Goal: Contribute content: Contribute content

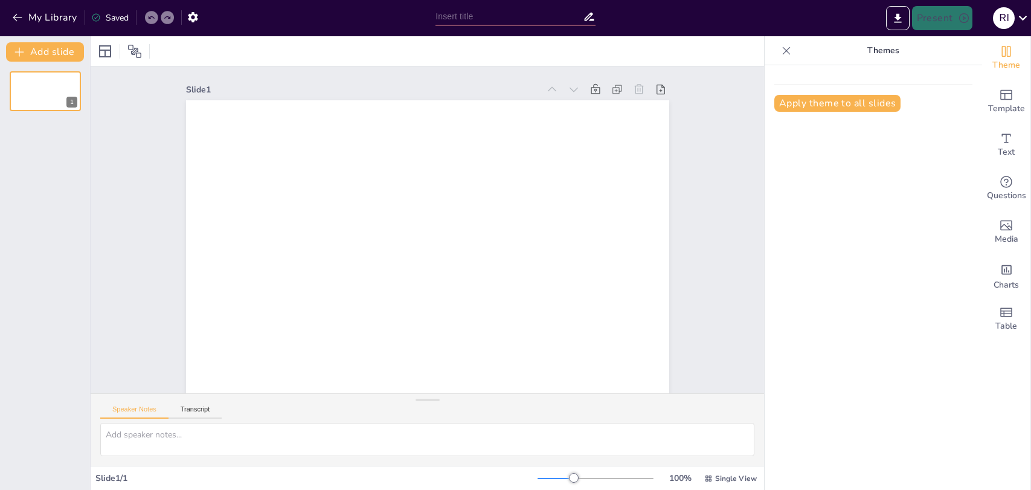
type input "Understanding Project Management: A Comprehensive Overview"
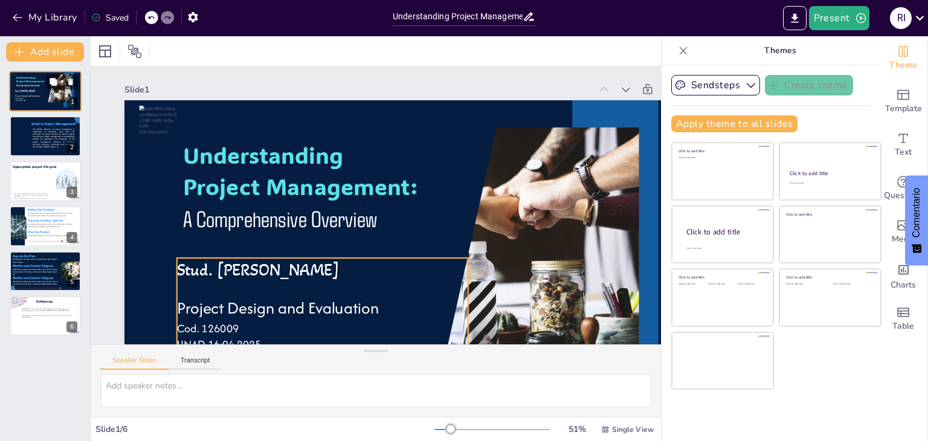
click at [35, 92] on span "Stud. [PERSON_NAME]" at bounding box center [25, 91] width 20 height 2
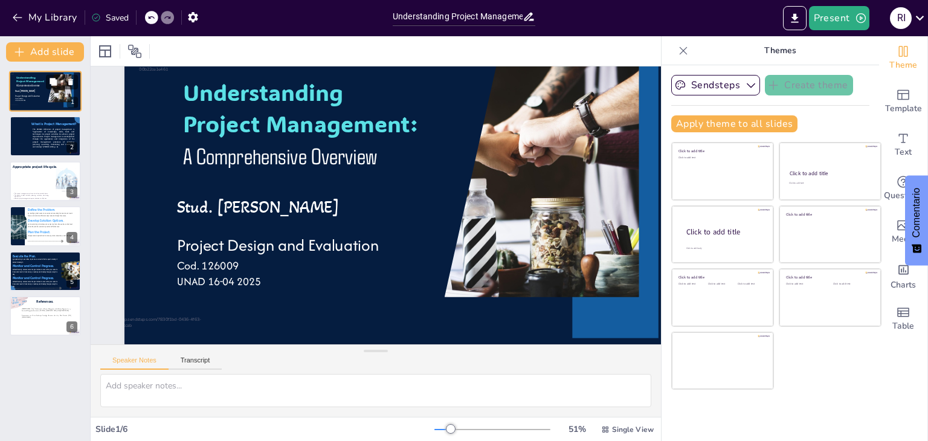
click at [35, 92] on span "Stud. [PERSON_NAME]" at bounding box center [25, 91] width 20 height 2
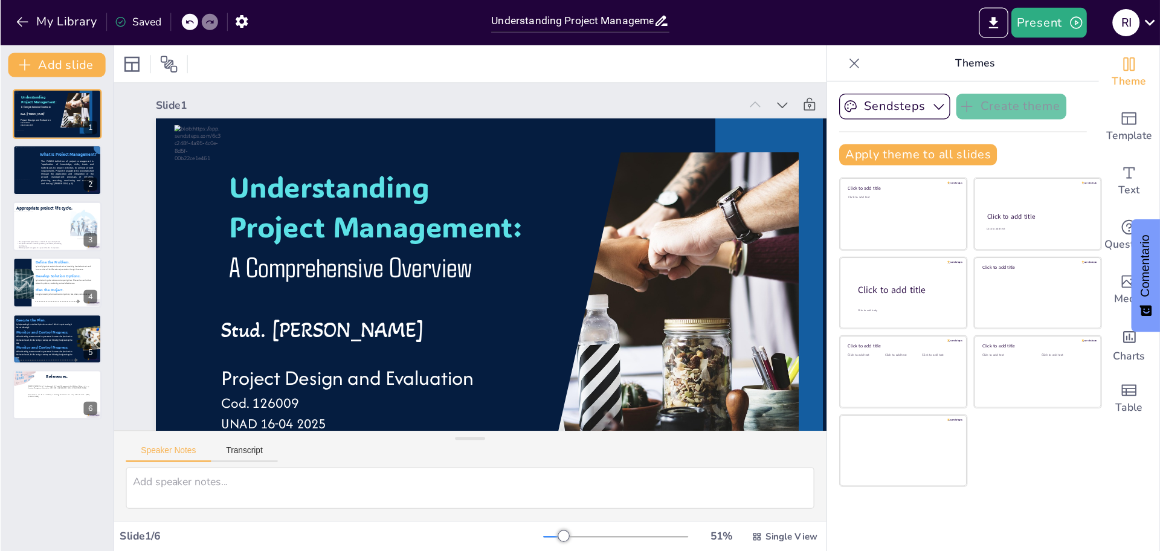
scroll to position [0, 0]
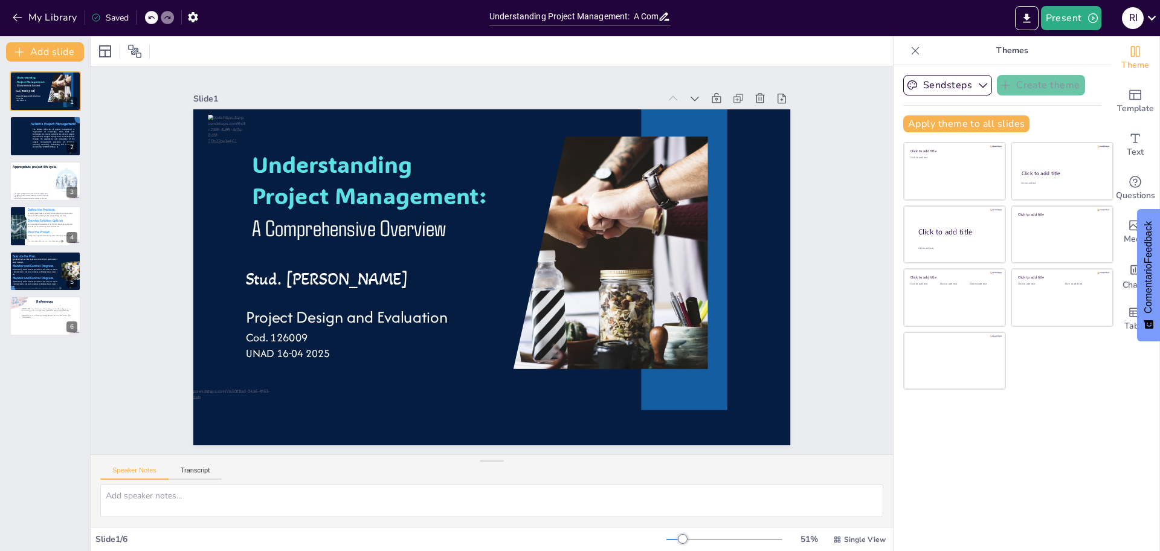
drag, startPoint x: 888, startPoint y: 3, endPoint x: 790, endPoint y: 482, distance: 488.3
click at [790, 482] on div "Speaker Notes Transcript" at bounding box center [492, 469] width 802 height 29
click at [408, 276] on span "Stud. [PERSON_NAME]" at bounding box center [327, 279] width 163 height 21
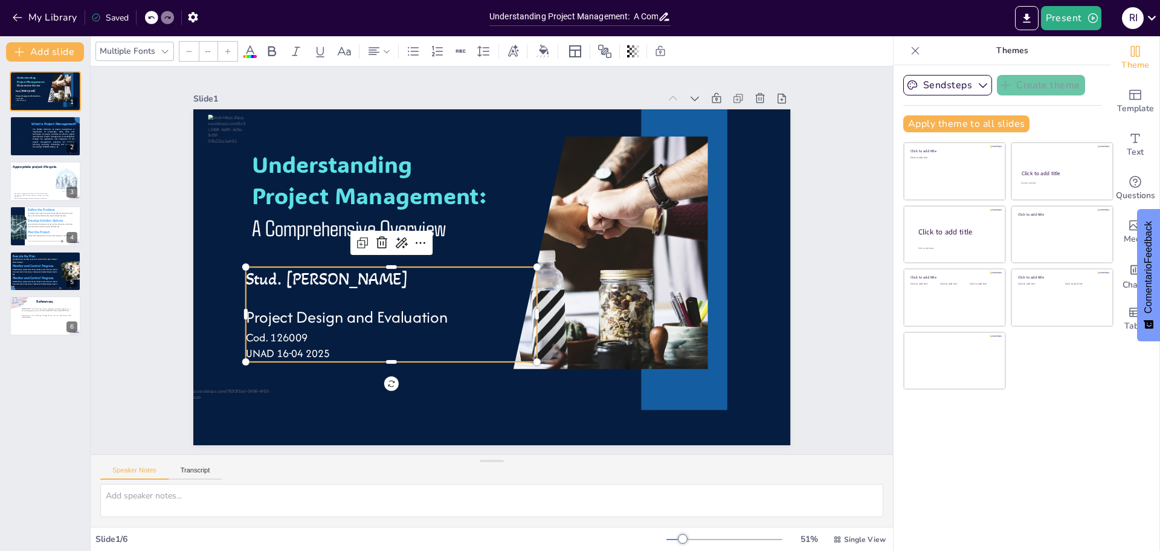
click at [408, 276] on span "Stud. [PERSON_NAME]" at bounding box center [327, 279] width 163 height 21
click at [500, 274] on p "Stud. [PERSON_NAME]" at bounding box center [391, 279] width 291 height 24
type input "55.1"
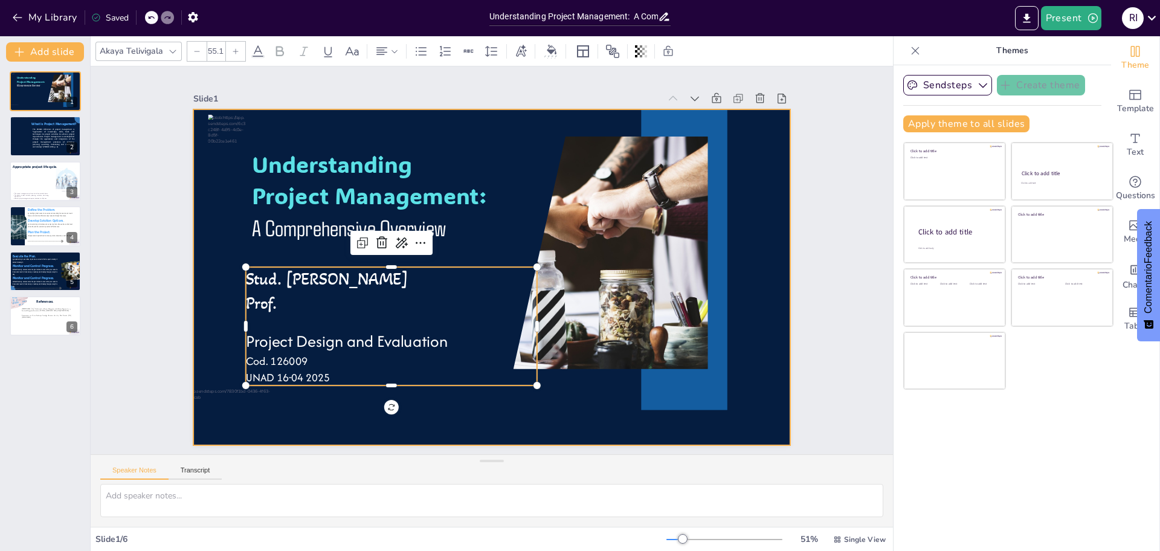
click at [312, 227] on span "A Comprehensive Overview" at bounding box center [349, 227] width 194 height 27
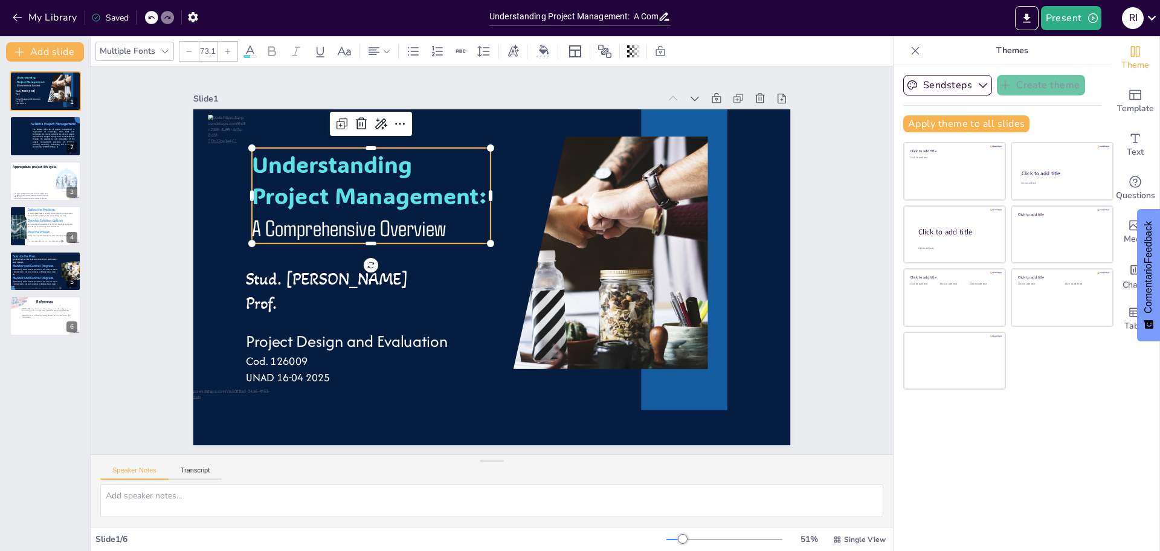
click at [428, 223] on span "A Comprehensive Overview" at bounding box center [349, 227] width 194 height 27
drag, startPoint x: 439, startPoint y: 225, endPoint x: 372, endPoint y: 229, distance: 67.8
click at [372, 229] on p "A Comprehensive Overview" at bounding box center [371, 227] width 239 height 32
copy span "Overview"
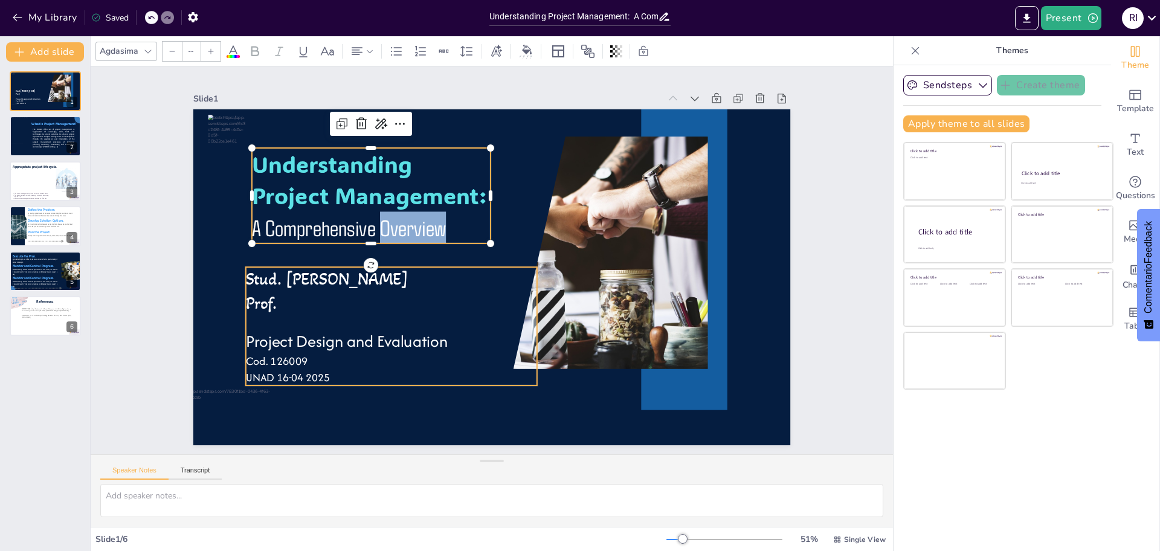
click at [392, 303] on p "Prof." at bounding box center [391, 303] width 291 height 24
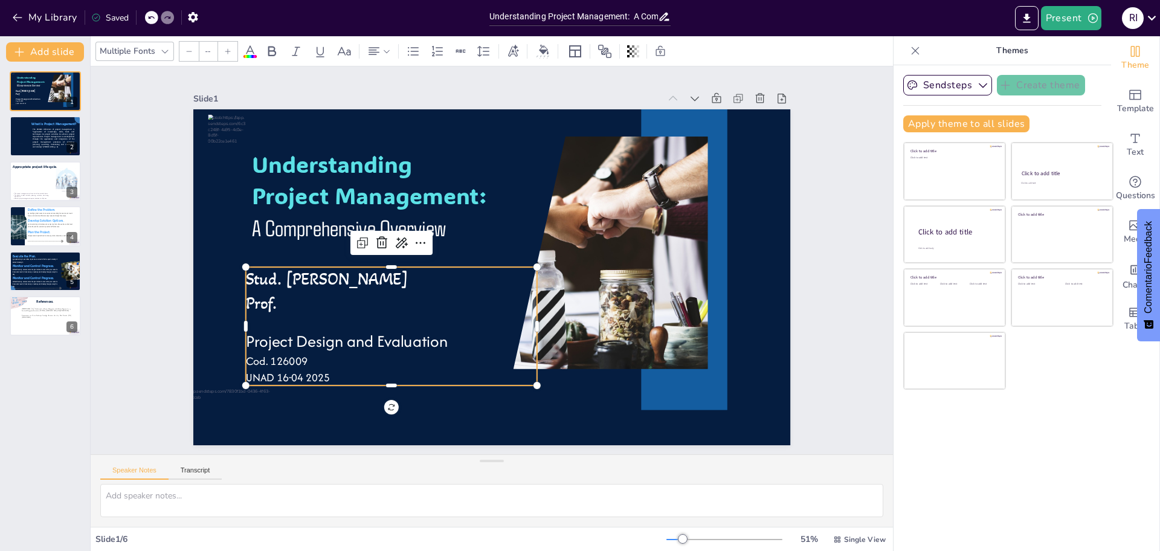
click at [392, 303] on p "Prof." at bounding box center [391, 303] width 291 height 24
type input "55.1"
drag, startPoint x: 274, startPoint y: 304, endPoint x: 236, endPoint y: 305, distance: 37.5
click at [246, 305] on p "Prof." at bounding box center [391, 303] width 291 height 24
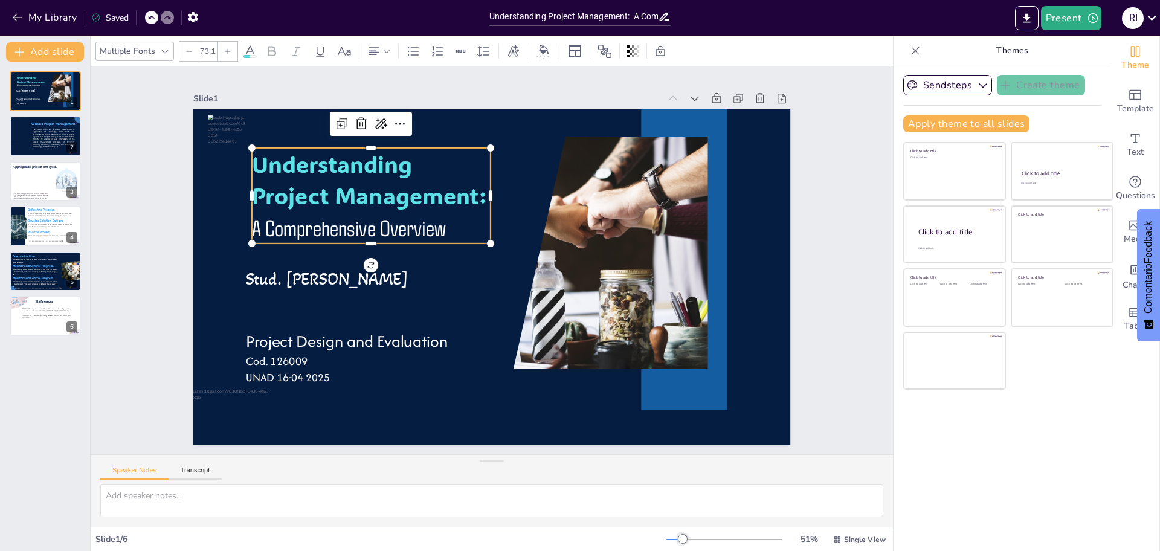
click at [416, 224] on span "A Comprehensive Overview" at bounding box center [349, 227] width 194 height 27
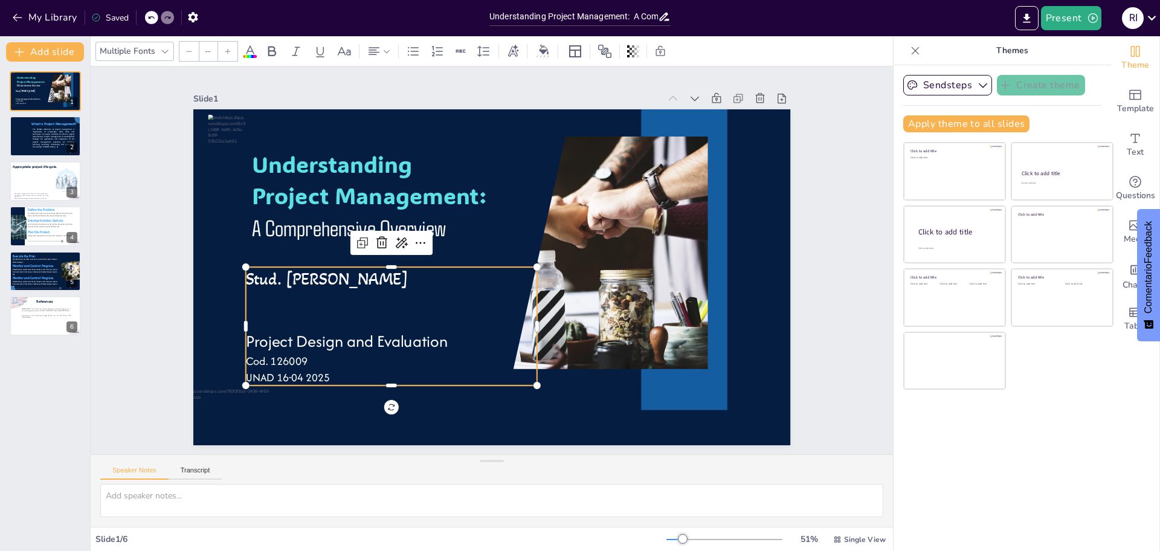
click at [321, 361] on p "Cod. 126009" at bounding box center [391, 361] width 291 height 16
click at [273, 303] on p at bounding box center [391, 303] width 291 height 24
click at [246, 300] on p at bounding box center [391, 303] width 291 height 24
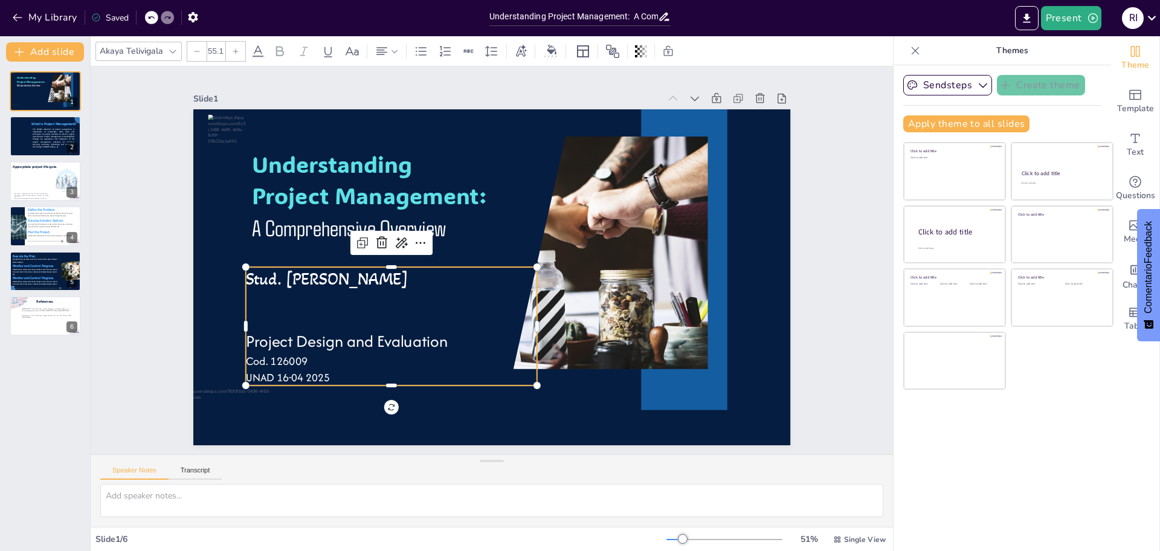
click at [246, 300] on p at bounding box center [391, 303] width 291 height 24
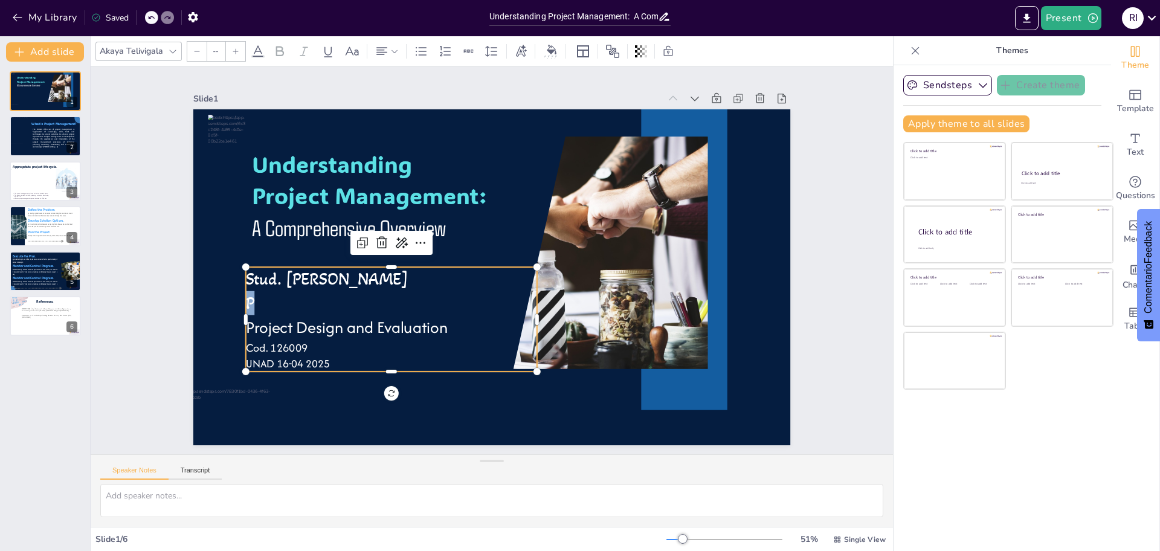
type input "55.1"
drag, startPoint x: 277, startPoint y: 301, endPoint x: 233, endPoint y: 300, distance: 43.5
click at [233, 300] on div "Understanding Project Management: A Comprehensive Overview Stud. [PERSON_NAME] …" at bounding box center [491, 277] width 597 height 336
click at [246, 301] on p "Prof." at bounding box center [391, 303] width 291 height 24
drag, startPoint x: 271, startPoint y: 302, endPoint x: 237, endPoint y: 306, distance: 34.0
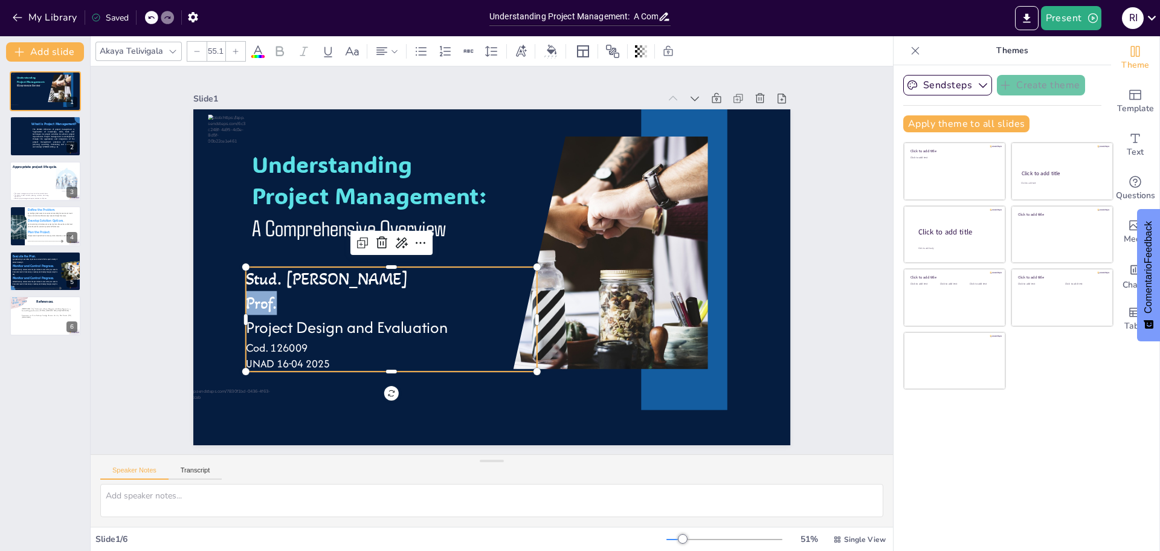
click at [246, 306] on p "Prof." at bounding box center [391, 303] width 291 height 24
click at [173, 50] on icon at bounding box center [173, 52] width 10 height 10
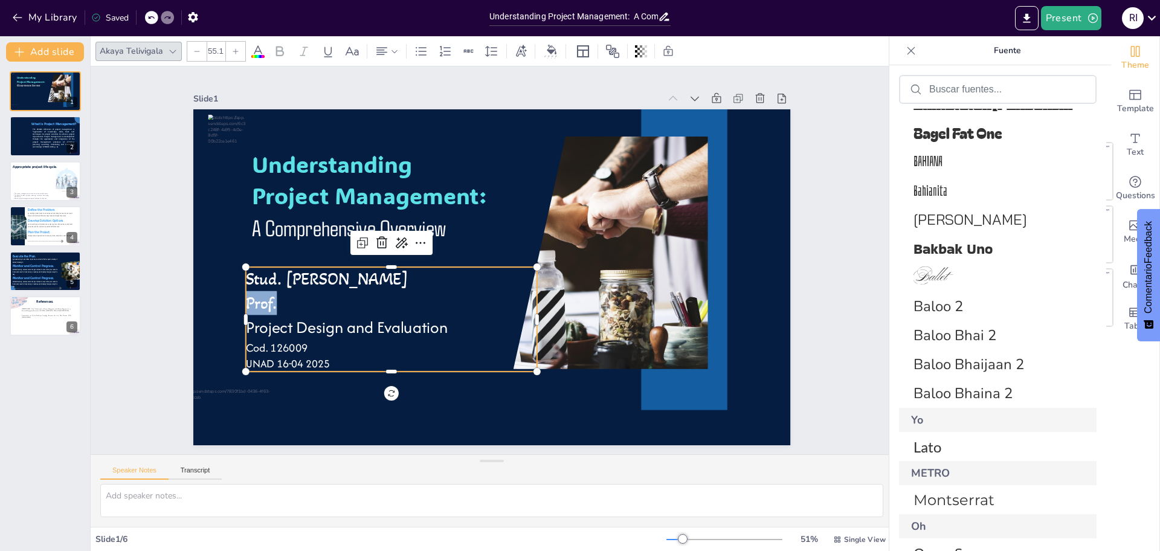
scroll to position [4909, 0]
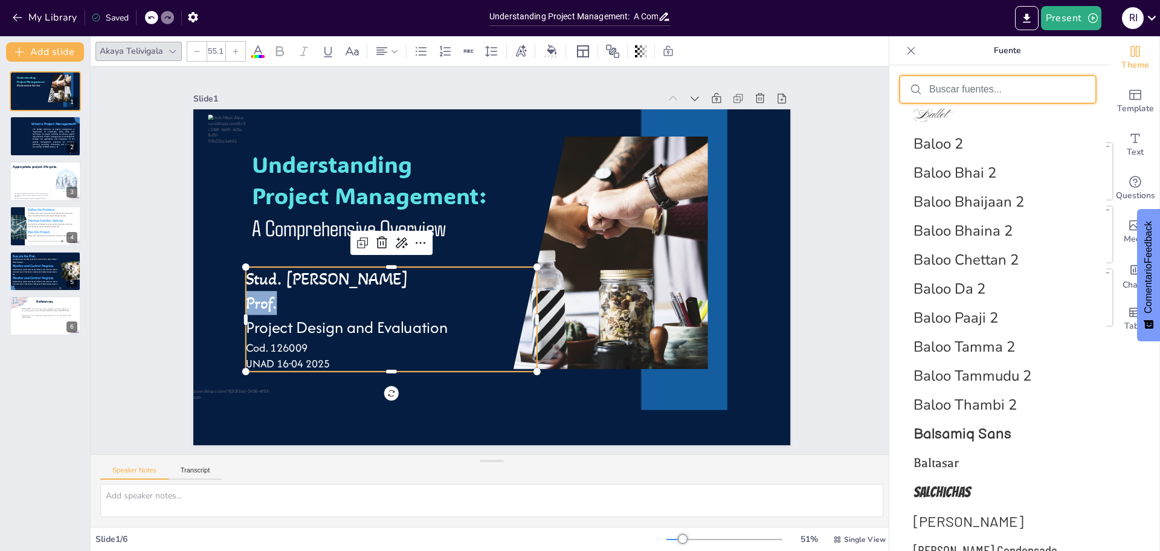
click at [972, 89] on input "text" at bounding box center [1007, 89] width 156 height 11
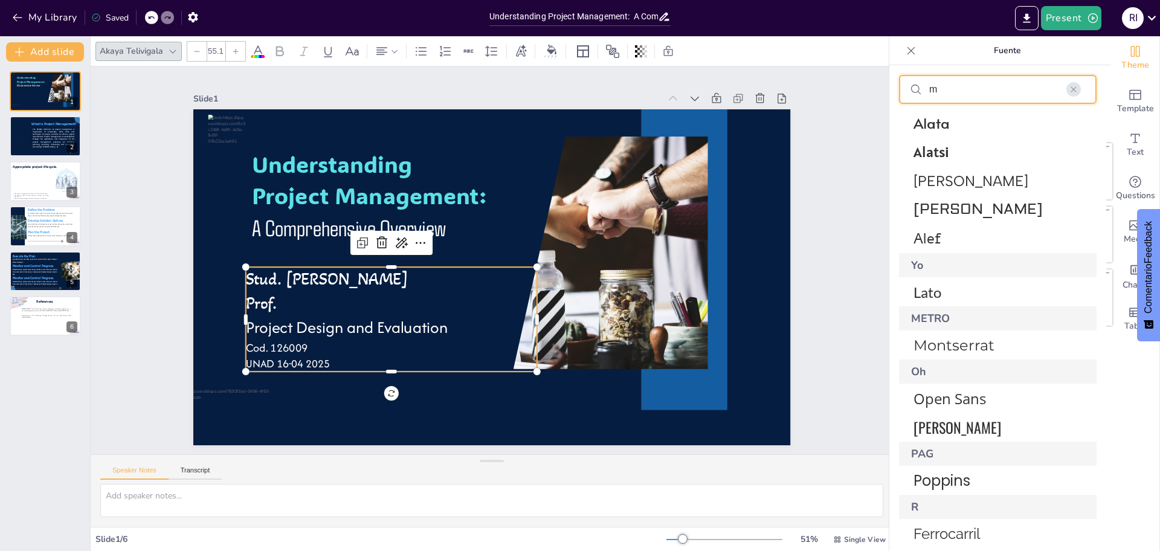
scroll to position [0, 0]
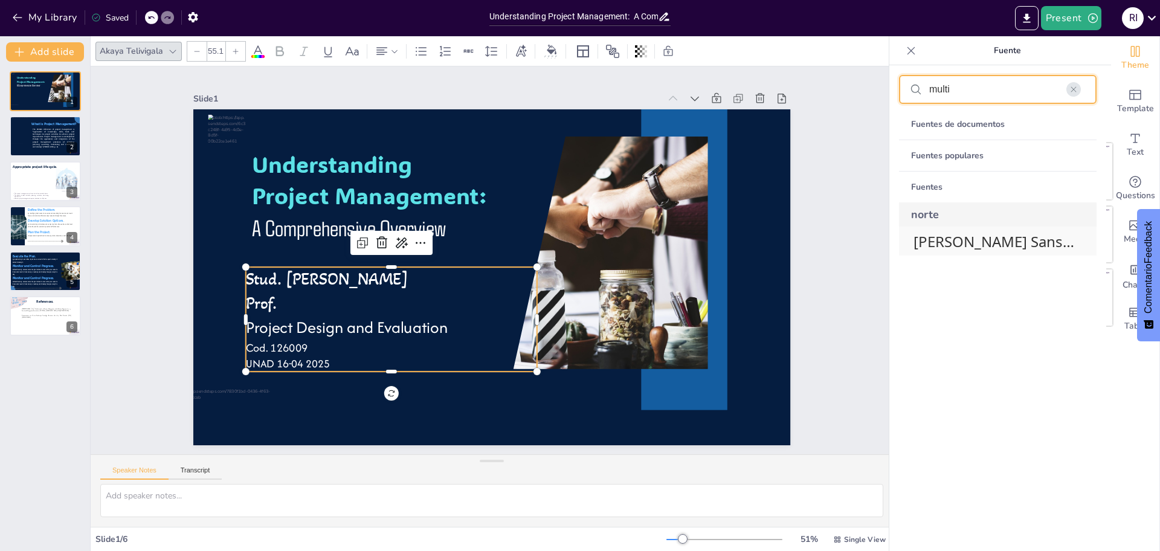
type input "multi"
click at [1005, 249] on font "[PERSON_NAME] Sans Multani" at bounding box center [1016, 241] width 205 height 20
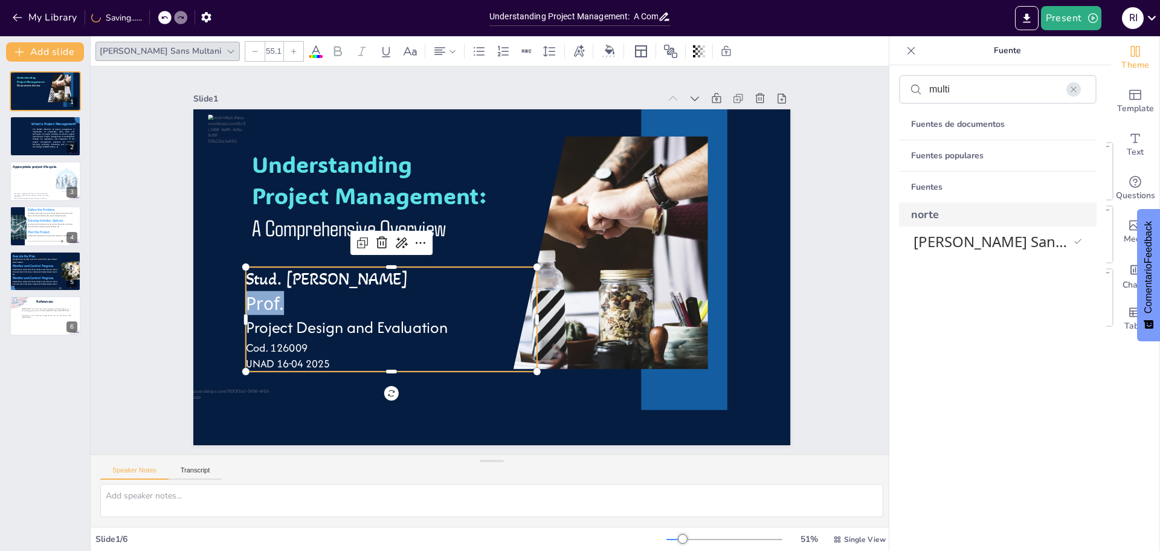
click at [285, 301] on p "Prof." at bounding box center [391, 303] width 291 height 24
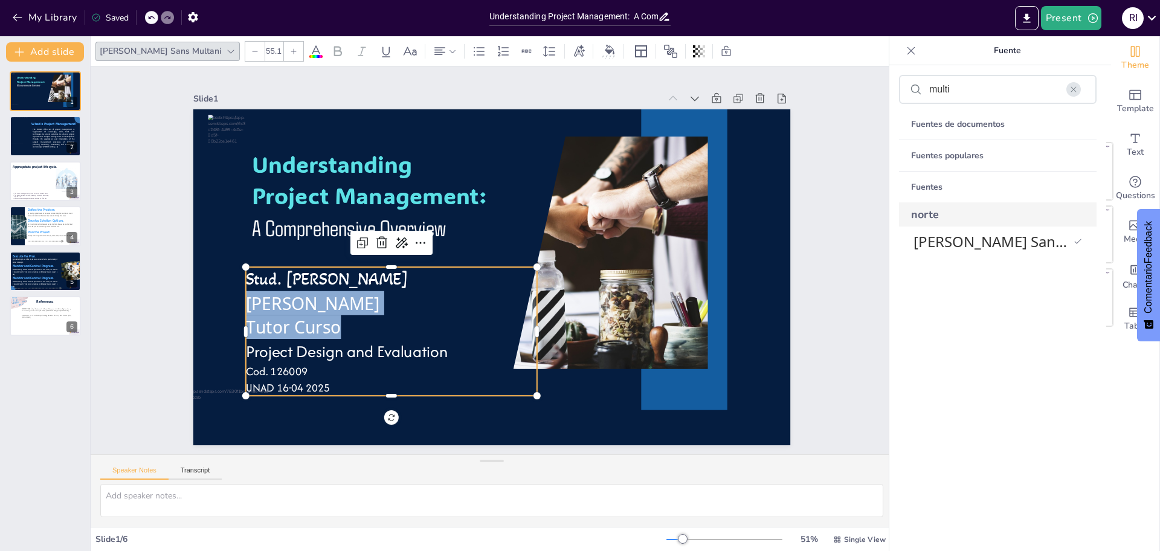
drag, startPoint x: 337, startPoint y: 324, endPoint x: 230, endPoint y: 311, distance: 107.8
click at [230, 311] on div "Understanding Project Management: A Comprehensive Overview Stud. [PERSON_NAME] …" at bounding box center [491, 277] width 597 height 336
click at [251, 53] on icon at bounding box center [254, 51] width 7 height 7
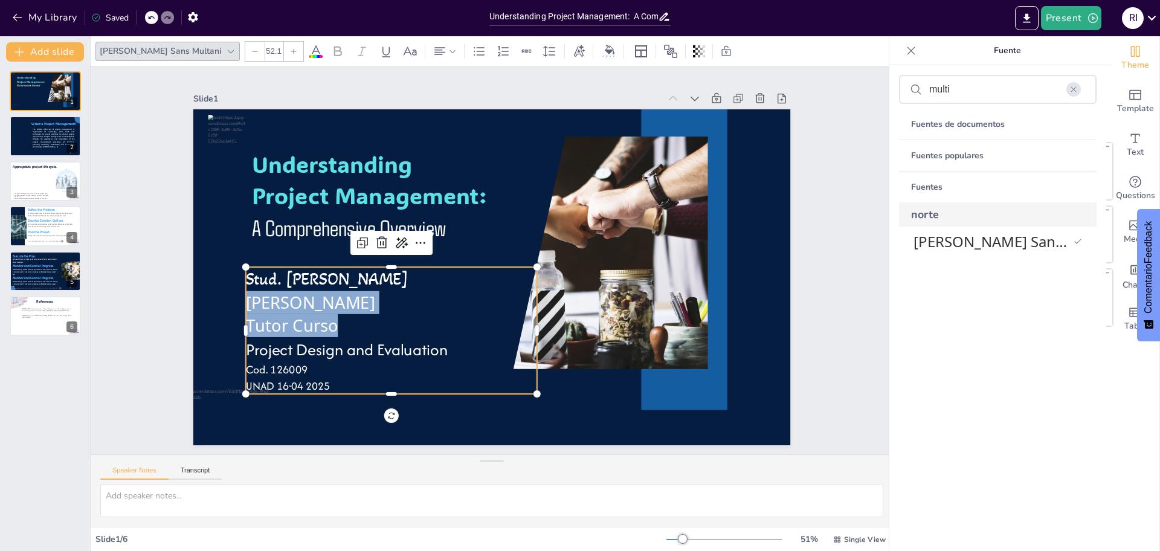
click at [251, 53] on icon at bounding box center [254, 51] width 7 height 7
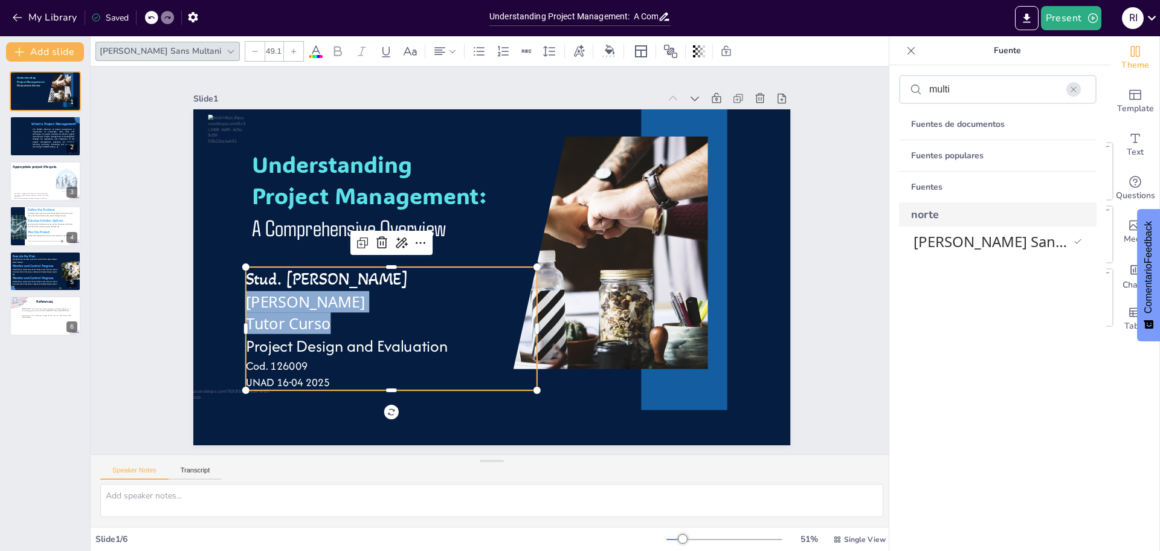
click at [251, 53] on icon at bounding box center [254, 51] width 7 height 7
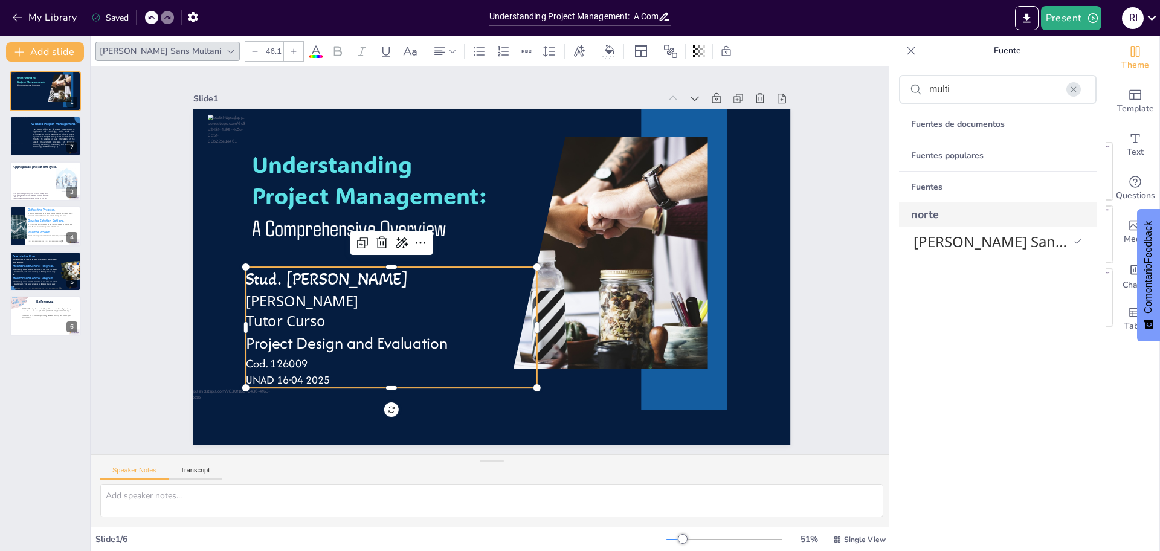
click at [251, 53] on icon at bounding box center [254, 51] width 7 height 7
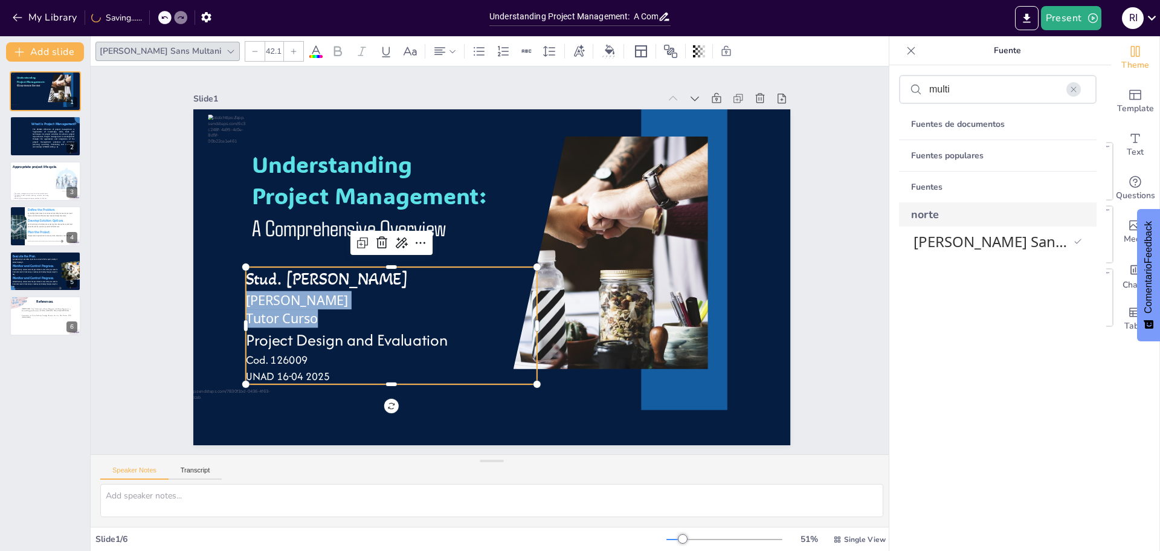
click at [251, 53] on icon at bounding box center [254, 51] width 7 height 7
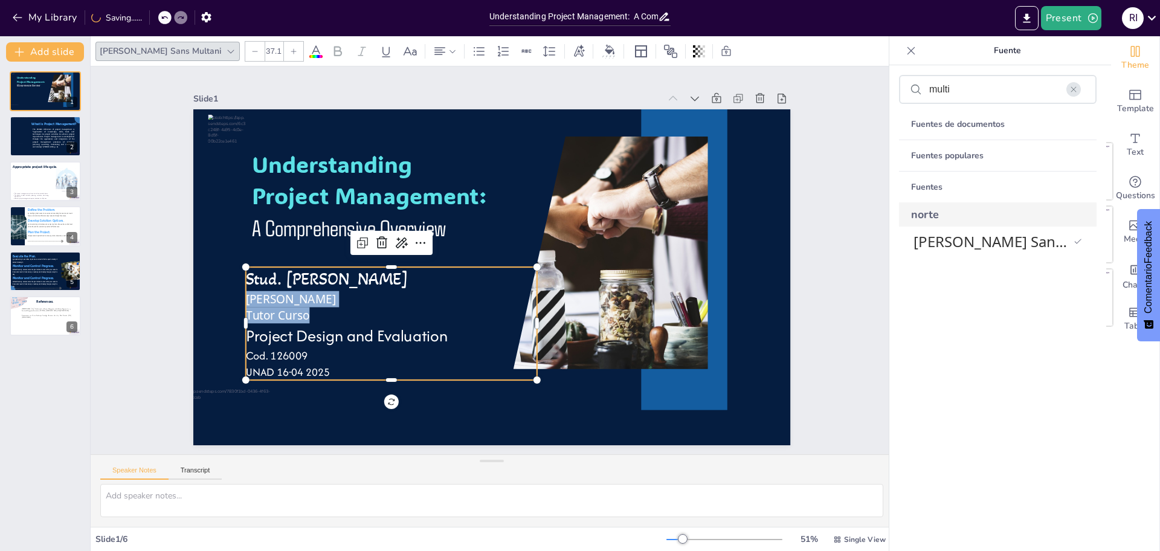
click at [251, 53] on icon at bounding box center [254, 51] width 7 height 7
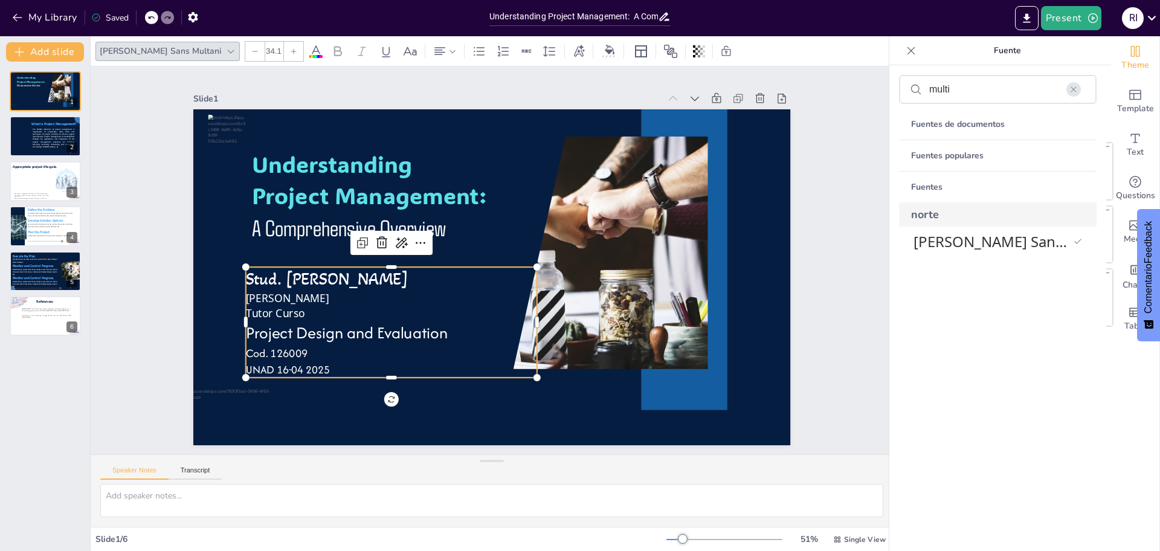
click at [290, 50] on icon at bounding box center [293, 51] width 7 height 7
click at [284, 53] on div at bounding box center [293, 51] width 19 height 19
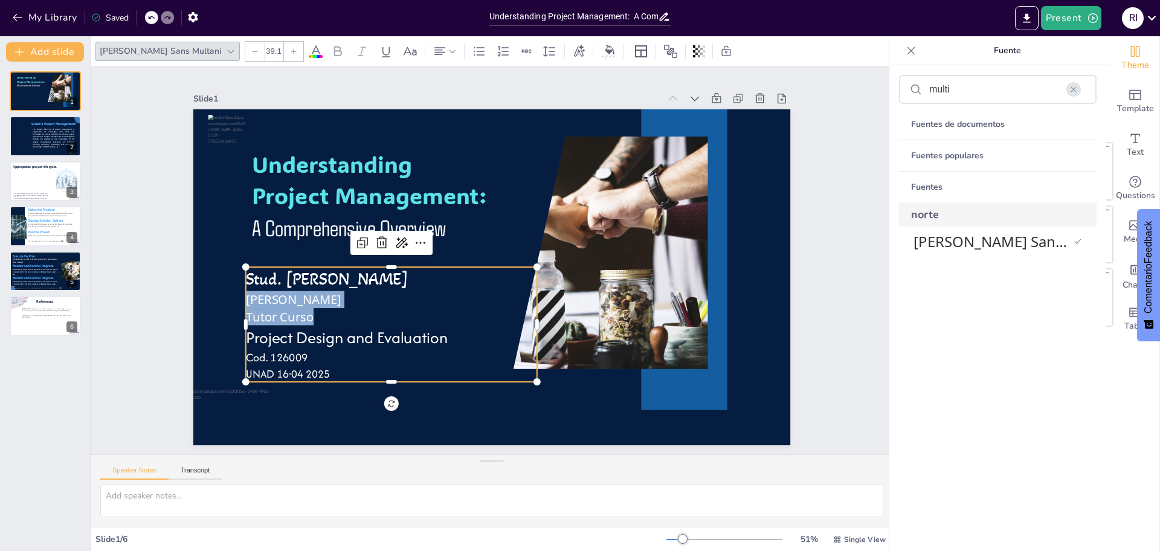
click at [284, 53] on div at bounding box center [293, 51] width 19 height 19
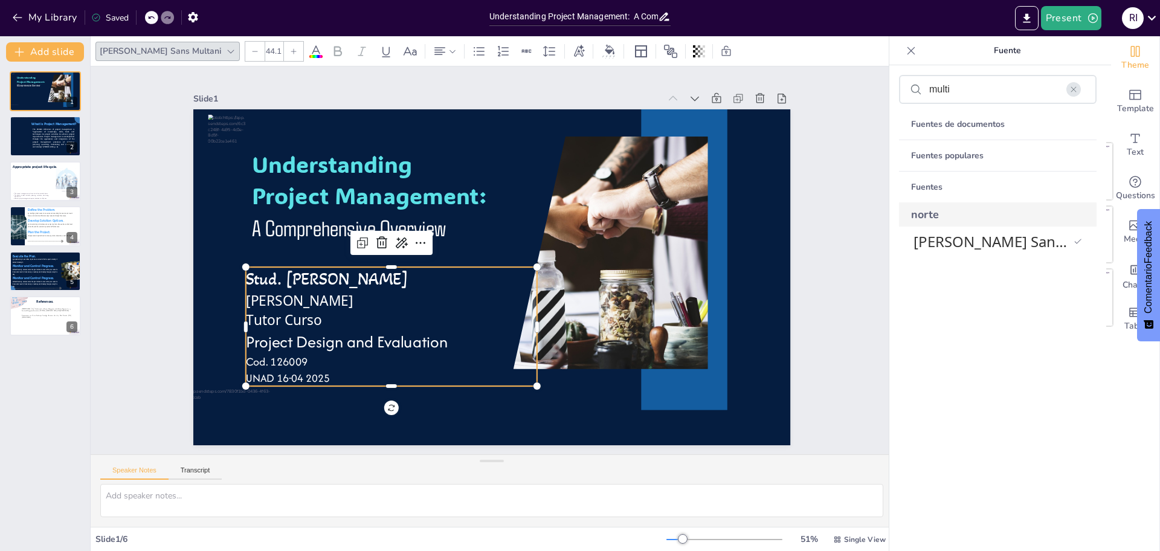
click at [251, 52] on icon at bounding box center [254, 51] width 7 height 7
click at [308, 309] on p "Tutor Curso" at bounding box center [391, 318] width 291 height 18
drag, startPoint x: 308, startPoint y: 309, endPoint x: 235, endPoint y: 314, distance: 73.3
click at [246, 314] on p "Tutor Curso" at bounding box center [391, 318] width 291 height 18
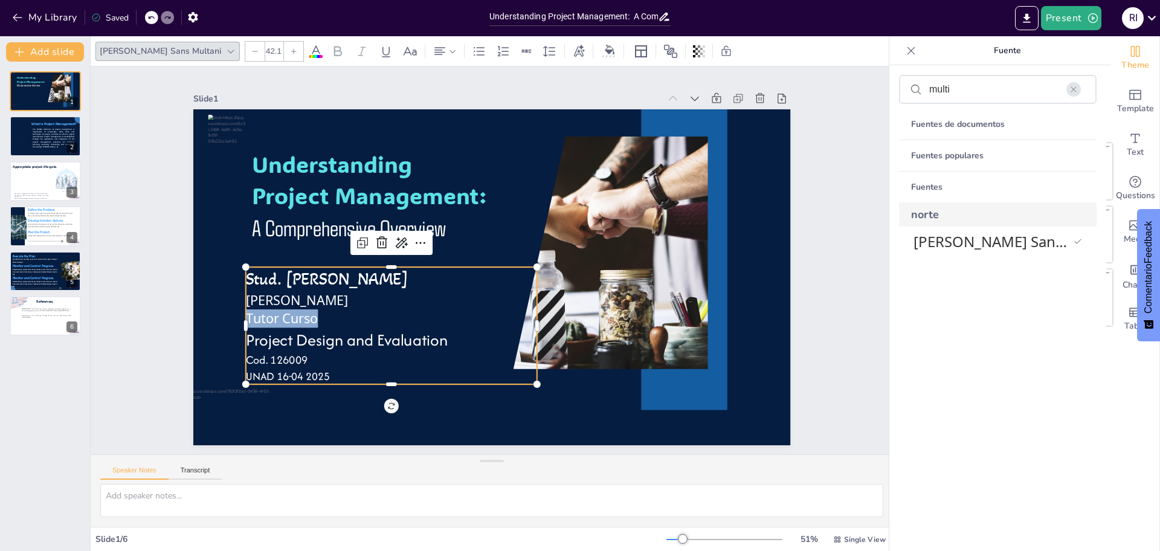
click at [253, 51] on icon at bounding box center [255, 51] width 5 height 1
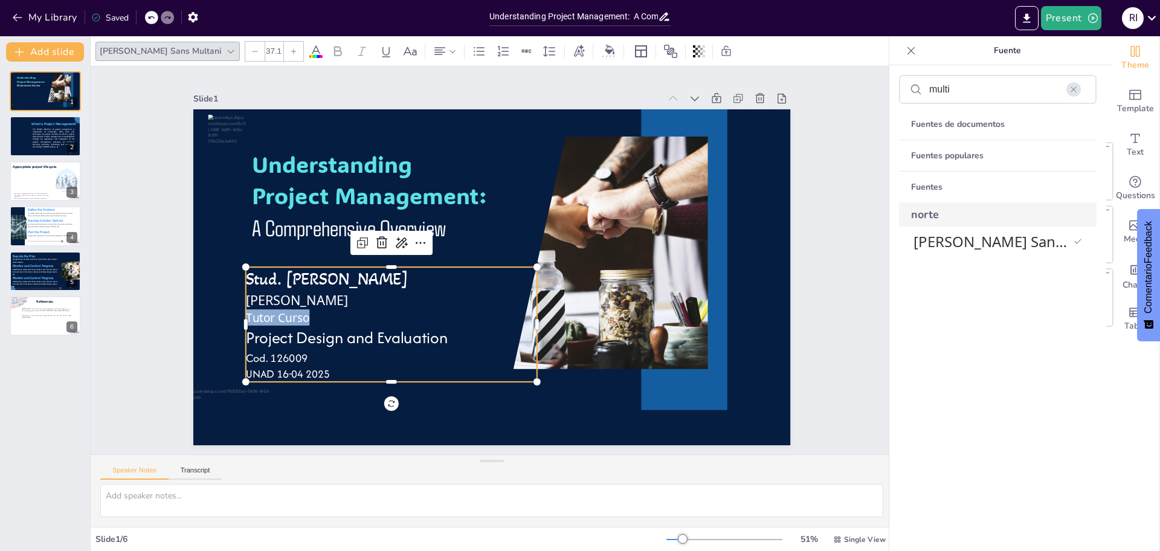
click at [253, 51] on icon at bounding box center [255, 51] width 5 height 1
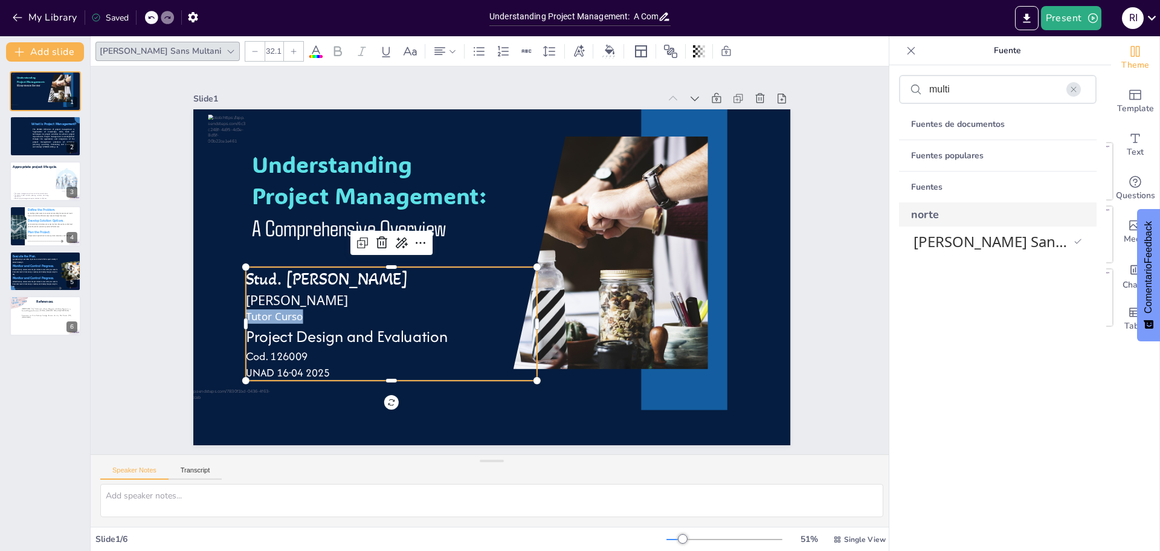
click at [253, 51] on icon at bounding box center [255, 51] width 5 height 1
click at [372, 323] on p "Project Design and Evaluation" at bounding box center [391, 335] width 291 height 24
click at [408, 274] on span "Stud. [PERSON_NAME]" at bounding box center [327, 279] width 163 height 21
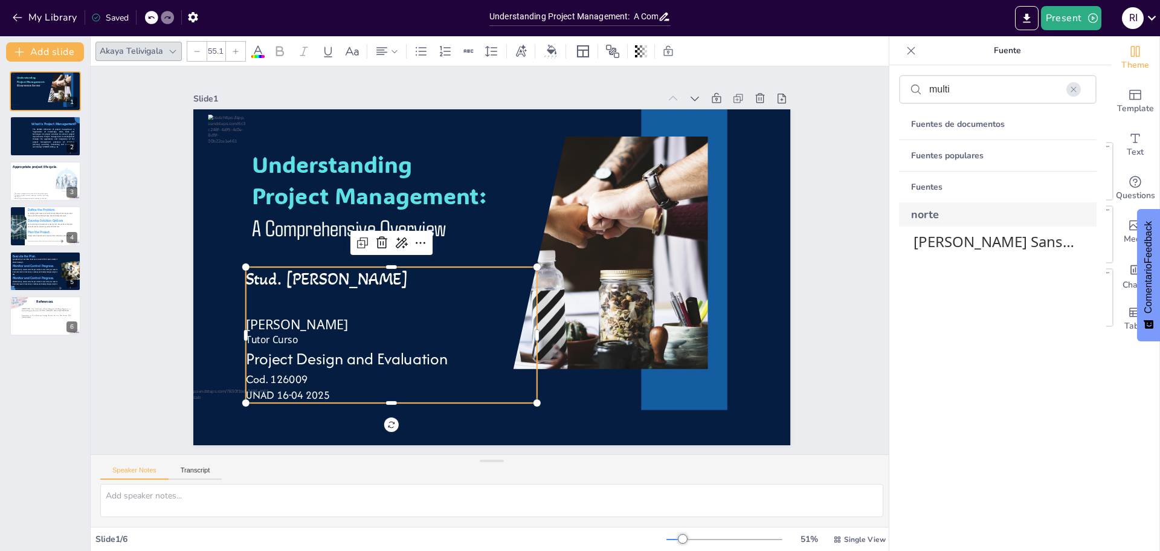
click at [193, 47] on div at bounding box center [196, 51] width 19 height 19
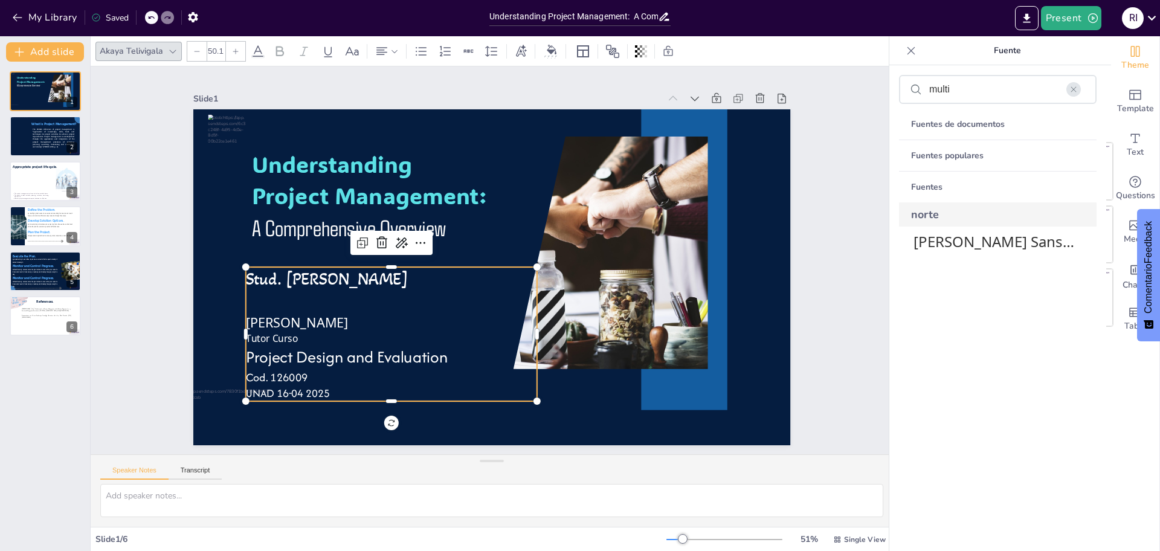
click at [193, 47] on div at bounding box center [196, 51] width 19 height 19
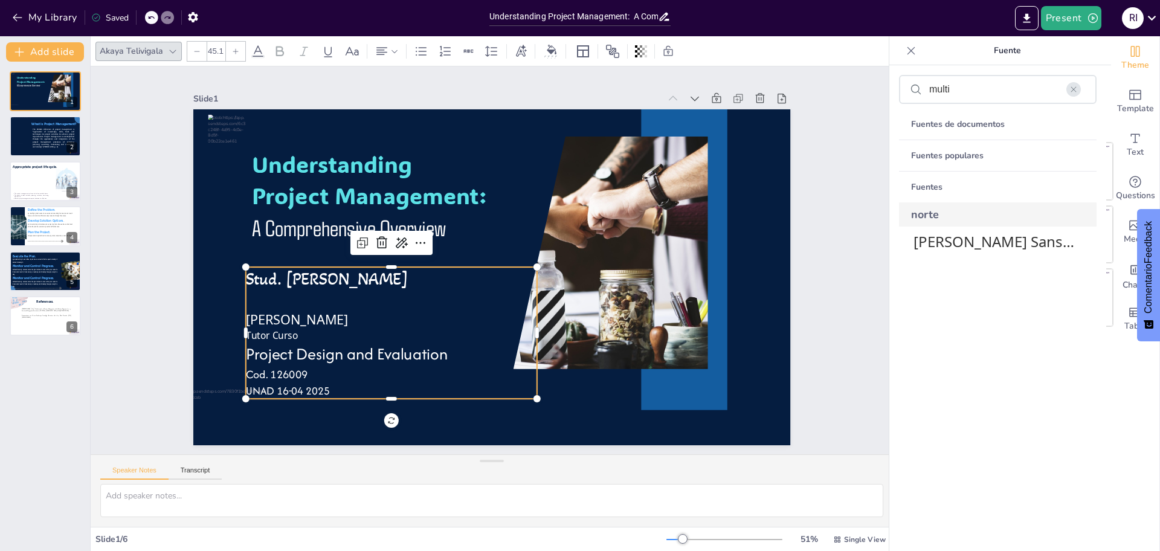
click at [193, 47] on div at bounding box center [196, 51] width 19 height 19
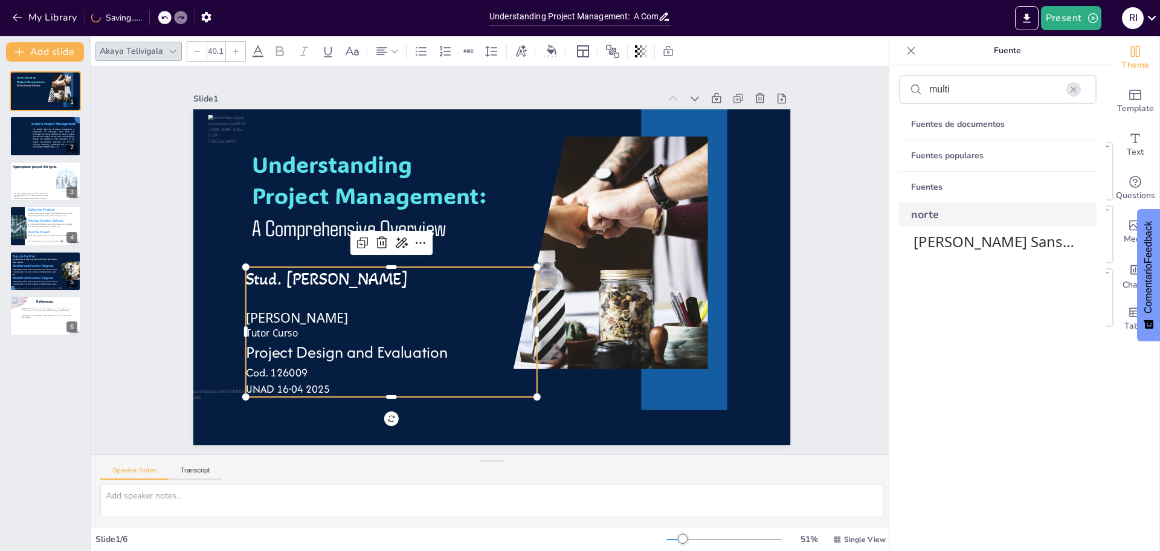
click at [193, 47] on div at bounding box center [196, 51] width 19 height 19
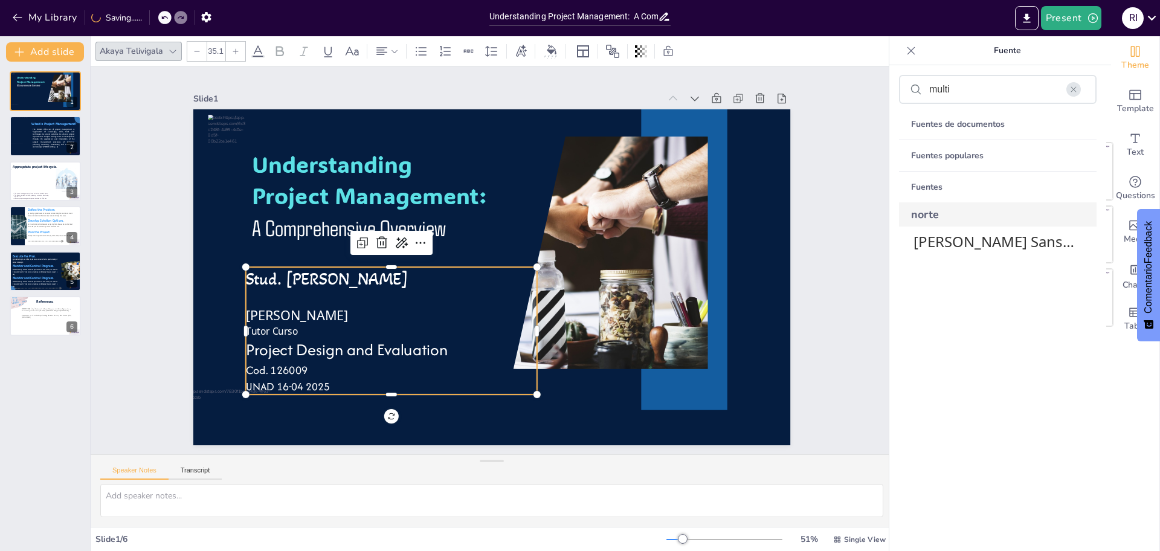
click at [193, 47] on div at bounding box center [196, 51] width 19 height 19
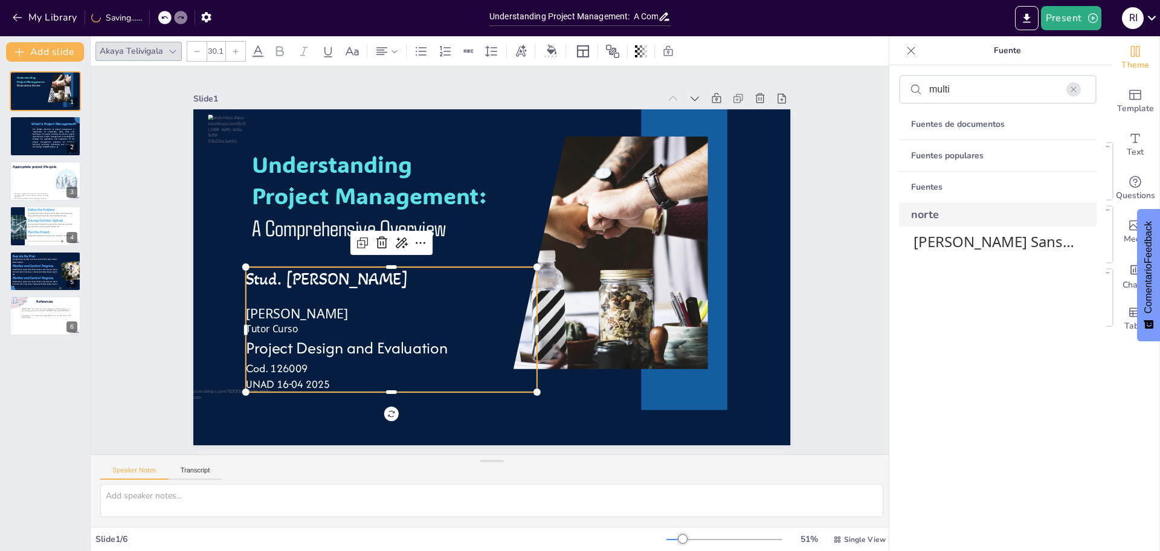
click at [193, 47] on div at bounding box center [196, 51] width 19 height 19
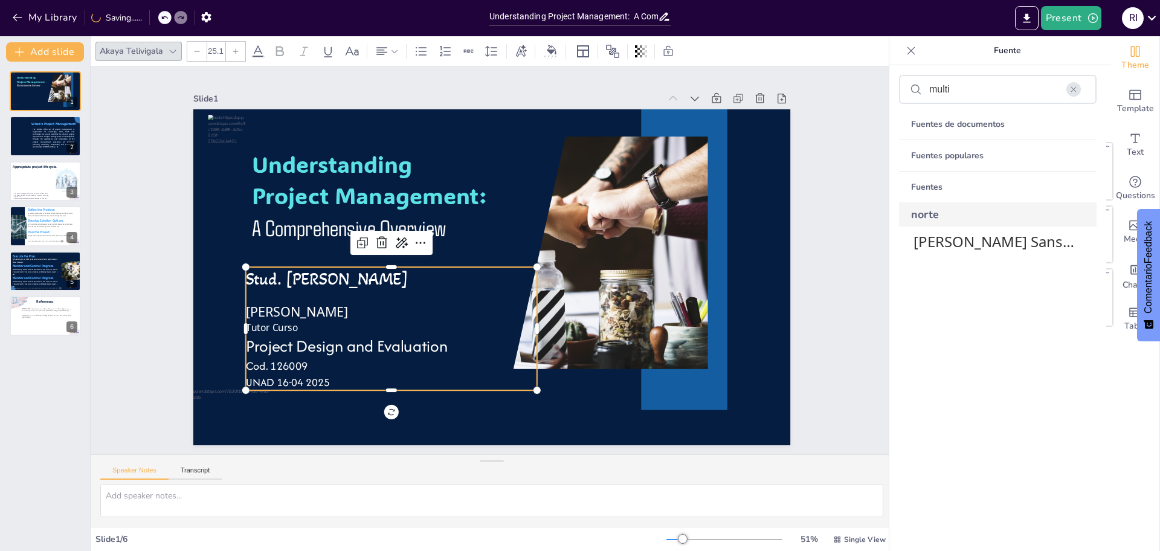
click at [193, 47] on div at bounding box center [196, 51] width 19 height 19
click at [300, 320] on p "Tutor Curso" at bounding box center [391, 326] width 291 height 13
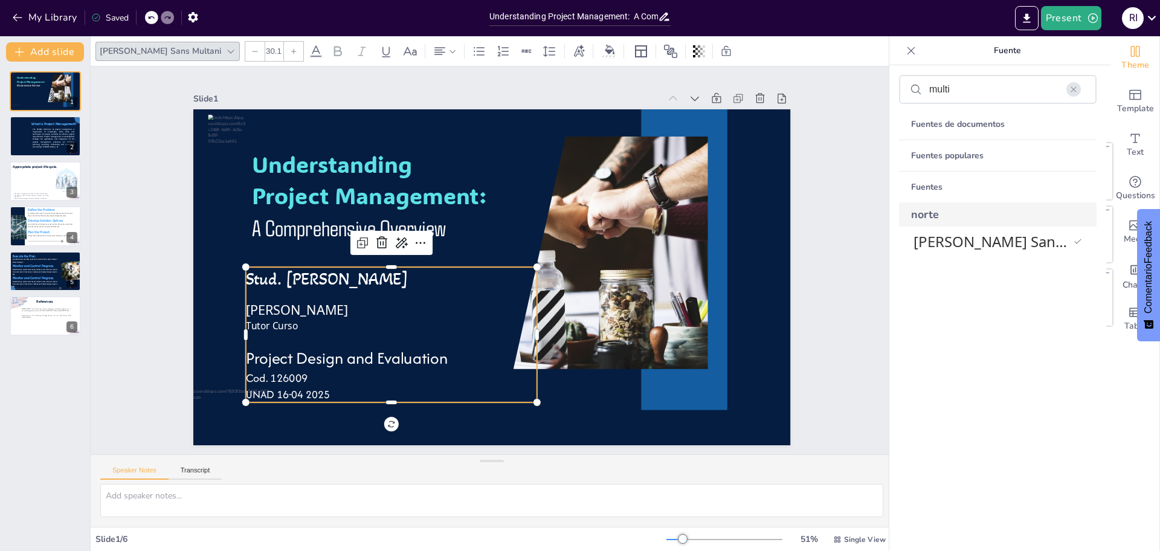
click at [253, 51] on icon at bounding box center [255, 51] width 5 height 1
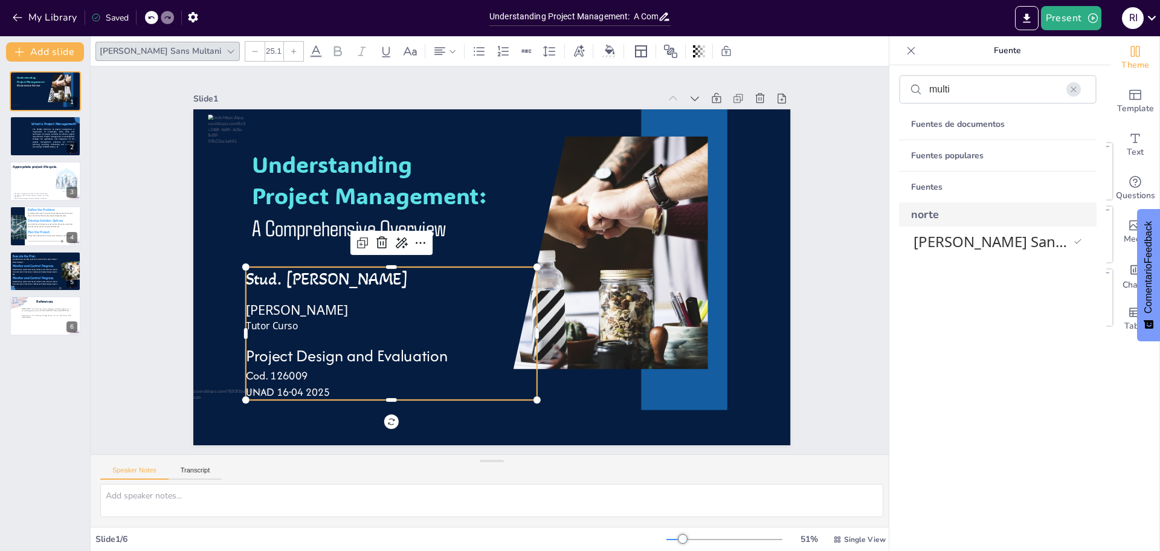
click at [253, 51] on icon at bounding box center [255, 51] width 5 height 1
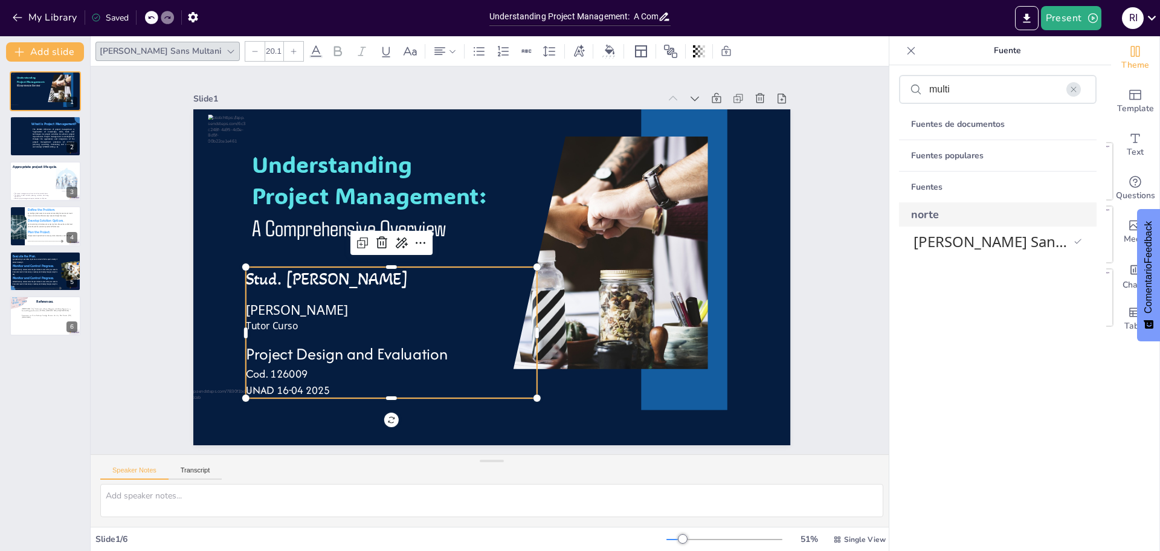
click at [253, 51] on icon at bounding box center [255, 51] width 5 height 1
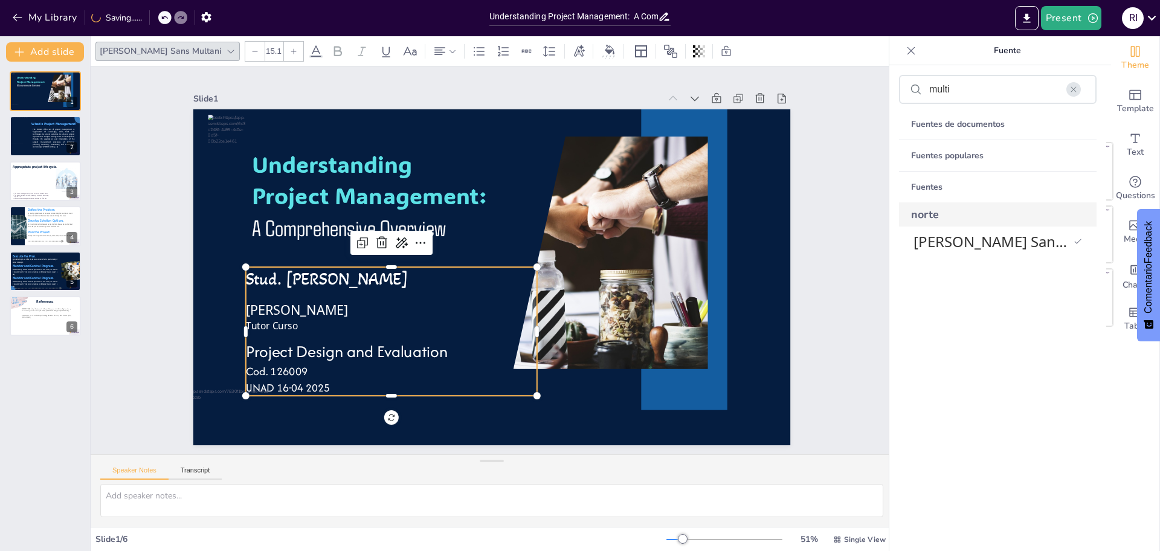
click at [253, 51] on icon at bounding box center [255, 51] width 5 height 1
type input "14.1"
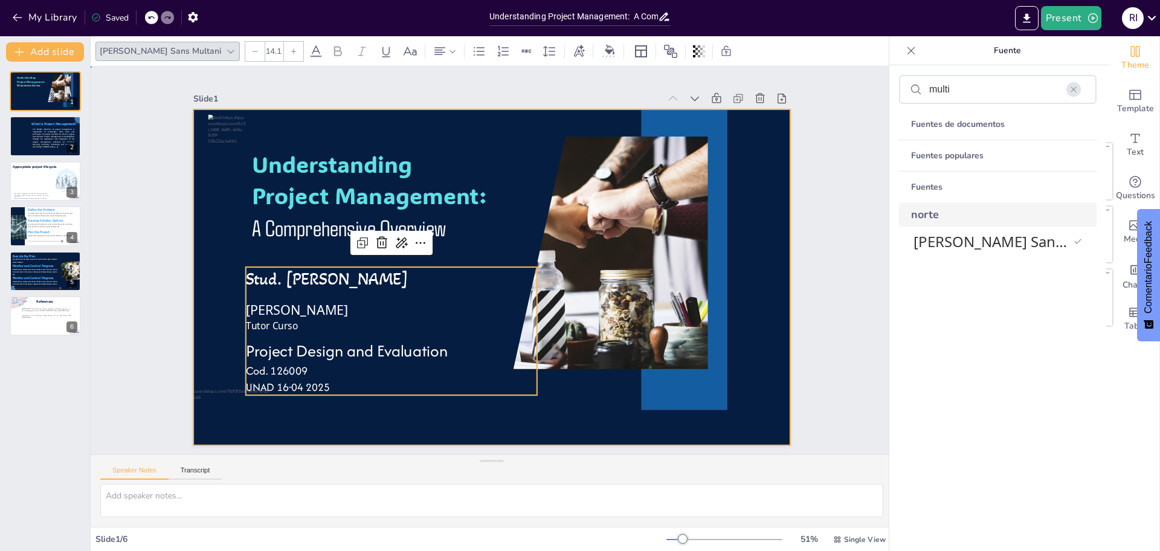
click at [599, 408] on div at bounding box center [491, 277] width 597 height 336
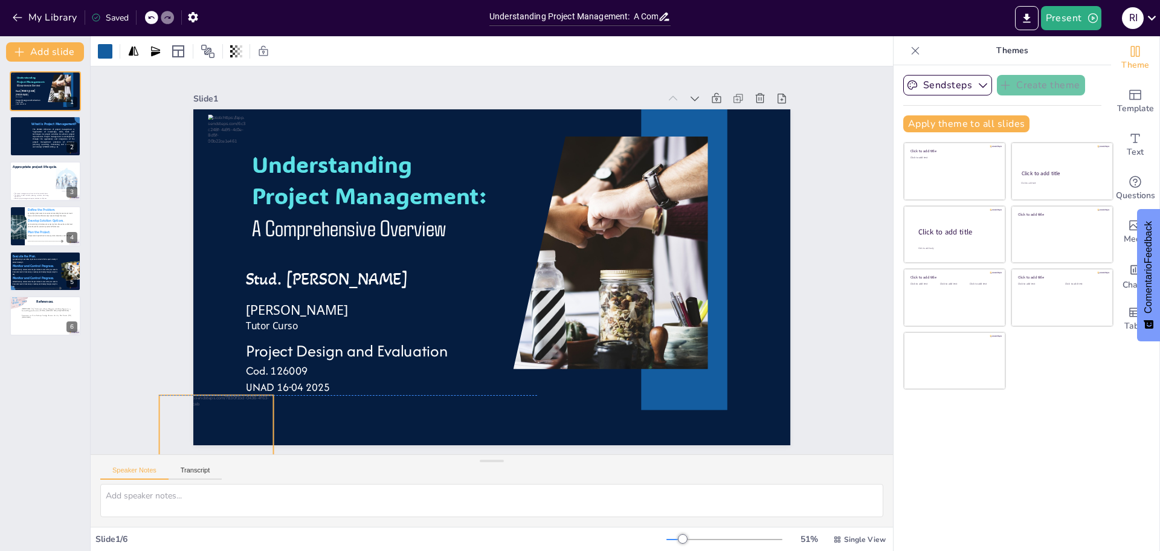
drag, startPoint x: 211, startPoint y: 402, endPoint x: 210, endPoint y: 410, distance: 7.9
click at [210, 410] on div at bounding box center [216, 452] width 114 height 114
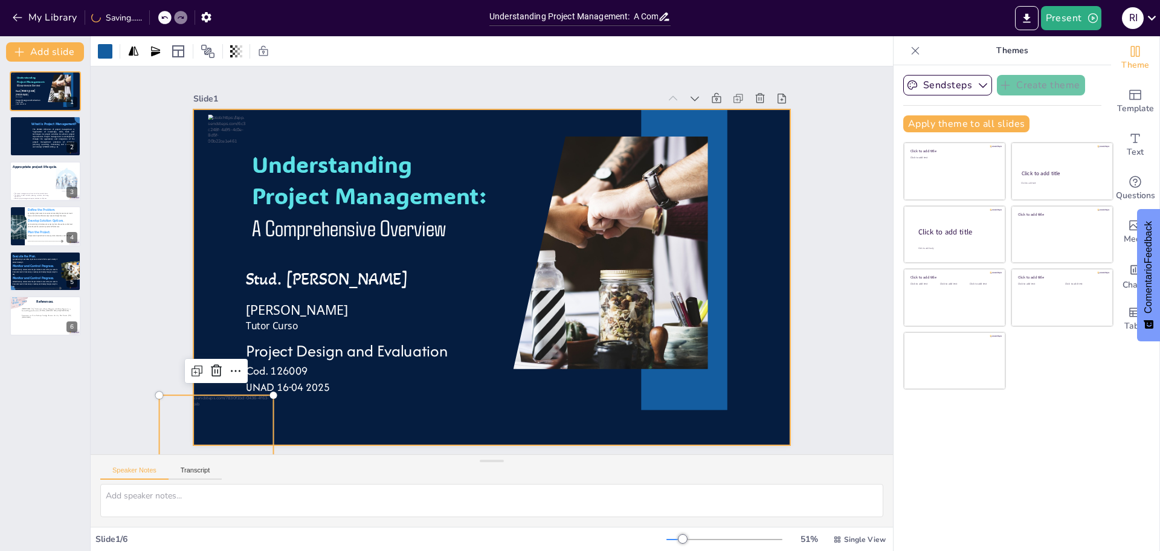
click at [537, 379] on div at bounding box center [491, 277] width 597 height 336
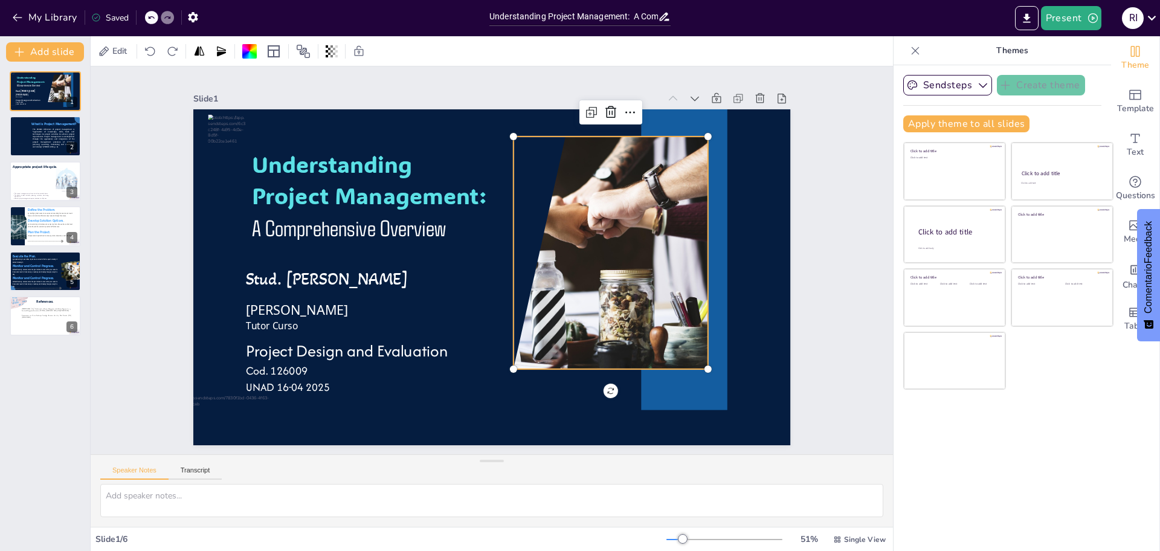
click at [623, 143] on div at bounding box center [610, 253] width 341 height 233
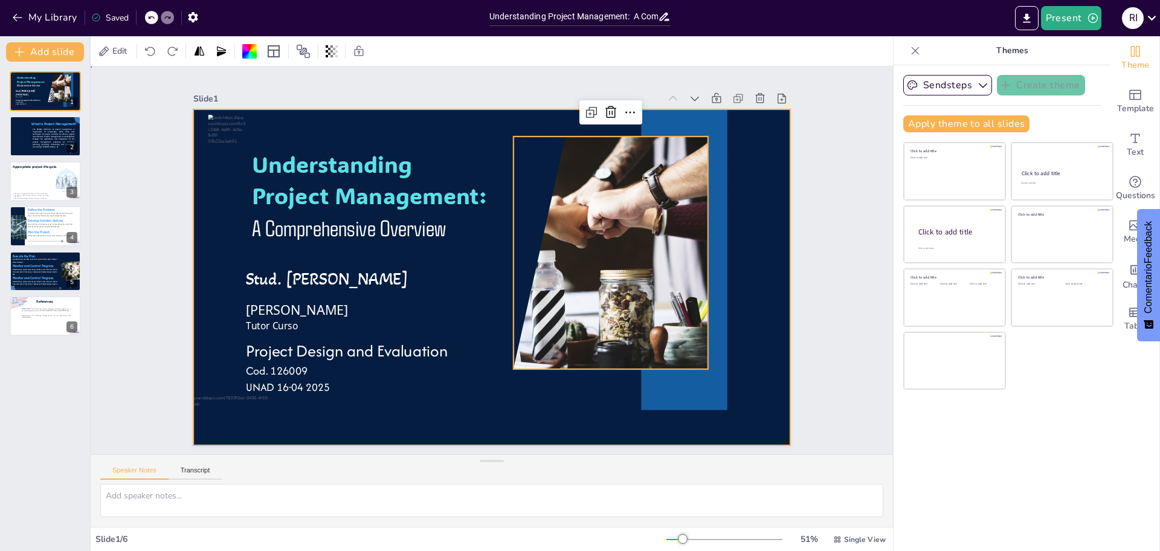
click at [540, 395] on div at bounding box center [491, 277] width 597 height 336
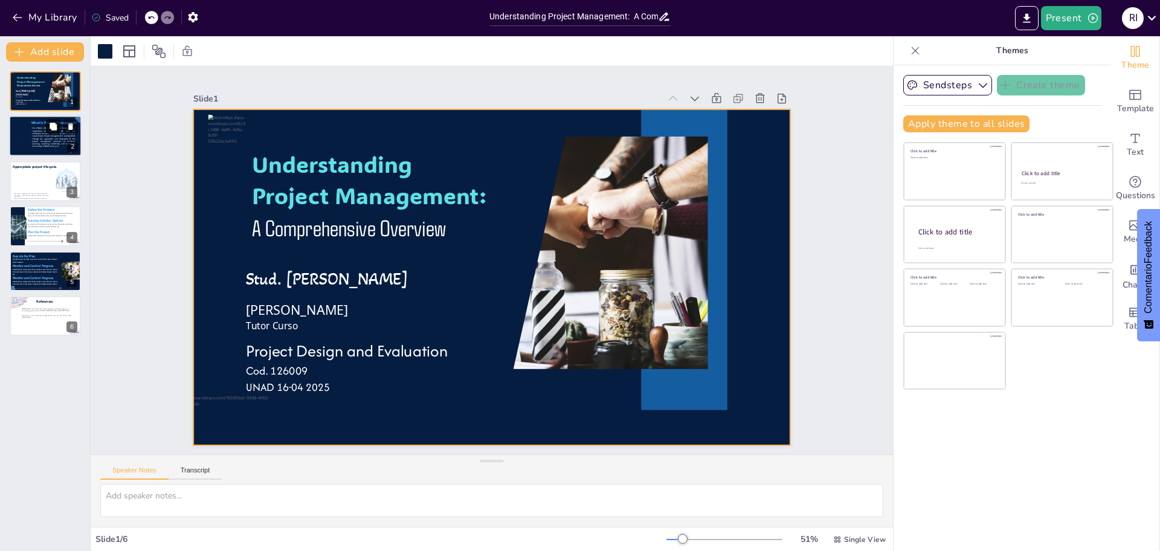
click at [51, 131] on button at bounding box center [53, 127] width 15 height 15
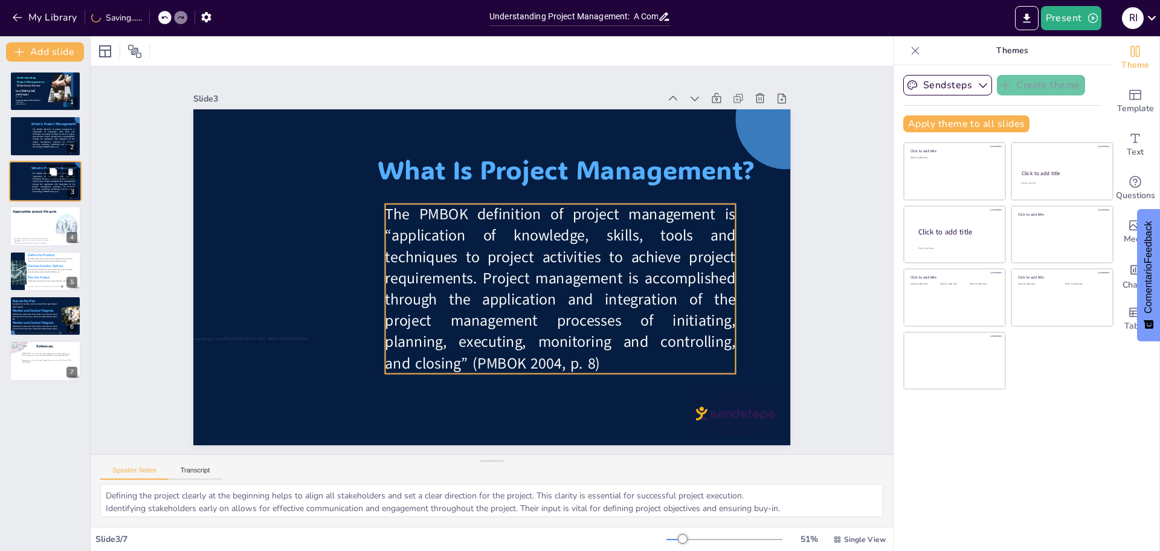
click at [34, 189] on span "The PMBOK definition of project management is “application of knowledge, skills…" at bounding box center [53, 182] width 43 height 21
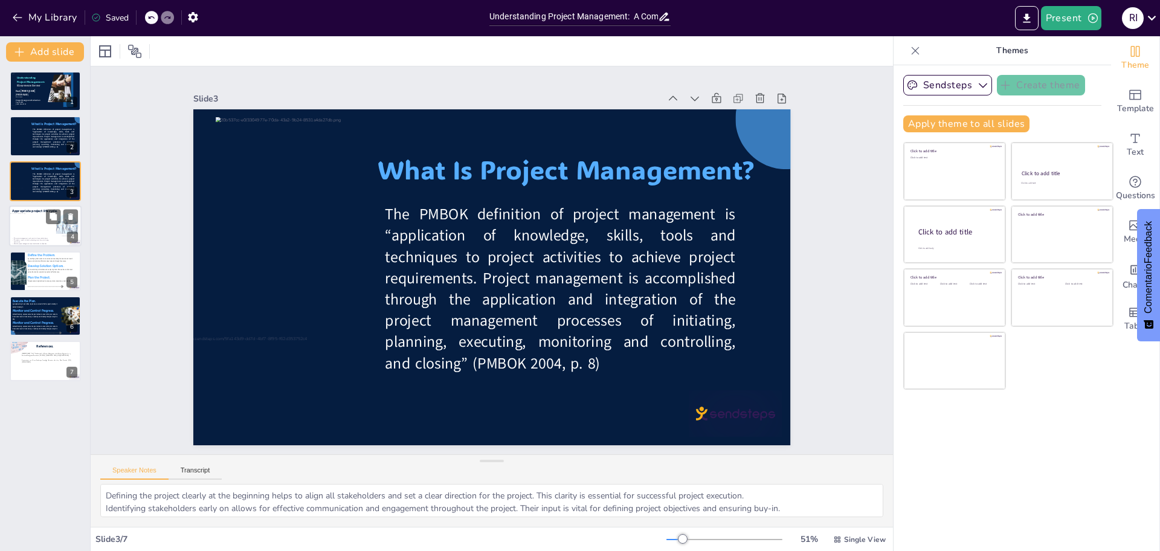
click at [30, 236] on div at bounding box center [33, 224] width 46 height 23
type textarea "The project management cycle is structured in a way that each phase builds on t…"
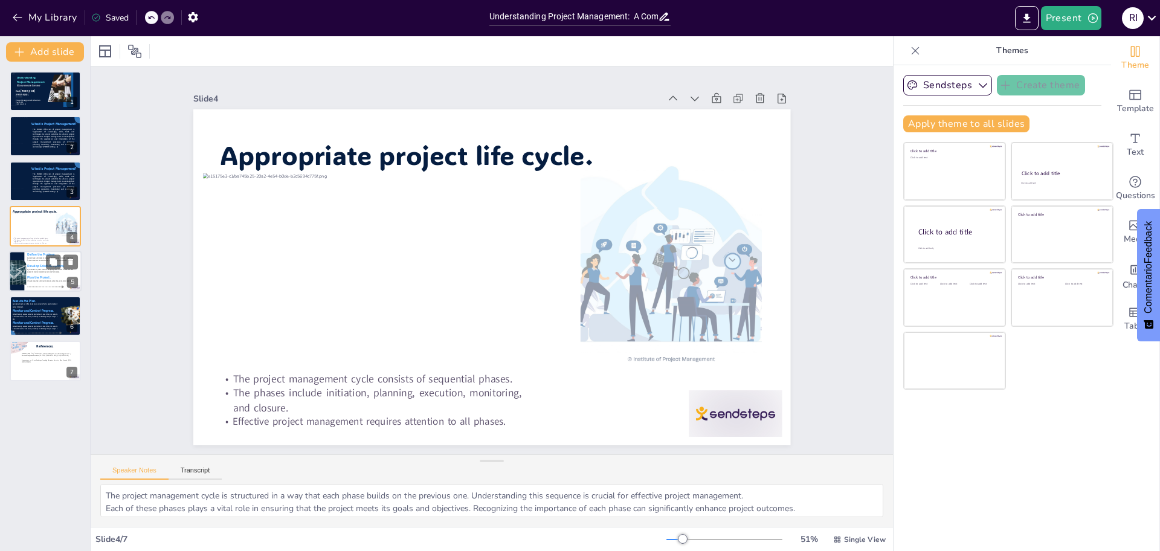
click at [37, 257] on p "by identifying what needs to be solved and visualizing the desired end result. …" at bounding box center [49, 259] width 45 height 5
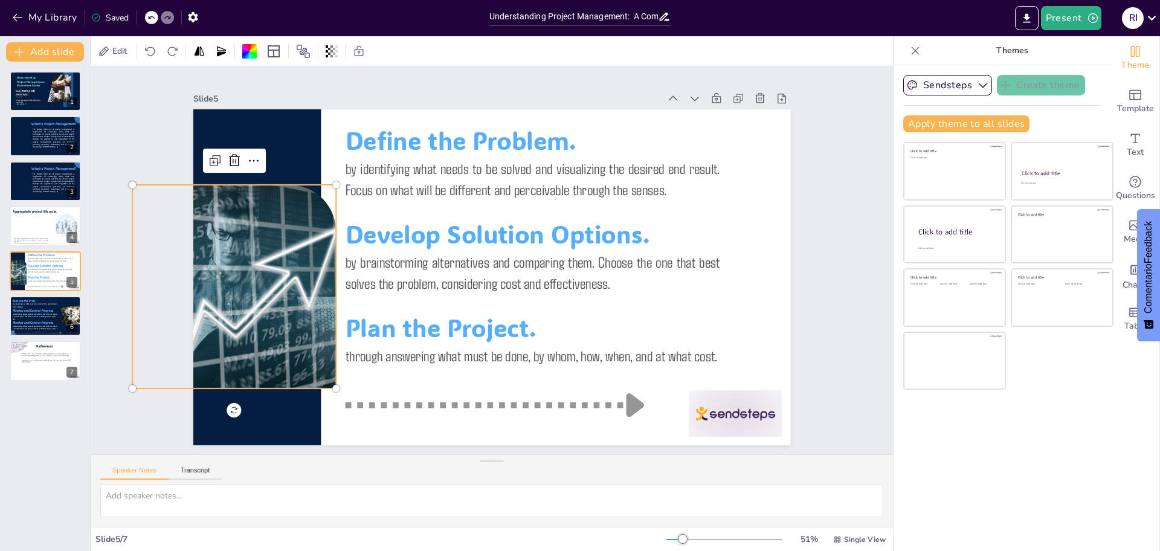
click at [269, 201] on div at bounding box center [234, 287] width 288 height 204
click at [24, 314] on p "without tracking, success cannot be guaranteed. To ensure the plan leads to the…" at bounding box center [34, 317] width 45 height 8
type textarea "Defining the project clearly at the beginning helps to align all stakeholders a…"
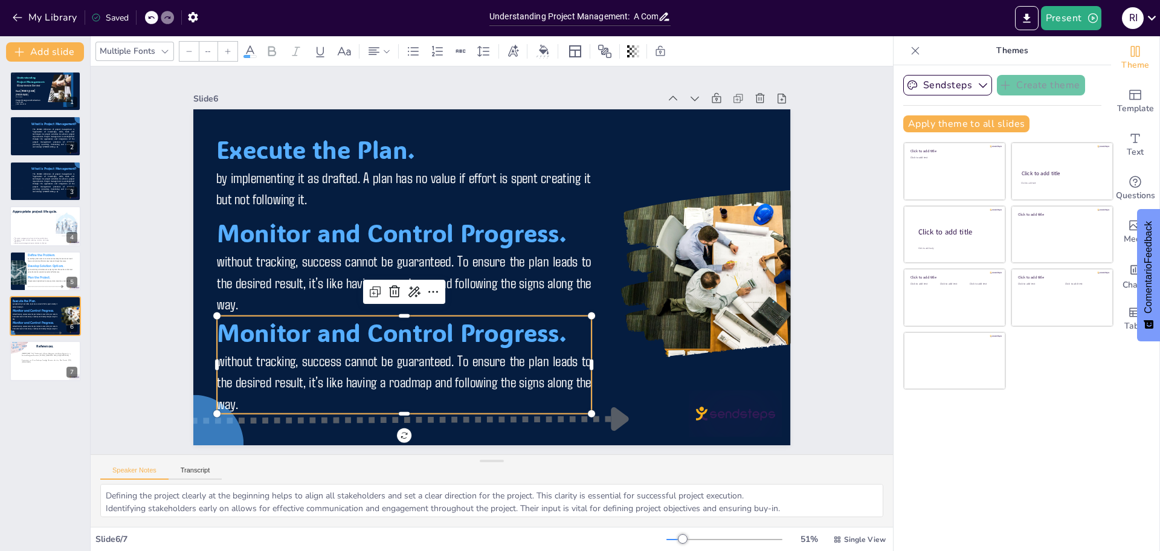
click at [479, 350] on p "without tracking, success cannot be guaranteed. To ensure the plan leads to the…" at bounding box center [404, 381] width 375 height 63
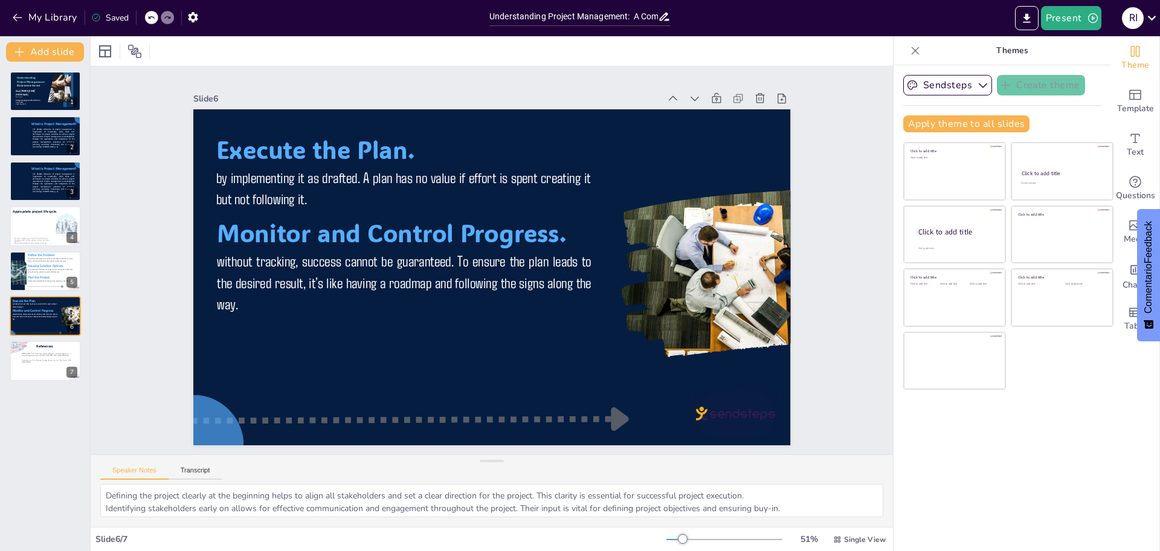
click at [966, 413] on div "Sendsteps Create theme Apply theme to all slides Click to add title Click to ad…" at bounding box center [1003, 308] width 218 height 486
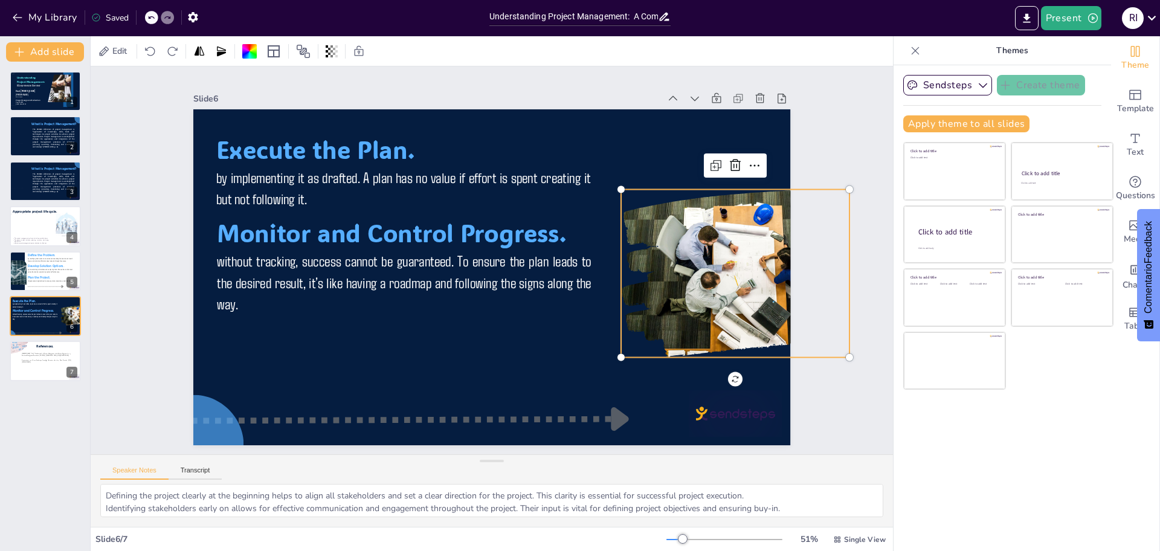
click at [708, 262] on div at bounding box center [735, 274] width 269 height 168
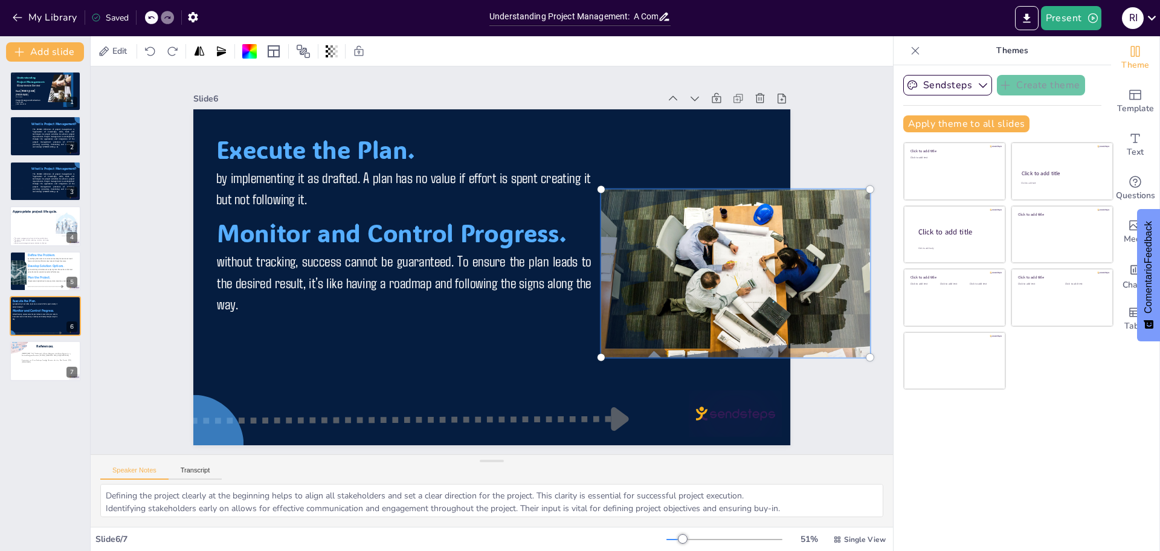
click at [708, 262] on div at bounding box center [735, 273] width 283 height 182
click at [708, 196] on div at bounding box center [735, 273] width 283 height 182
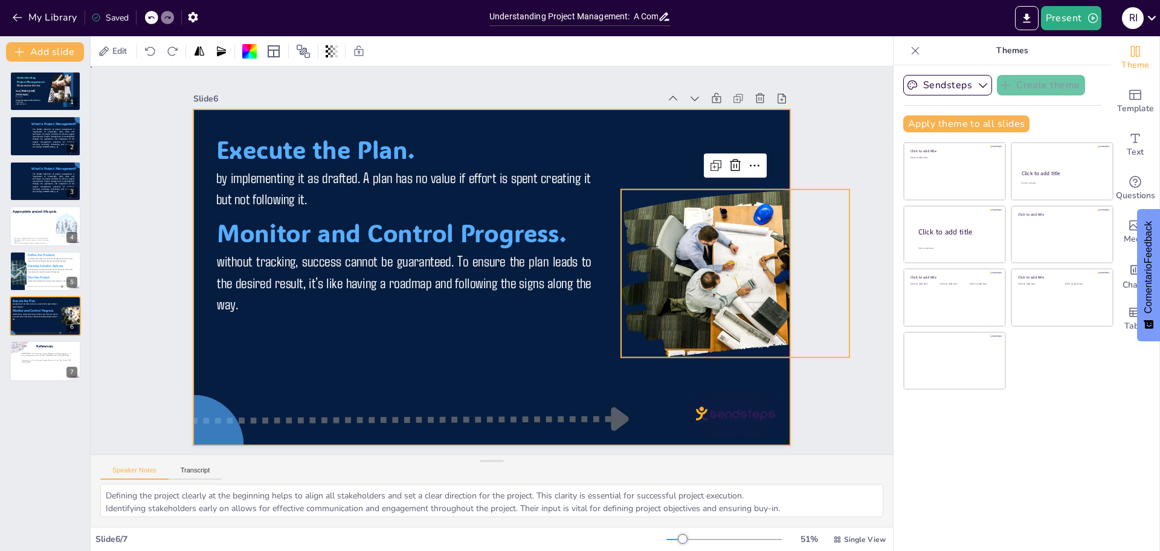
click at [469, 370] on div at bounding box center [491, 277] width 597 height 336
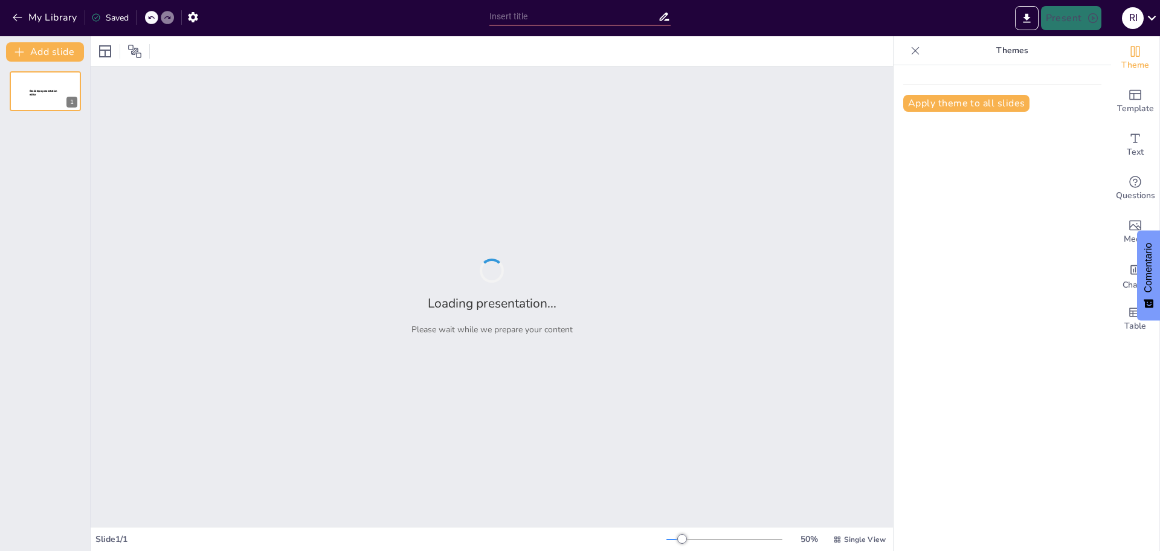
type input "Understanding Project Management: A Comprehensive Overview"
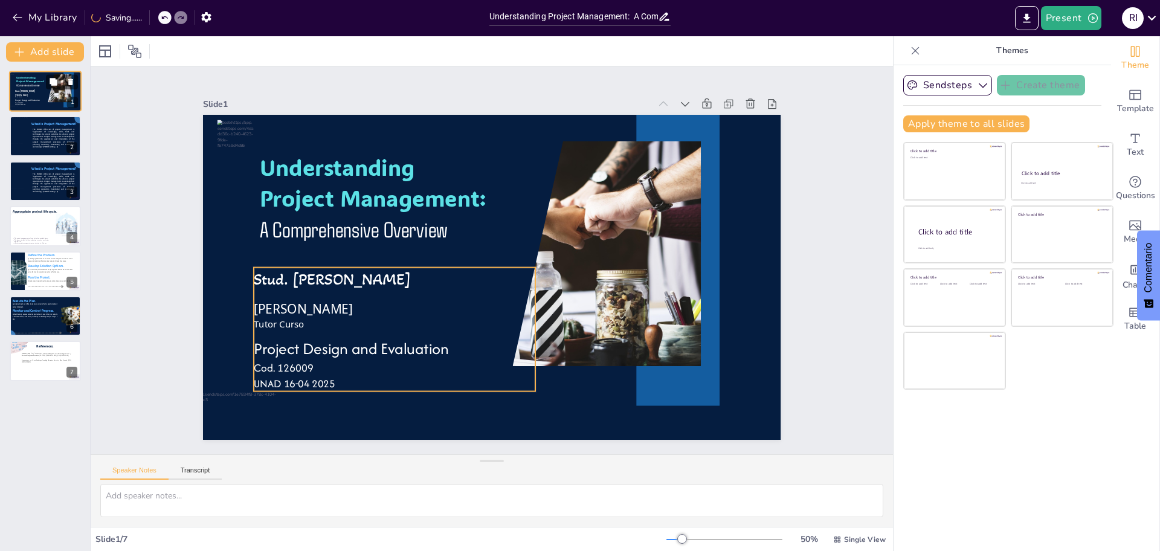
click at [50, 97] on p "Tutor Curso" at bounding box center [33, 98] width 36 height 2
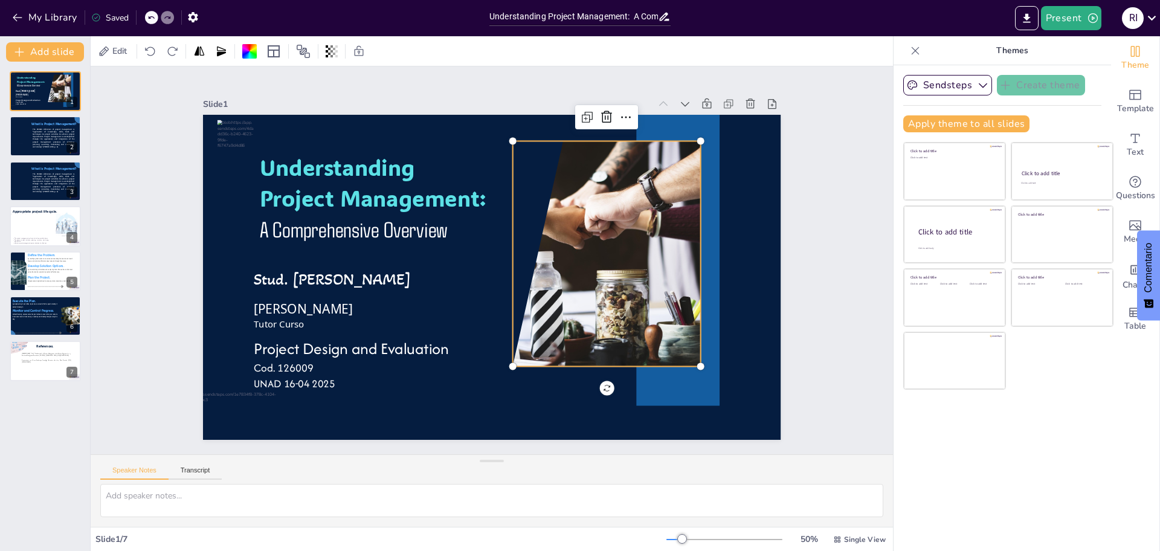
click at [584, 239] on div at bounding box center [606, 278] width 370 height 289
click at [584, 239] on div at bounding box center [487, 375] width 258 height 352
click at [584, 239] on div at bounding box center [534, 367] width 316 height 383
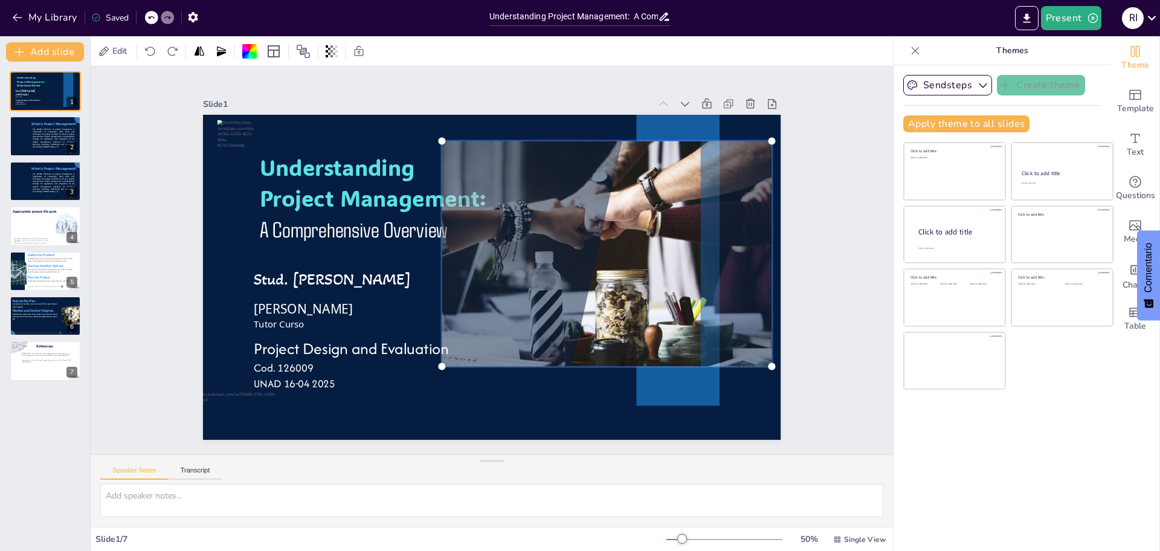
click at [584, 239] on div at bounding box center [606, 266] width 367 height 274
click at [584, 239] on div at bounding box center [545, 362] width 359 height 412
click at [584, 239] on div at bounding box center [440, 363] width 379 height 418
click at [584, 239] on div at bounding box center [606, 266] width 367 height 274
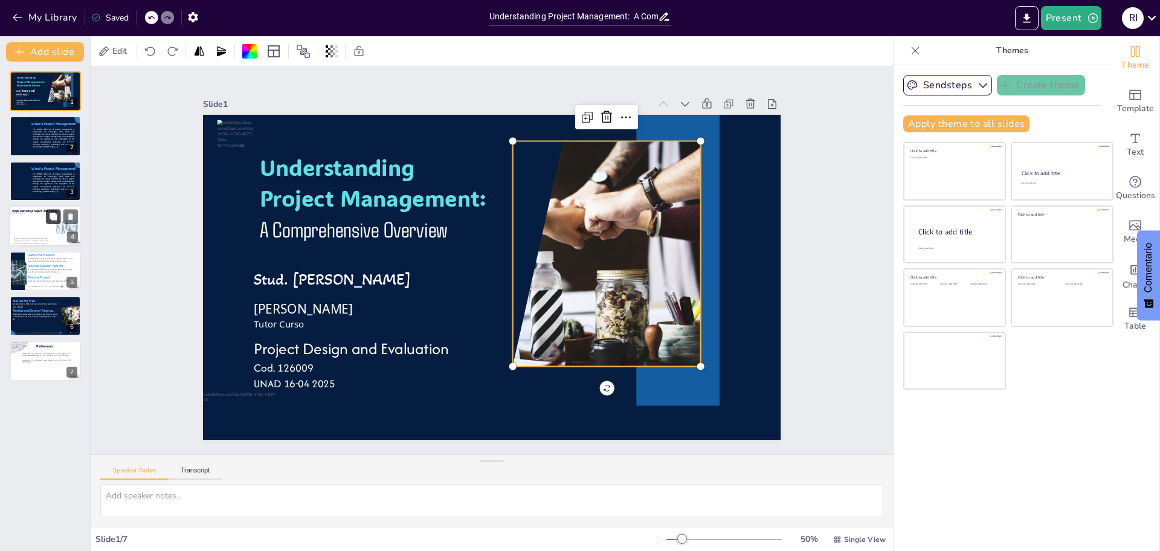
click at [45, 218] on div at bounding box center [33, 224] width 46 height 23
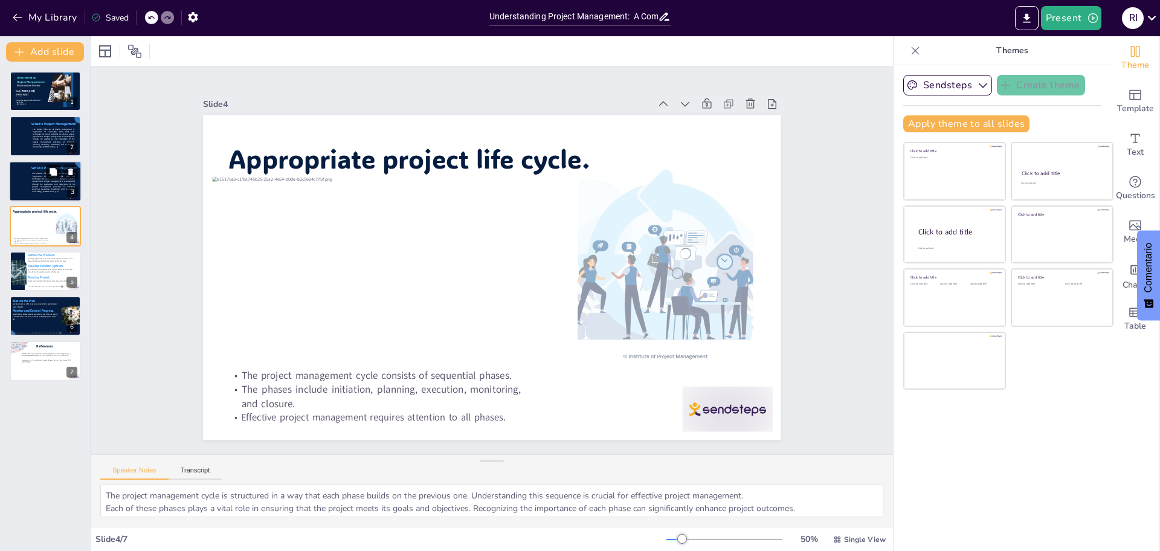
click at [47, 165] on button at bounding box center [53, 171] width 15 height 15
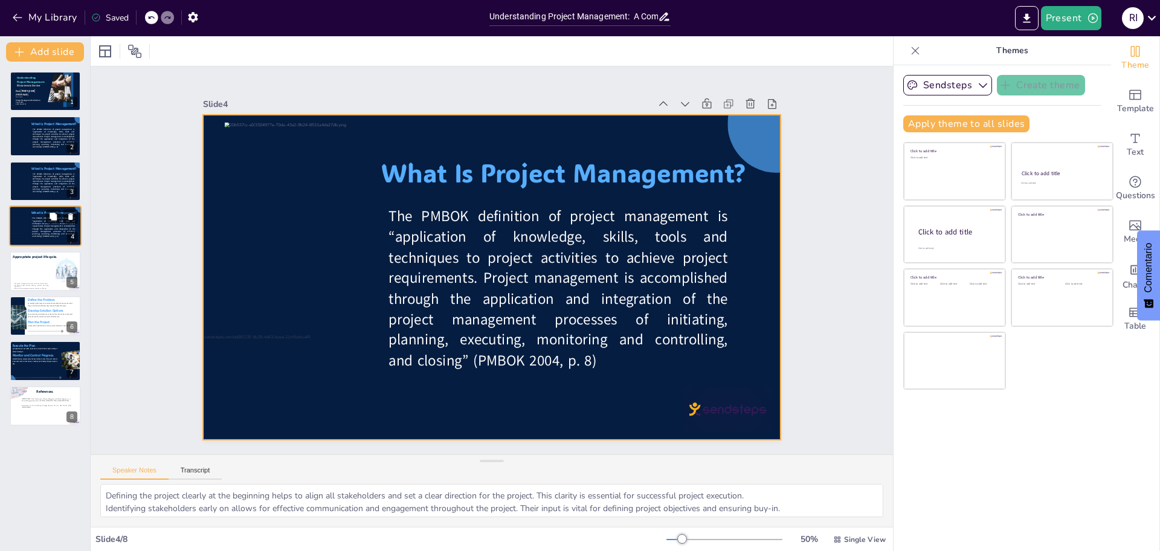
click at [30, 225] on div at bounding box center [45, 225] width 73 height 41
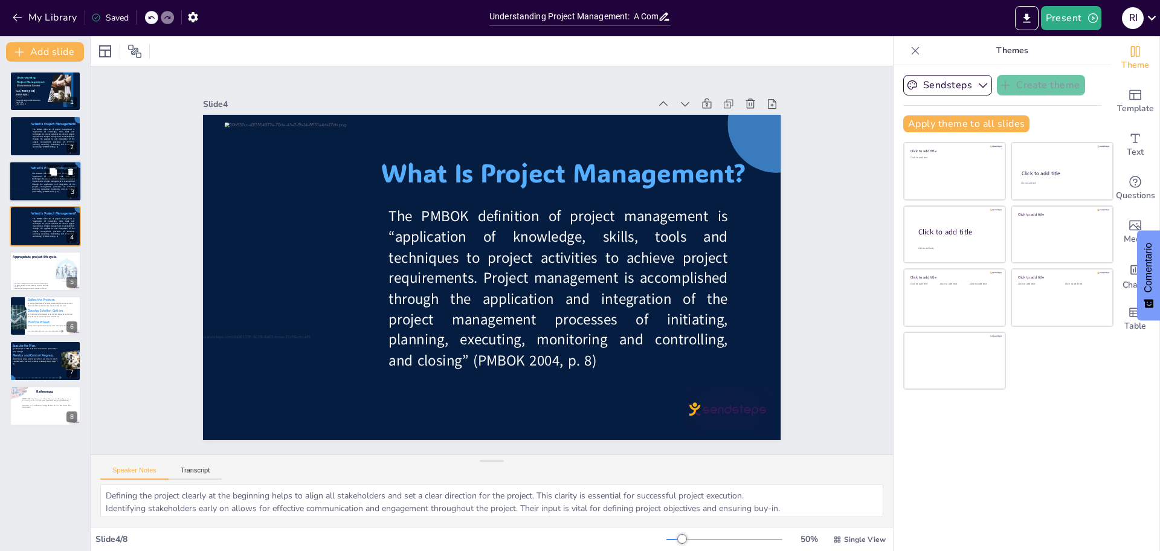
click at [23, 172] on div at bounding box center [19, 181] width 16 height 39
click at [21, 130] on div at bounding box center [19, 136] width 16 height 39
click at [74, 174] on icon at bounding box center [70, 171] width 8 height 8
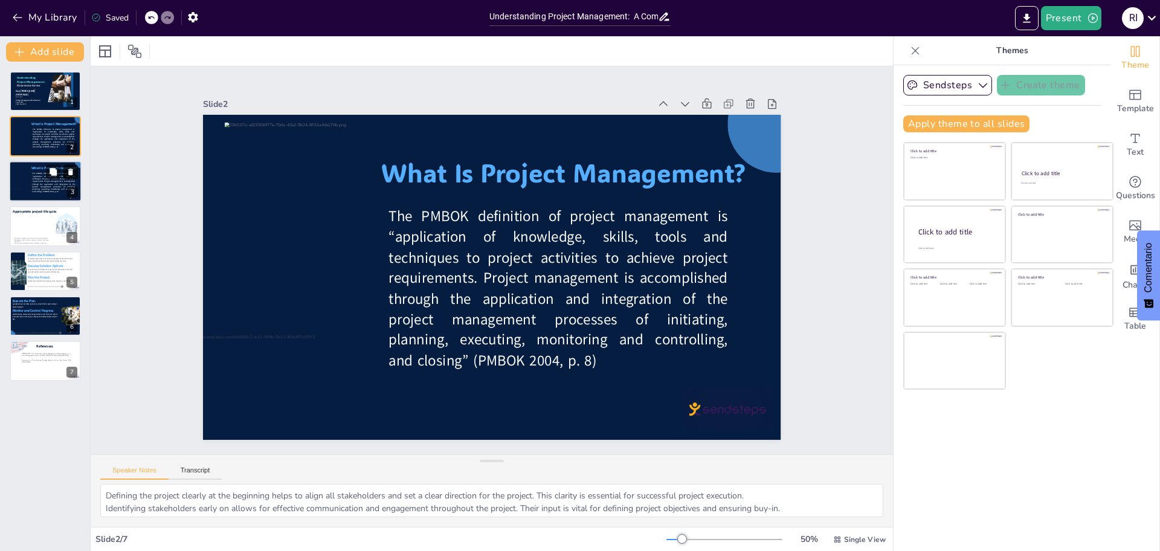
click at [74, 174] on icon at bounding box center [70, 171] width 8 height 8
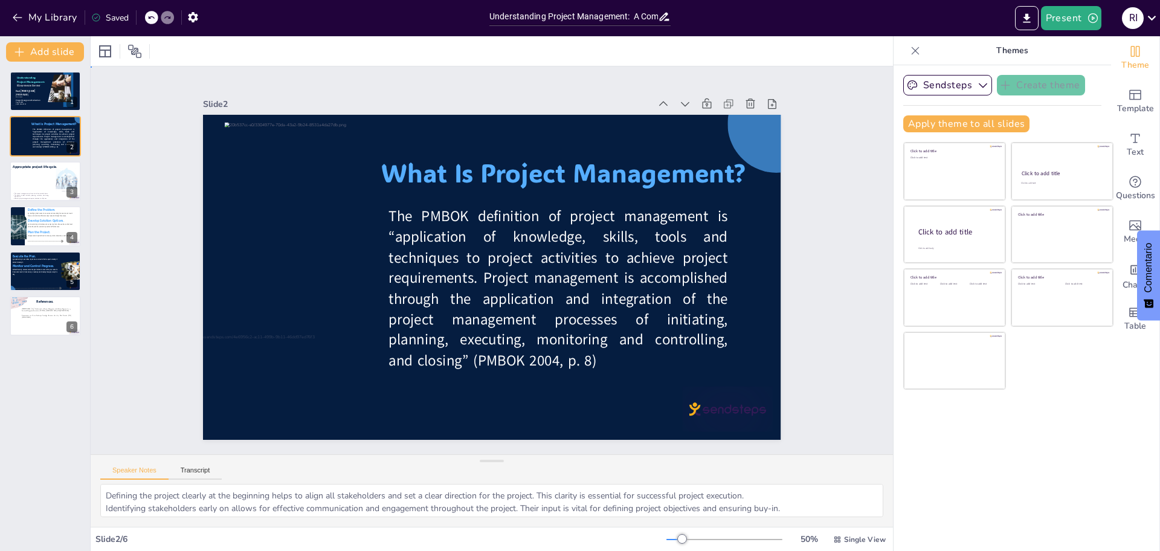
click at [131, 221] on div "Slide 1 Understanding Project Management: A Comprehensive Overview Stud. Robins…" at bounding box center [491, 260] width 877 height 785
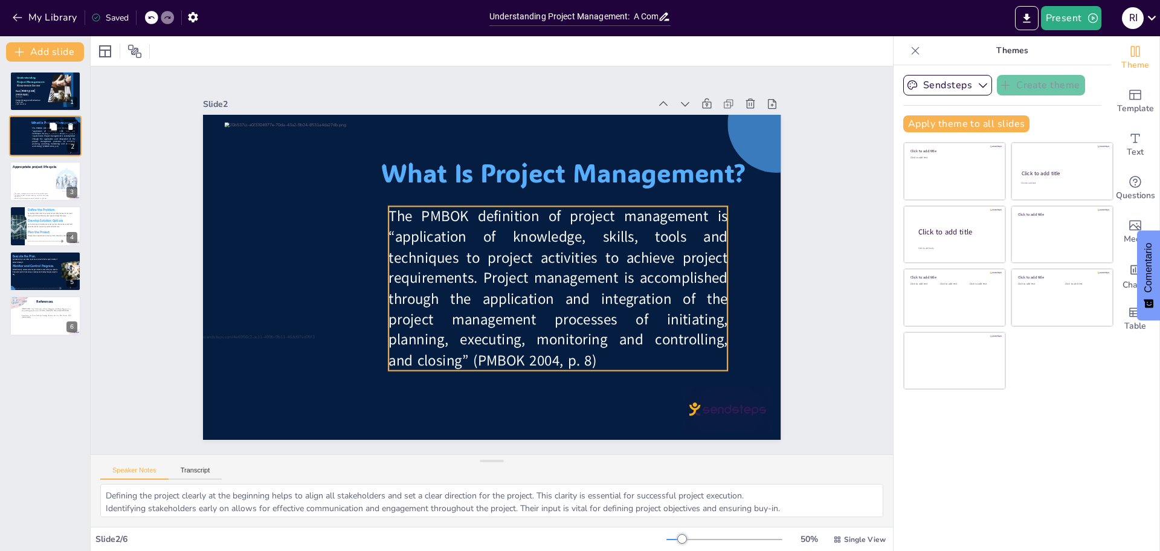
click at [33, 141] on span "The PMBOK definition of project management is “application of knowledge, skills…" at bounding box center [53, 137] width 43 height 21
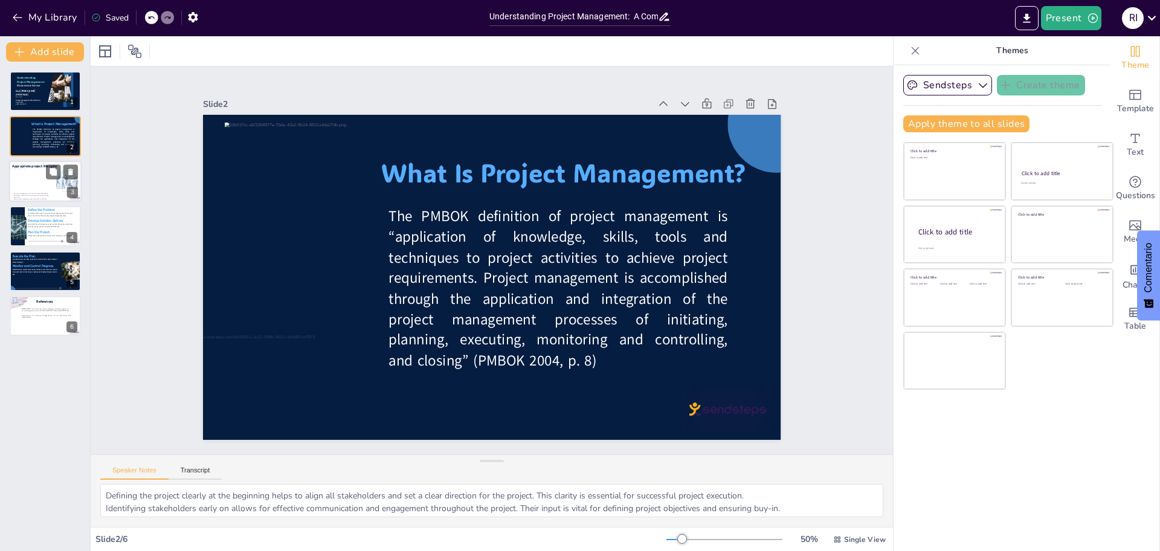
click at [42, 184] on div at bounding box center [33, 180] width 46 height 23
type textarea "The project management cycle is structured in a way that each phase builds on t…"
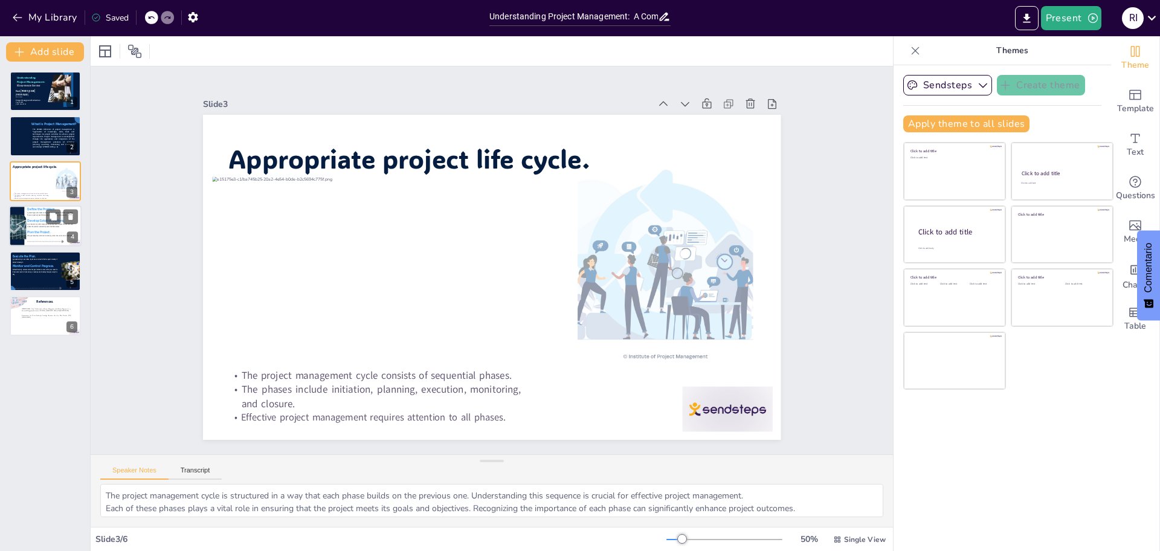
click at [26, 218] on div at bounding box center [14, 227] width 25 height 25
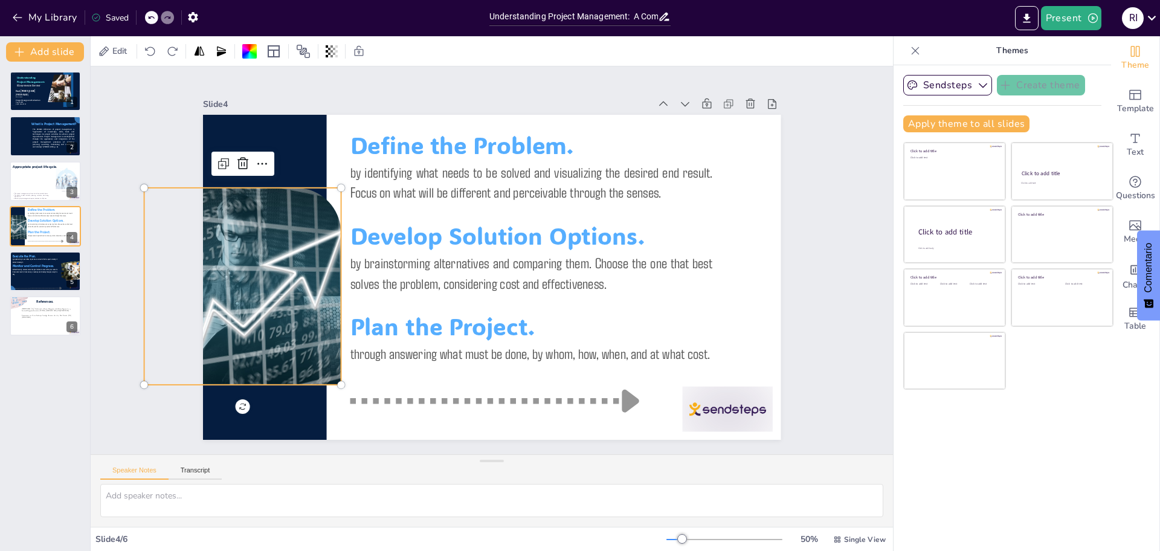
click at [231, 245] on div at bounding box center [246, 208] width 326 height 274
click at [257, 218] on div at bounding box center [290, 113] width 340 height 333
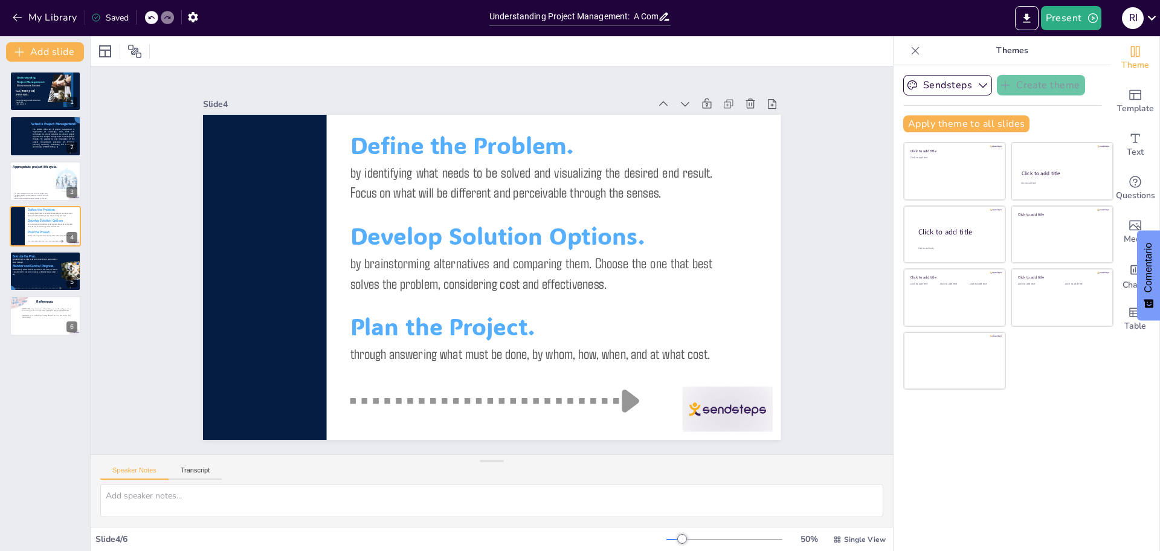
click at [909, 50] on icon at bounding box center [915, 51] width 12 height 12
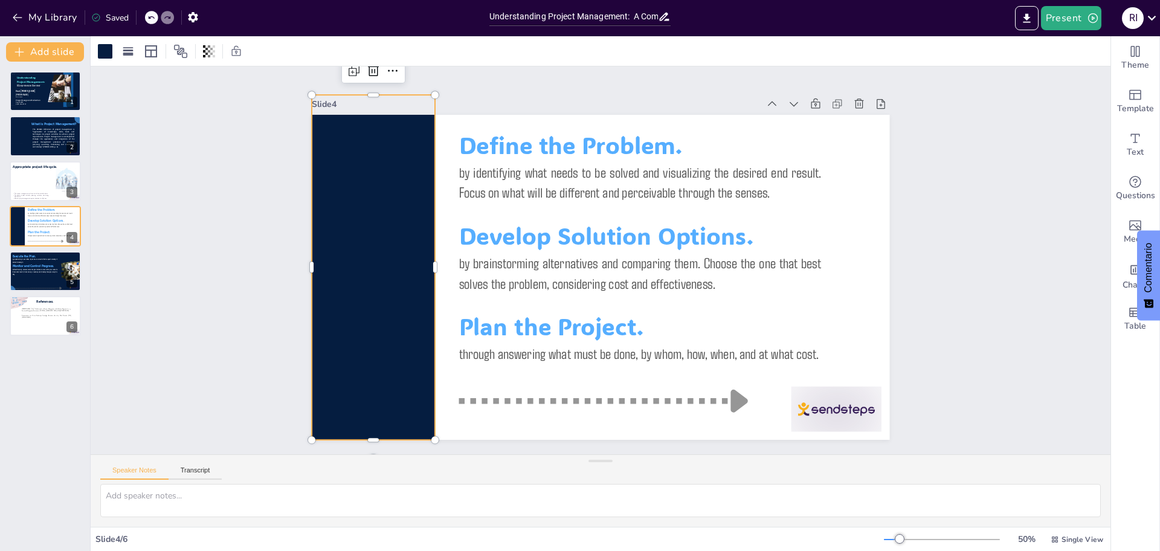
click at [357, 240] on div at bounding box center [382, 197] width 224 height 366
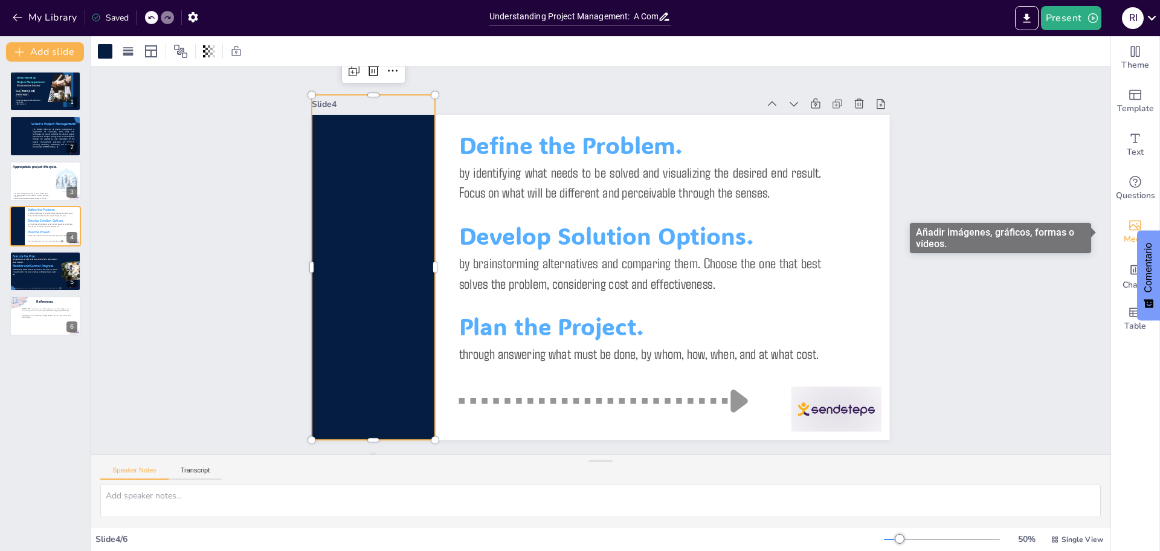
click at [1128, 225] on icon "Add images, graphics, shapes or video" at bounding box center [1135, 225] width 15 height 15
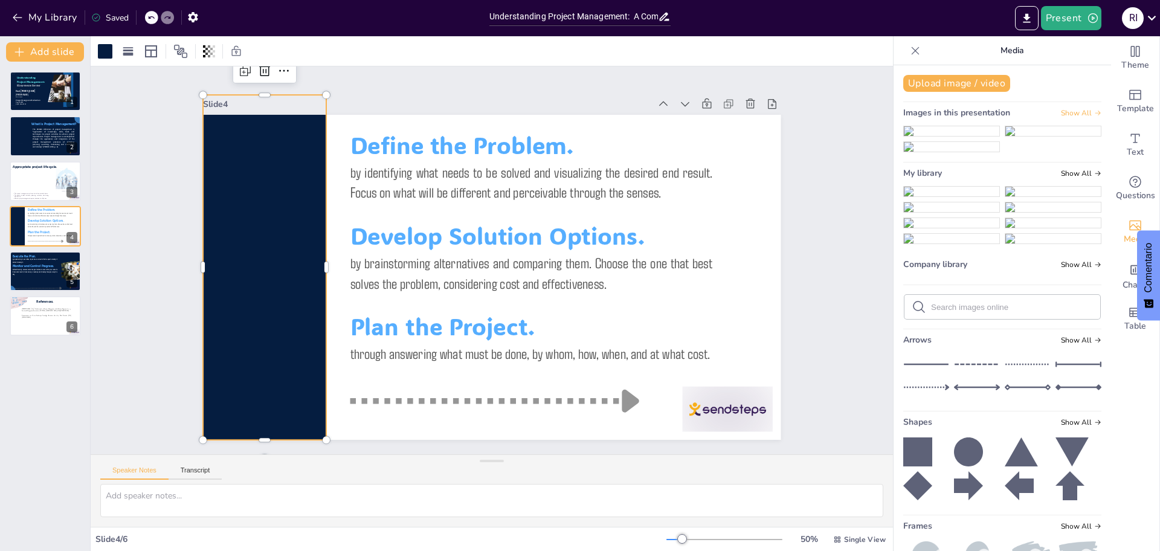
click at [1094, 111] on icon at bounding box center [1097, 112] width 7 height 7
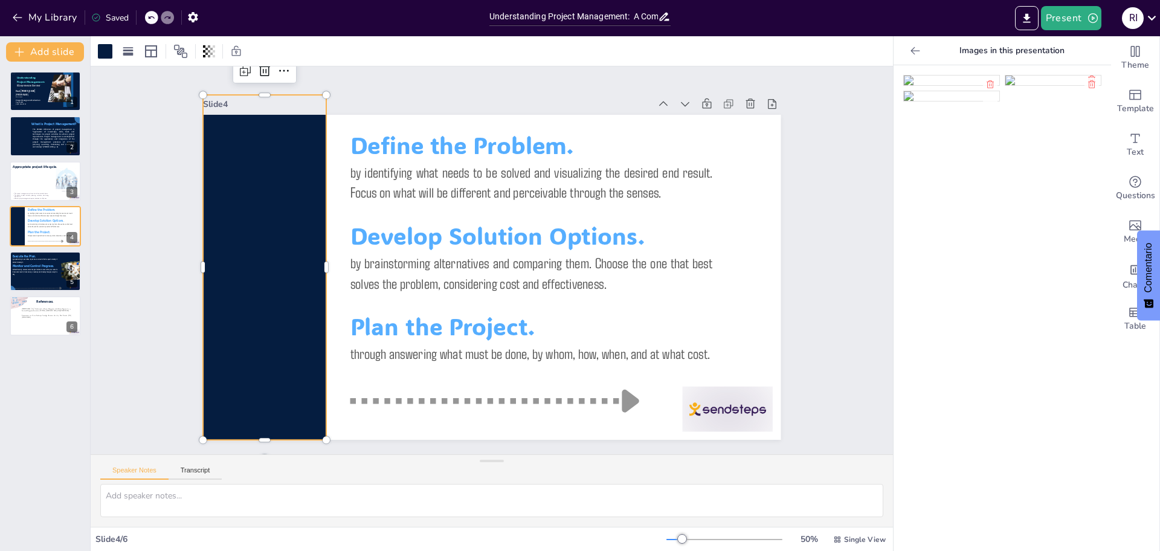
click at [975, 102] on ul at bounding box center [1002, 88] width 198 height 27
click at [909, 48] on icon at bounding box center [915, 51] width 12 height 12
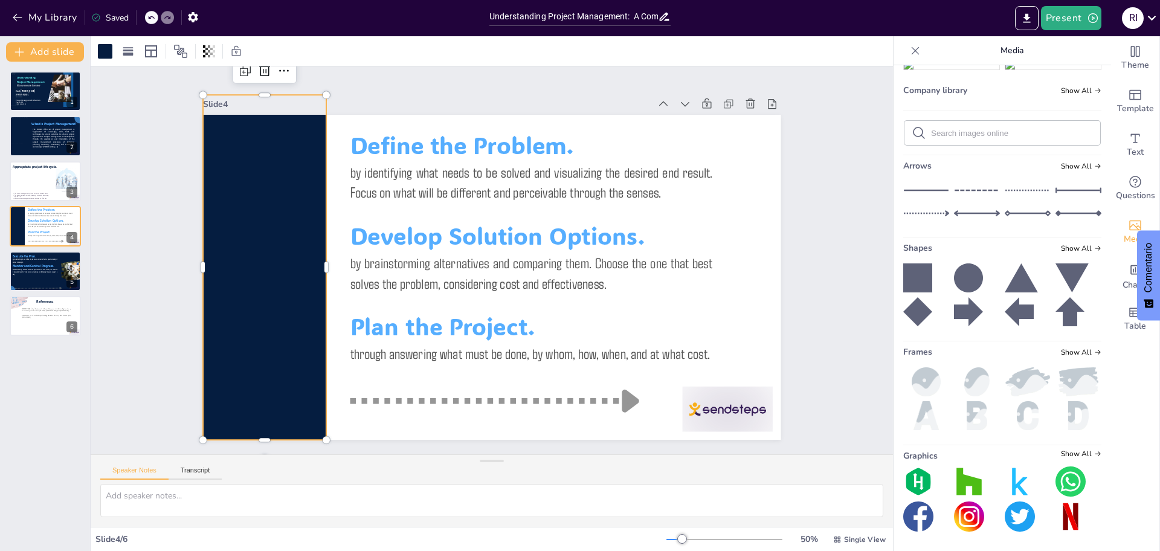
scroll to position [653, 0]
click at [1071, 353] on span "Show All" at bounding box center [1081, 352] width 40 height 8
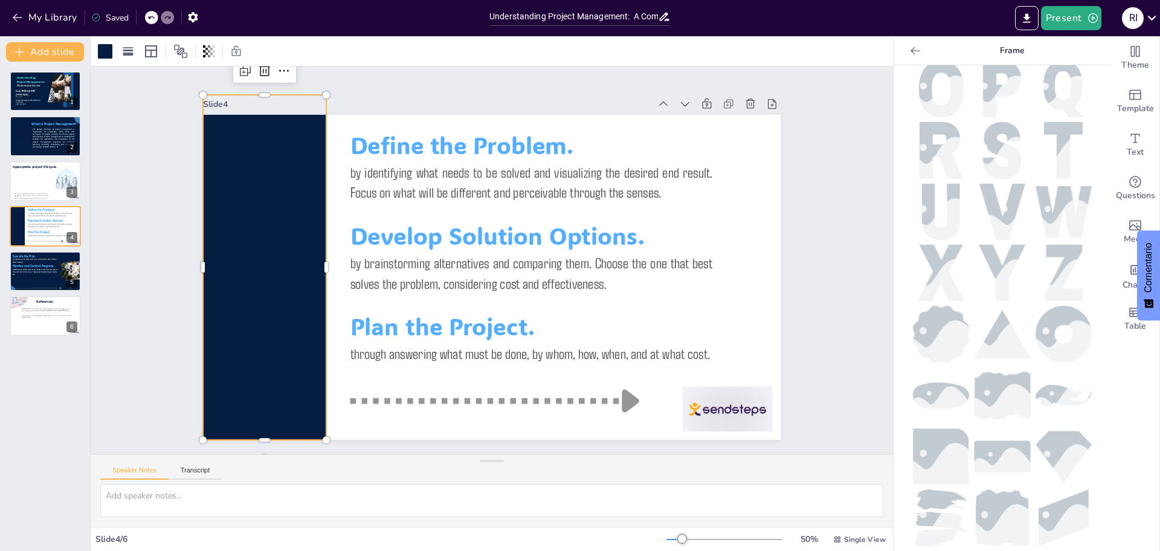
scroll to position [443, 0]
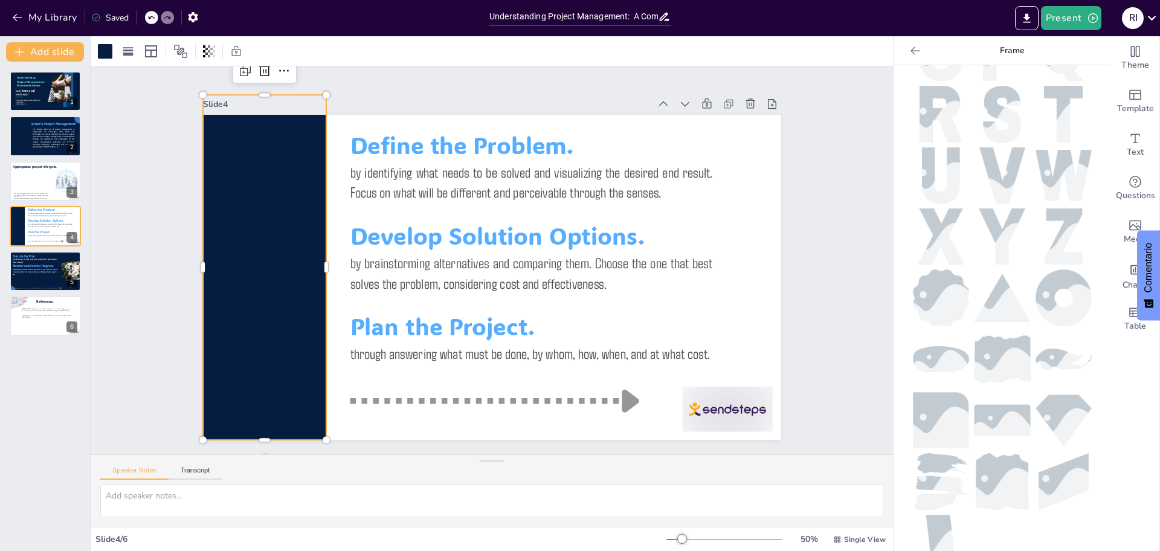
click at [947, 394] on img at bounding box center [941, 420] width 56 height 56
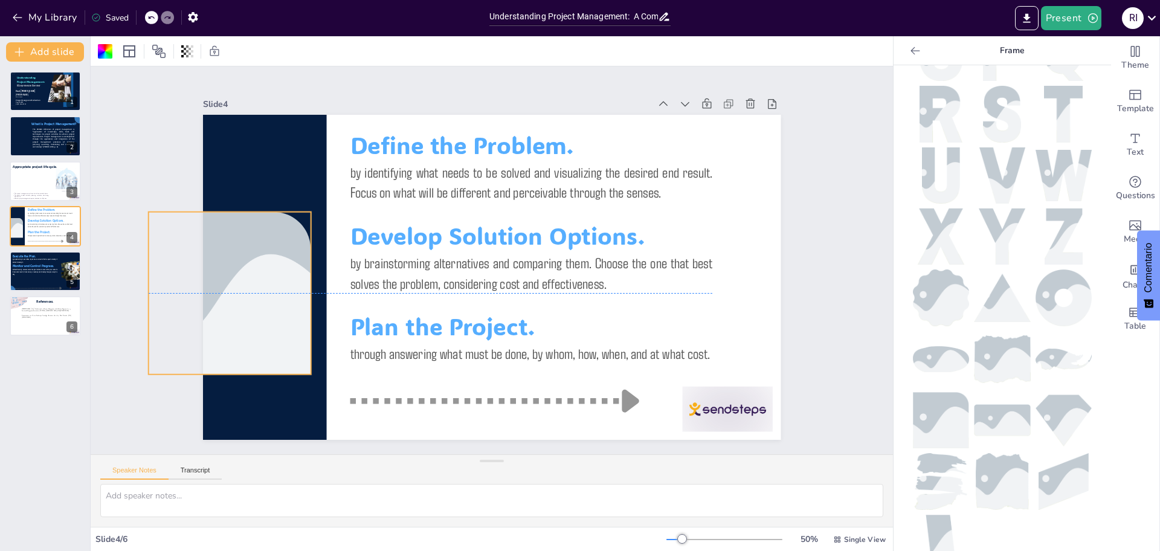
drag, startPoint x: 519, startPoint y: 208, endPoint x: 257, endPoint y: 220, distance: 262.5
click at [257, 220] on div at bounding box center [227, 265] width 259 height 187
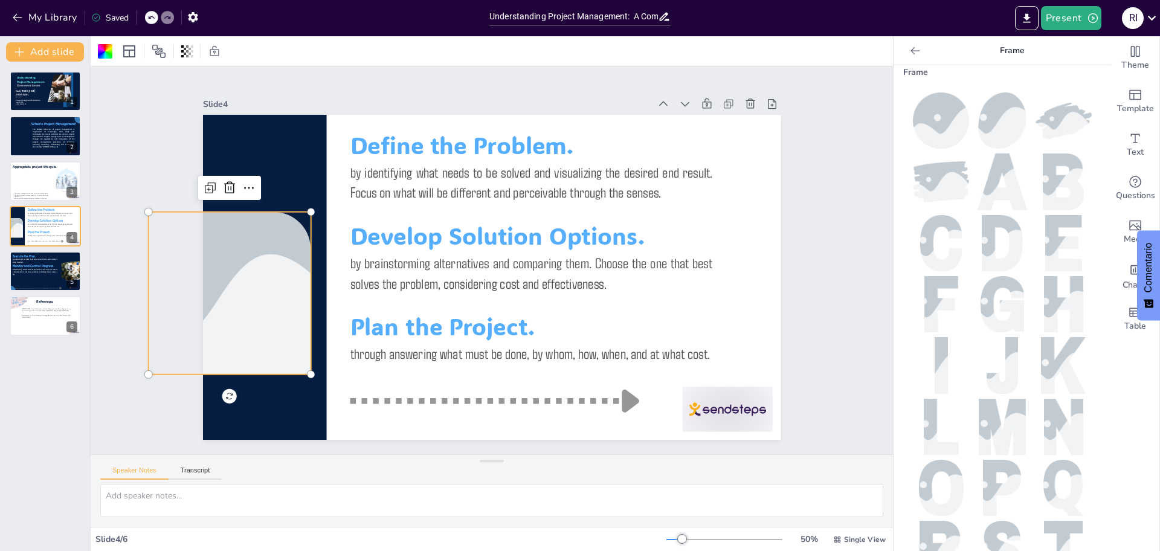
scroll to position [0, 0]
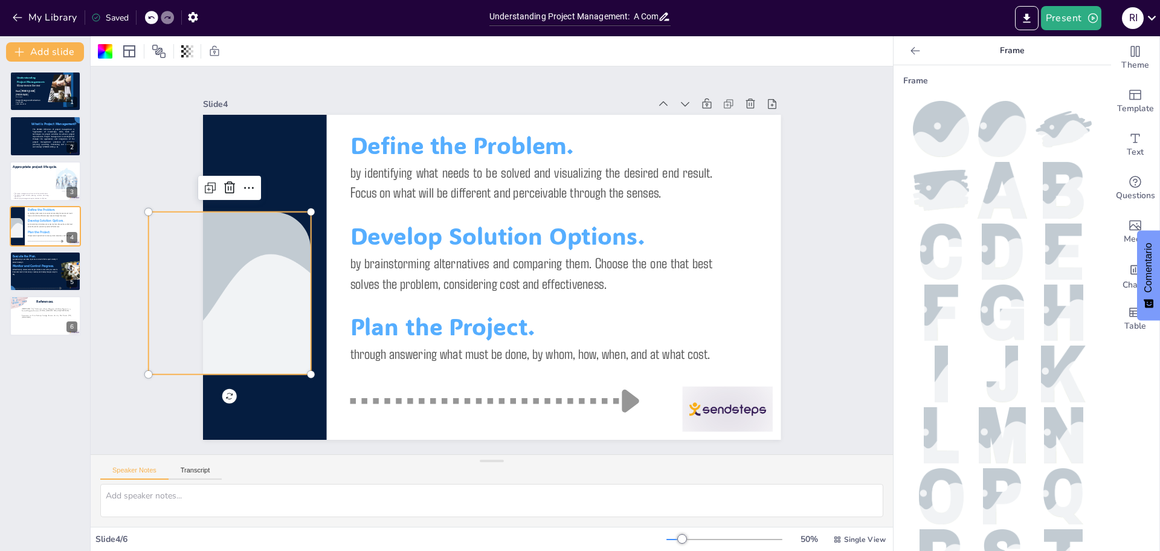
click at [909, 53] on icon at bounding box center [915, 51] width 12 height 12
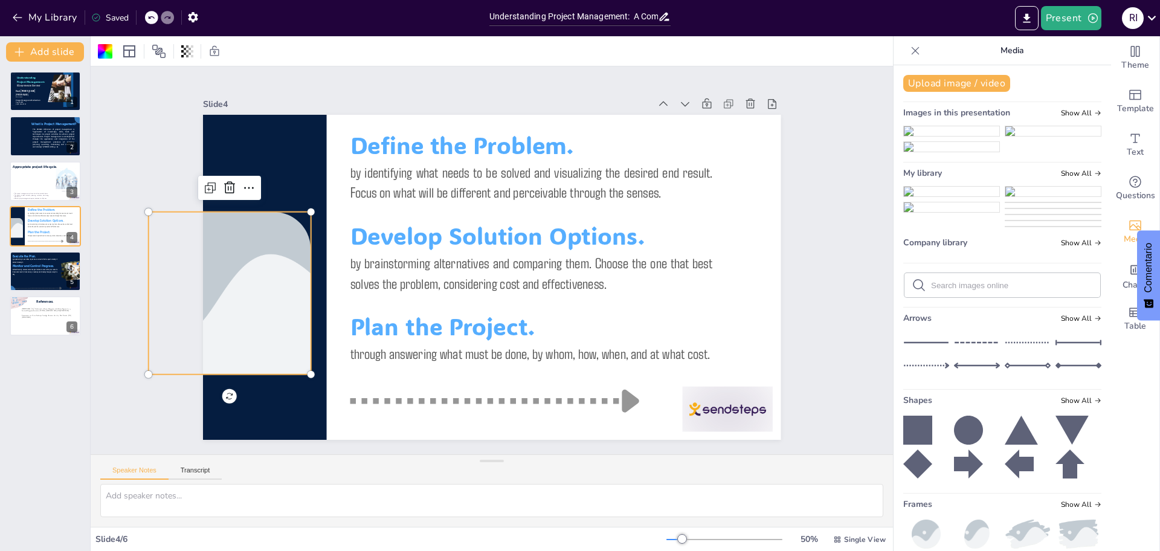
click at [937, 212] on img at bounding box center [951, 207] width 95 height 10
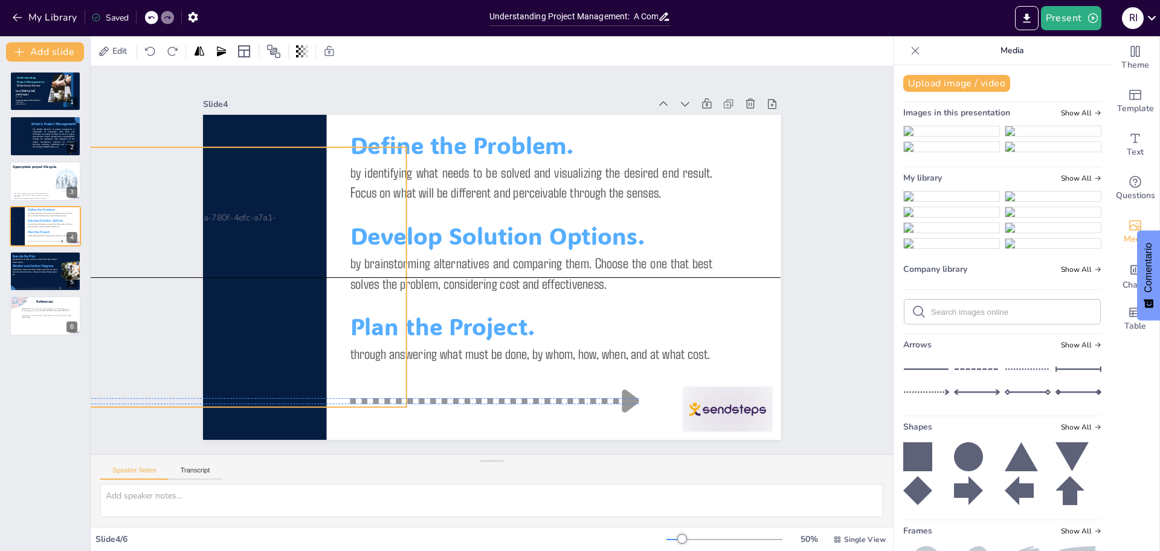
drag, startPoint x: 512, startPoint y: 265, endPoint x: 236, endPoint y: 260, distance: 276.2
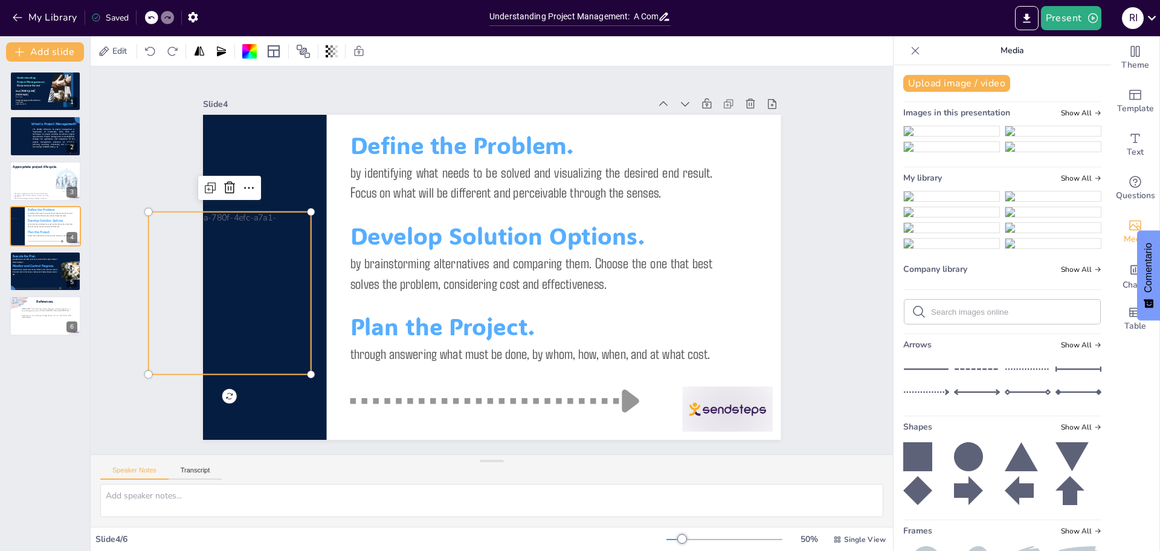
click at [236, 260] on div at bounding box center [239, 183] width 284 height 245
click at [166, 17] on icon at bounding box center [164, 17] width 6 height 3
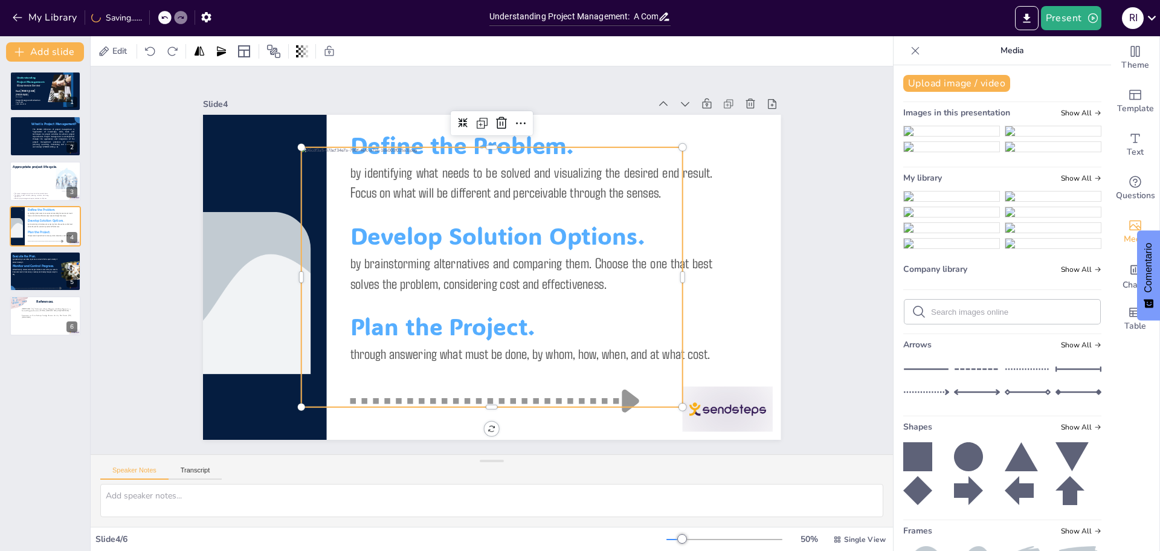
click at [461, 145] on div at bounding box center [480, 273] width 457 height 448
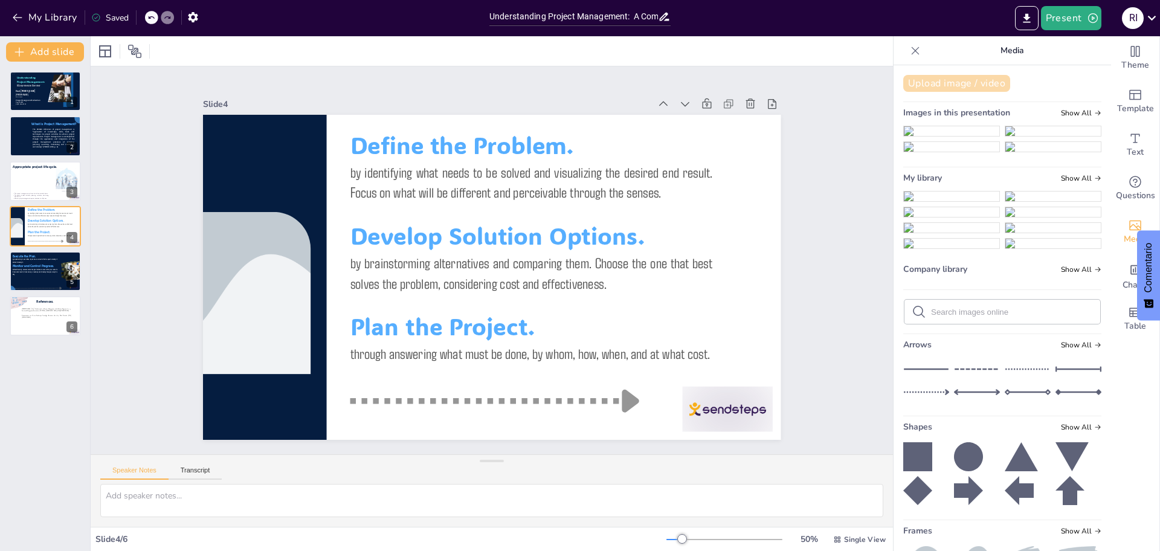
click at [968, 86] on button "Upload image / video" at bounding box center [956, 83] width 107 height 17
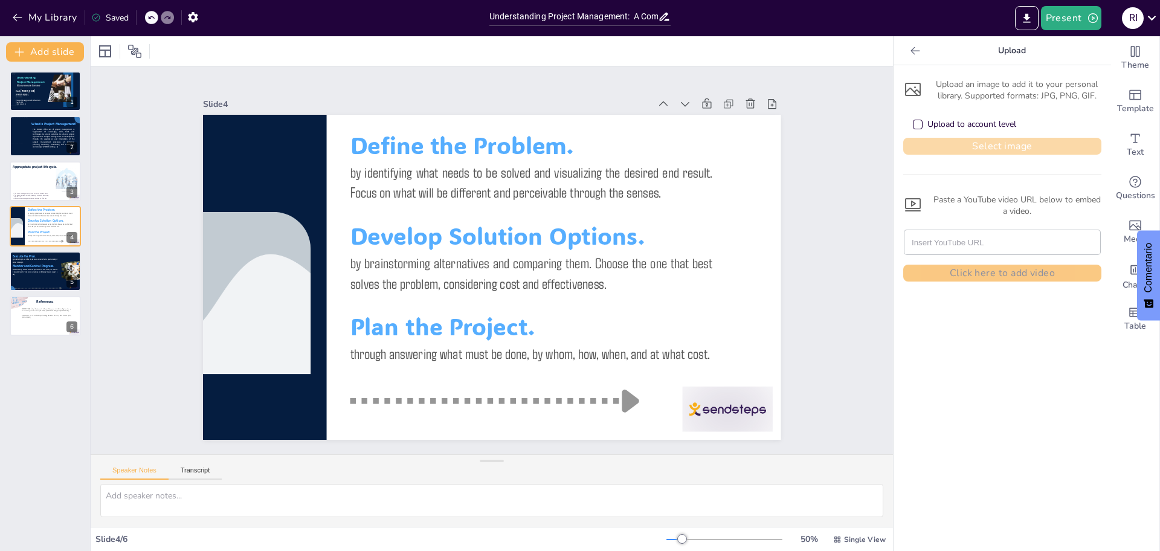
click at [985, 141] on button "Select image" at bounding box center [1002, 146] width 198 height 17
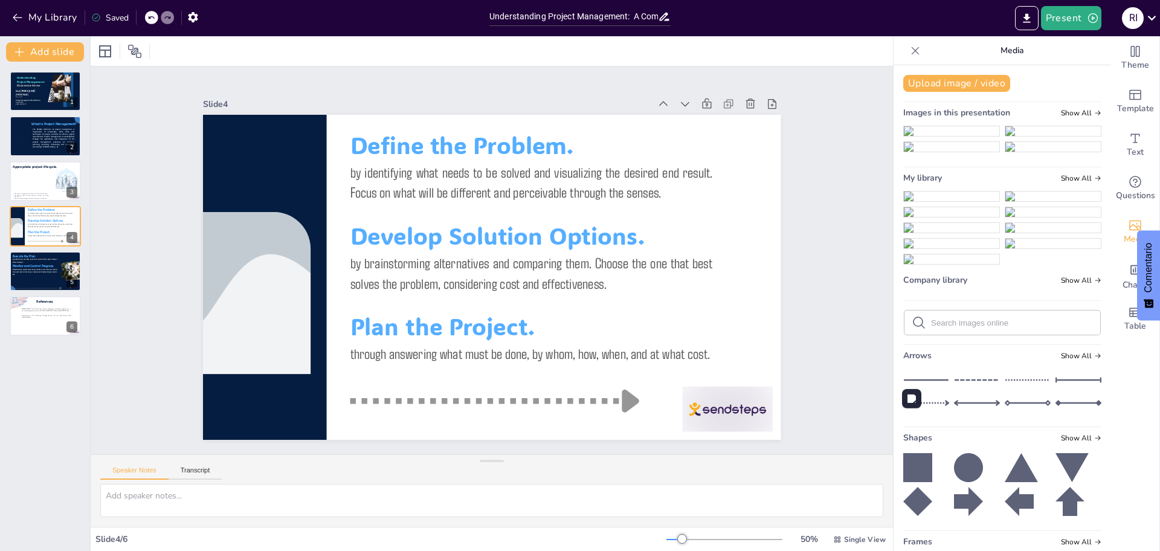
click at [941, 201] on img at bounding box center [951, 197] width 95 height 10
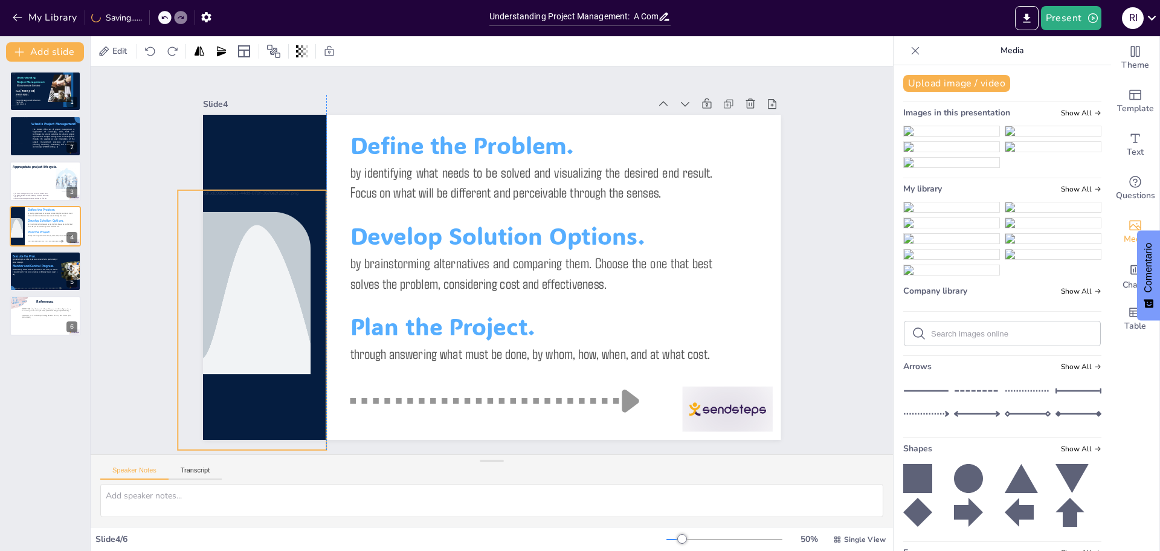
drag, startPoint x: 492, startPoint y: 198, endPoint x: 253, endPoint y: 241, distance: 243.1
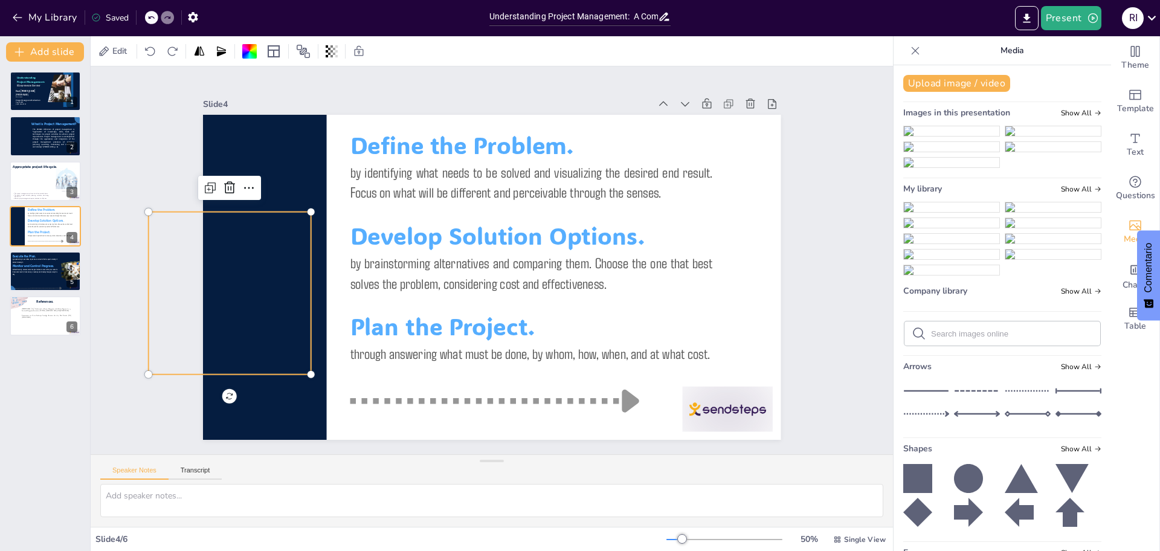
click at [253, 241] on div at bounding box center [228, 266] width 192 height 300
click at [253, 241] on div at bounding box center [239, 184] width 264 height 326
click at [147, 22] on div at bounding box center [151, 17] width 13 height 13
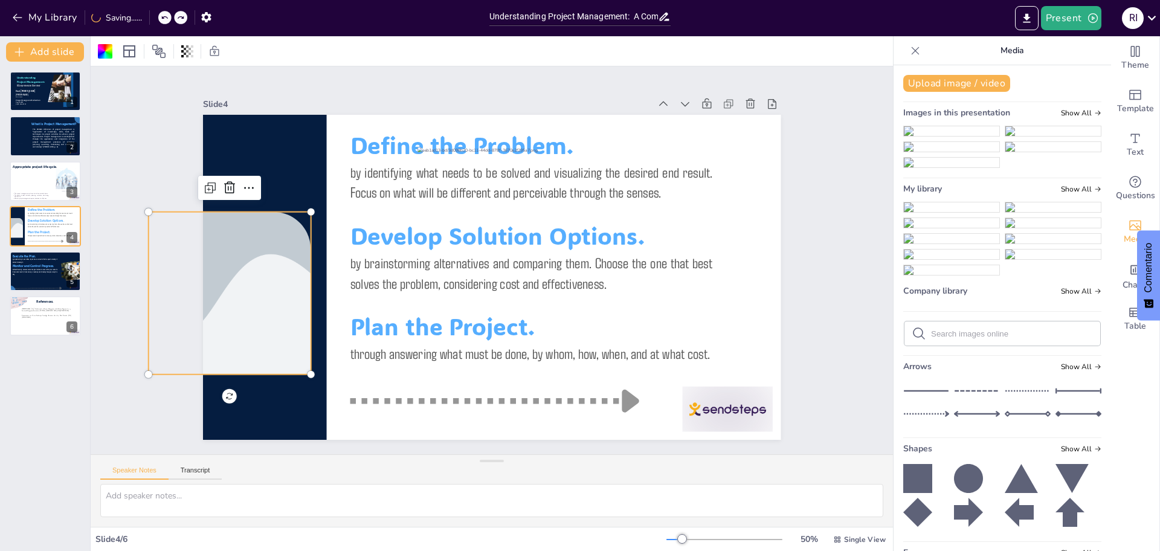
click at [237, 259] on div at bounding box center [227, 265] width 259 height 187
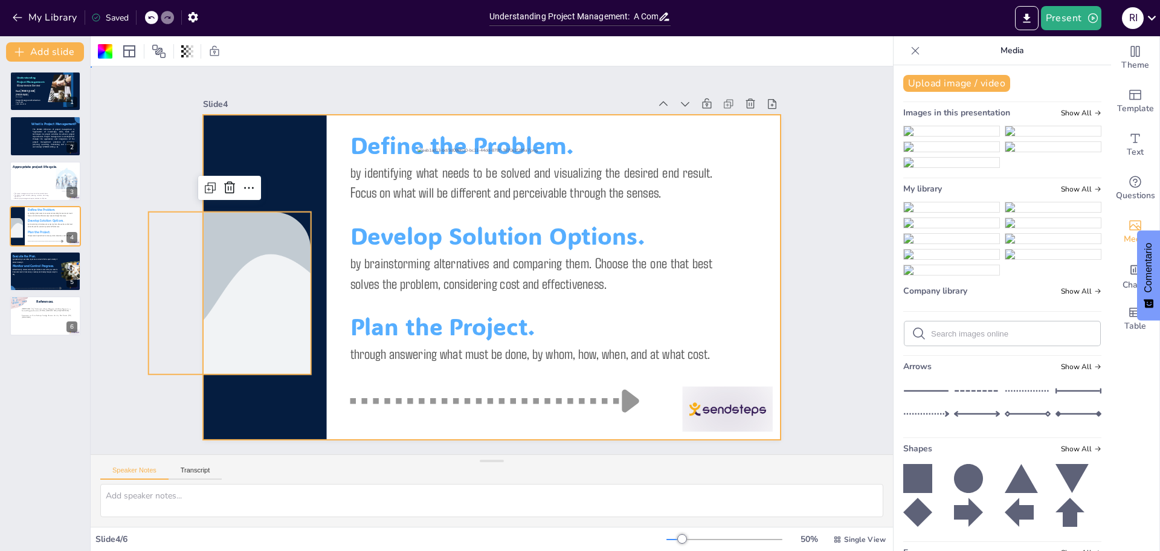
click at [317, 293] on div at bounding box center [489, 277] width 609 height 384
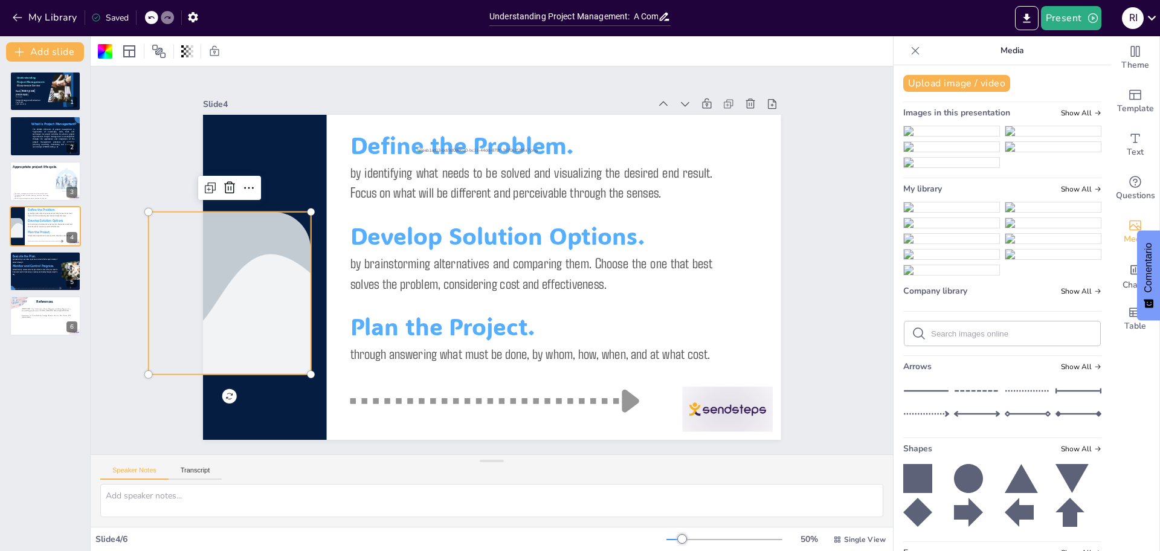
click at [262, 275] on div at bounding box center [229, 293] width 243 height 163
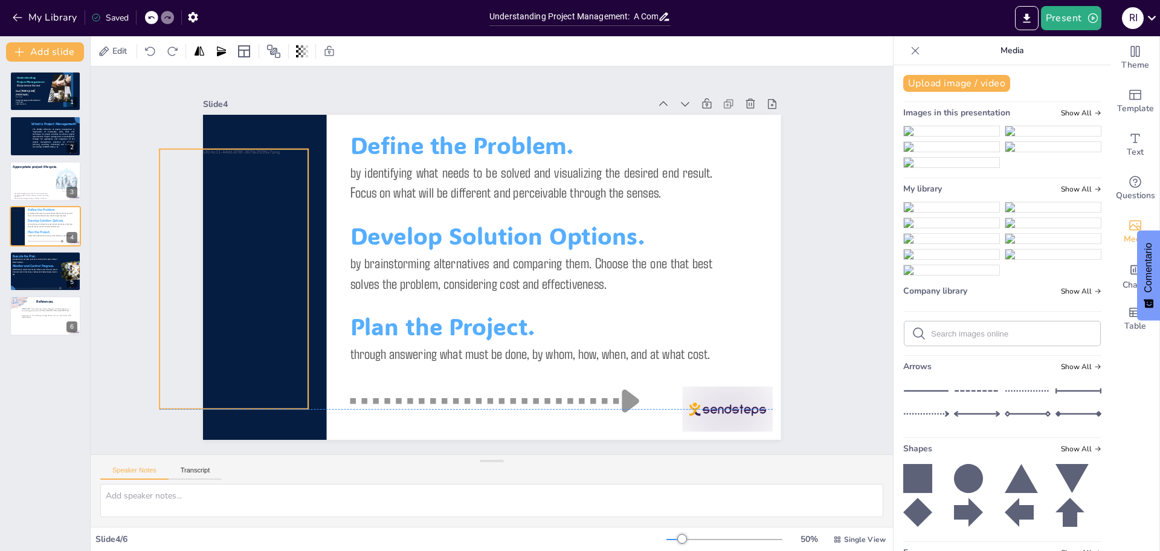
drag, startPoint x: 234, startPoint y: 231, endPoint x: 218, endPoint y: 222, distance: 19.0
click at [218, 222] on div at bounding box center [233, 252] width 175 height 274
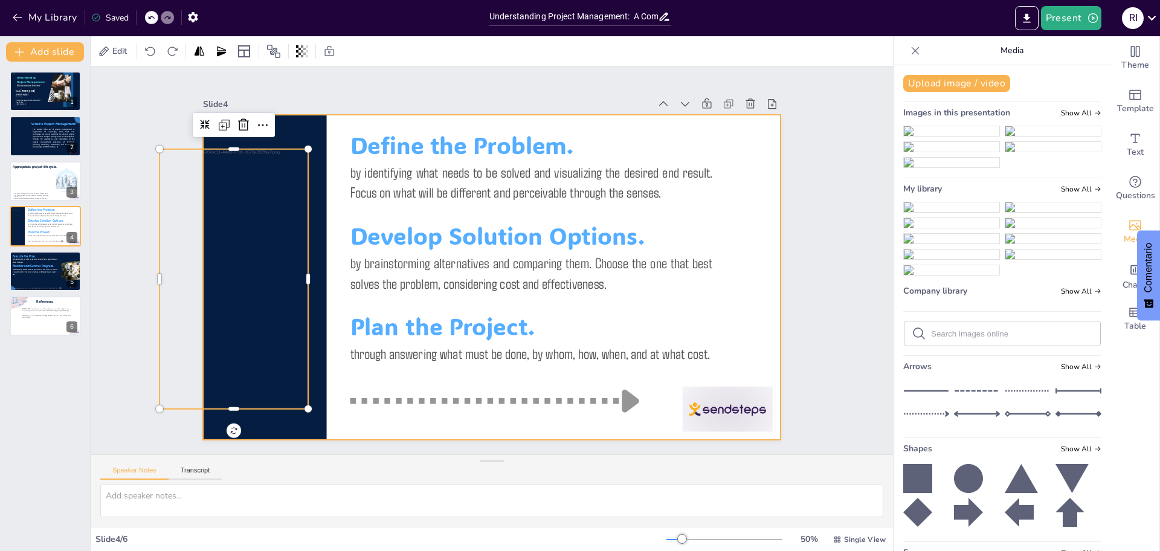
click at [376, 424] on div at bounding box center [492, 277] width 578 height 325
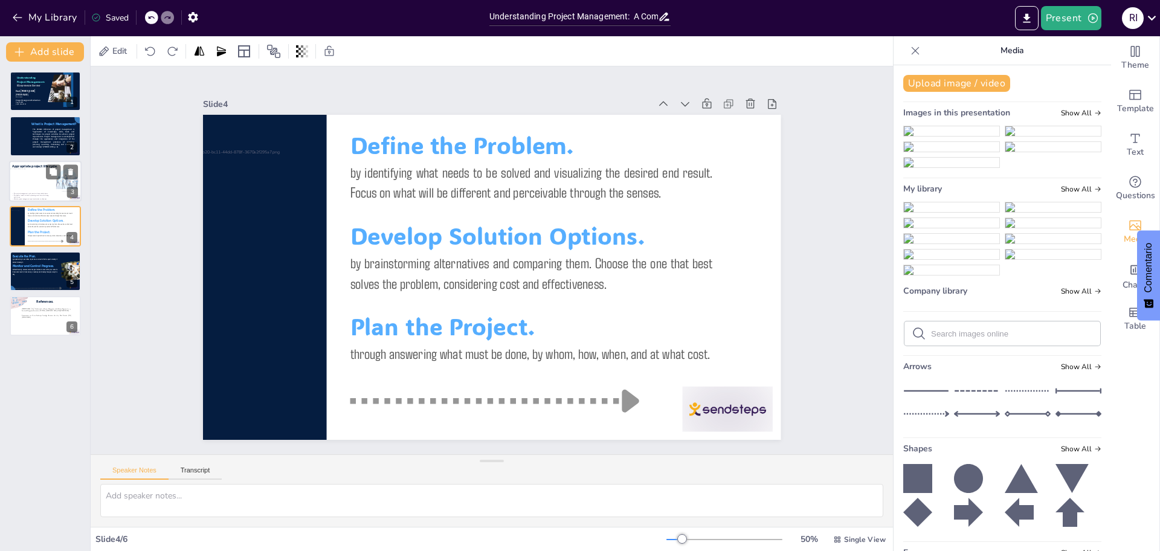
click at [36, 175] on div at bounding box center [33, 180] width 46 height 23
type textarea "The project management cycle is structured in a way that each phase builds on t…"
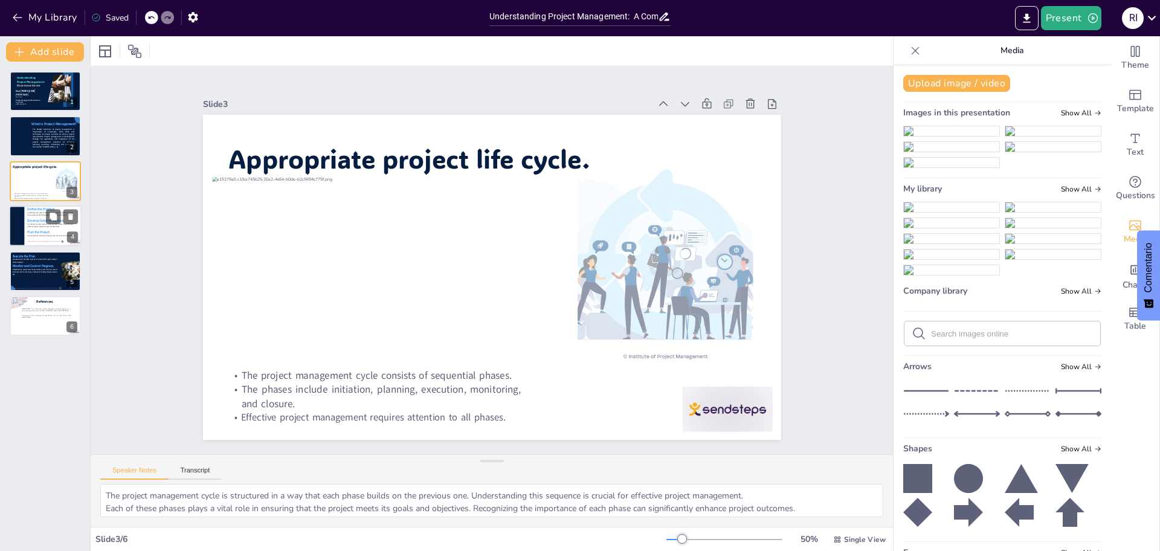
click at [52, 234] on p "through answering what must be done, by whom, how, when, and at what cost." at bounding box center [49, 235] width 45 height 2
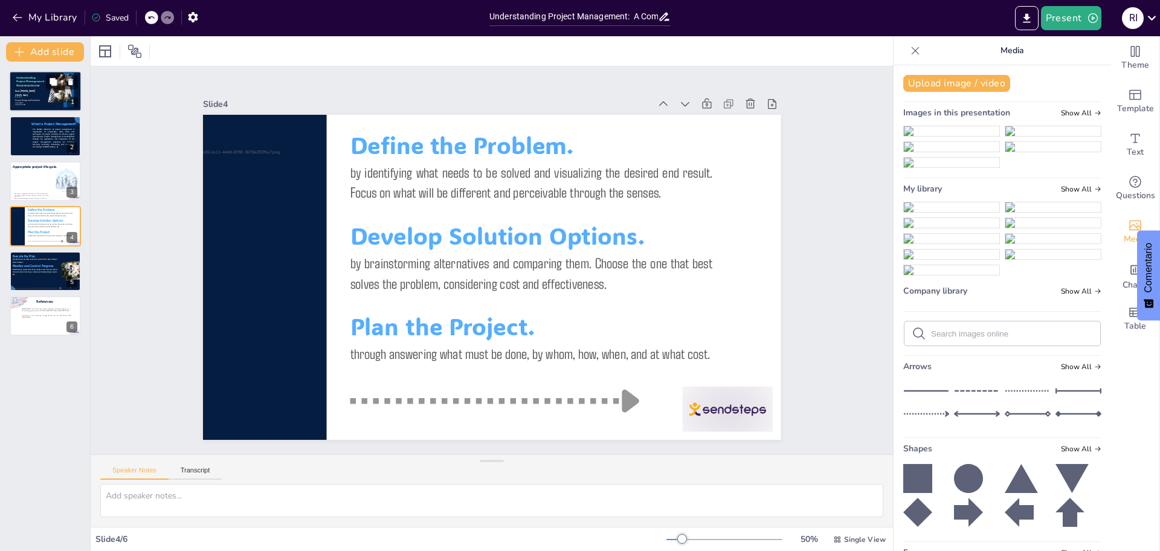
click at [25, 91] on span "Stud. [PERSON_NAME]" at bounding box center [25, 91] width 20 height 2
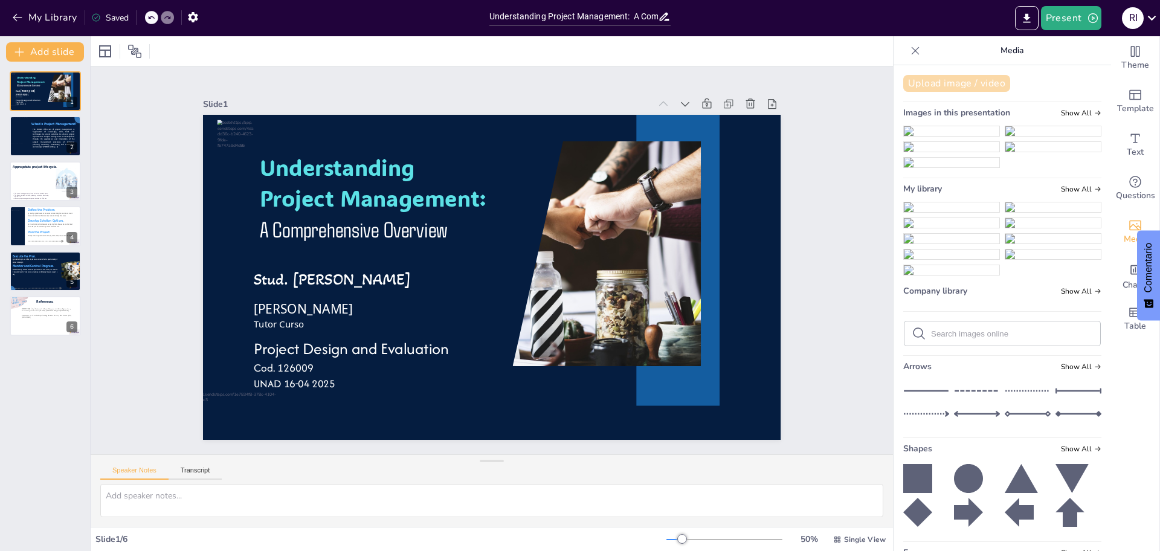
click at [937, 75] on button "Upload image / video" at bounding box center [956, 83] width 107 height 17
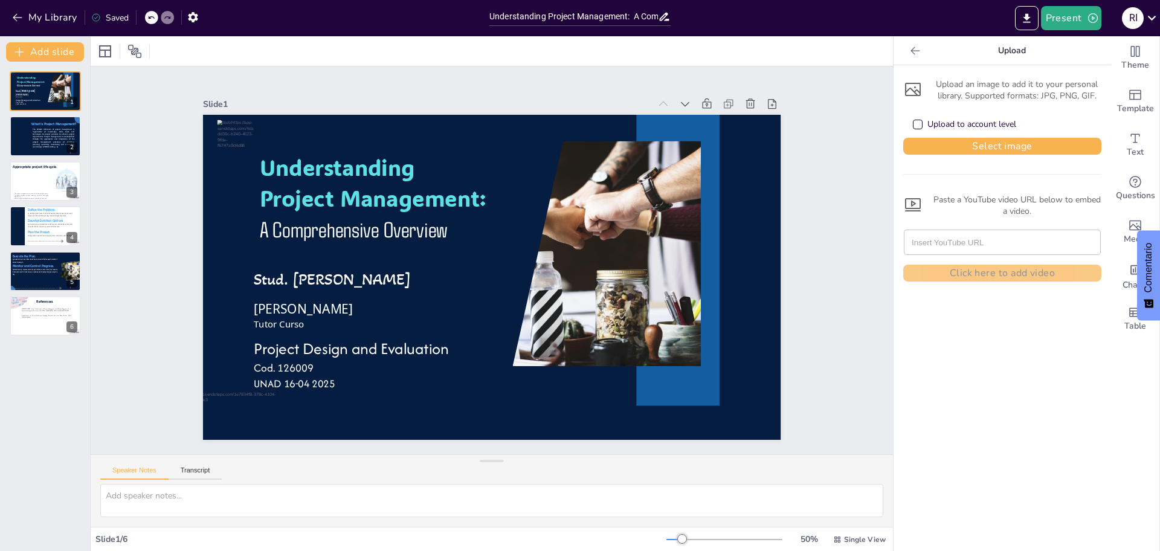
click at [930, 136] on div "Upload to account level" at bounding box center [1002, 124] width 198 height 27
click at [944, 141] on button "Select image" at bounding box center [1002, 146] width 198 height 17
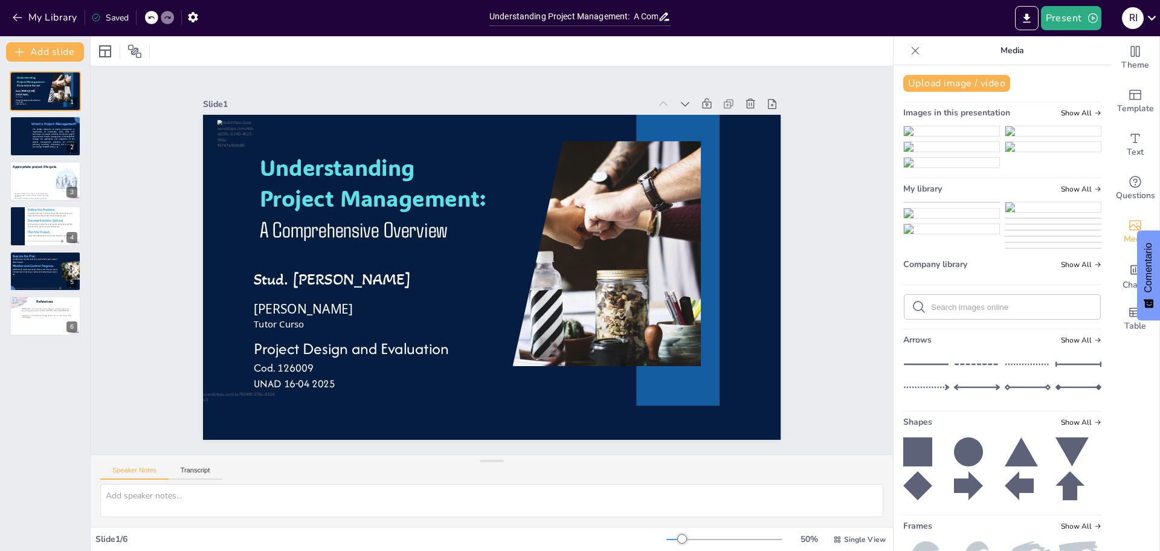
click at [926, 202] on img at bounding box center [951, 202] width 95 height 0
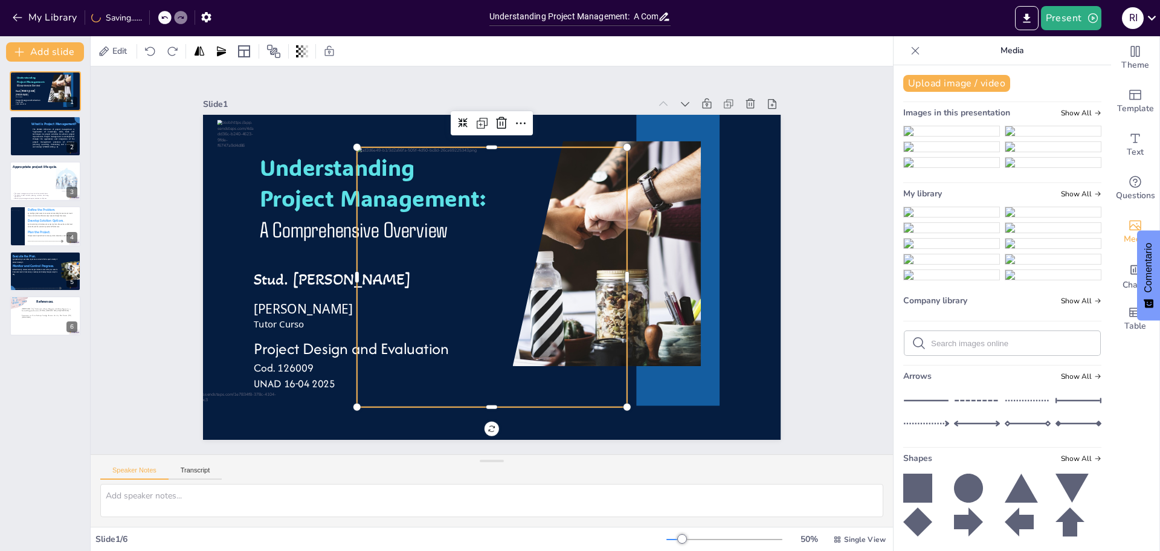
click at [633, 156] on div at bounding box center [638, 161] width 11 height 11
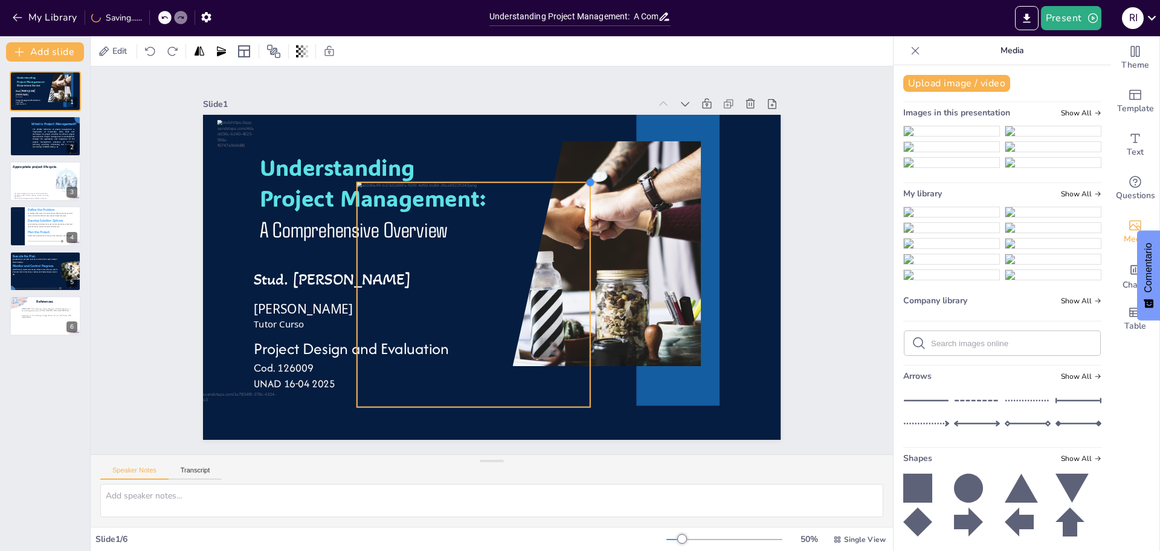
drag, startPoint x: 615, startPoint y: 141, endPoint x: 569, endPoint y: 176, distance: 58.2
click at [569, 176] on div "Understanding Project Management: A Comprehensive Overview Stud. [PERSON_NAME] …" at bounding box center [483, 275] width 663 height 570
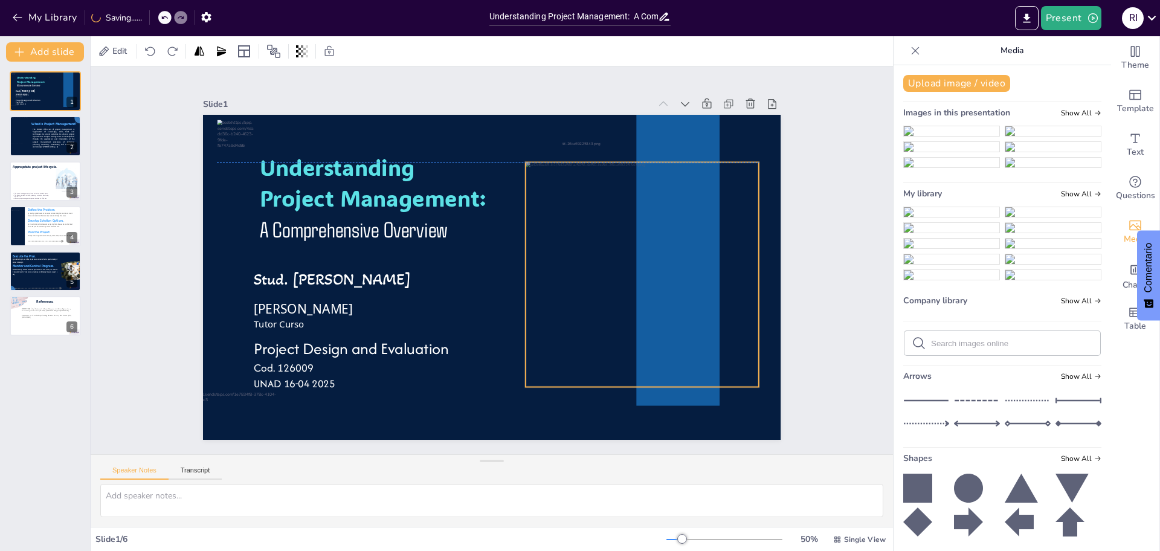
drag, startPoint x: 516, startPoint y: 237, endPoint x: 685, endPoint y: 214, distance: 170.2
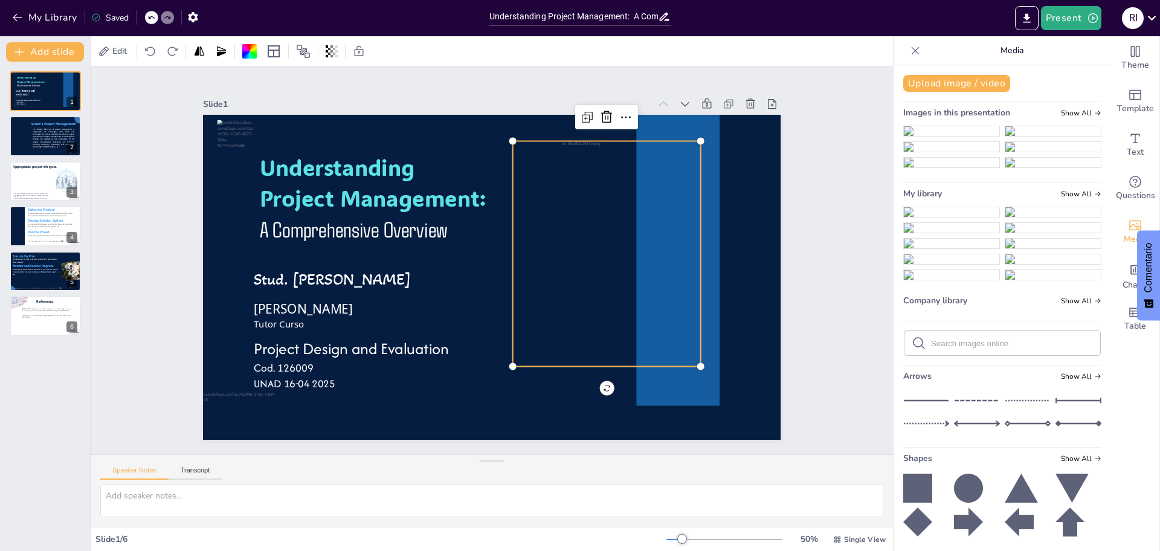
click at [645, 210] on div at bounding box center [607, 265] width 256 height 248
click at [324, 54] on div at bounding box center [331, 51] width 17 height 19
click at [619, 113] on icon at bounding box center [626, 117] width 15 height 15
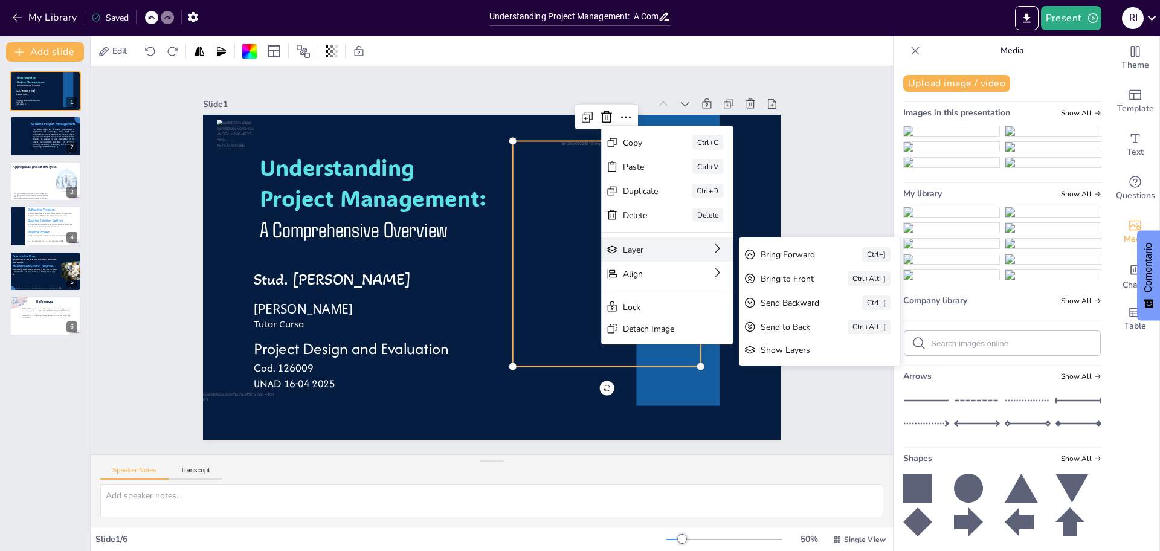
click at [706, 333] on div "Layer" at bounding box center [733, 341] width 55 height 17
click at [851, 315] on div "Bring Forward" at bounding box center [885, 320] width 68 height 11
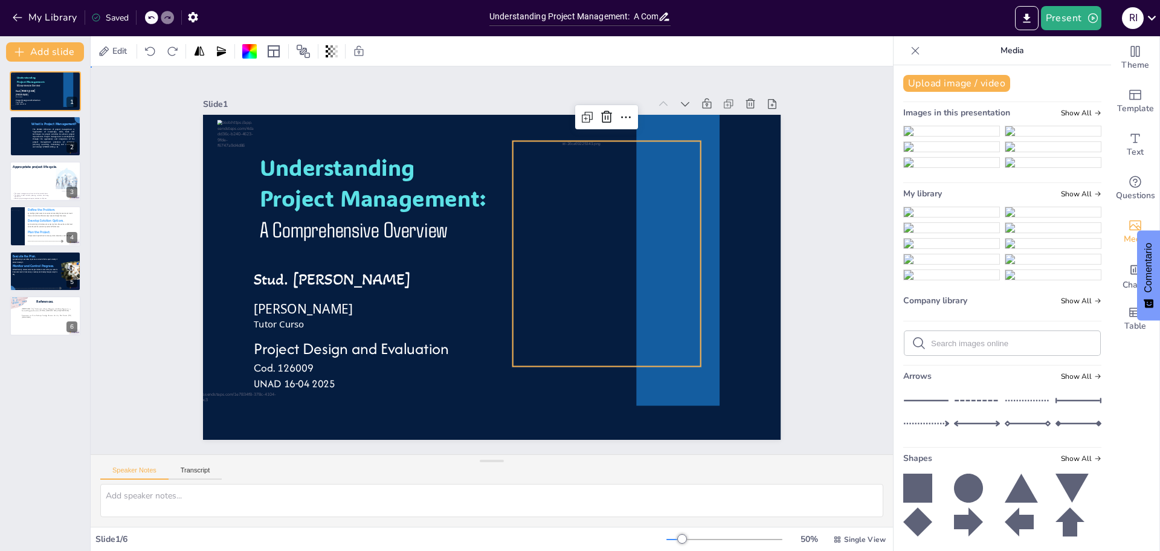
click at [770, 248] on div "Slide 1 Understanding Project Management: A Comprehensive Overview Stud. Robins…" at bounding box center [491, 260] width 725 height 541
click at [558, 234] on div at bounding box center [607, 265] width 256 height 248
click at [633, 124] on icon at bounding box center [641, 132] width 16 height 16
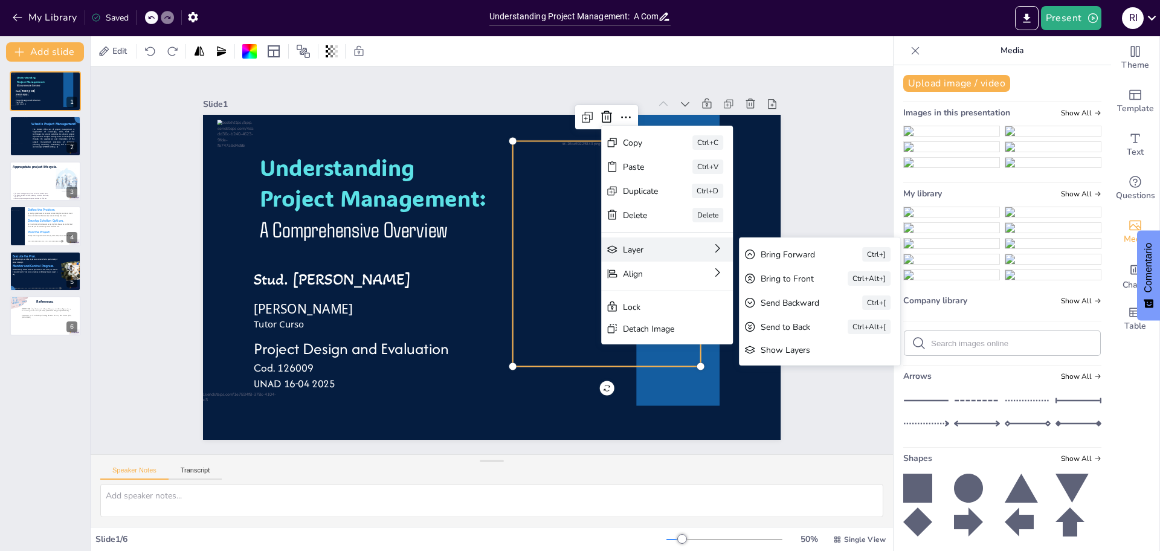
click at [693, 304] on div "Layer Bring Forward Ctrl+] Bring to Front Ctrl+Alt+] Send Backward Ctrl+[ Send …" at bounding box center [758, 316] width 132 height 24
click at [840, 376] on div "Bring to Front" at bounding box center [867, 384] width 54 height 17
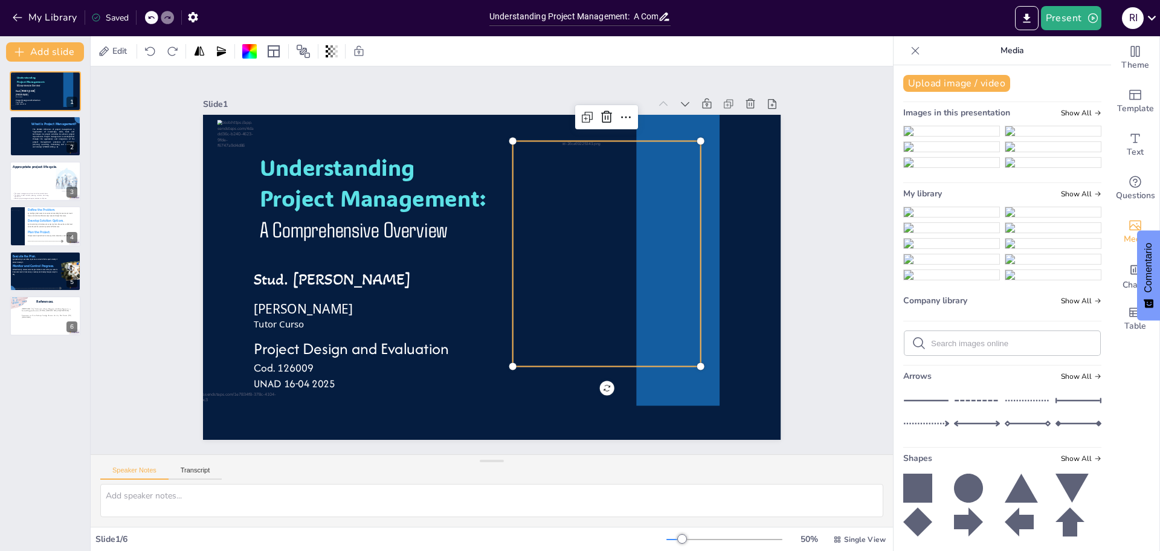
click at [644, 164] on div at bounding box center [607, 253] width 234 height 225
click at [615, 123] on icon at bounding box center [621, 129] width 12 height 13
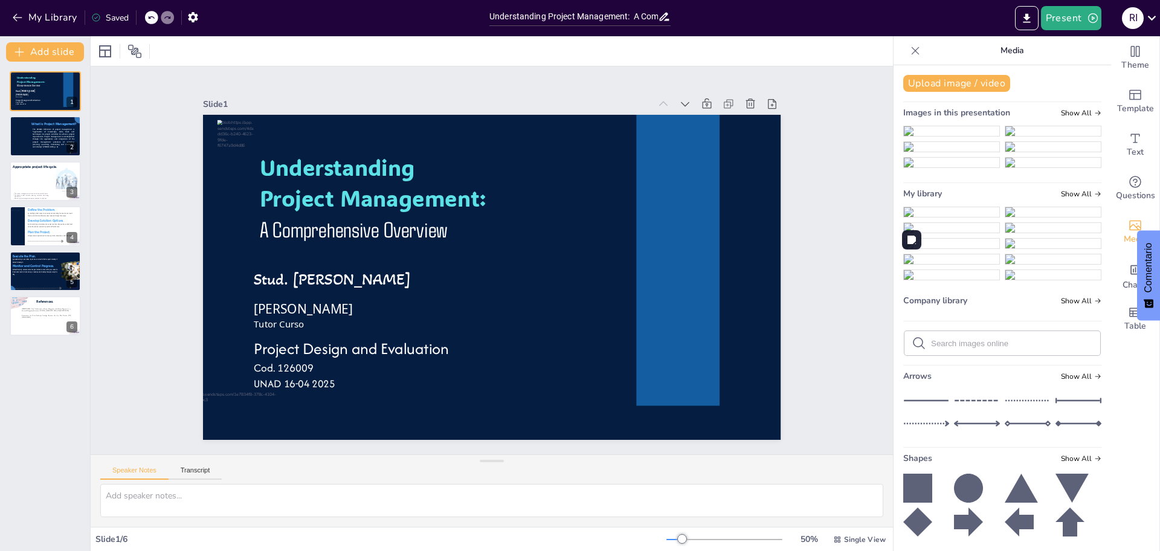
click at [943, 152] on img at bounding box center [951, 147] width 95 height 10
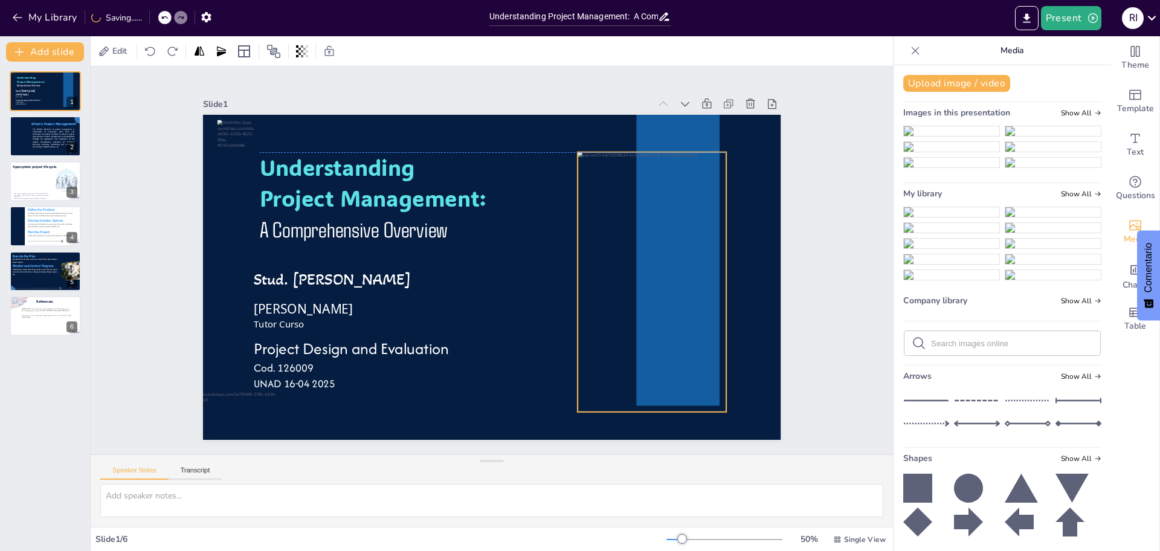
drag, startPoint x: 586, startPoint y: 209, endPoint x: 651, endPoint y: 196, distance: 66.0
click at [651, 196] on div at bounding box center [648, 299] width 175 height 274
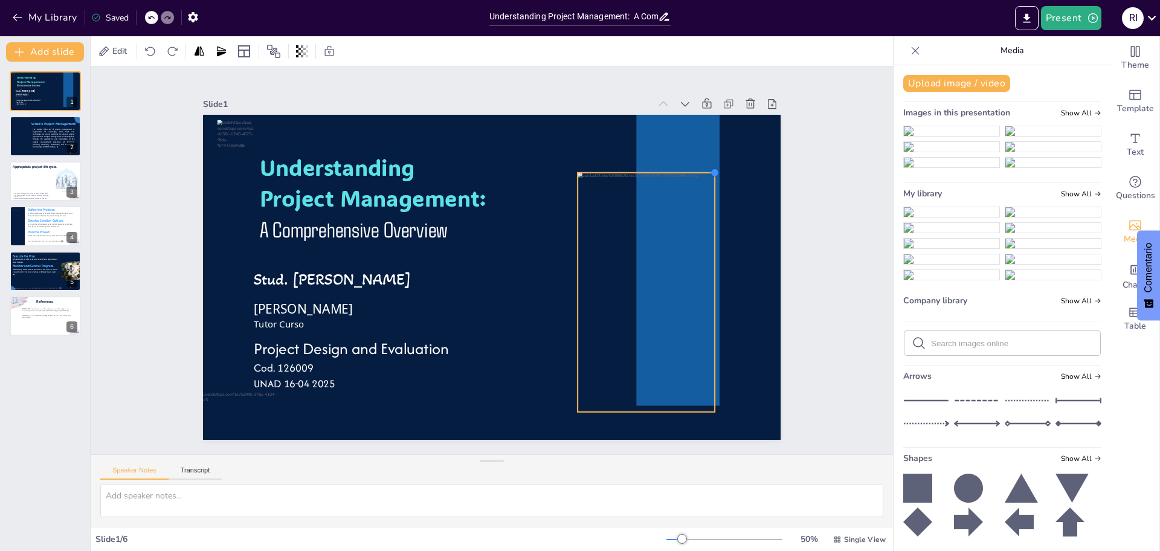
drag, startPoint x: 718, startPoint y: 143, endPoint x: 700, endPoint y: 163, distance: 27.8
click at [700, 360] on div at bounding box center [706, 367] width 14 height 14
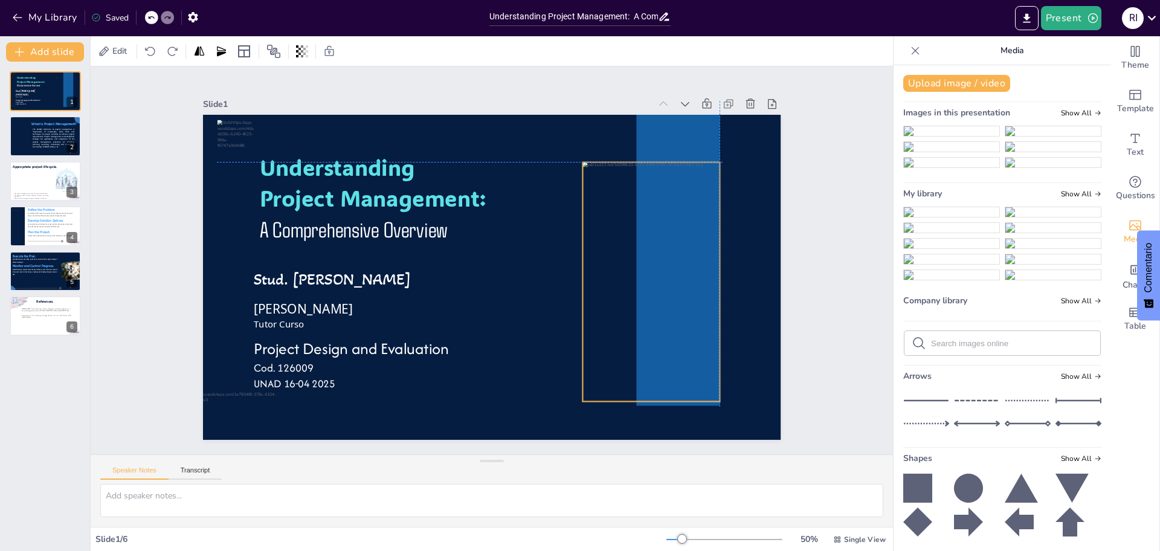
drag, startPoint x: 659, startPoint y: 219, endPoint x: 683, endPoint y: 181, distance: 44.6
click at [683, 181] on div at bounding box center [647, 298] width 161 height 253
click at [779, 279] on div "Slide 1 Understanding Project Management: A Comprehensive Overview Stud. Robins…" at bounding box center [492, 260] width 680 height 424
click at [640, 250] on div at bounding box center [647, 298] width 161 height 253
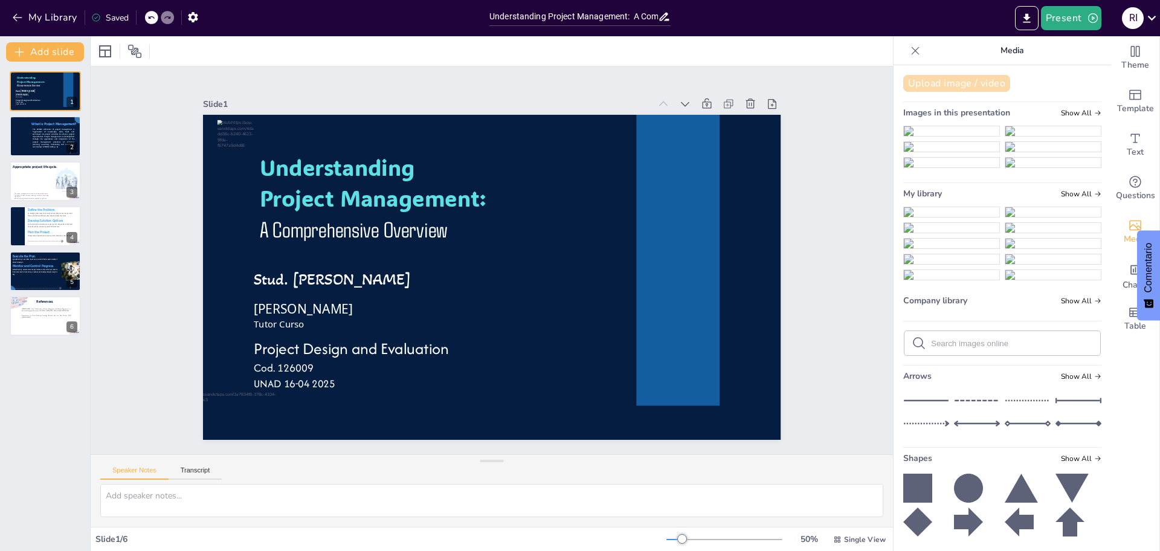
click at [935, 90] on button "Upload image / video" at bounding box center [956, 83] width 107 height 17
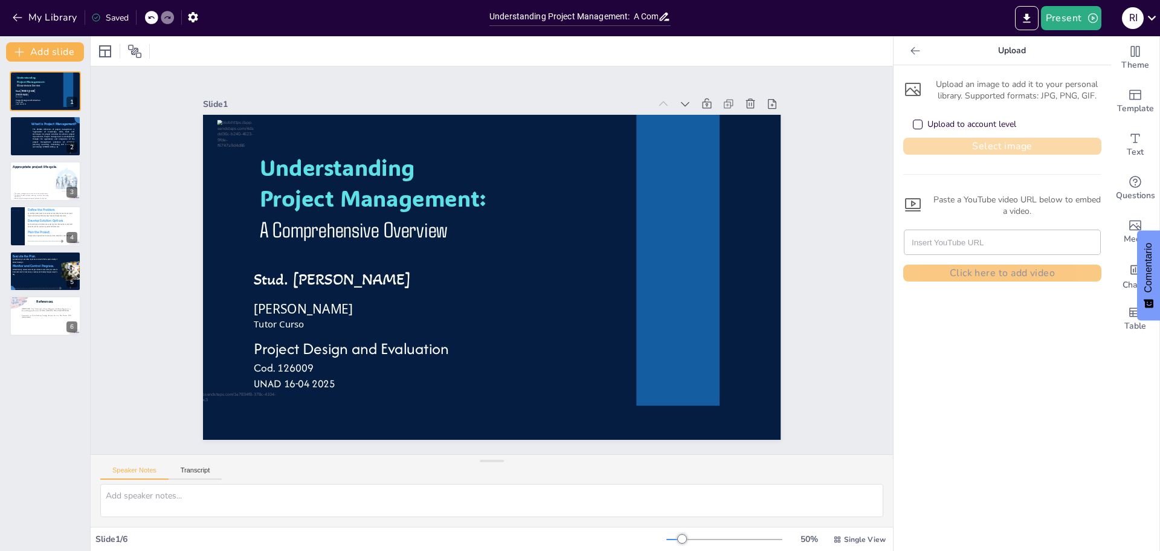
click at [990, 145] on button "Select image" at bounding box center [1002, 146] width 198 height 17
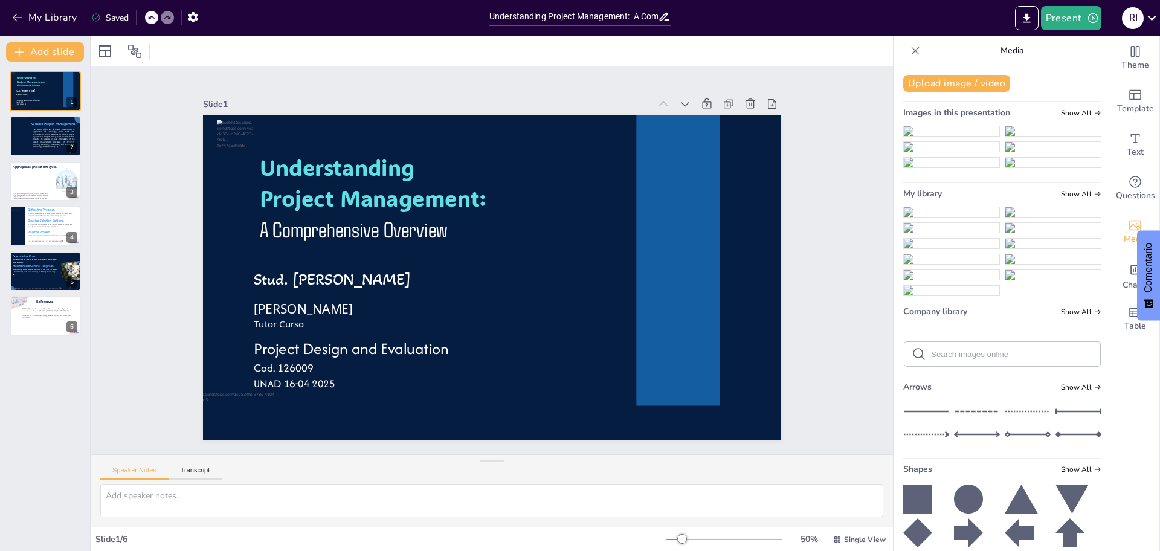
click at [936, 217] on img at bounding box center [951, 212] width 95 height 10
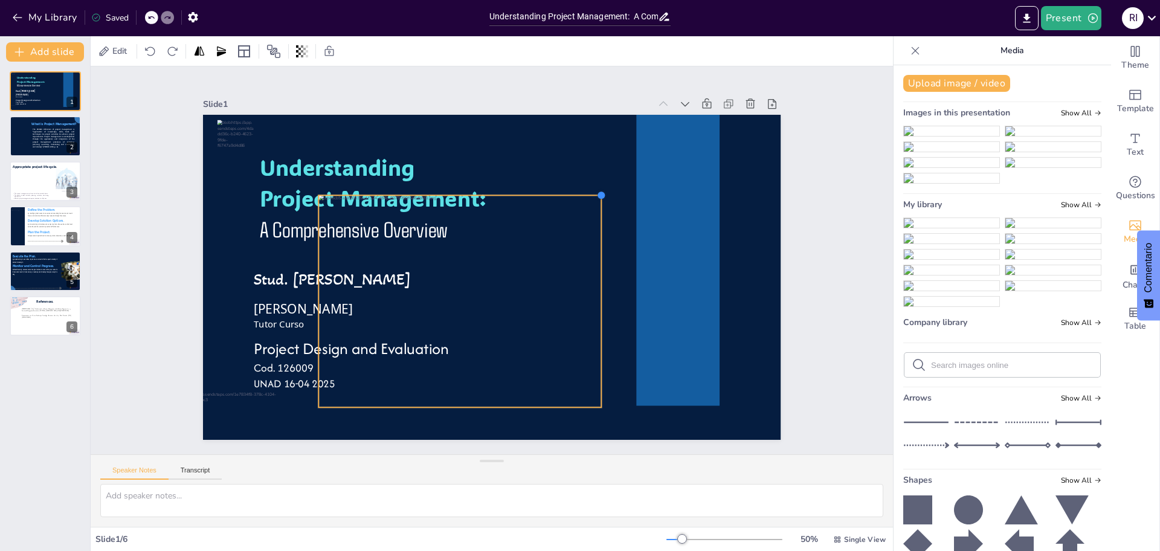
drag, startPoint x: 654, startPoint y: 142, endPoint x: 590, endPoint y: 194, distance: 82.5
click at [602, 202] on div at bounding box center [607, 207] width 11 height 11
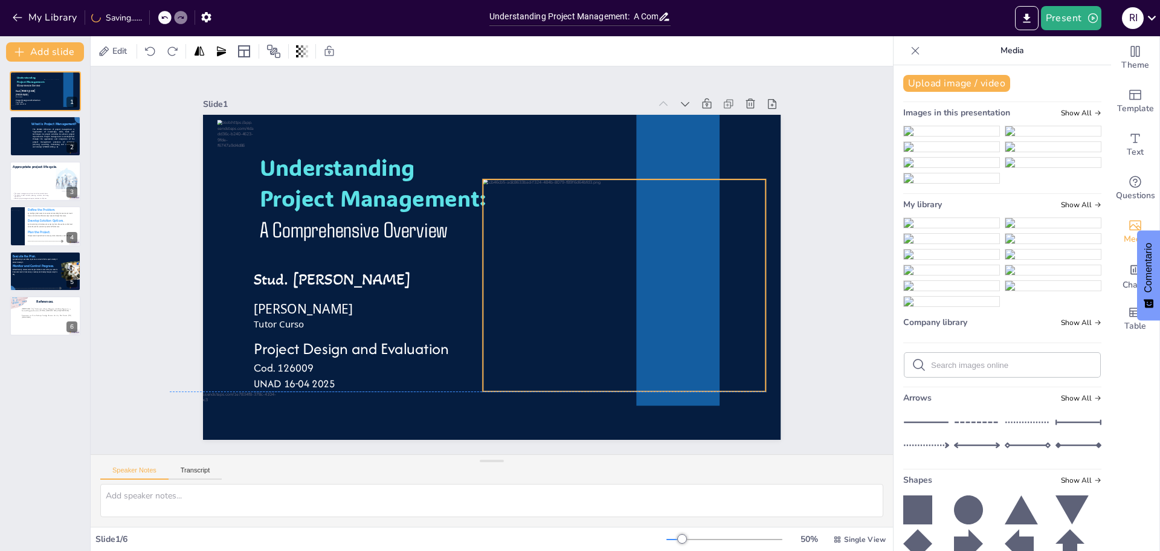
drag, startPoint x: 550, startPoint y: 231, endPoint x: 715, endPoint y: 219, distance: 164.8
click at [715, 219] on div at bounding box center [562, 375] width 347 height 352
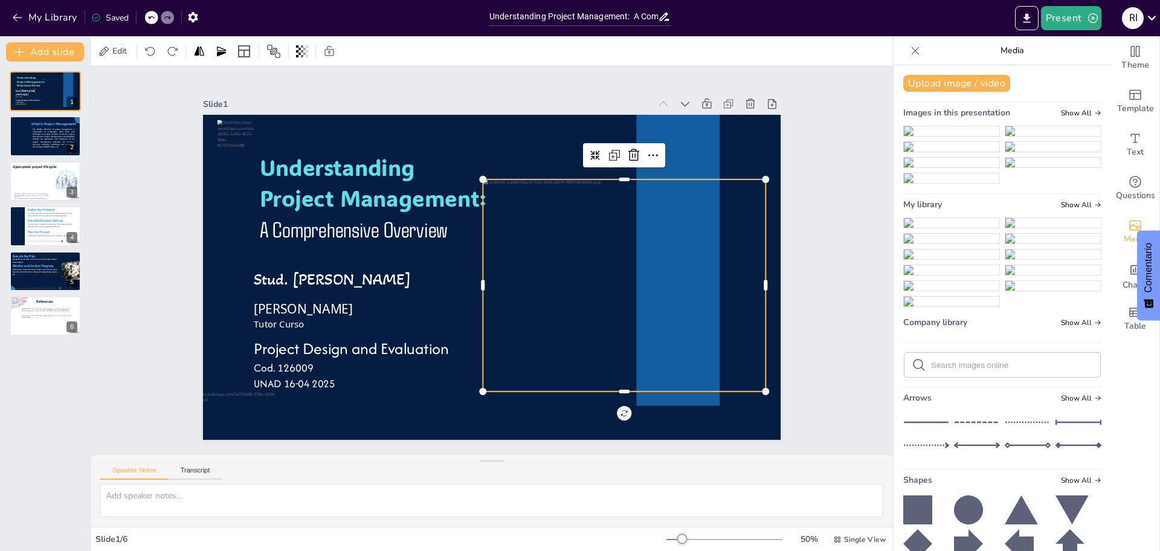
click at [720, 212] on div at bounding box center [620, 299] width 303 height 240
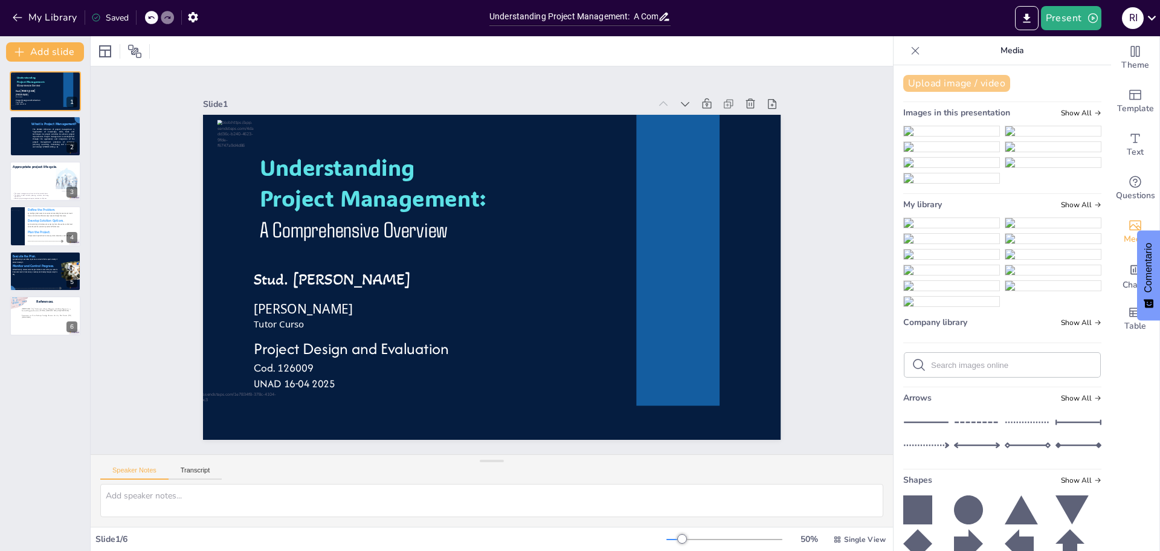
click at [970, 77] on button "Upload image / video" at bounding box center [956, 83] width 107 height 17
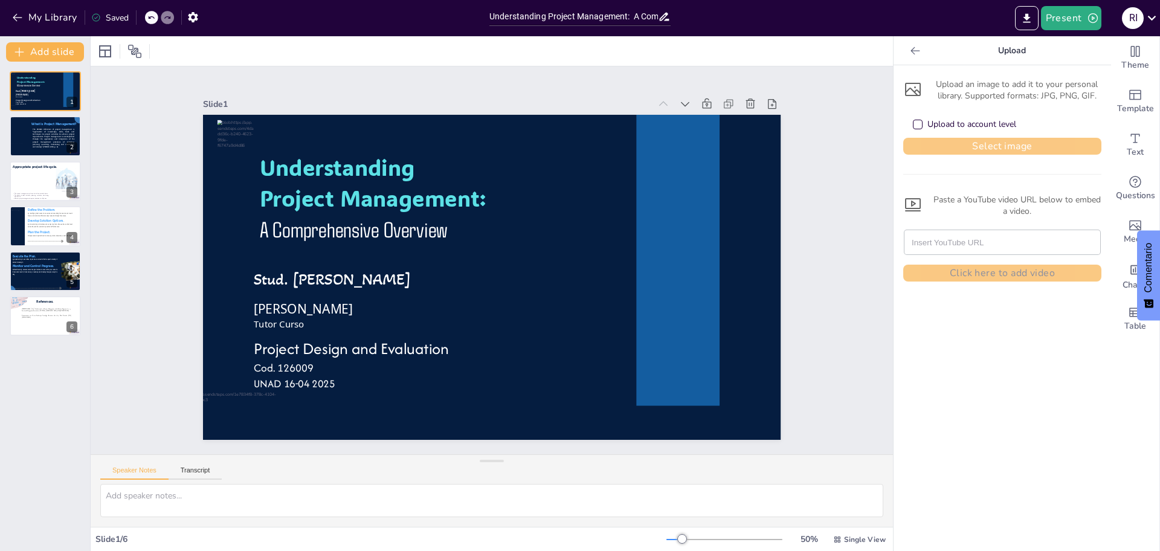
click at [984, 141] on button "Select image" at bounding box center [1002, 146] width 198 height 17
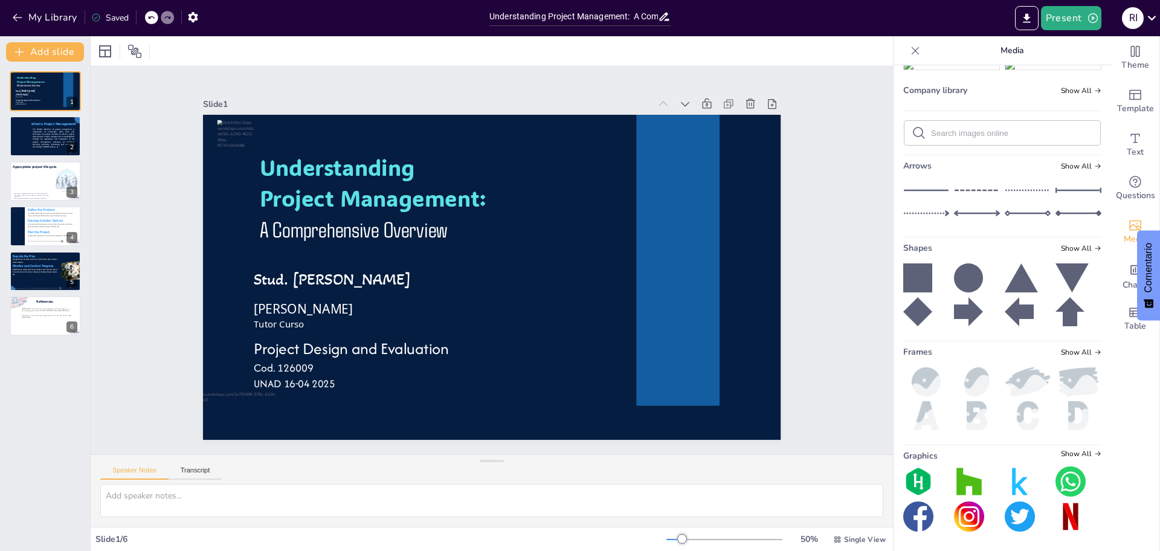
scroll to position [353, 0]
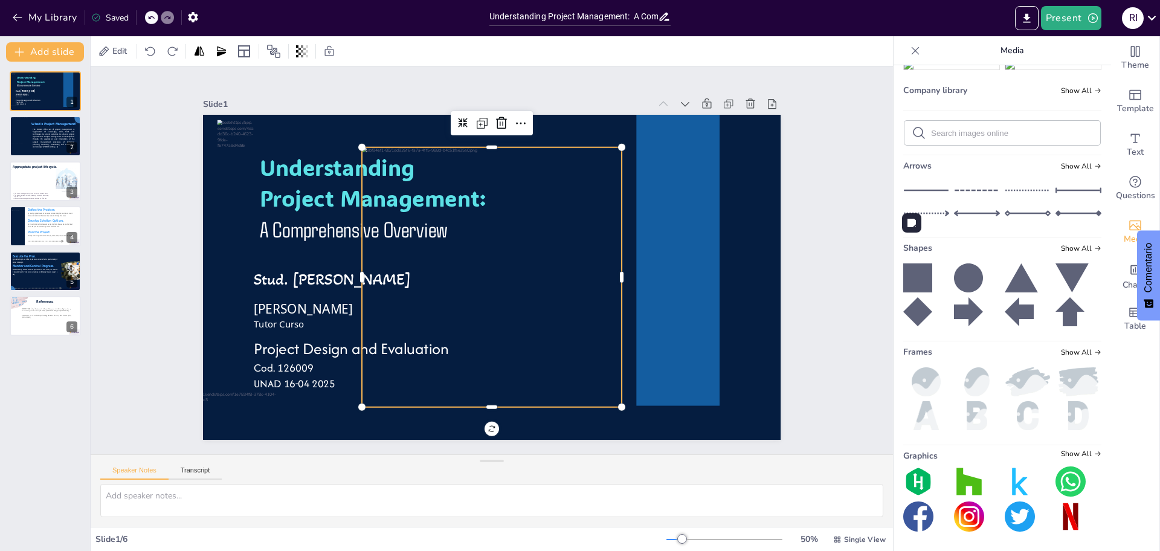
scroll to position [356, 0]
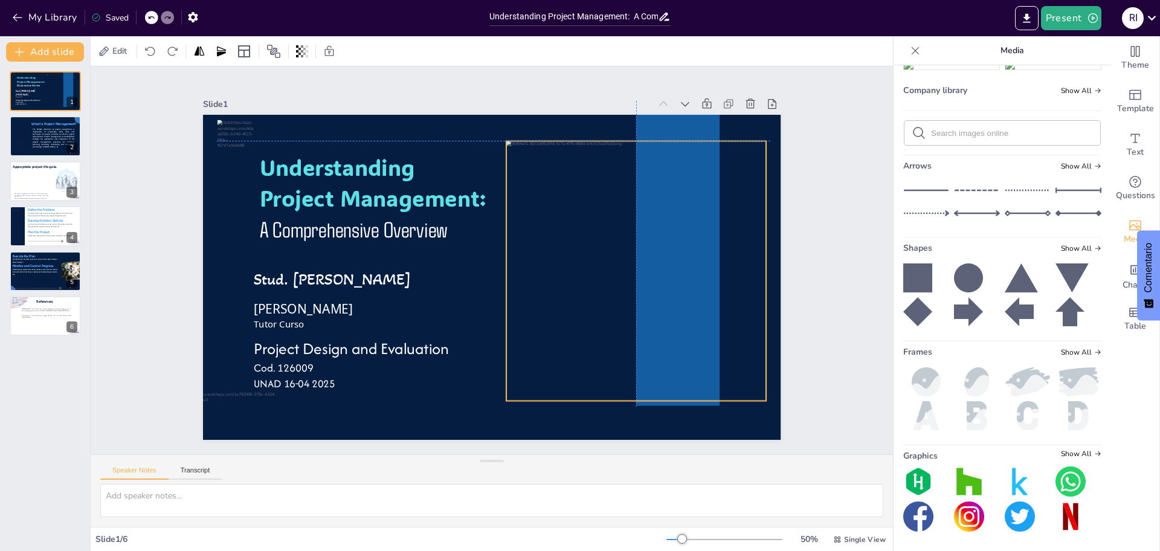
drag, startPoint x: 517, startPoint y: 270, endPoint x: 665, endPoint y: 259, distance: 148.4
click at [665, 259] on div at bounding box center [634, 286] width 286 height 286
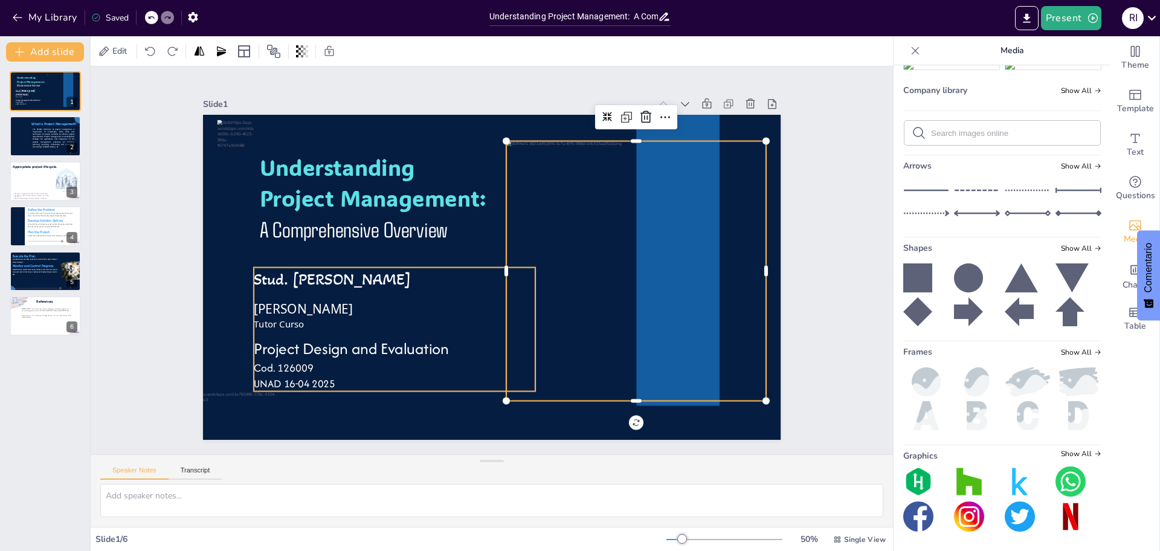
click at [360, 291] on p at bounding box center [395, 296] width 282 height 10
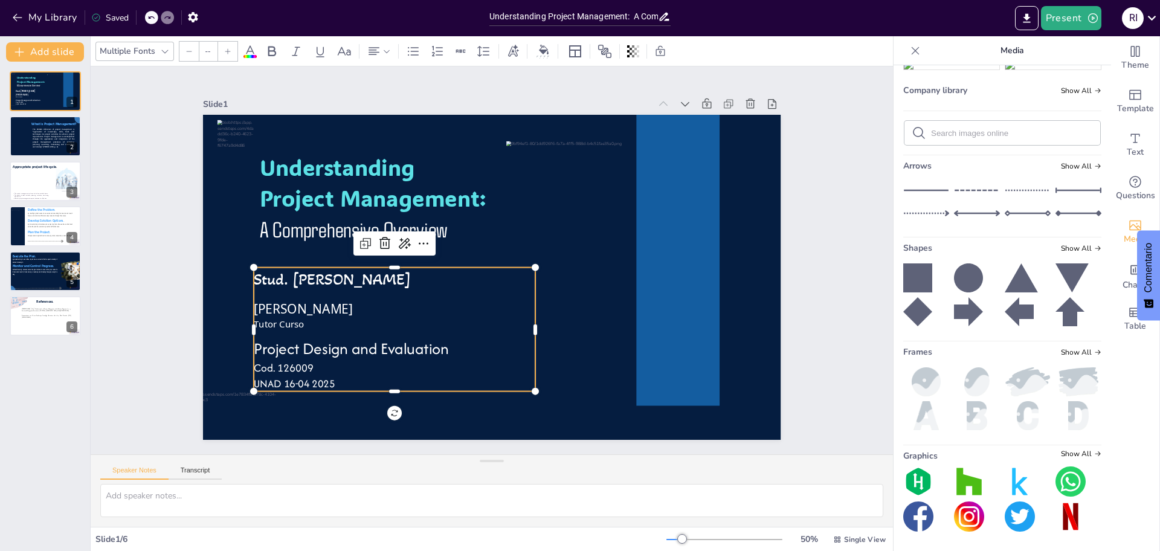
click at [363, 281] on span "Stud. [PERSON_NAME]" at bounding box center [333, 279] width 158 height 20
click at [364, 271] on span "Stud. [PERSON_NAME]" at bounding box center [332, 245] width 158 height 52
click at [326, 374] on p "UNAD 16-04 2025" at bounding box center [382, 372] width 282 height 45
type input "55.1"
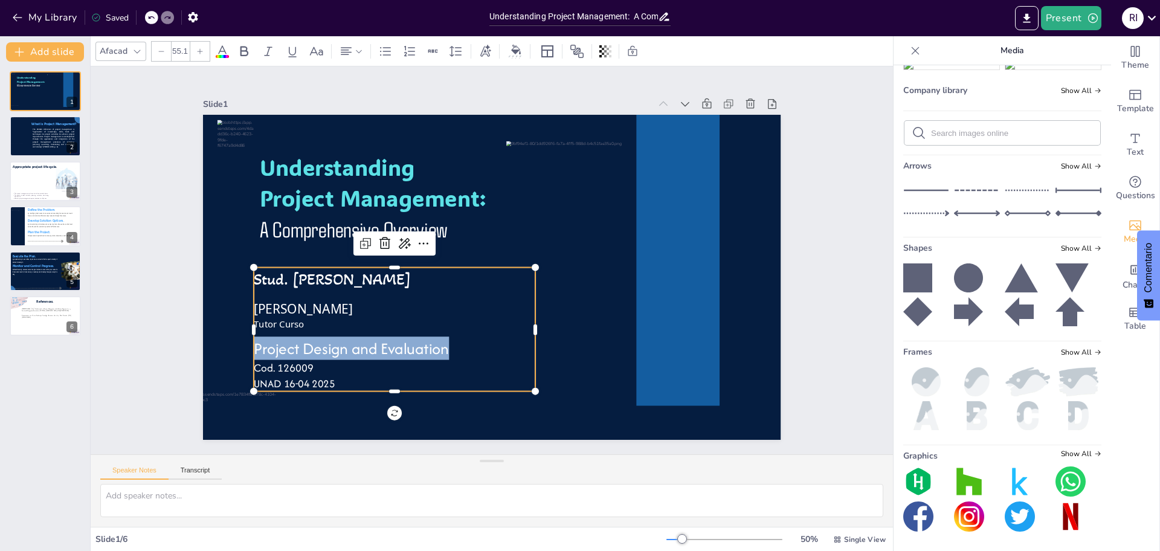
drag, startPoint x: 443, startPoint y: 344, endPoint x: 243, endPoint y: 335, distance: 199.6
click at [243, 335] on p "Project Design and Evaluation" at bounding box center [372, 313] width 276 height 109
click at [137, 54] on icon at bounding box center [137, 52] width 10 height 10
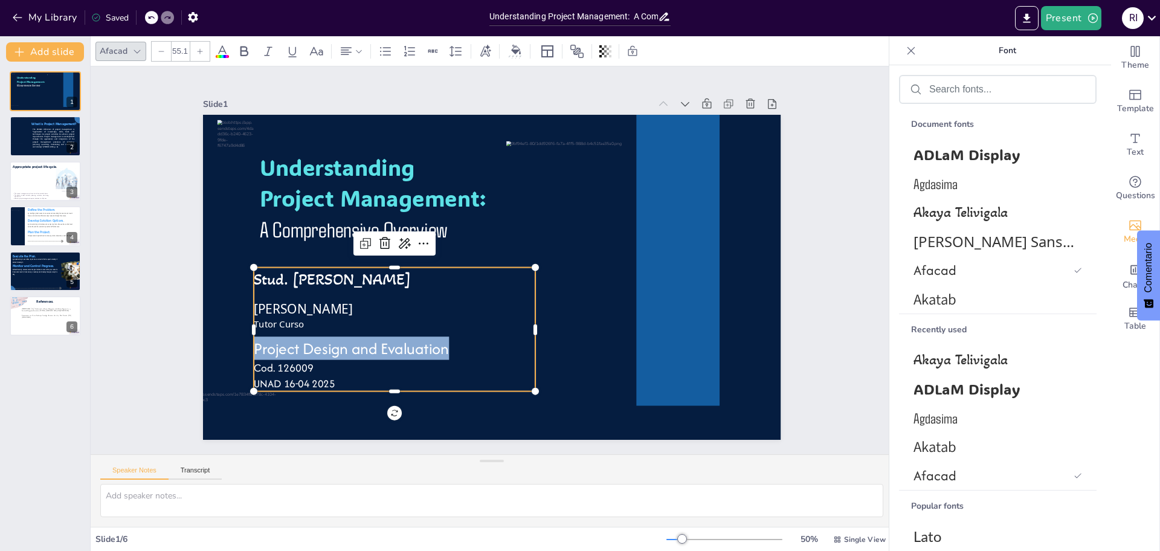
click at [137, 54] on icon at bounding box center [137, 52] width 10 height 10
click at [941, 199] on div "Akaya Telivigala" at bounding box center [998, 212] width 198 height 29
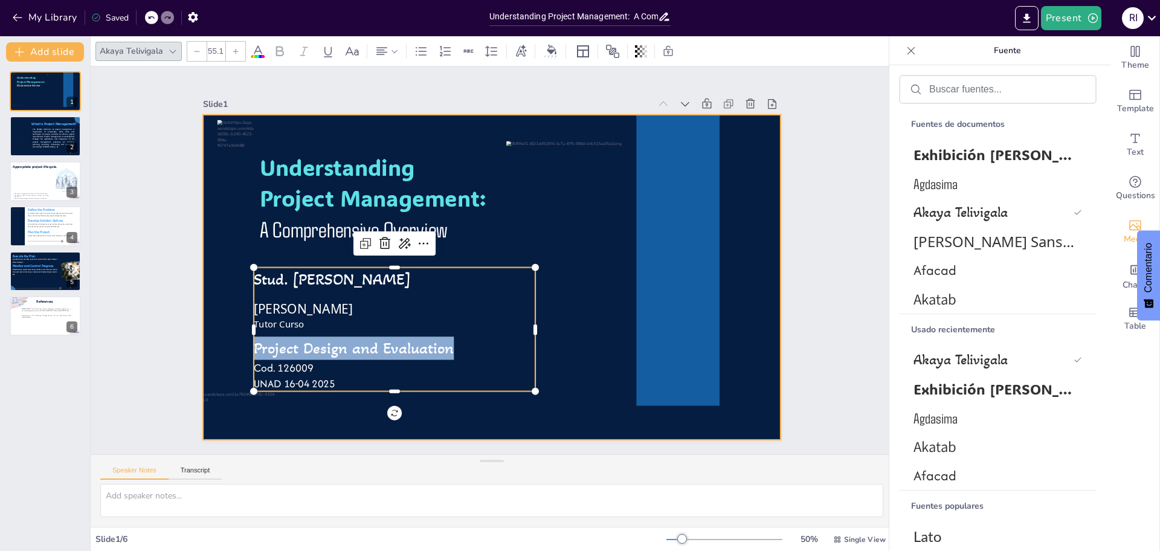
click at [483, 406] on div at bounding box center [488, 277] width 633 height 438
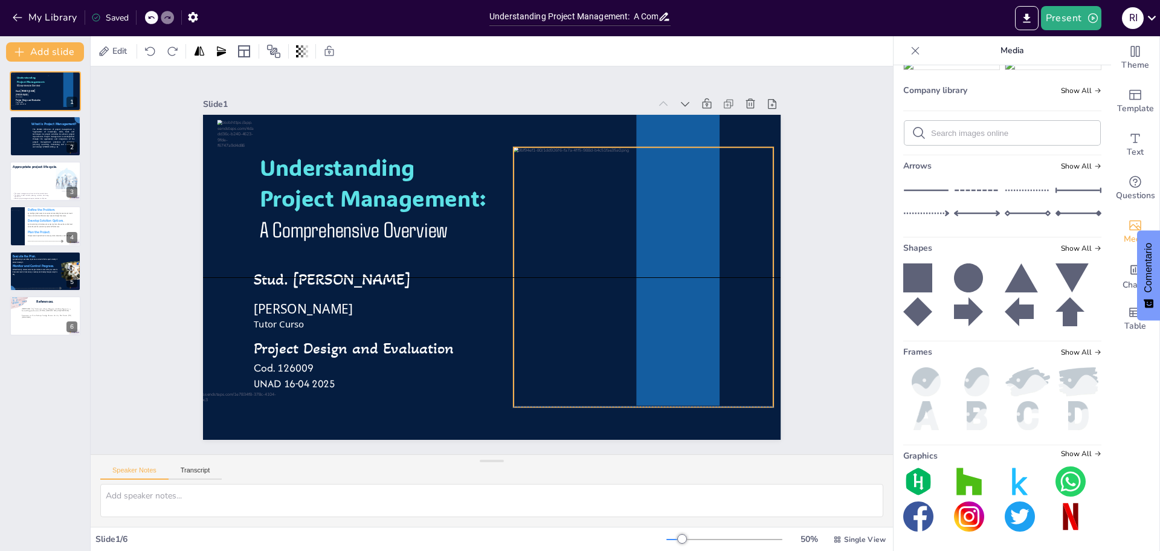
drag, startPoint x: 592, startPoint y: 247, endPoint x: 599, endPoint y: 253, distance: 9.4
click at [599, 253] on div at bounding box center [636, 308] width 308 height 308
click at [788, 306] on div "Slide 1 Understanding Project Management: A Comprehensive Overview Stud. Robins…" at bounding box center [491, 260] width 645 height 359
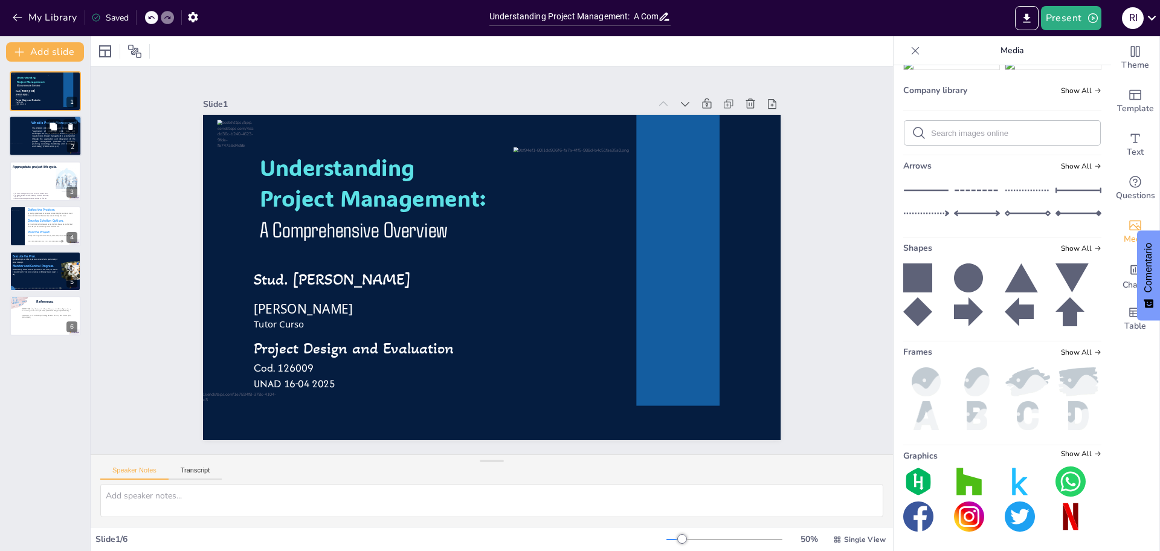
click at [38, 138] on span "The PMBOK definition of project management is “application of knowledge, skills…" at bounding box center [53, 137] width 43 height 21
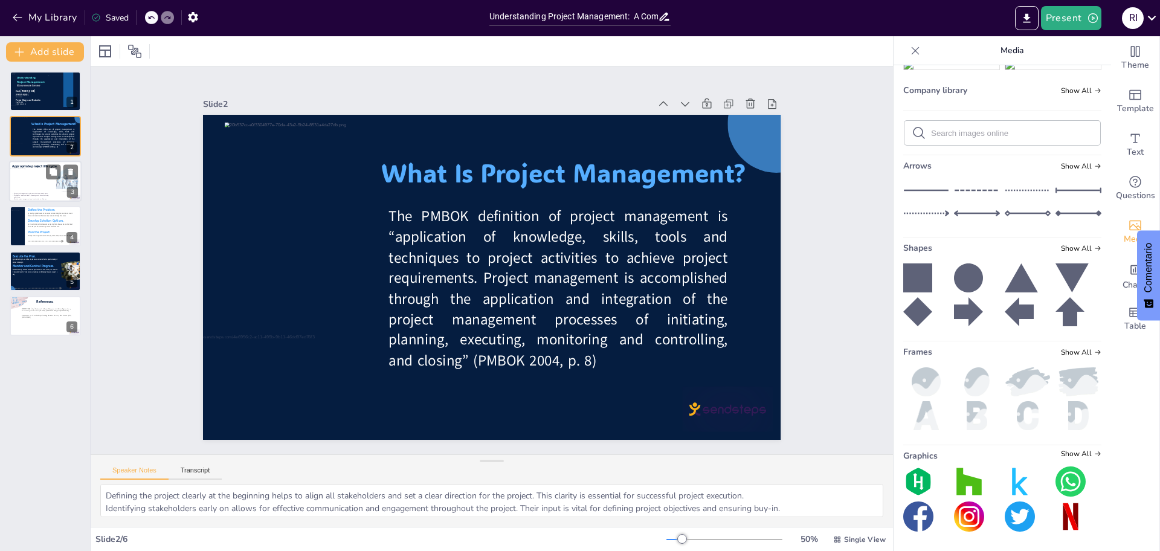
click at [39, 183] on div at bounding box center [33, 180] width 46 height 23
type textarea "The project management cycle is structured in a way that each phase builds on t…"
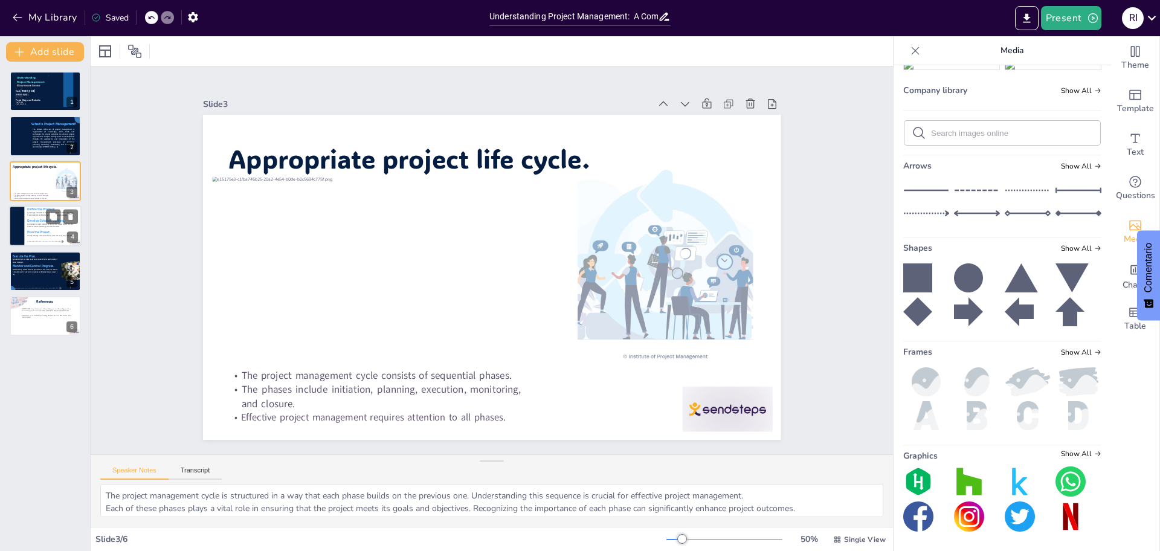
click at [37, 230] on span "Plan the Project." at bounding box center [38, 232] width 23 height 4
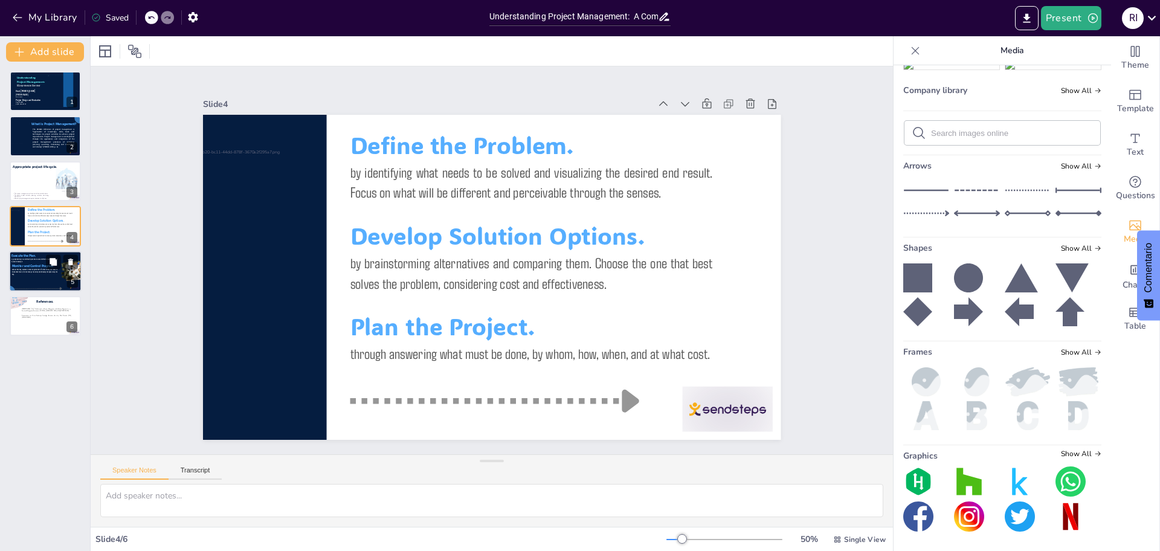
click at [39, 271] on p "without tracking, success cannot be guaranteed. To ensure the plan leads to the…" at bounding box center [34, 272] width 45 height 8
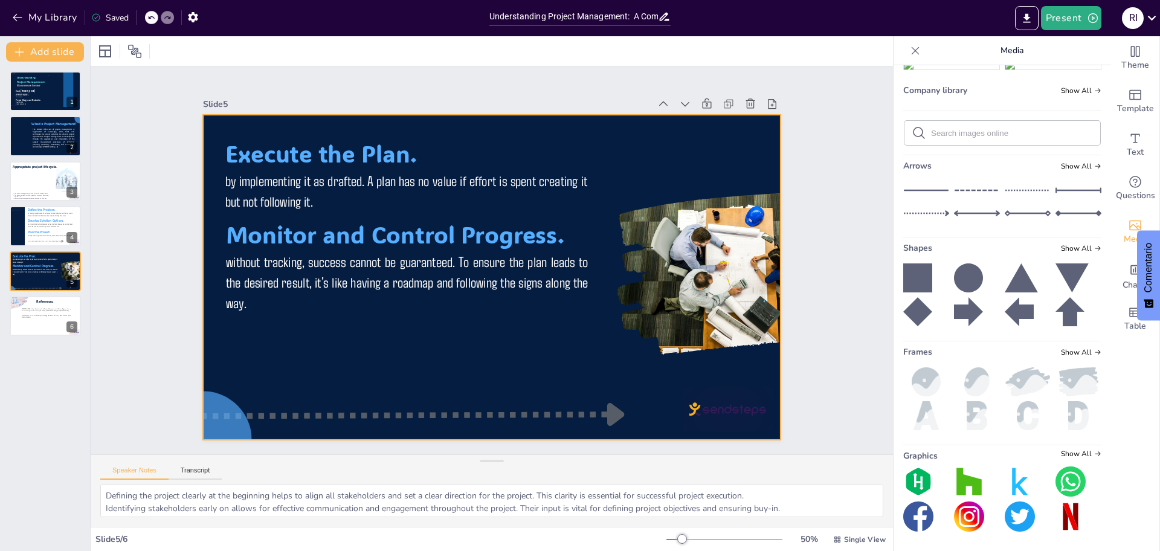
click at [711, 251] on div at bounding box center [720, 322] width 288 height 213
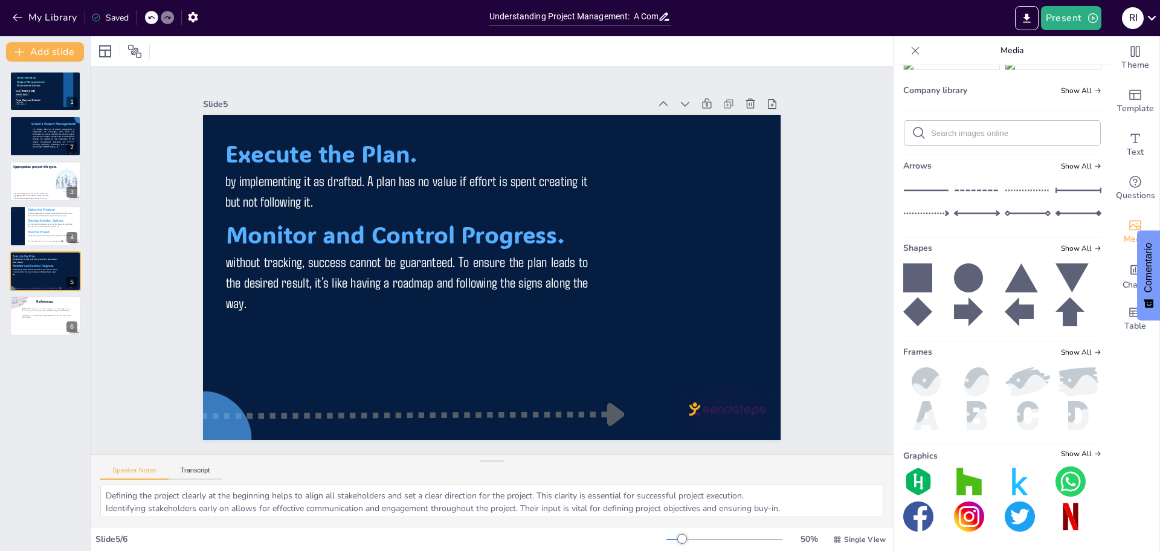
click at [934, 7] on img at bounding box center [951, 2] width 95 height 10
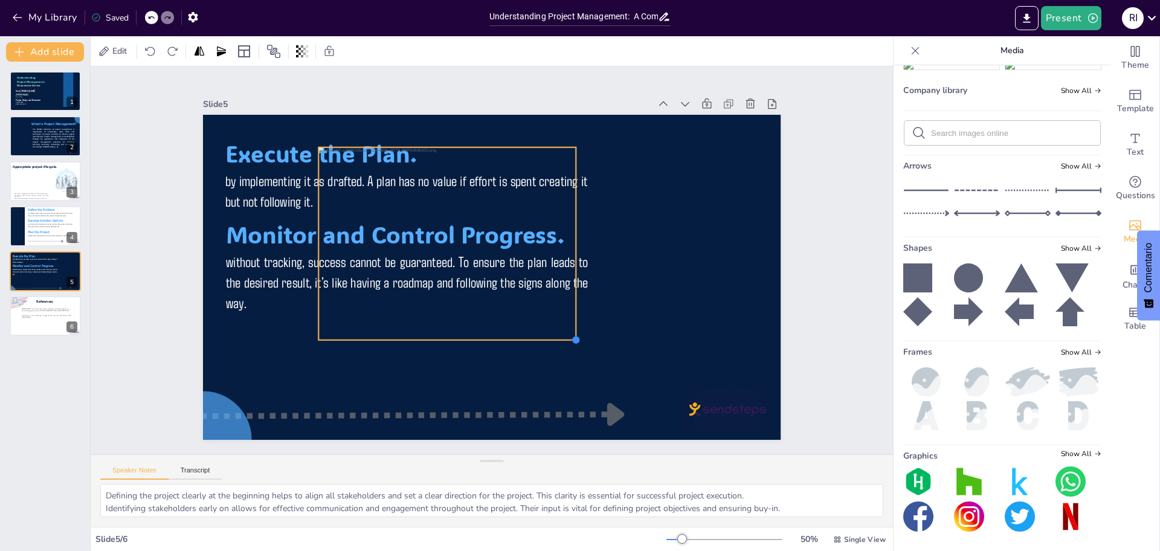
drag, startPoint x: 652, startPoint y: 398, endPoint x: 546, endPoint y: 331, distance: 125.7
click at [546, 331] on div "Execute the Plan. by implementing it as drafted. A plan has no value if effort …" at bounding box center [489, 277] width 608 height 384
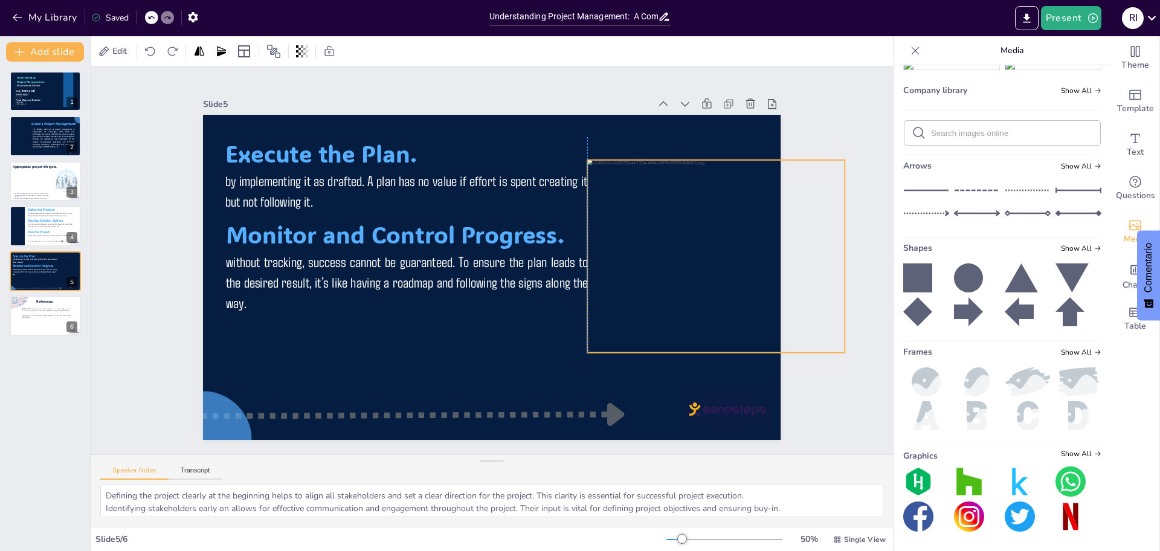
drag, startPoint x: 626, startPoint y: 265, endPoint x: 739, endPoint y: 291, distance: 115.9
click at [739, 291] on div at bounding box center [706, 326] width 305 height 263
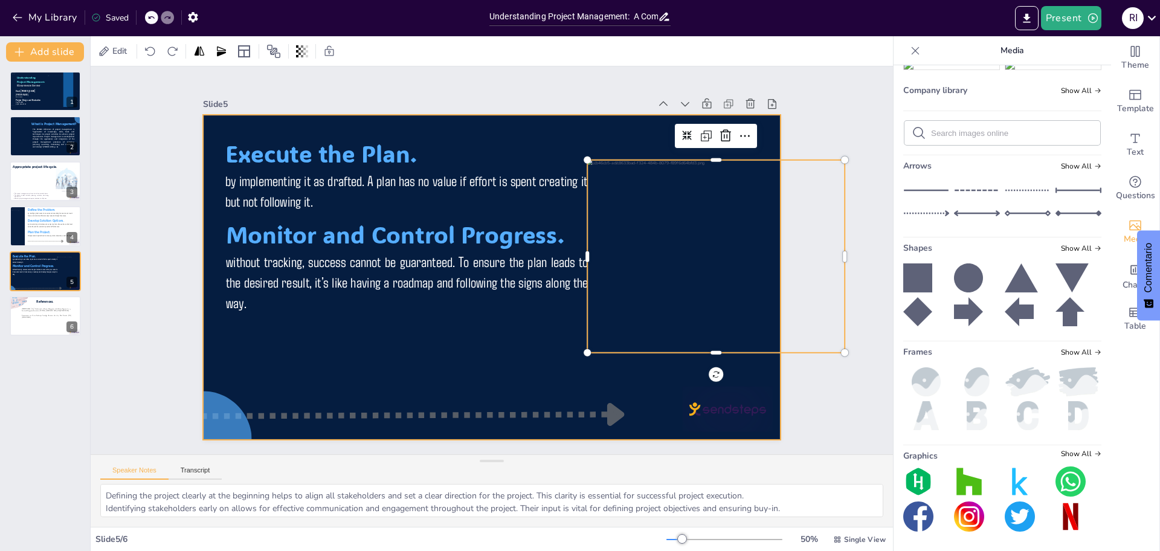
click at [581, 389] on div at bounding box center [489, 277] width 608 height 384
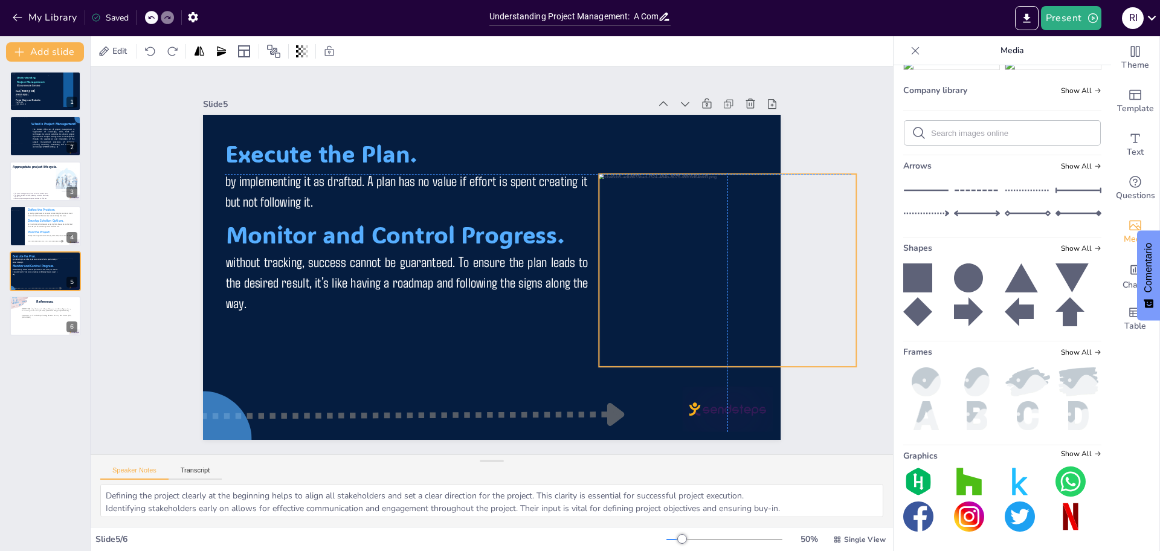
drag, startPoint x: 718, startPoint y: 257, endPoint x: 725, endPoint y: 269, distance: 13.8
click at [725, 269] on div at bounding box center [720, 319] width 292 height 242
click at [856, 343] on div "Slide 1 Understanding Project Management: A Comprehensive Overview Stud. Robins…" at bounding box center [491, 260] width 865 height 546
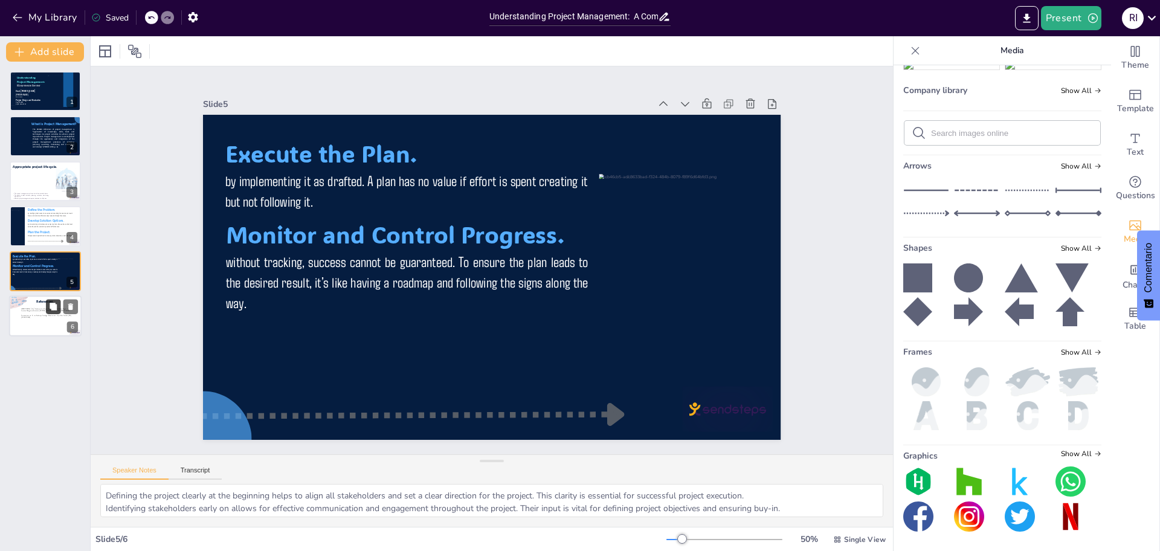
click at [53, 302] on icon at bounding box center [53, 306] width 8 height 8
type textarea "Implementing the project plan requires careful coordination and management of r…"
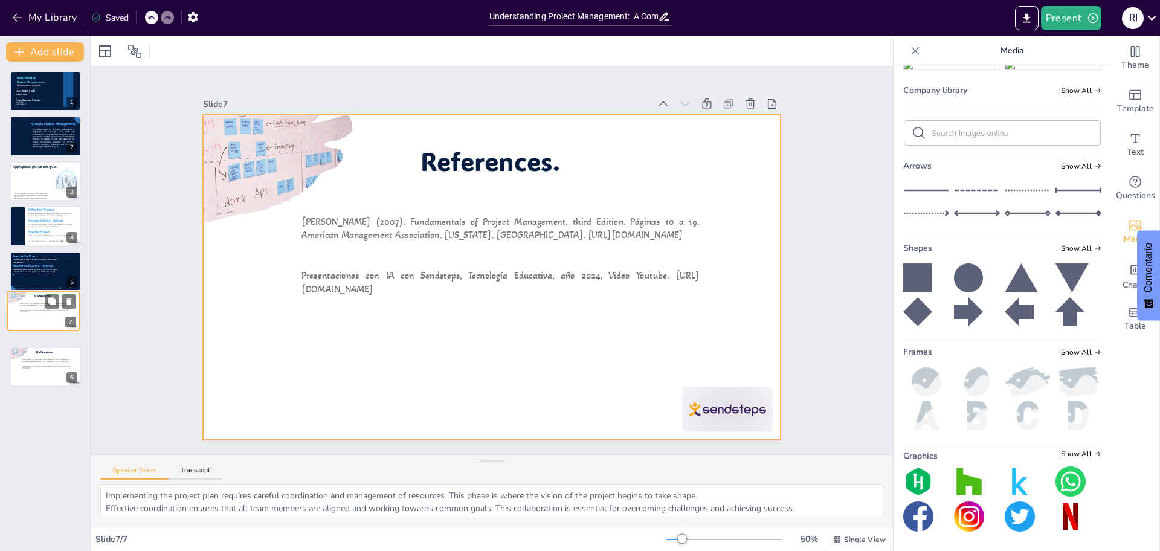
drag, startPoint x: 19, startPoint y: 364, endPoint x: 18, endPoint y: 312, distance: 52.6
click at [18, 312] on div at bounding box center [43, 311] width 71 height 40
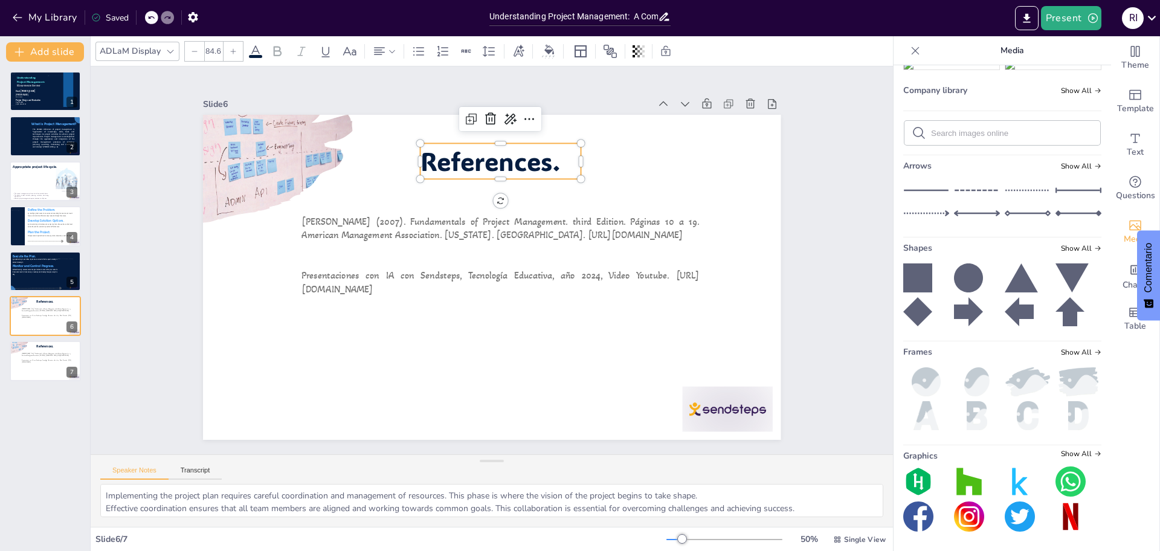
click at [471, 169] on span "References." at bounding box center [530, 169] width 141 height 88
click at [537, 162] on span "References." at bounding box center [530, 169] width 141 height 88
click at [537, 162] on span "References." at bounding box center [511, 163] width 144 height 62
click at [538, 162] on span "References." at bounding box center [540, 173] width 138 height 99
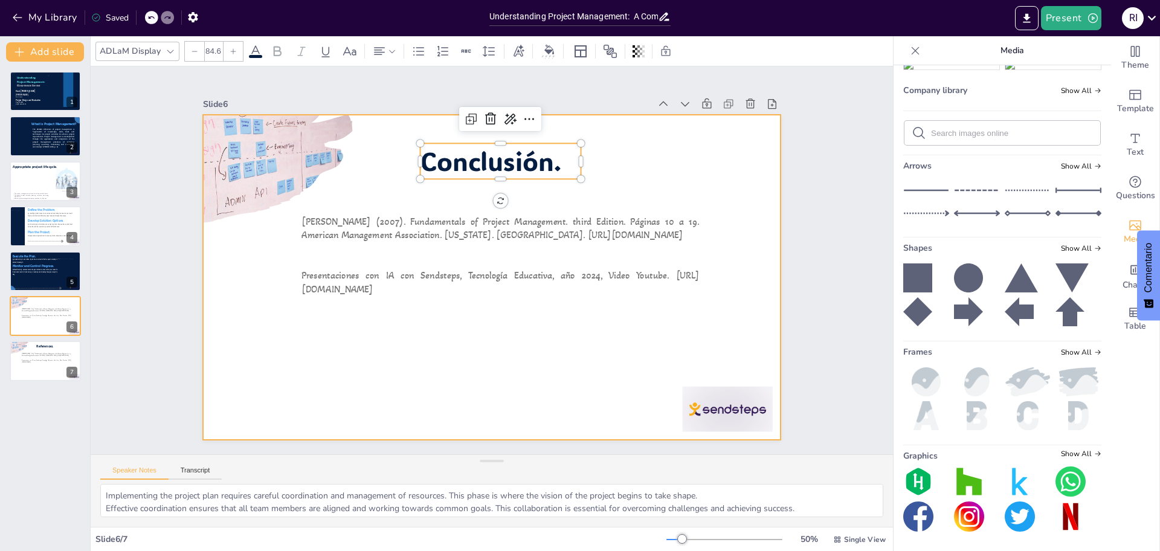
click at [604, 171] on div at bounding box center [486, 277] width 650 height 488
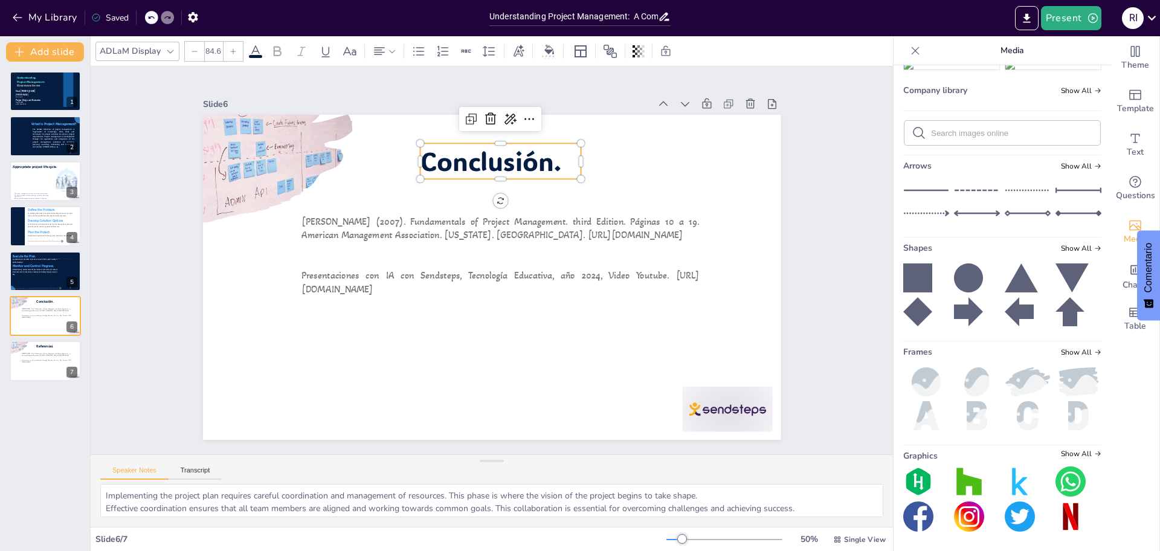
click at [557, 151] on p "Conclusión." at bounding box center [521, 165] width 165 height 68
click at [194, 53] on icon at bounding box center [194, 51] width 7 height 7
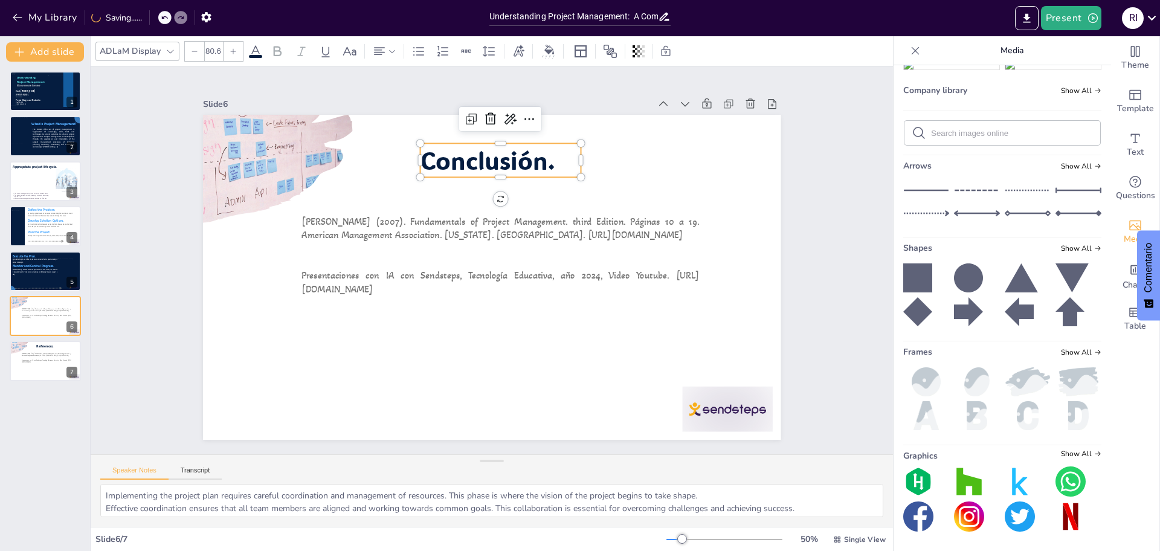
click at [194, 53] on icon at bounding box center [194, 51] width 7 height 7
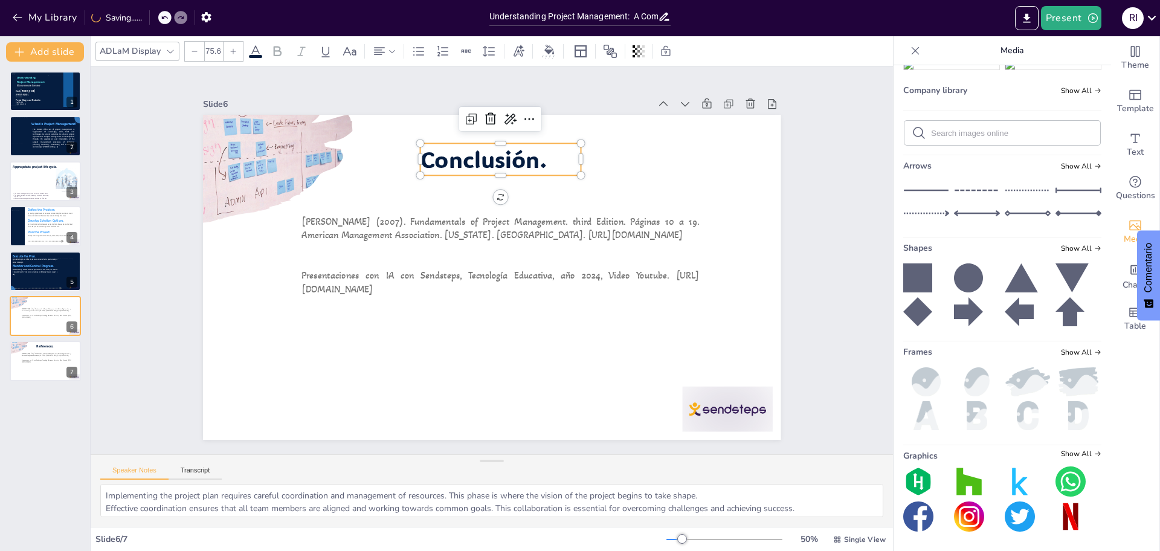
click at [194, 53] on icon at bounding box center [194, 51] width 7 height 7
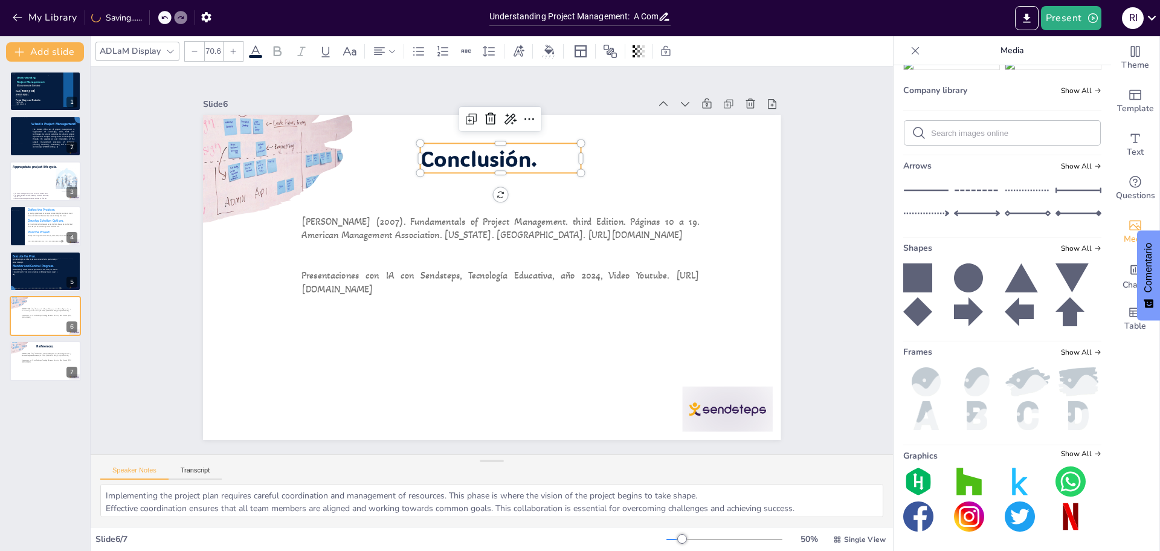
click at [194, 53] on icon at bounding box center [194, 51] width 7 height 7
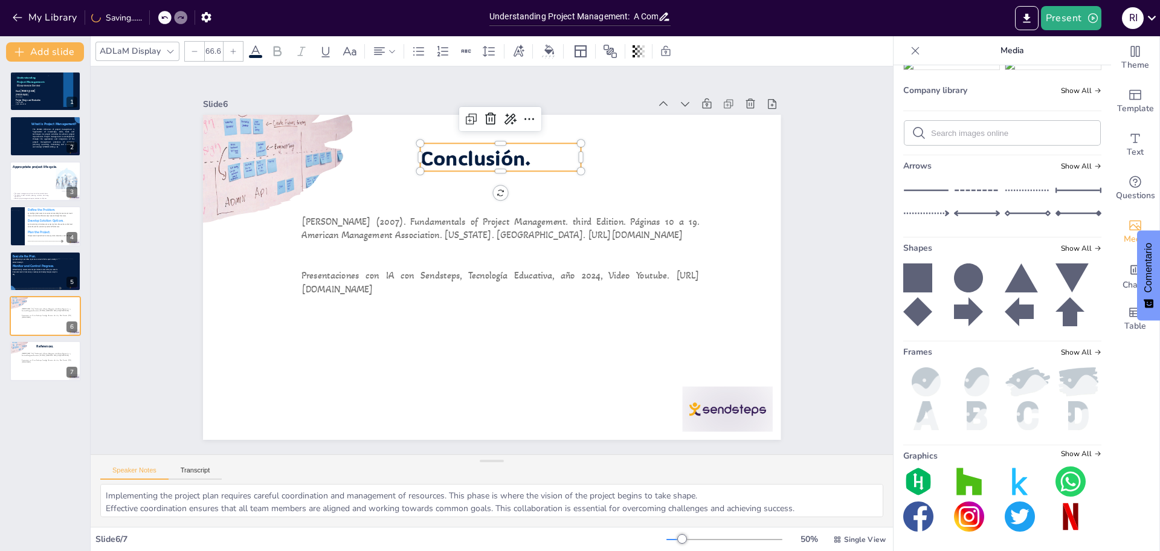
type input "65.6"
drag, startPoint x: 570, startPoint y: 152, endPoint x: 526, endPoint y: 156, distance: 43.7
click at [555, 156] on div at bounding box center [562, 169] width 15 height 29
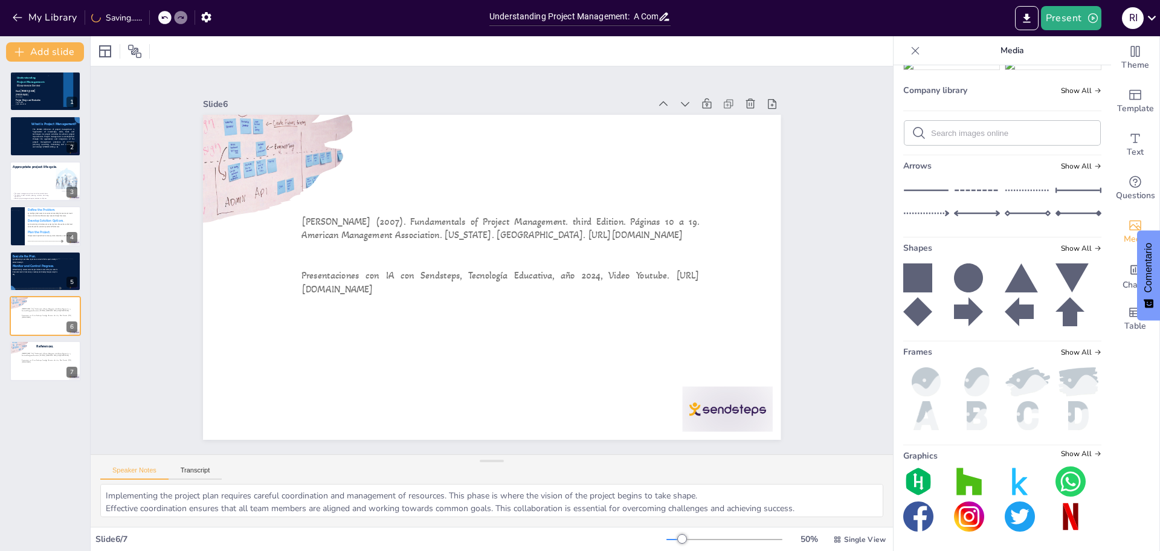
click at [164, 11] on div at bounding box center [164, 17] width 13 height 13
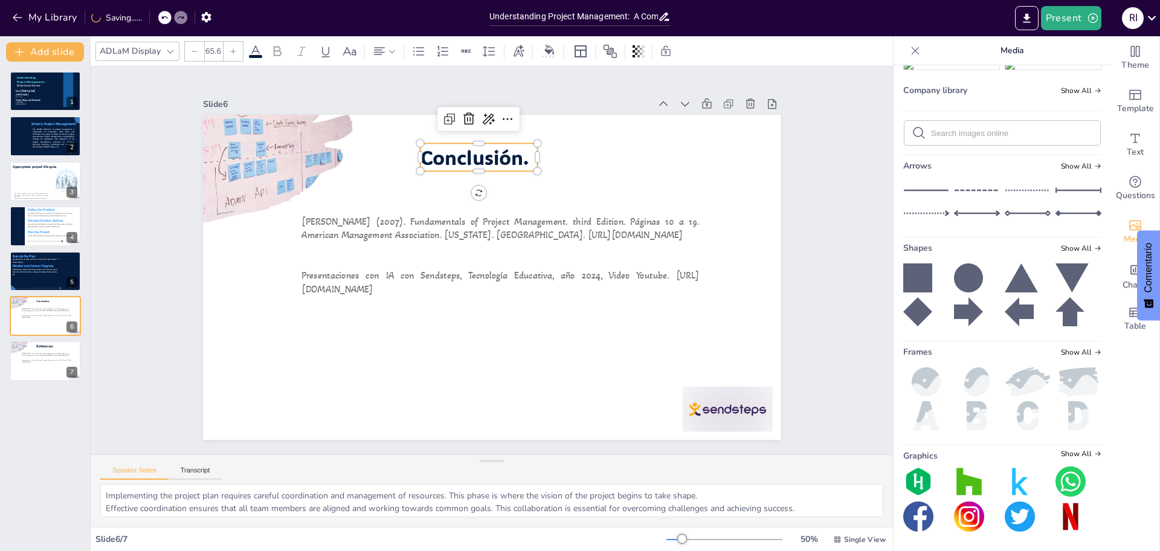
click at [493, 151] on span "Conclusión." at bounding box center [528, 162] width 107 height 77
click at [493, 151] on span "Conclusión." at bounding box center [495, 156] width 111 height 48
click at [496, 154] on span "Conclusión." at bounding box center [517, 159] width 109 height 68
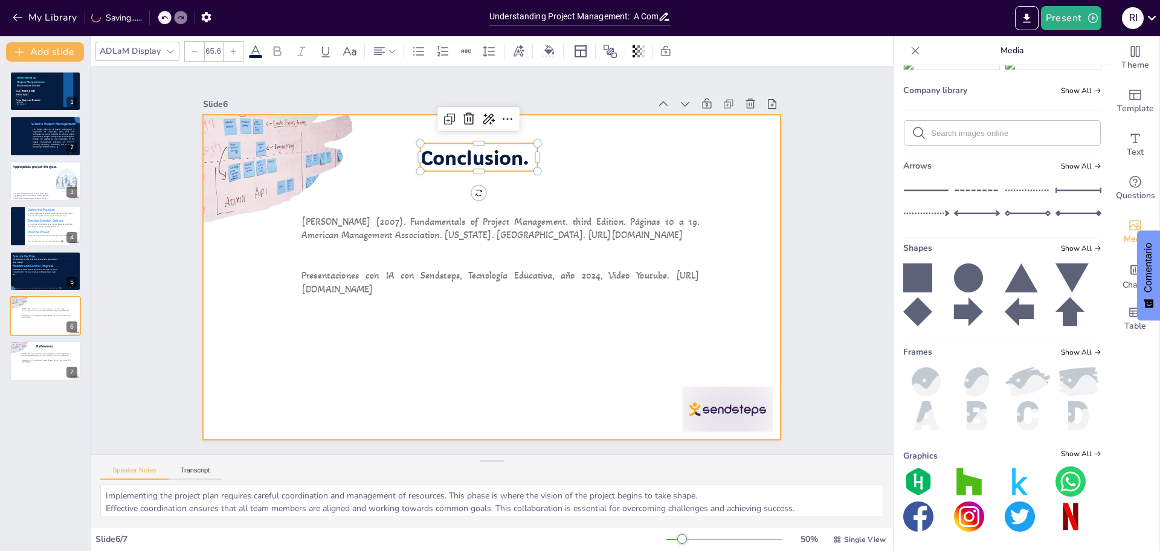
click at [723, 186] on div at bounding box center [489, 277] width 609 height 384
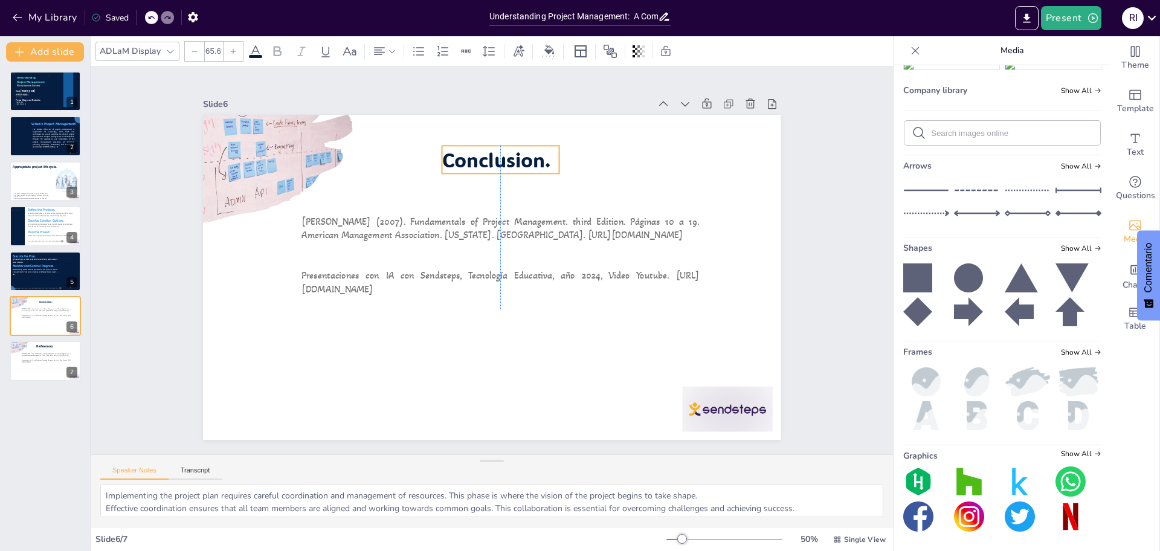
drag, startPoint x: 466, startPoint y: 158, endPoint x: 491, endPoint y: 160, distance: 24.8
click at [491, 160] on span "Conclusion." at bounding box center [516, 162] width 111 height 48
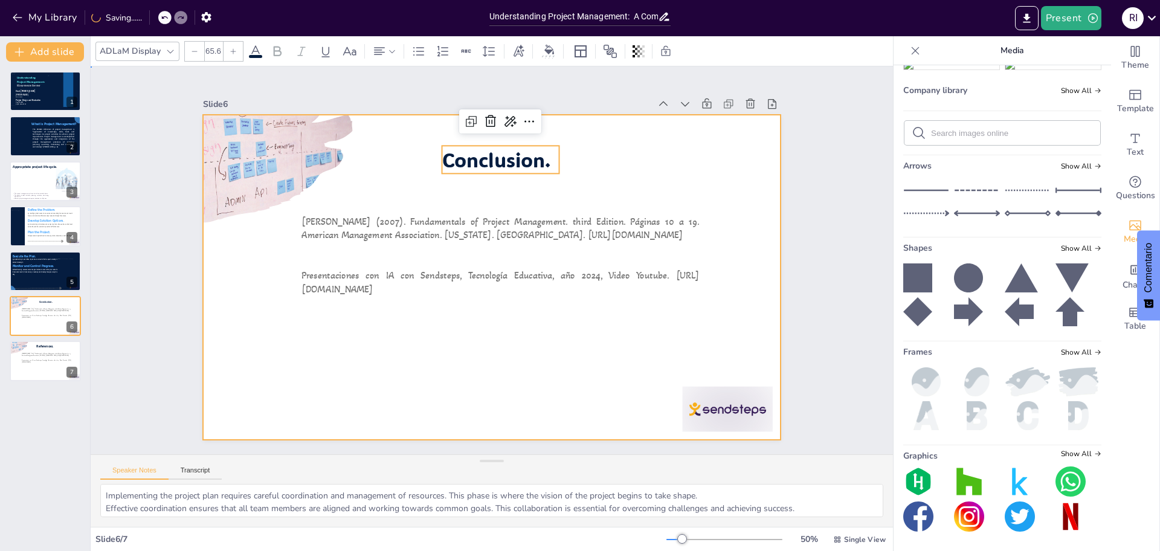
click at [626, 151] on div at bounding box center [483, 275] width 663 height 570
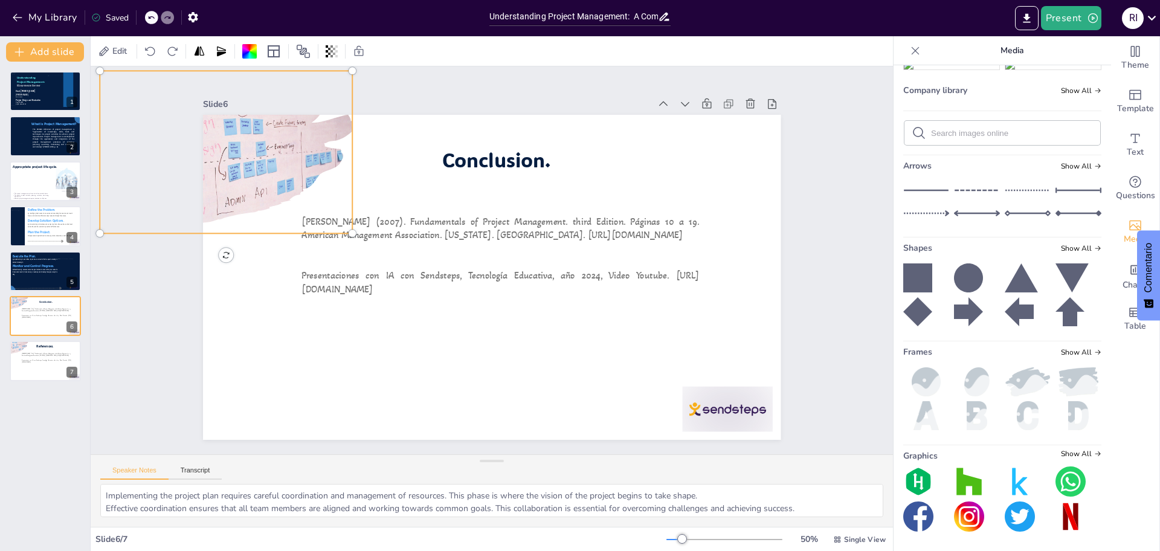
click at [252, 151] on div at bounding box center [272, 75] width 292 height 239
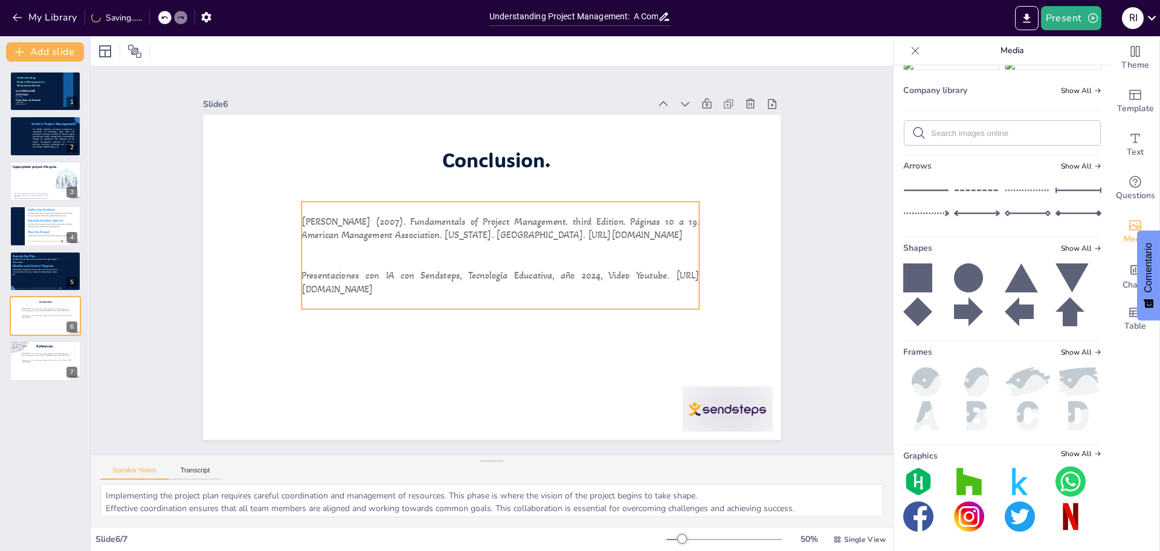
click at [360, 236] on p "[PERSON_NAME] (2007). Fundamentals of Project Management. third Edition. Página…" at bounding box center [504, 229] width 399 height 68
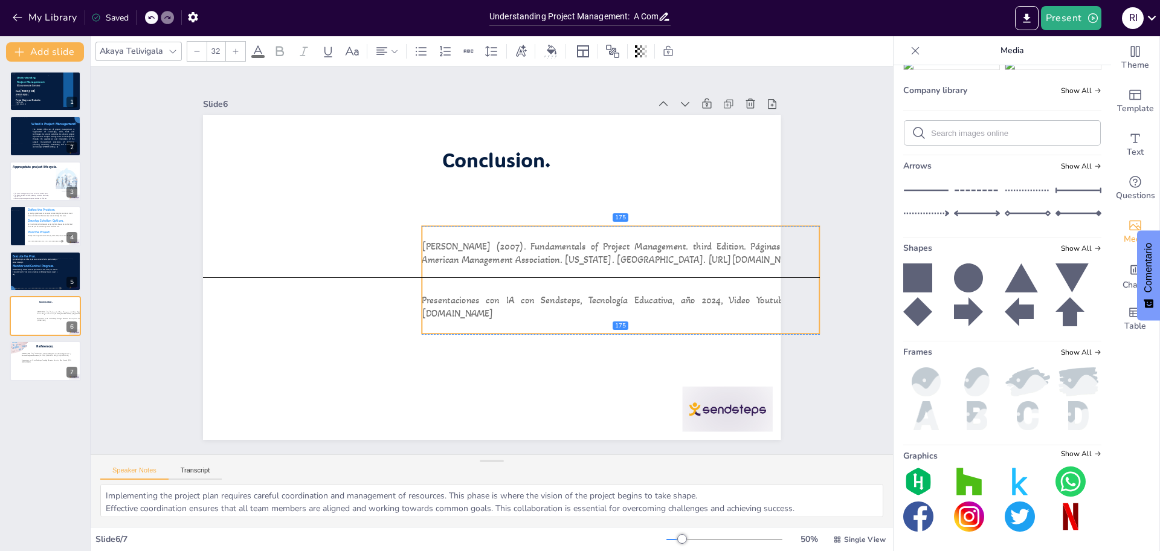
drag, startPoint x: 360, startPoint y: 236, endPoint x: 480, endPoint y: 262, distance: 123.0
click at [480, 262] on div "Lewis, P (2007). Fundamentals of Project Management. third Edition. Páginas 10 …" at bounding box center [618, 294] width 404 height 122
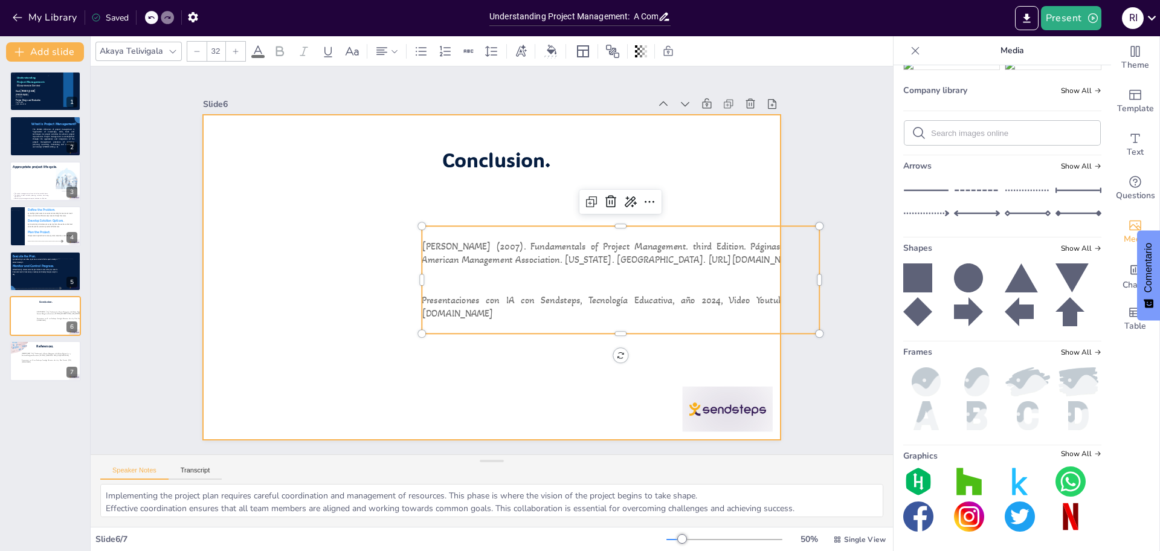
click at [699, 120] on div at bounding box center [492, 277] width 578 height 325
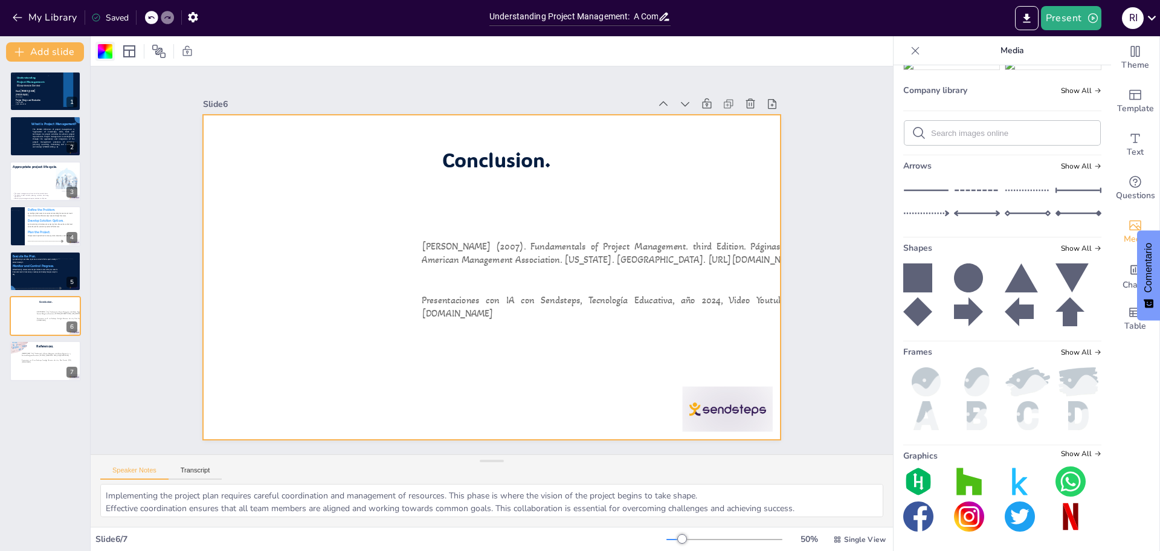
click at [95, 53] on div at bounding box center [104, 51] width 19 height 19
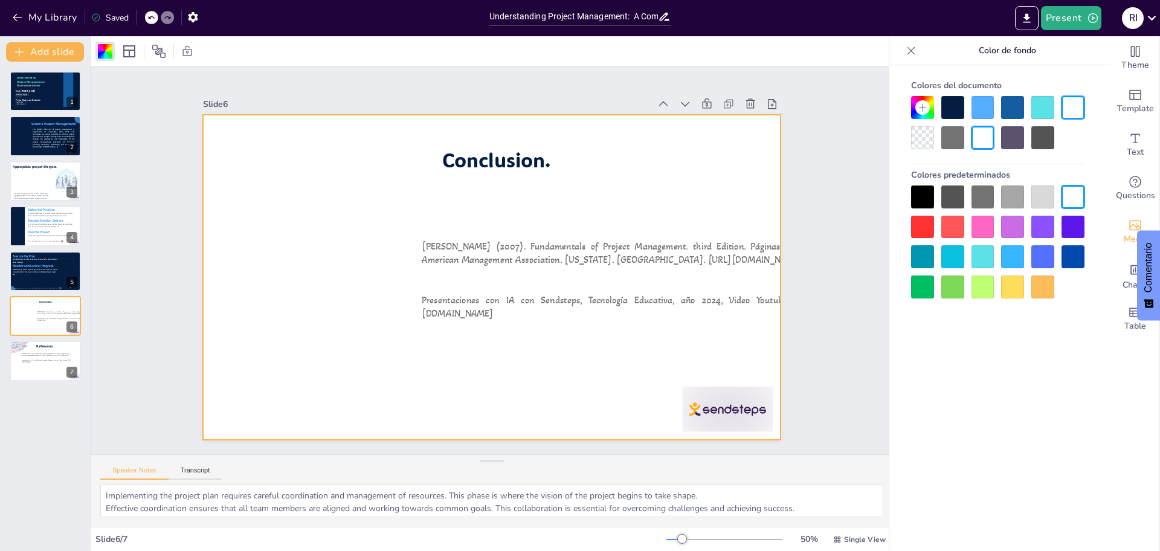
click at [959, 97] on div at bounding box center [952, 107] width 23 height 23
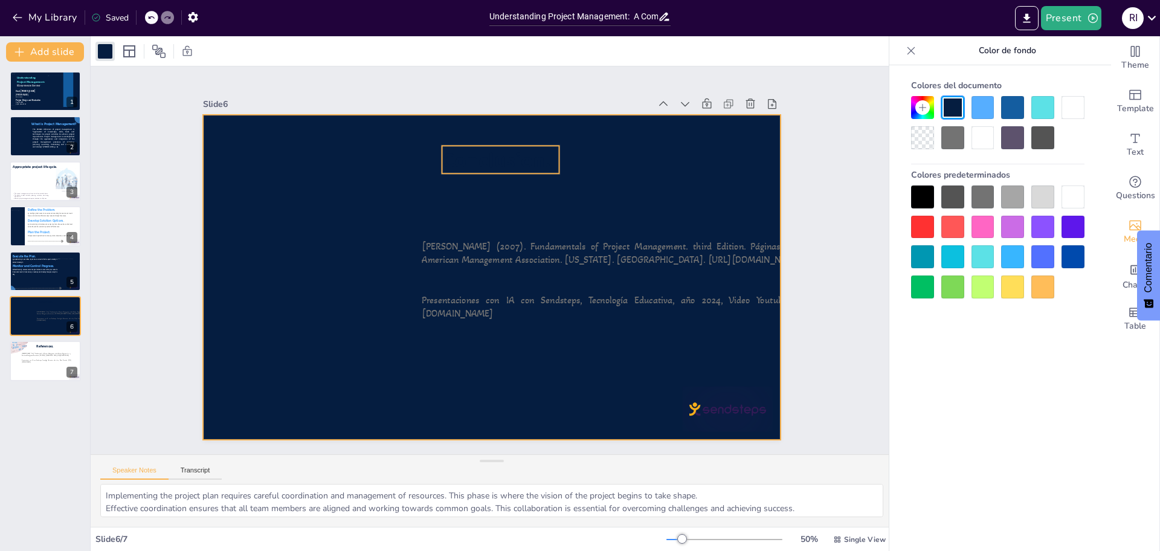
click at [503, 163] on span "Conclusion." at bounding box center [516, 162] width 111 height 48
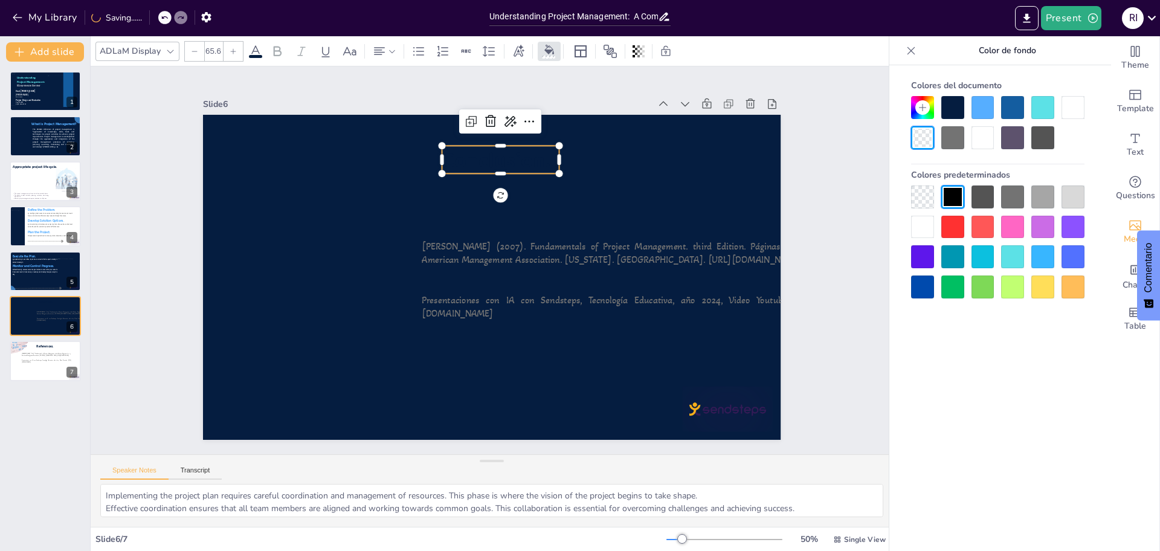
click at [978, 134] on div at bounding box center [983, 137] width 23 height 23
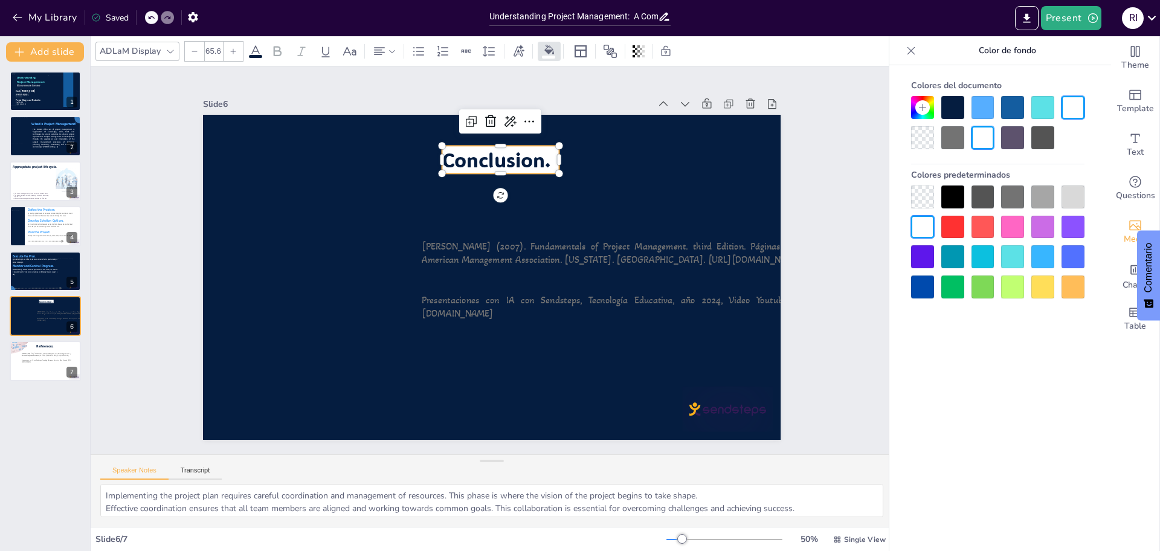
click at [150, 14] on icon at bounding box center [150, 17] width 7 height 7
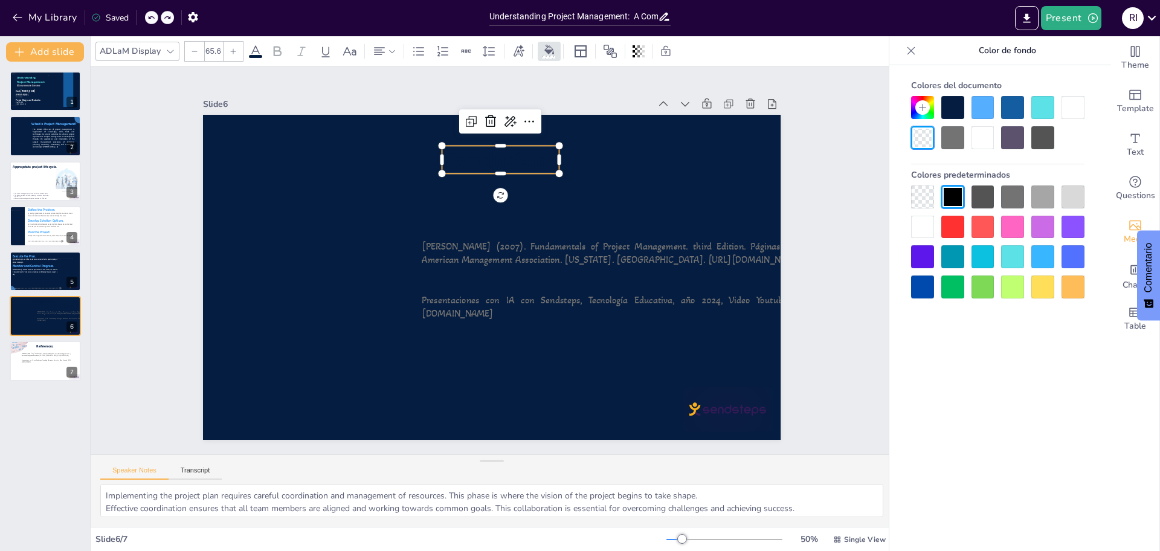
click at [254, 50] on icon at bounding box center [255, 51] width 15 height 15
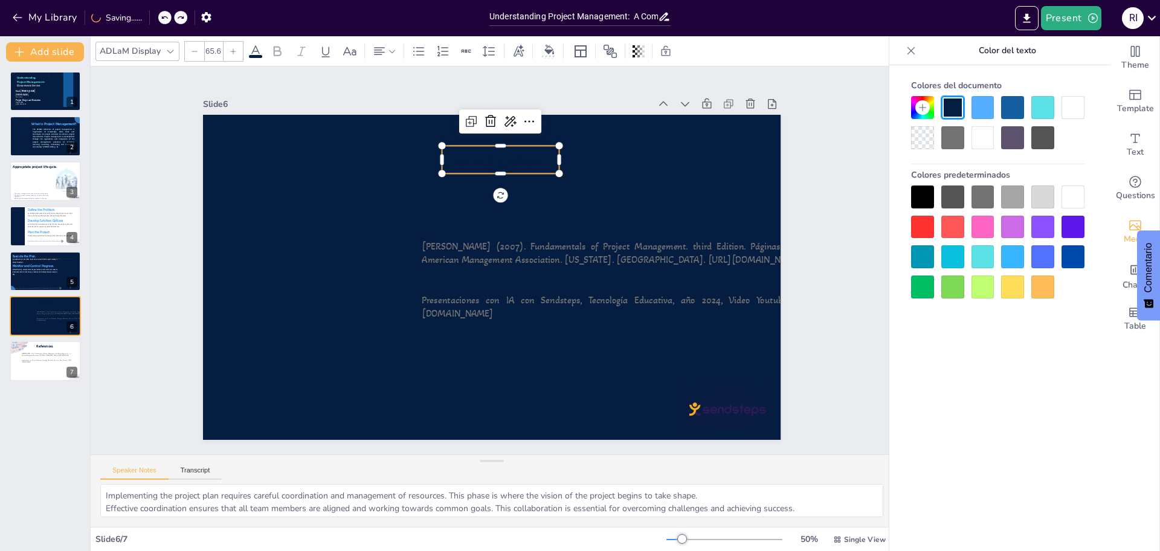
click at [1079, 198] on div at bounding box center [1073, 196] width 23 height 23
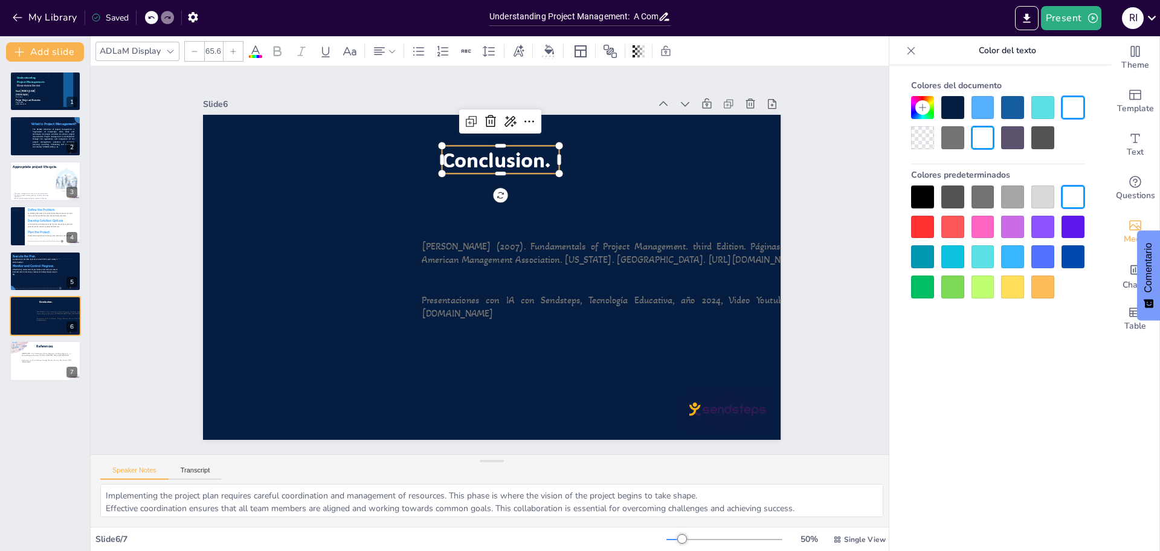
click at [820, 173] on div "Slide 1 Understanding Project Management: A Comprehensive Overview Stud. Robins…" at bounding box center [491, 260] width 883 height 617
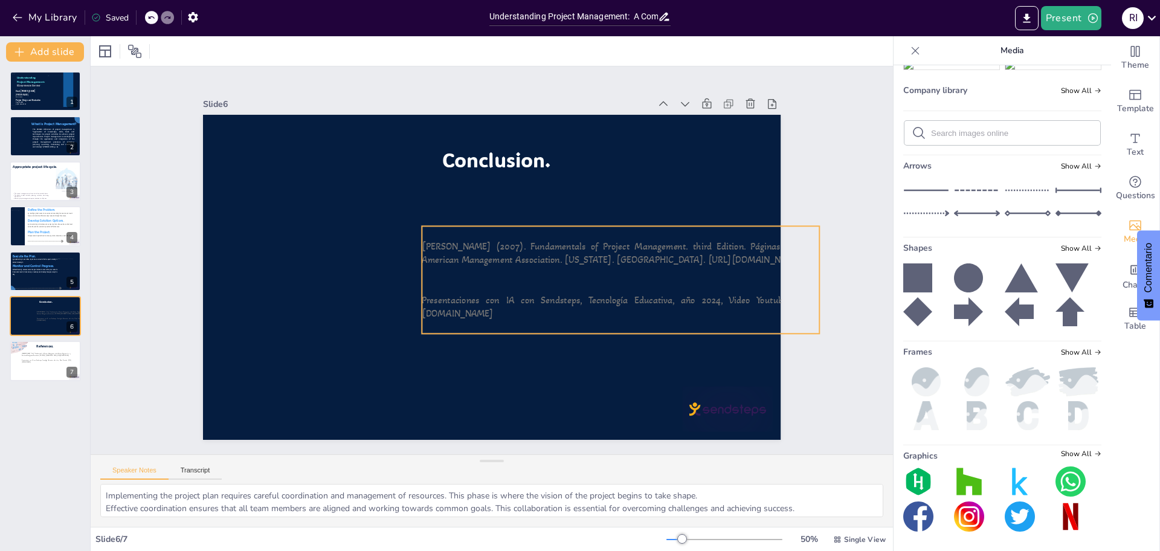
click at [620, 260] on p "[PERSON_NAME] (2007). Fundamentals of Project Management. third Edition. Página…" at bounding box center [619, 279] width 395 height 109
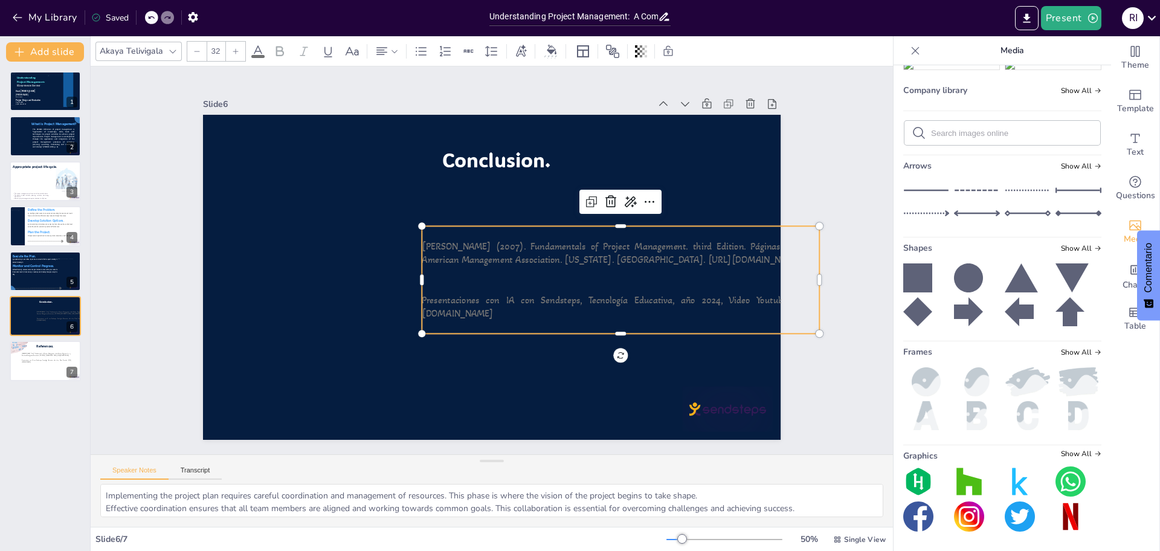
click at [257, 46] on icon at bounding box center [258, 51] width 15 height 15
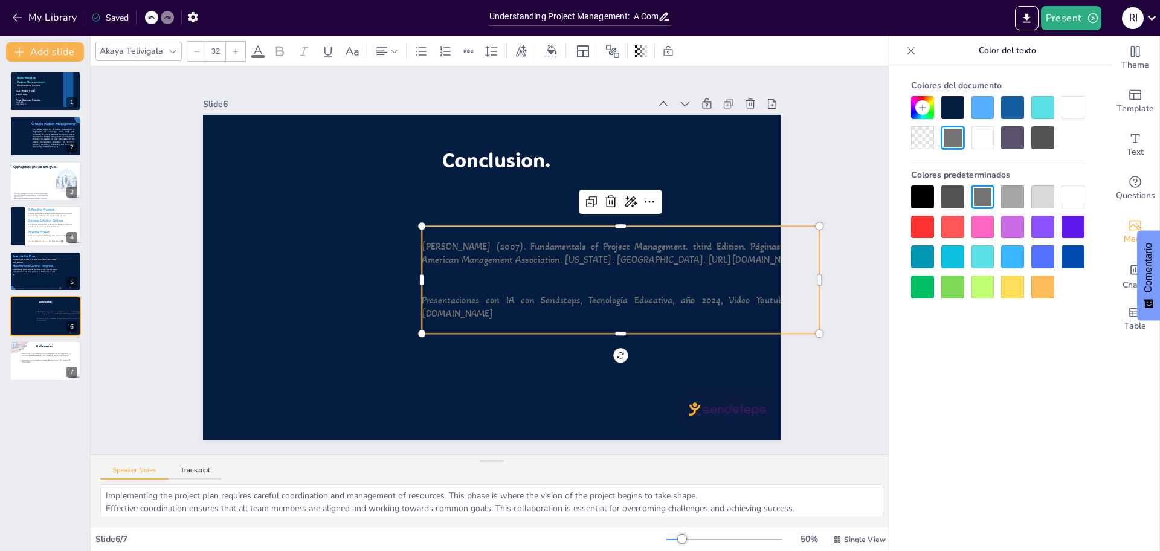
click at [1062, 198] on div at bounding box center [1073, 196] width 23 height 23
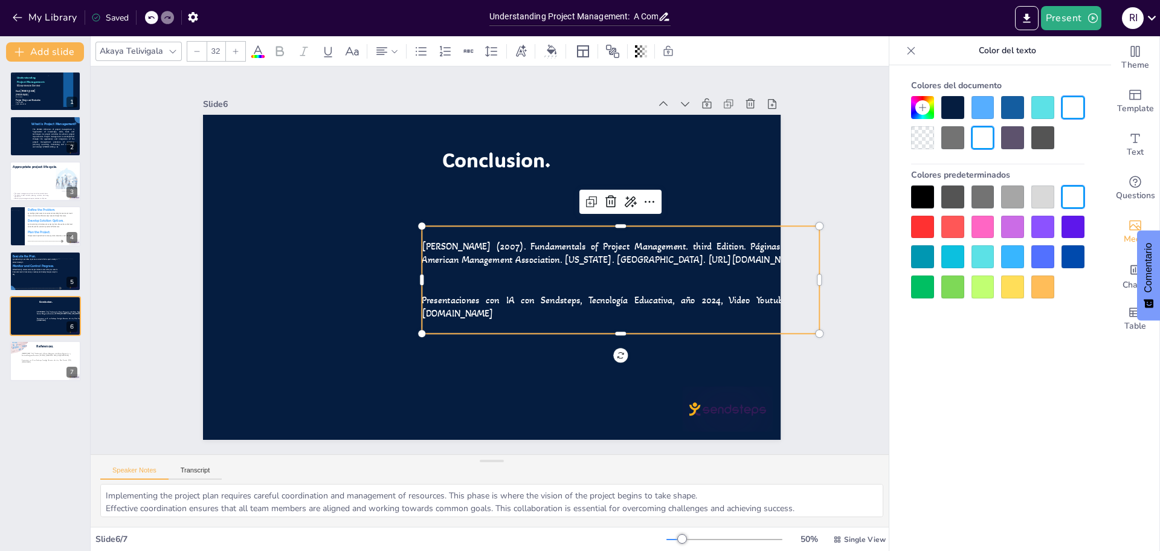
click at [1037, 109] on div at bounding box center [1042, 107] width 23 height 23
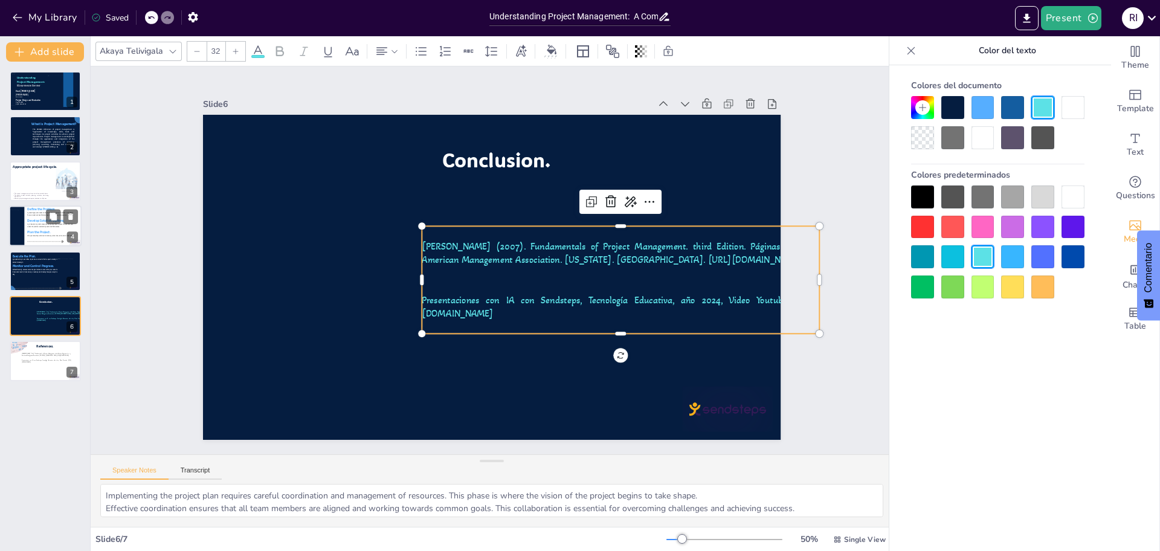
click at [27, 235] on div at bounding box center [45, 225] width 73 height 41
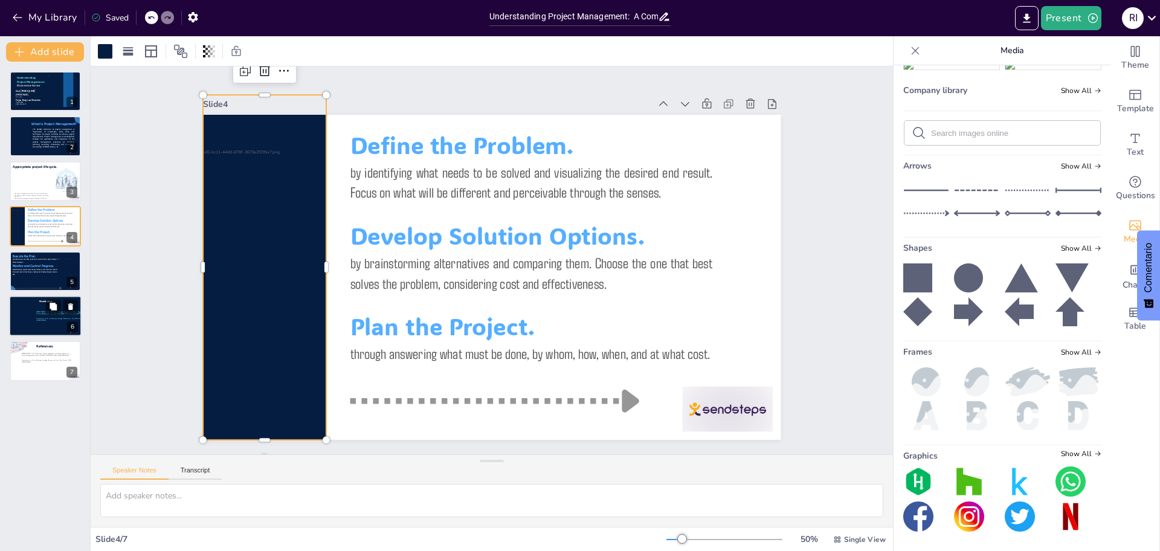
click at [18, 310] on div at bounding box center [45, 315] width 73 height 41
type textarea "Implementing the project plan requires careful coordination and management of r…"
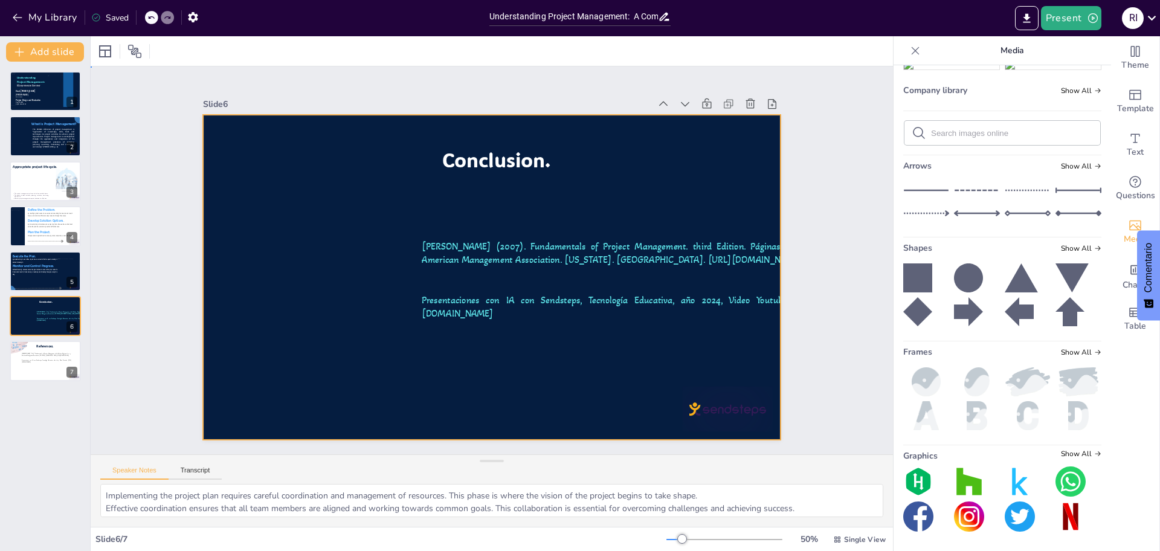
click at [222, 297] on div at bounding box center [488, 277] width 633 height 438
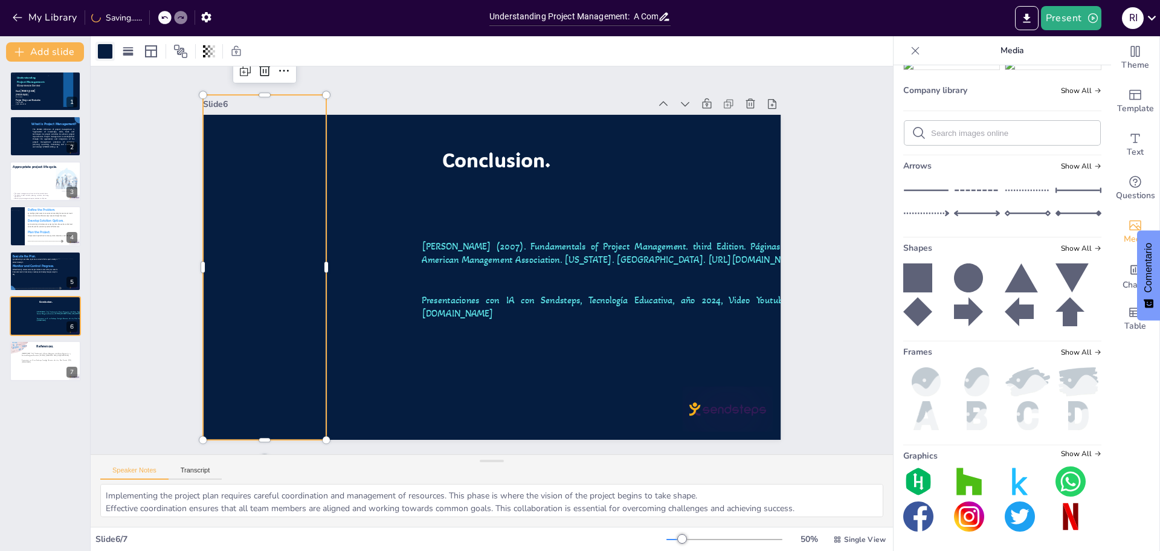
click at [103, 55] on div at bounding box center [105, 51] width 15 height 15
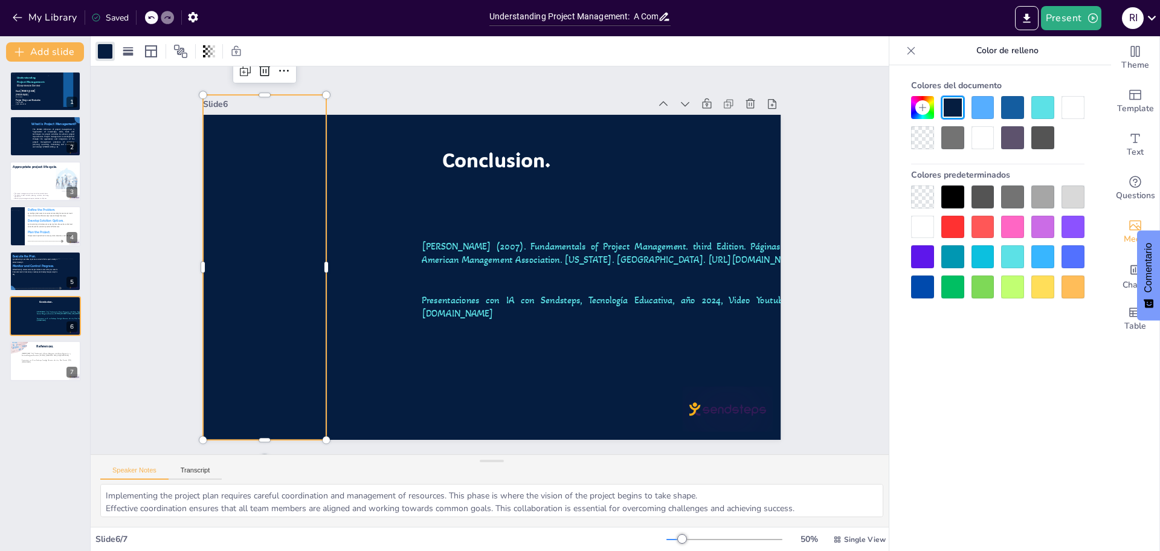
click at [1065, 105] on div at bounding box center [1073, 107] width 23 height 23
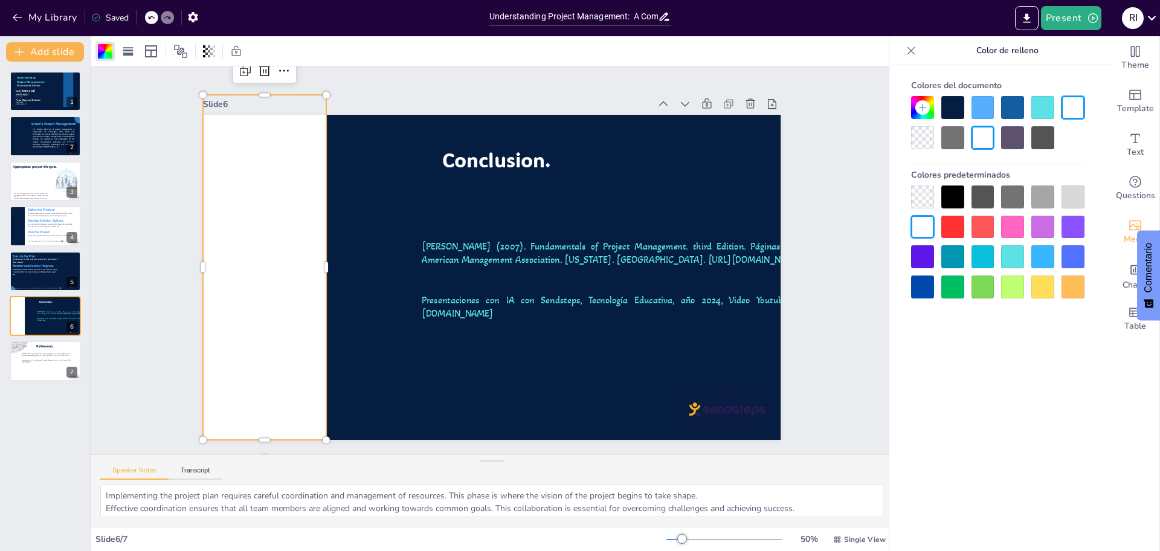
click at [1048, 102] on div at bounding box center [1042, 107] width 23 height 23
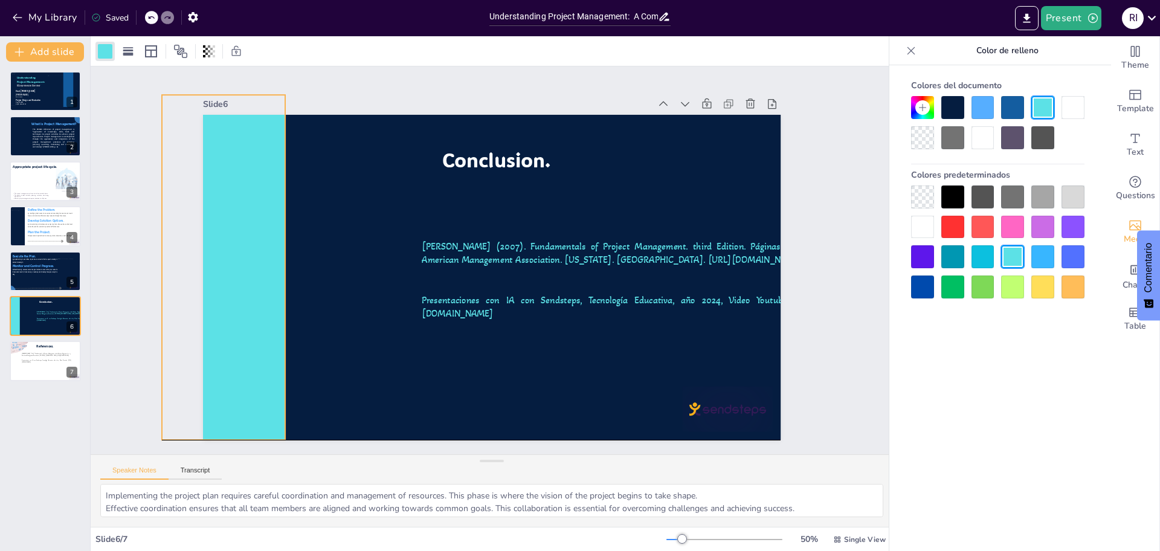
drag, startPoint x: 271, startPoint y: 196, endPoint x: 230, endPoint y: 199, distance: 41.2
click at [230, 199] on div at bounding box center [235, 184] width 224 height 366
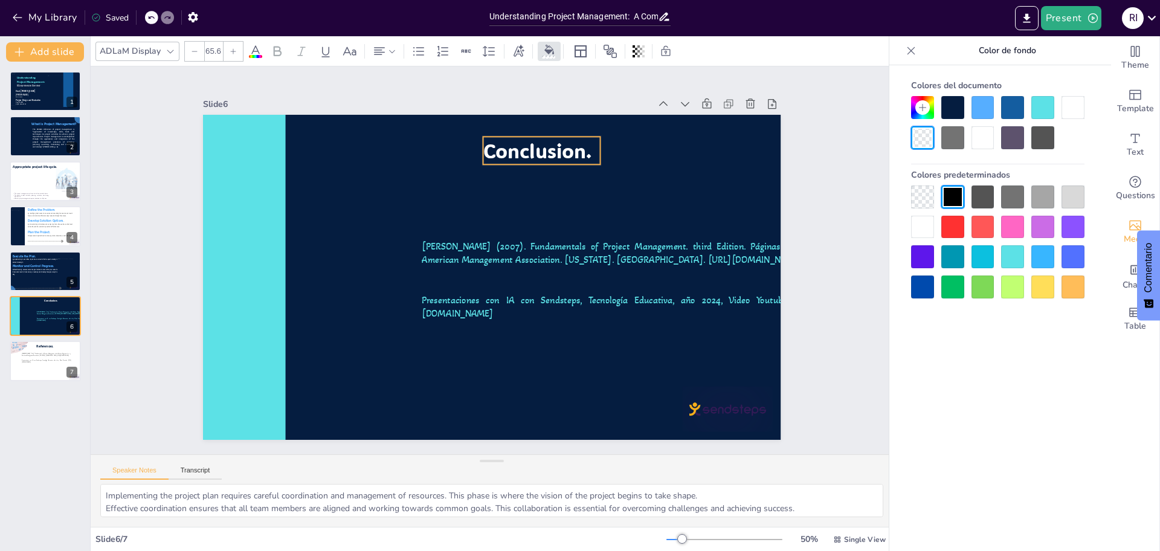
drag, startPoint x: 480, startPoint y: 141, endPoint x: 521, endPoint y: 132, distance: 42.1
click at [521, 137] on span "Conclusion." at bounding box center [548, 155] width 111 height 37
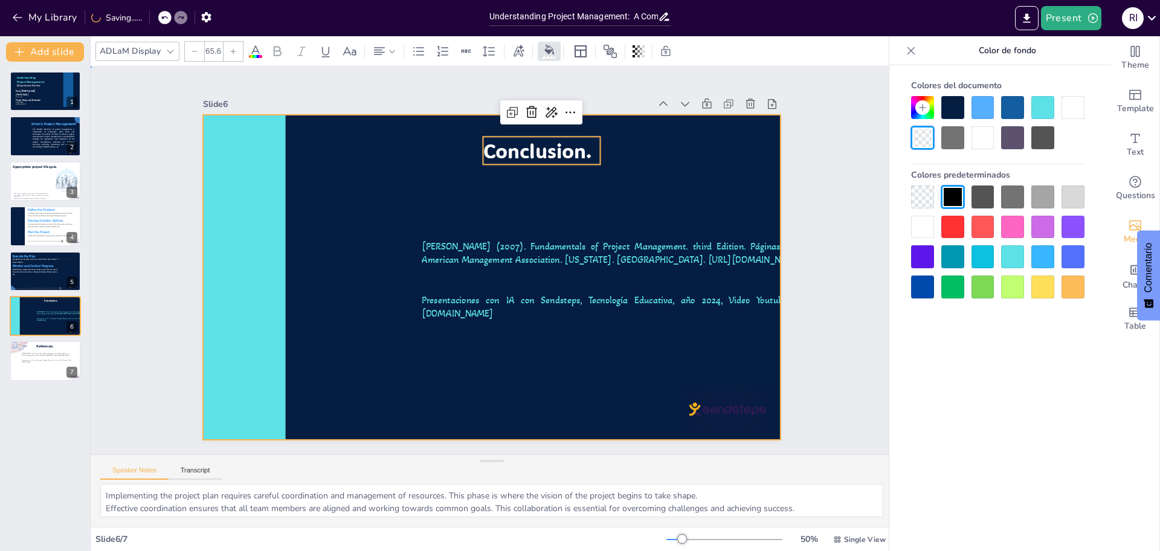
click at [332, 134] on div at bounding box center [489, 278] width 608 height 384
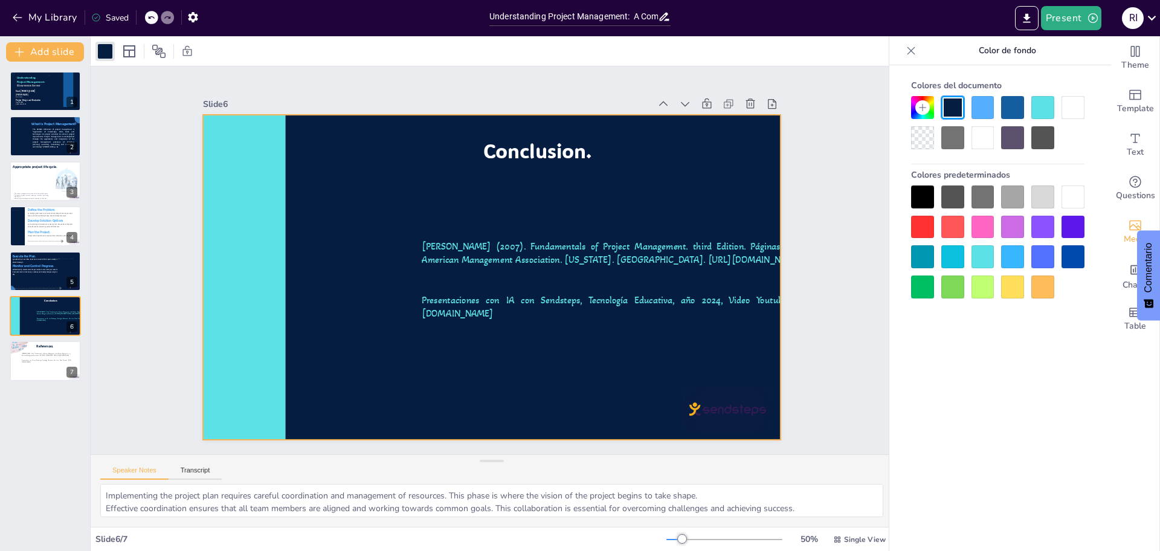
click at [915, 49] on icon at bounding box center [911, 51] width 12 height 12
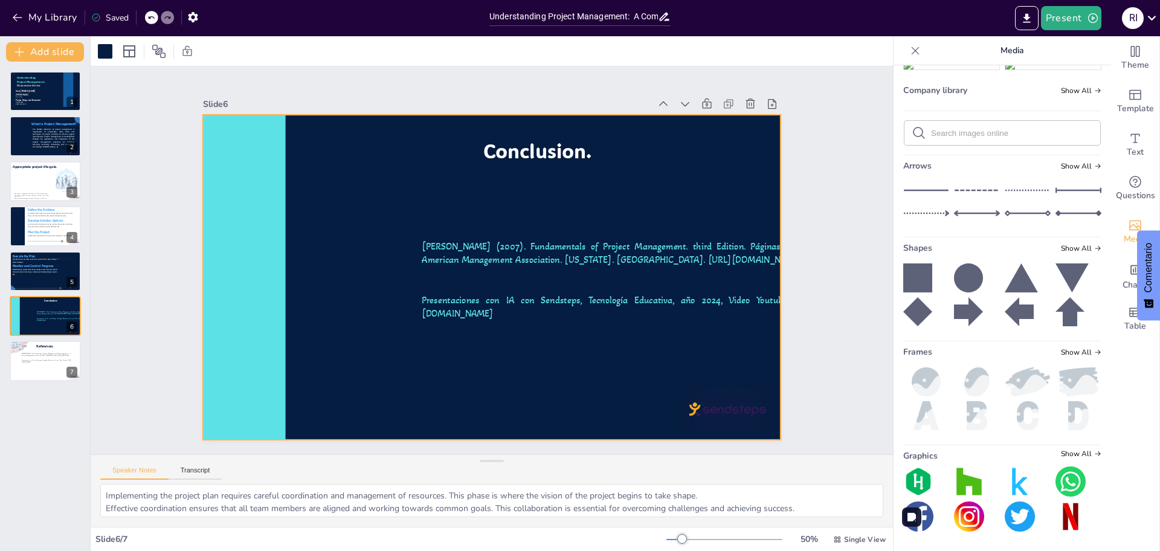
click at [939, 38] on img at bounding box center [951, 33] width 95 height 10
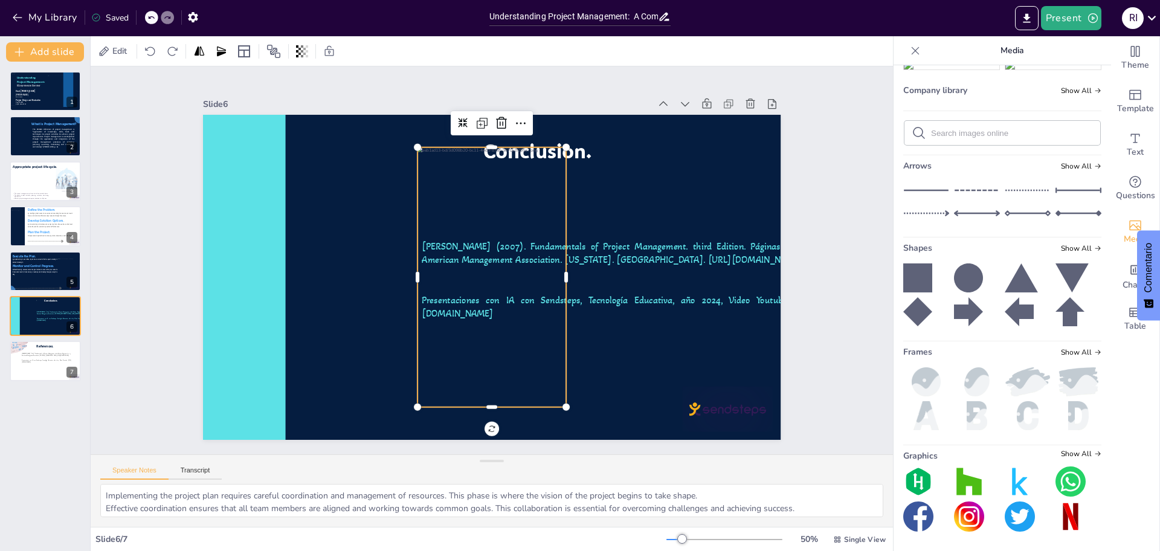
click at [502, 185] on div at bounding box center [489, 276] width 200 height 285
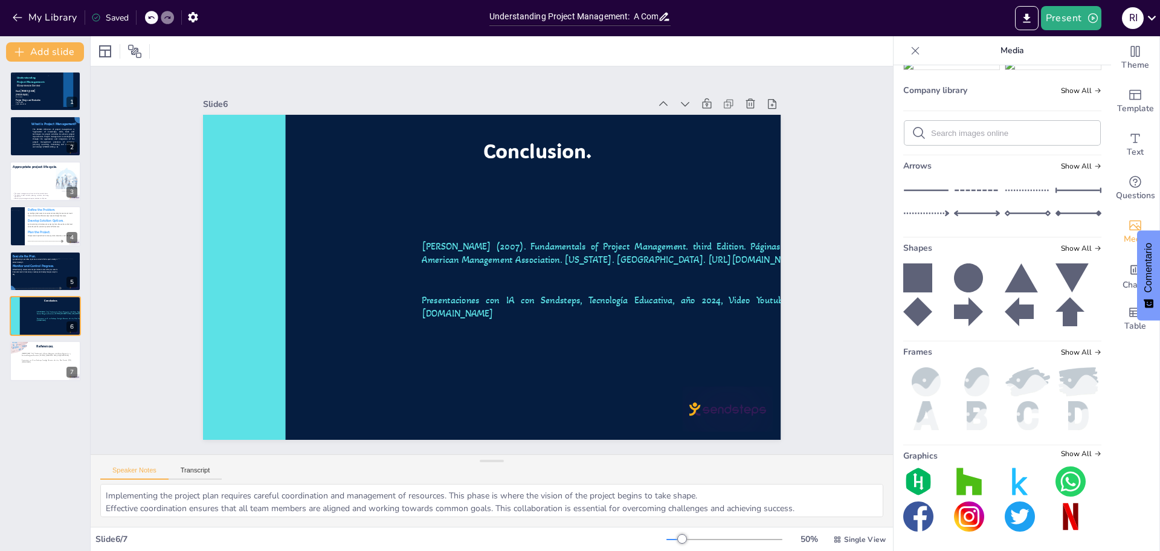
scroll to position [482, 0]
click at [924, 22] on img at bounding box center [951, 18] width 95 height 10
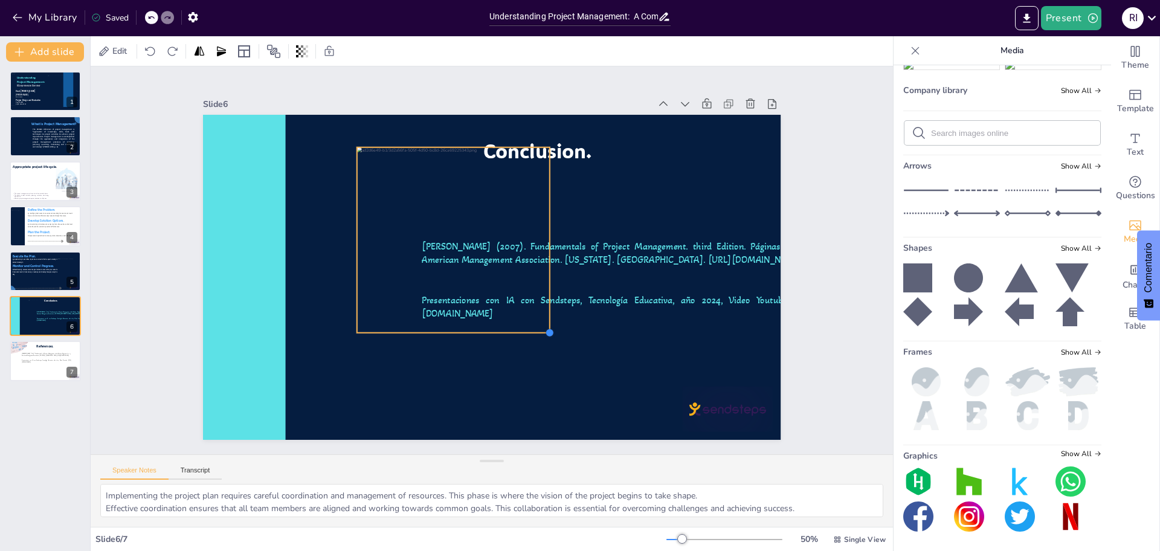
drag, startPoint x: 615, startPoint y: 401, endPoint x: 538, endPoint y: 302, distance: 125.7
click at [538, 302] on div "Conclusion. Lewis, P (2007). Fundamentals of Project Management. third Edition.…" at bounding box center [489, 278] width 608 height 384
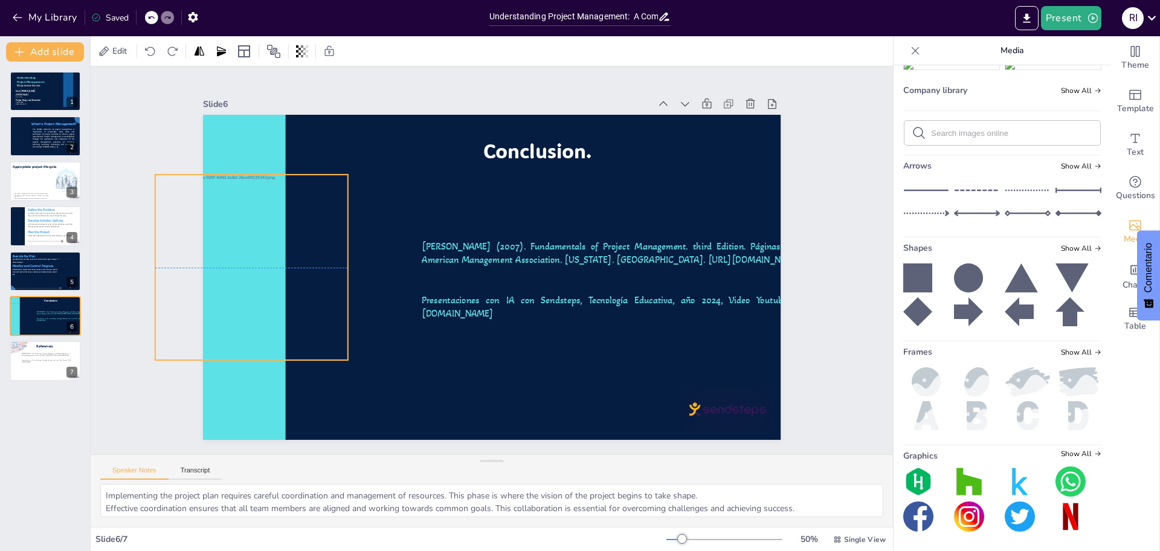
drag, startPoint x: 466, startPoint y: 235, endPoint x: 264, endPoint y: 260, distance: 203.4
click at [264, 260] on div at bounding box center [251, 242] width 211 height 205
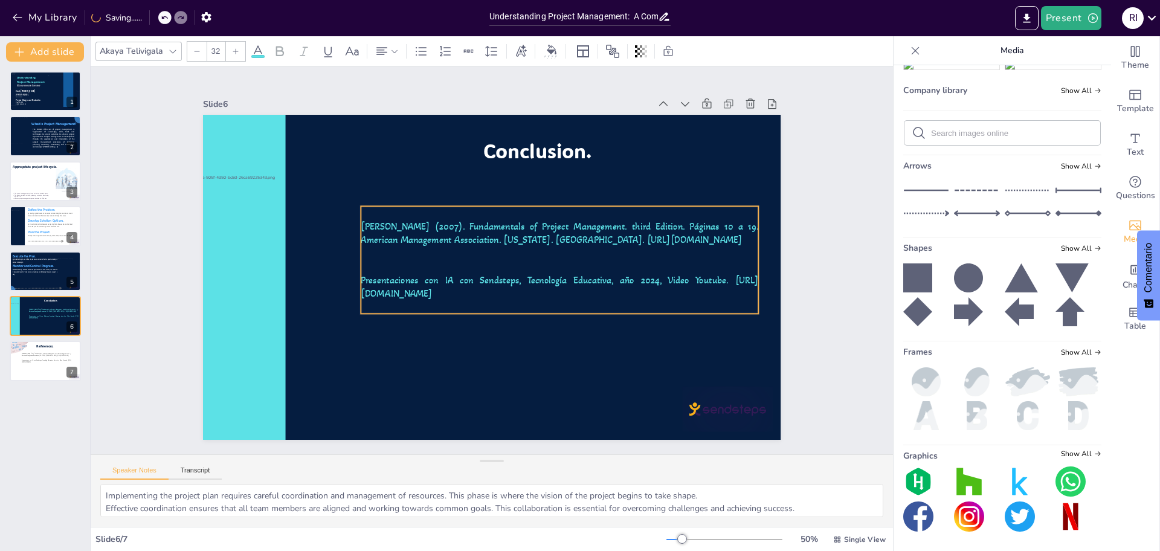
drag, startPoint x: 595, startPoint y: 278, endPoint x: 534, endPoint y: 258, distance: 64.2
click at [534, 258] on p at bounding box center [558, 274] width 397 height 55
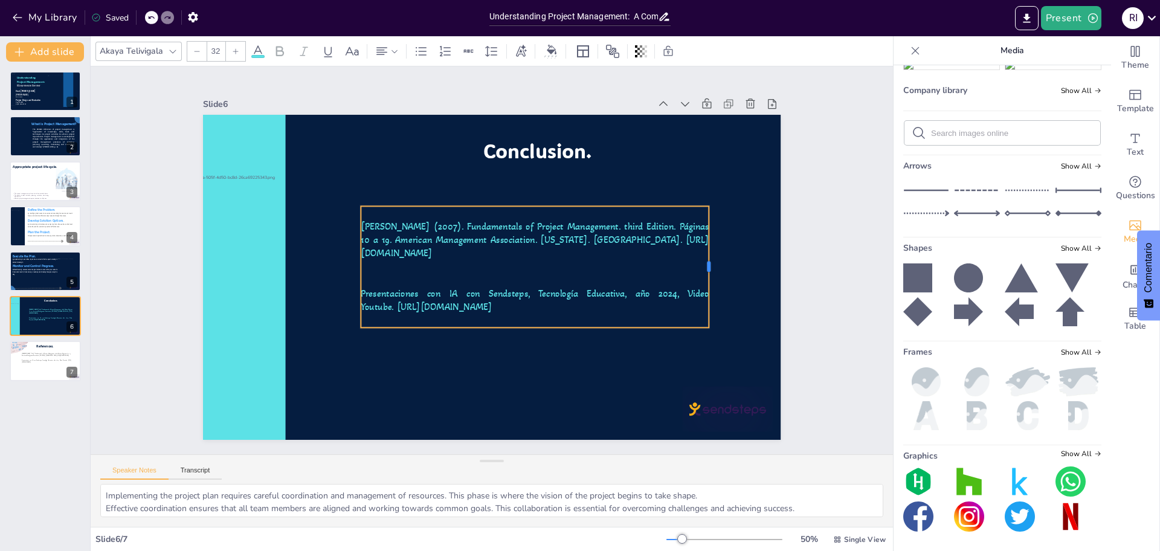
drag, startPoint x: 749, startPoint y: 257, endPoint x: 700, endPoint y: 256, distance: 49.0
click at [700, 256] on div at bounding box center [708, 313] width 34 height 121
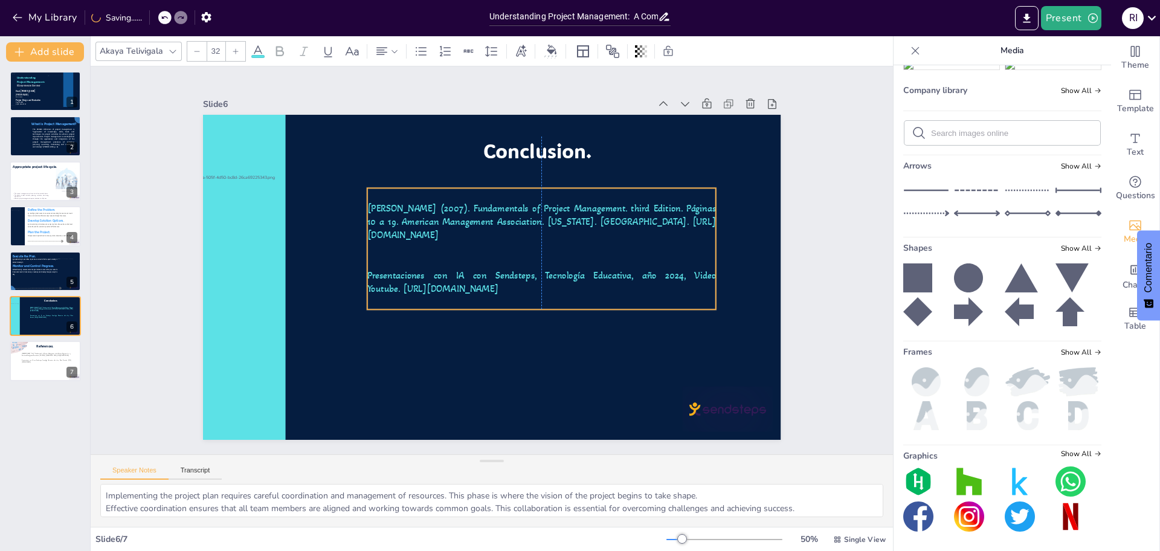
drag, startPoint x: 633, startPoint y: 256, endPoint x: 640, endPoint y: 237, distance: 19.8
click at [640, 237] on p at bounding box center [543, 259] width 344 height 86
click at [613, 292] on p "Presentaciones con IA con Sendsteps, Tecnología Educativa, año 2024, Video Yout…" at bounding box center [519, 307] width 298 height 227
click at [613, 292] on p "Presentaciones con IA con Sendsteps, Tecnología Educativa, año 2024, Video Yout…" at bounding box center [536, 292] width 347 height 99
click at [613, 295] on p "Presentaciones con IA con Sendsteps, Tecnología Educativa, año 2024, Video Yout…" at bounding box center [539, 287] width 350 height 63
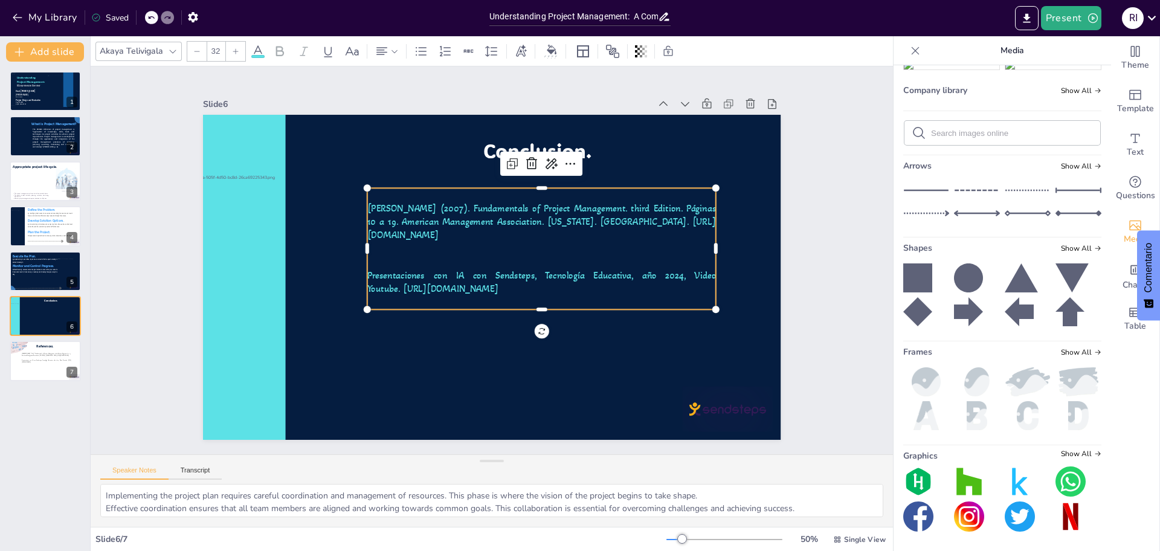
drag, startPoint x: 613, startPoint y: 295, endPoint x: 399, endPoint y: 245, distance: 219.0
click at [399, 245] on div "Lewis, P (2007). Fundamentals of Project Management. third Edition. Páginas 10 …" at bounding box center [543, 259] width 361 height 165
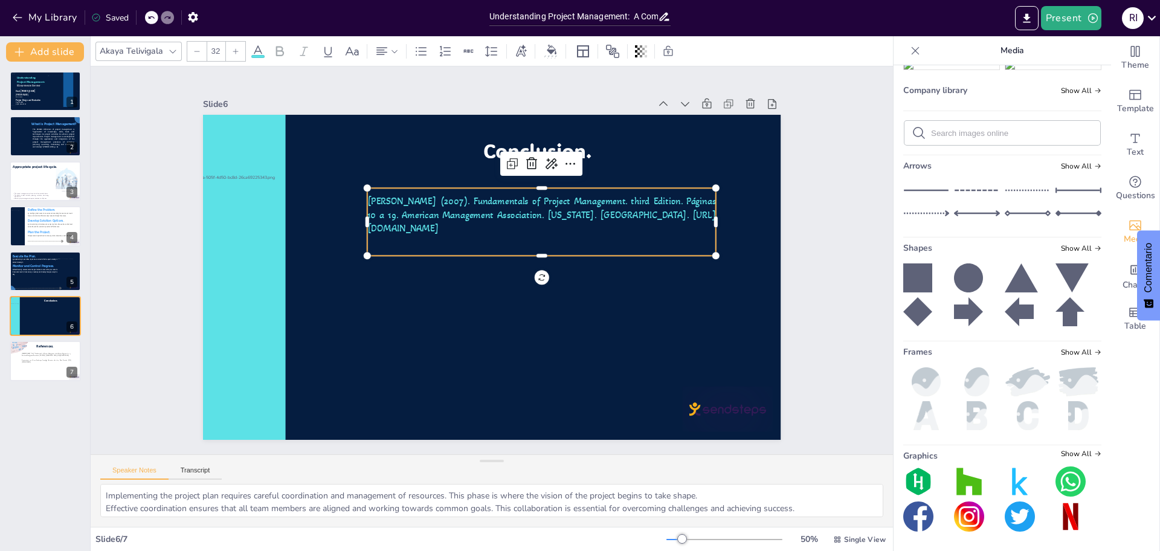
drag, startPoint x: 428, startPoint y: 230, endPoint x: 354, endPoint y: 184, distance: 87.0
click at [354, 184] on div "Conclusion. Lewis, P (2007). Fundamentals of Project Management. third Edition.…" at bounding box center [489, 277] width 608 height 384
click at [168, 49] on icon at bounding box center [173, 52] width 10 height 10
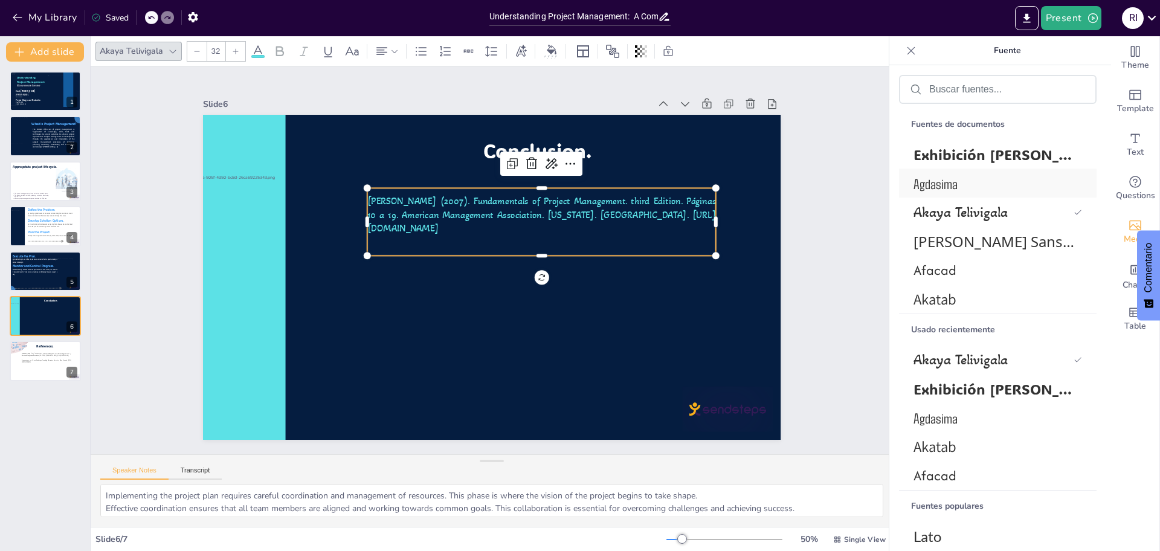
click at [947, 177] on font "Agdasima" at bounding box center [936, 184] width 44 height 18
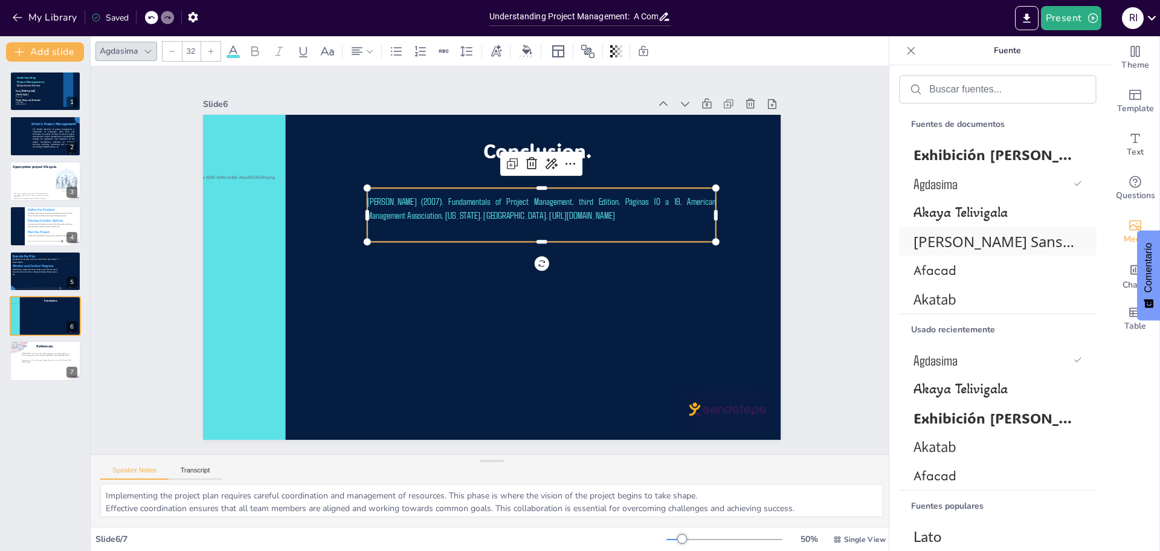
click at [955, 247] on font "[PERSON_NAME] Sans Multani" at bounding box center [1016, 241] width 205 height 20
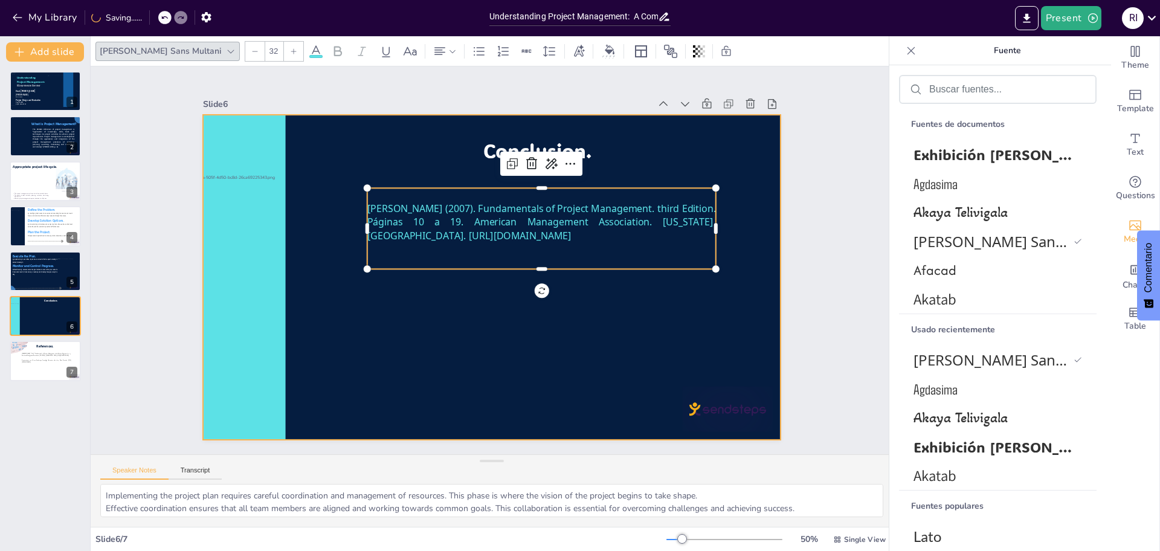
click at [592, 324] on div at bounding box center [492, 277] width 578 height 325
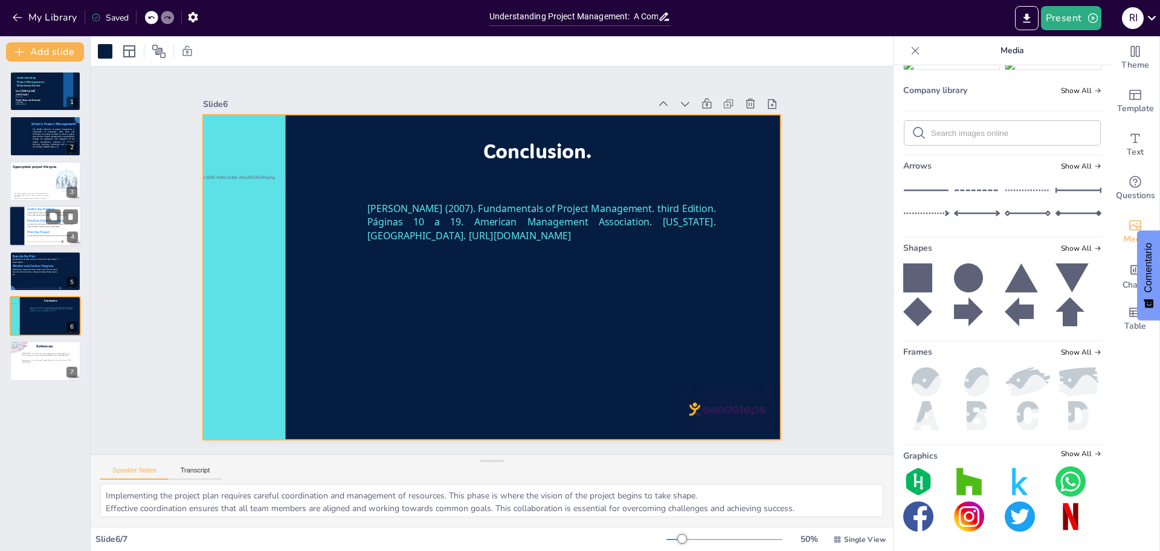
click at [36, 218] on div at bounding box center [45, 225] width 73 height 41
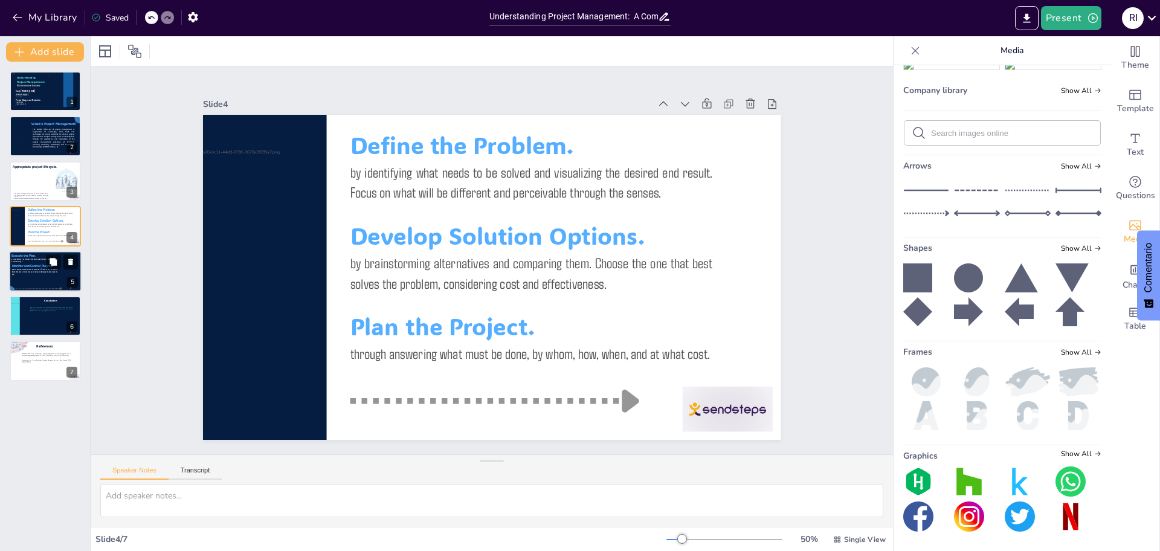
click at [28, 260] on p "by implementing it as drafted. A plan has no value if effort is spent creating …" at bounding box center [33, 259] width 45 height 5
type textarea "Defining the project clearly at the beginning helps to align all stakeholders a…"
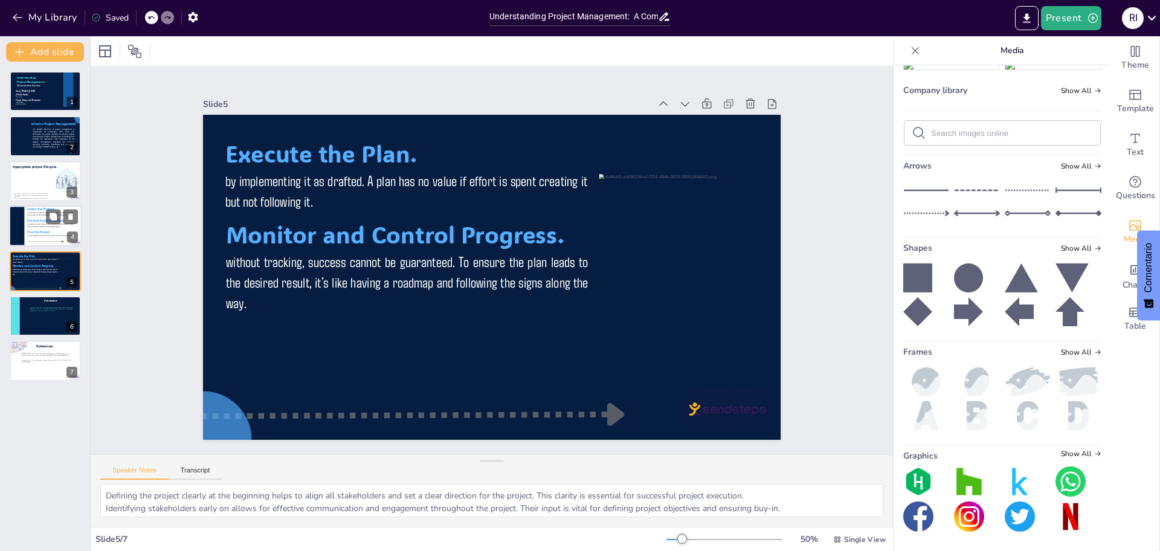
click at [30, 227] on p "by brainstorming alternatives and comparing them. Choose the one that best solv…" at bounding box center [49, 225] width 45 height 5
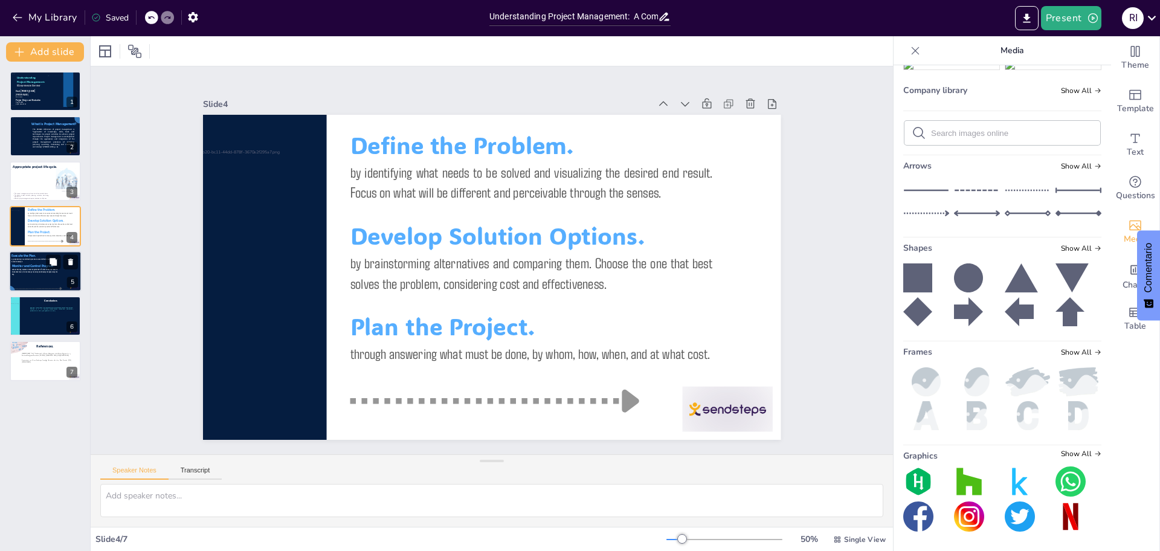
click at [34, 272] on p "without tracking, success cannot be guaranteed. To ensure the plan leads to the…" at bounding box center [34, 272] width 45 height 8
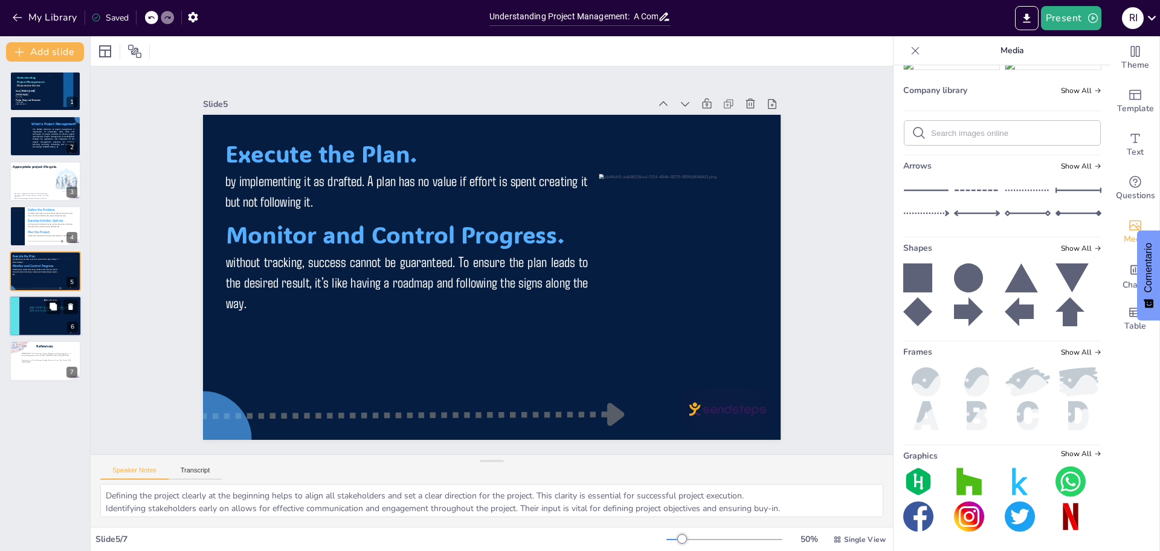
click at [38, 323] on div at bounding box center [45, 315] width 73 height 41
type textarea "Implementing the project plan requires careful coordination and management of r…"
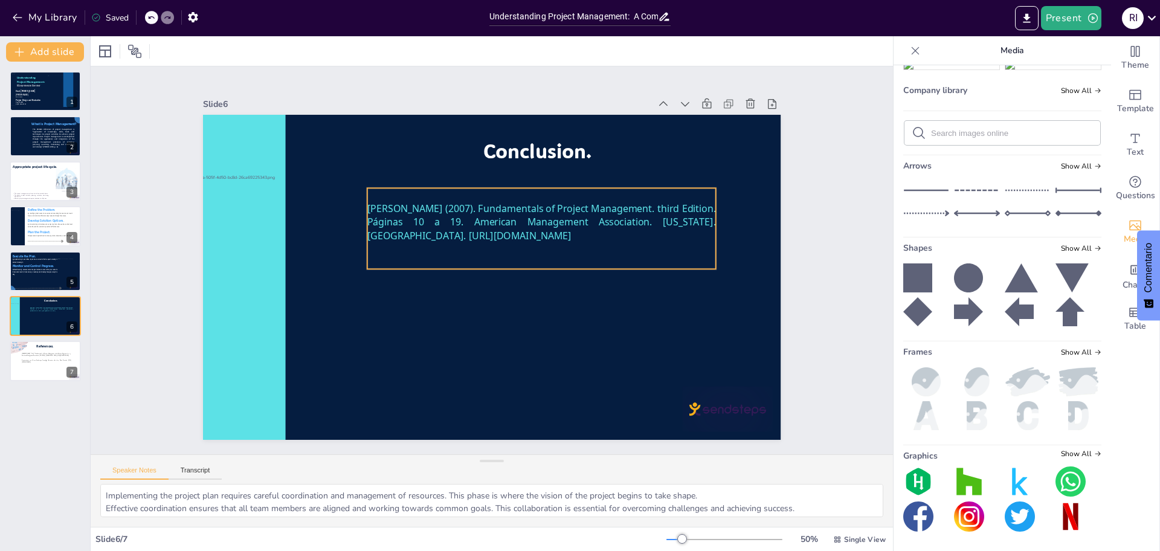
click at [443, 216] on span "[PERSON_NAME] (2007). Fundamentals of Project Management. third Edition. Página…" at bounding box center [549, 226] width 350 height 98
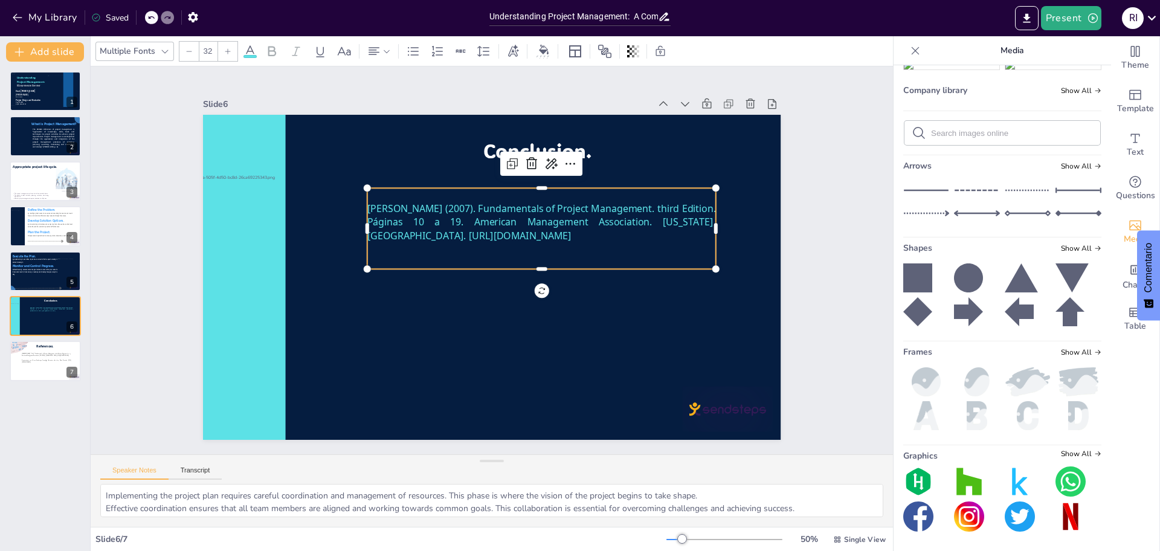
click at [443, 216] on span "[PERSON_NAME] (2007). Fundamentals of Project Management. third Edition. Página…" at bounding box center [549, 226] width 350 height 98
drag, startPoint x: 479, startPoint y: 248, endPoint x: 358, endPoint y: 190, distance: 133.2
click at [370, 190] on p "[PERSON_NAME] (2007). Fundamentals of Project Management. third Edition. Página…" at bounding box center [545, 227] width 351 height 77
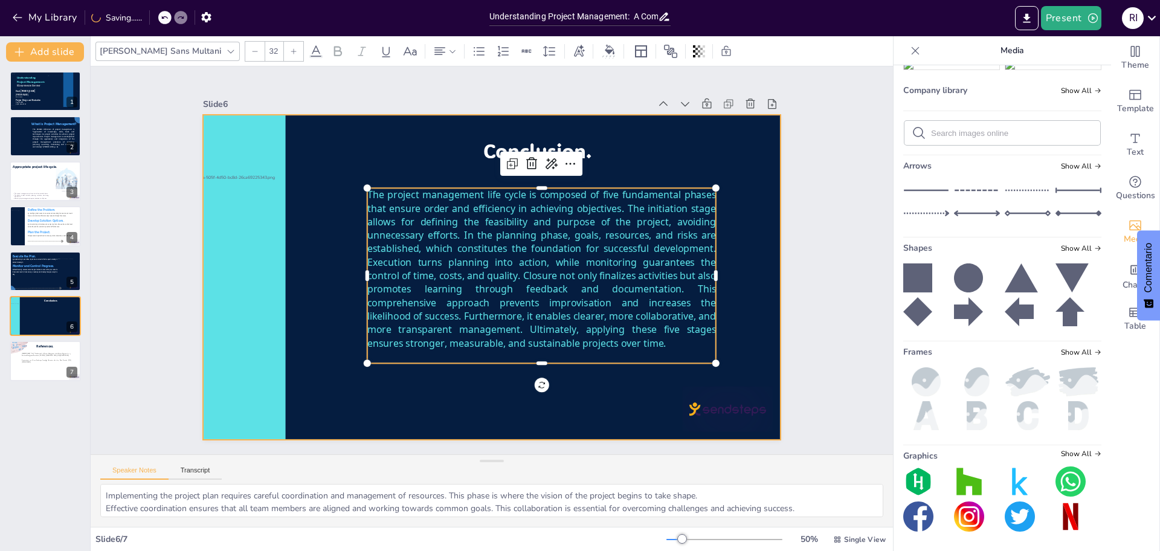
click at [741, 305] on div at bounding box center [489, 277] width 608 height 384
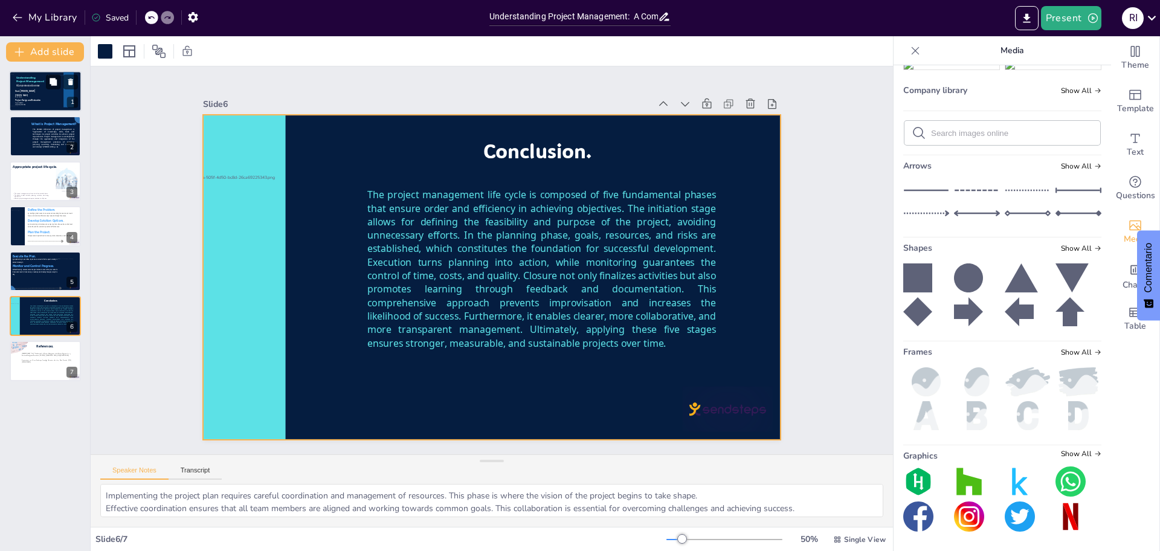
click at [15, 83] on div at bounding box center [45, 91] width 73 height 41
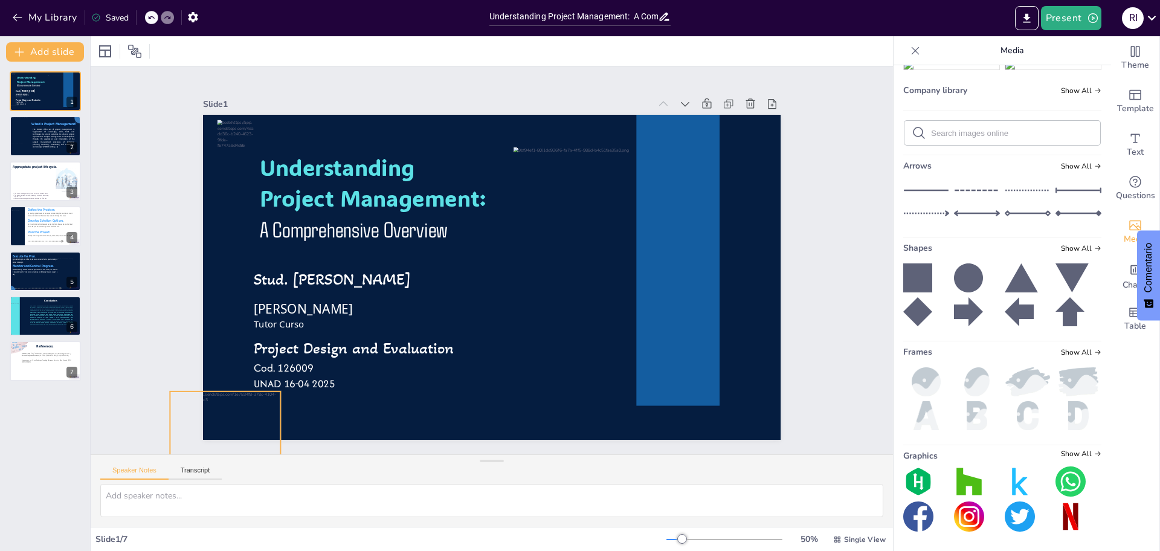
click at [223, 410] on div at bounding box center [206, 417] width 121 height 121
click at [25, 309] on div at bounding box center [15, 315] width 24 height 24
type textarea "Implementing the project plan requires careful coordination and management of r…"
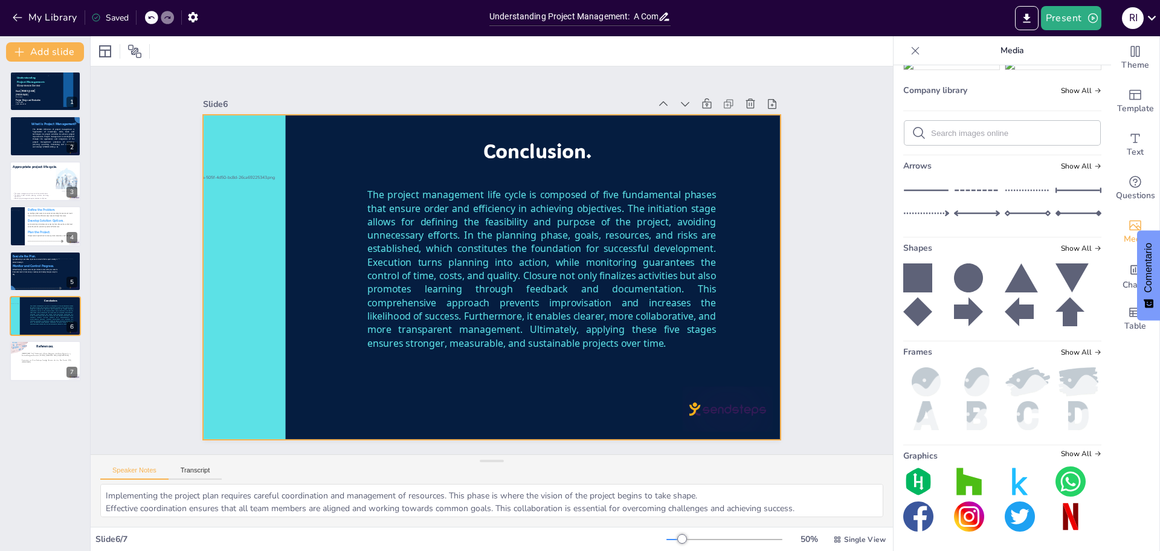
click at [295, 398] on div at bounding box center [489, 277] width 608 height 384
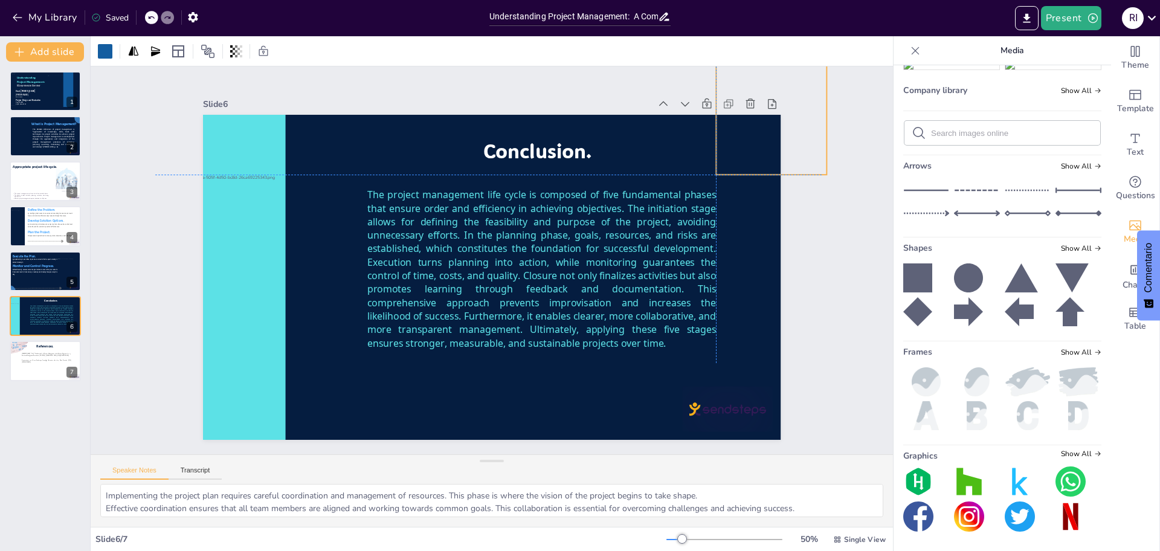
drag, startPoint x: 222, startPoint y: 395, endPoint x: 763, endPoint y: 66, distance: 633.0
click at [763, 66] on div "Slide 1 Understanding Project Management: A Comprehensive Overview Stud. Robins…" at bounding box center [492, 260] width 802 height 388
drag, startPoint x: 731, startPoint y: 118, endPoint x: 741, endPoint y: 118, distance: 9.7
click at [741, 118] on div at bounding box center [782, 119] width 111 height 111
click at [823, 236] on div "Slide 1 Understanding Project Management: A Comprehensive Overview Stud. Robins…" at bounding box center [492, 260] width 802 height 388
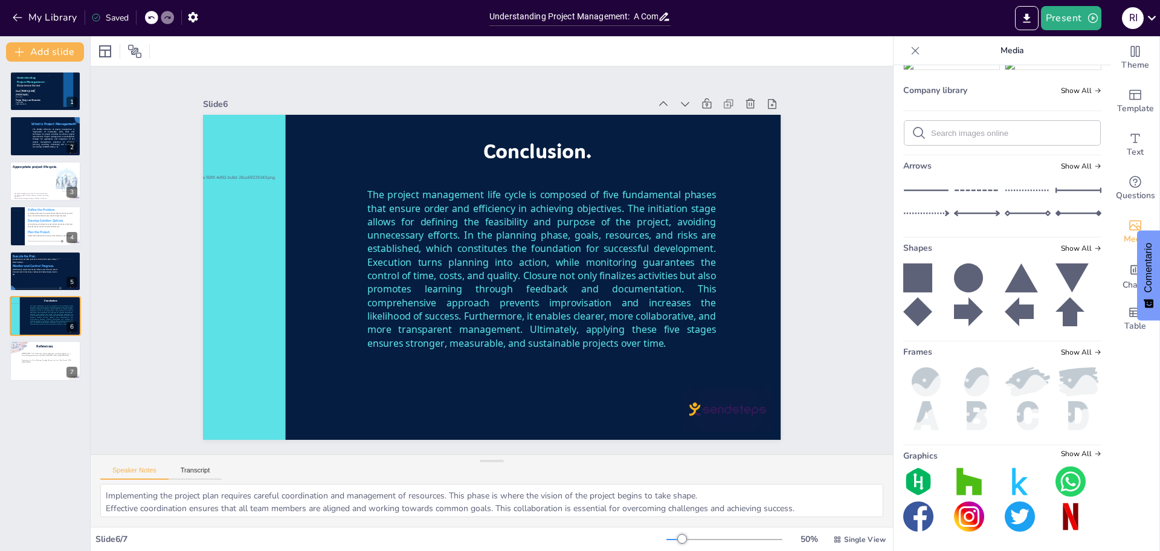
click at [802, 356] on div "Slide 1 Understanding Project Management: A Comprehensive Overview Stud. Robins…" at bounding box center [491, 260] width 679 height 424
click at [1084, 15] on button "Present" at bounding box center [1071, 18] width 60 height 24
click at [1101, 40] on font "Presentación de vista previa" at bounding box center [1103, 44] width 103 height 9
